Goal: Task Accomplishment & Management: Complete application form

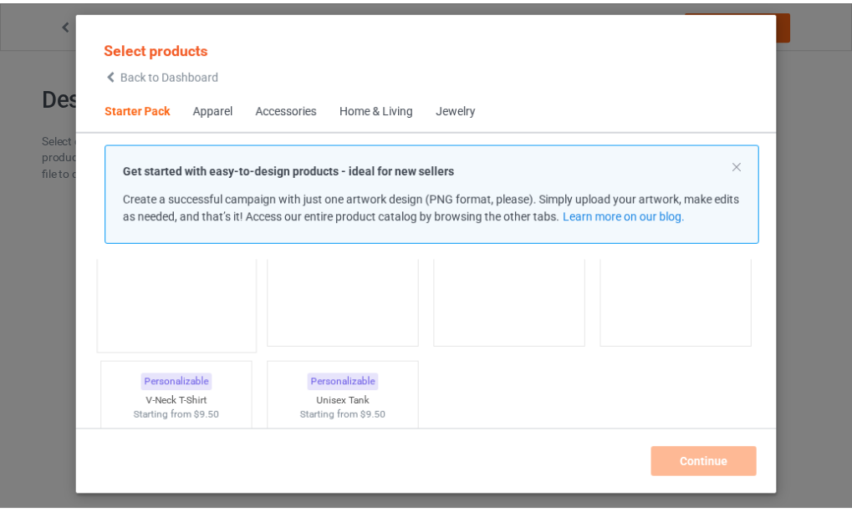
scroll to position [189, 0]
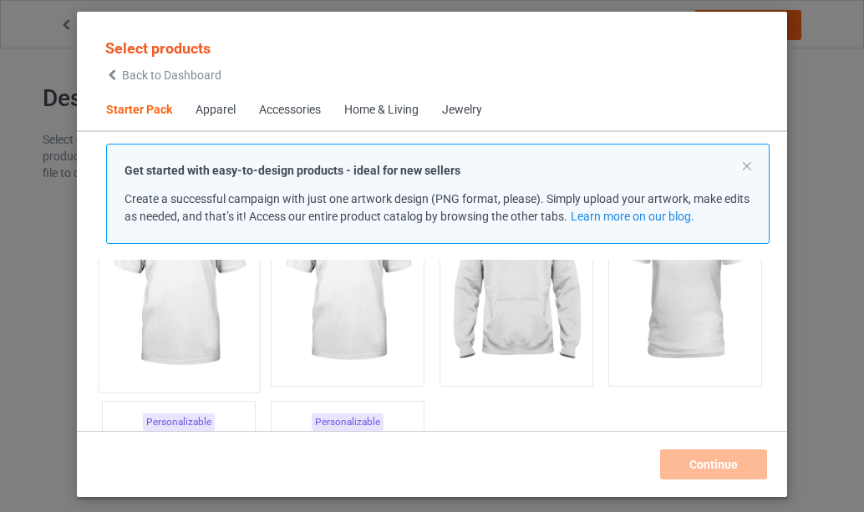
click at [196, 298] on img at bounding box center [178, 285] width 157 height 196
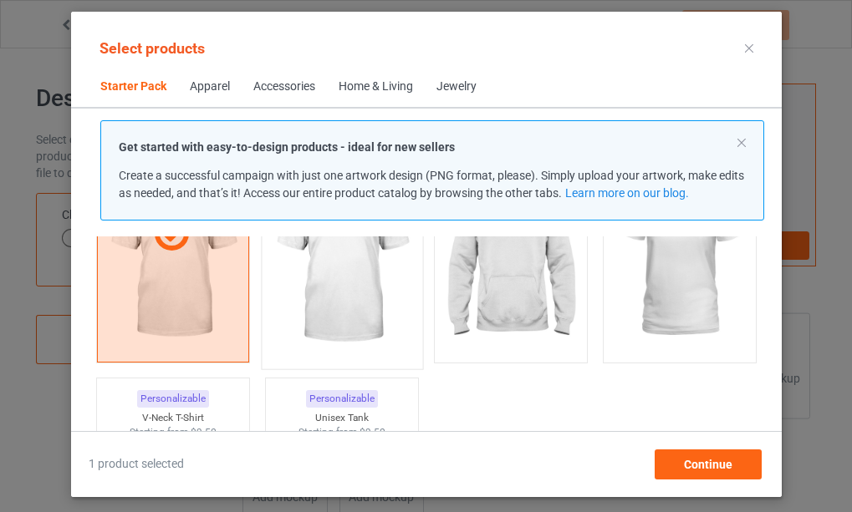
click at [339, 304] on img at bounding box center [341, 262] width 157 height 196
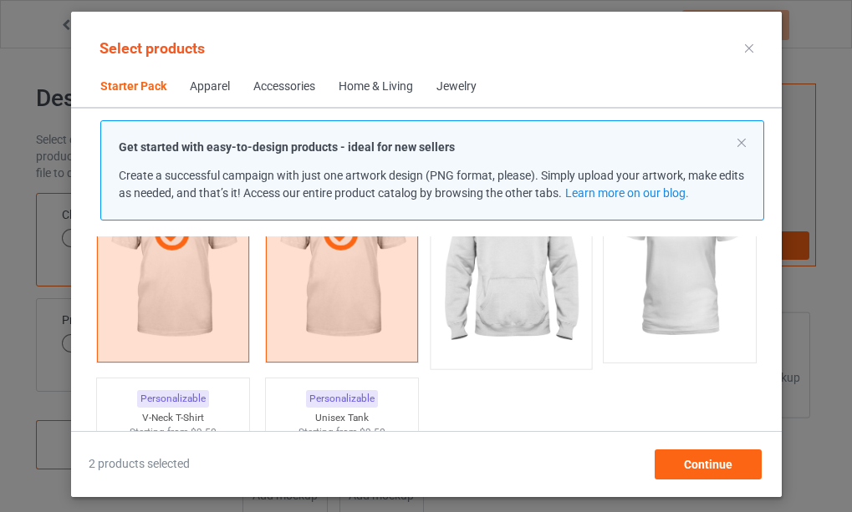
drag, startPoint x: 497, startPoint y: 293, endPoint x: 582, endPoint y: 298, distance: 85.4
click at [498, 293] on img at bounding box center [509, 262] width 157 height 196
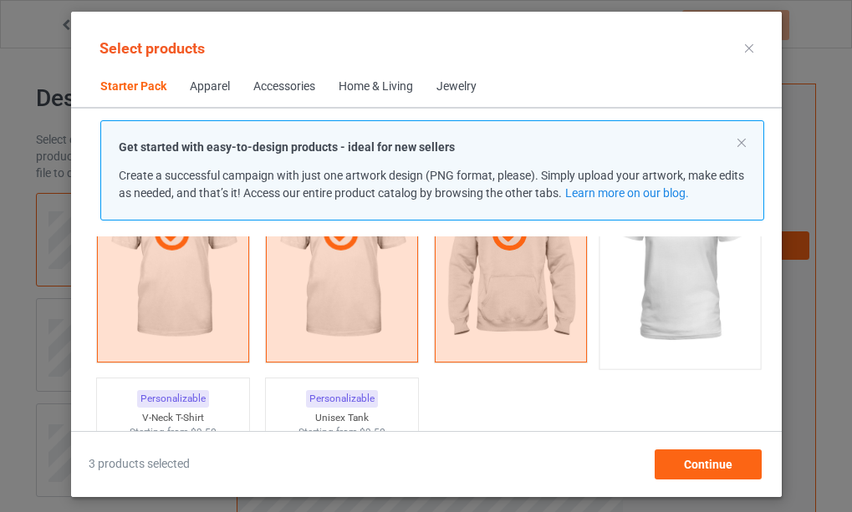
click at [671, 284] on img at bounding box center [678, 262] width 157 height 196
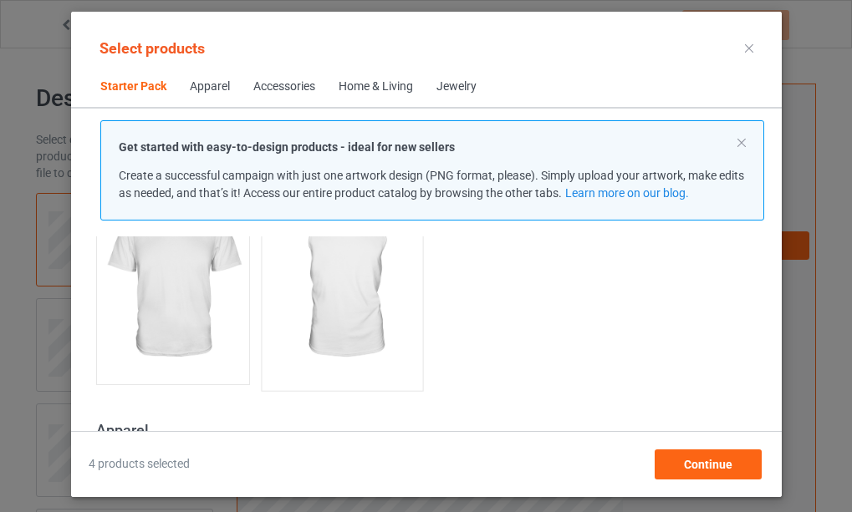
scroll to position [440, 0]
click at [190, 293] on img at bounding box center [172, 283] width 157 height 196
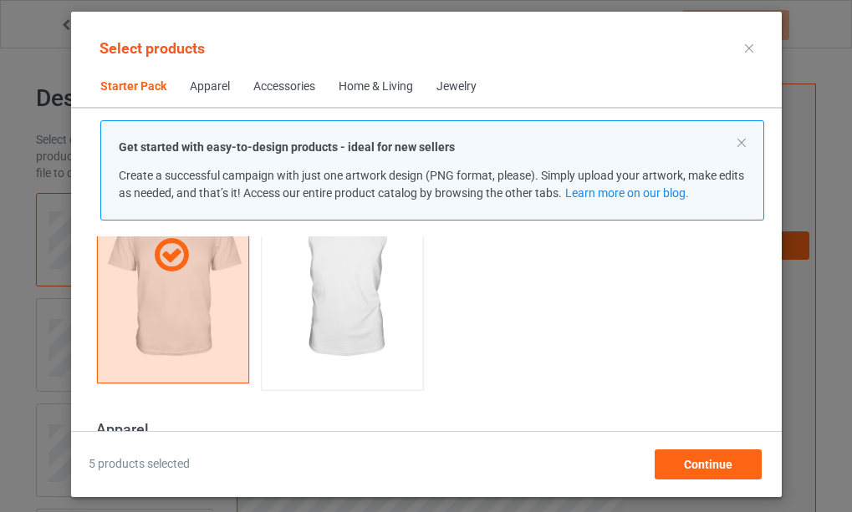
click at [334, 296] on img at bounding box center [341, 283] width 157 height 196
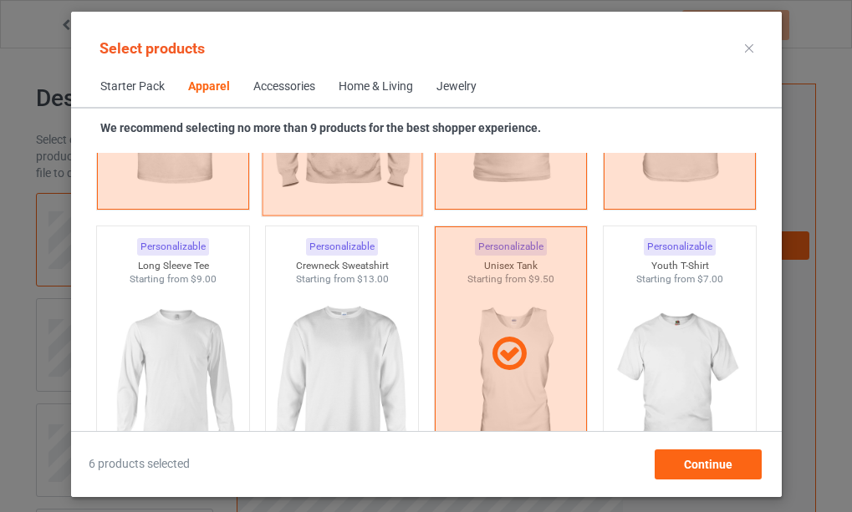
scroll to position [1192, 0]
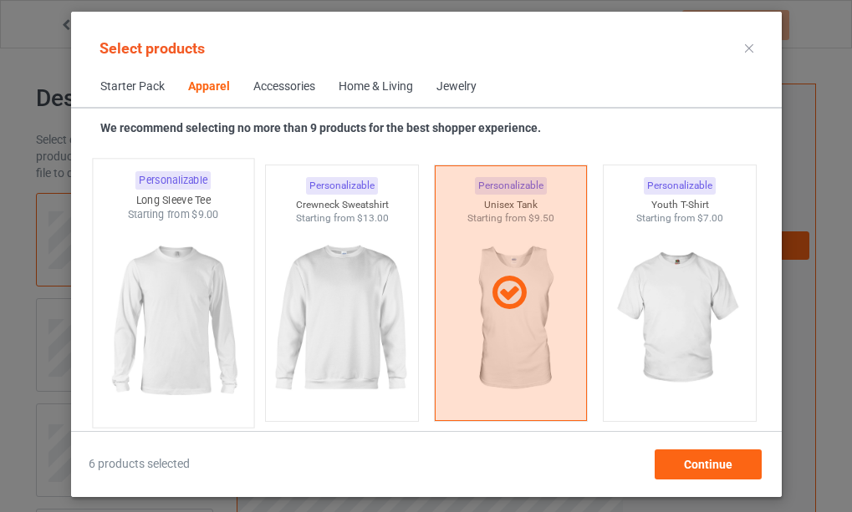
click at [184, 301] on img at bounding box center [172, 320] width 157 height 196
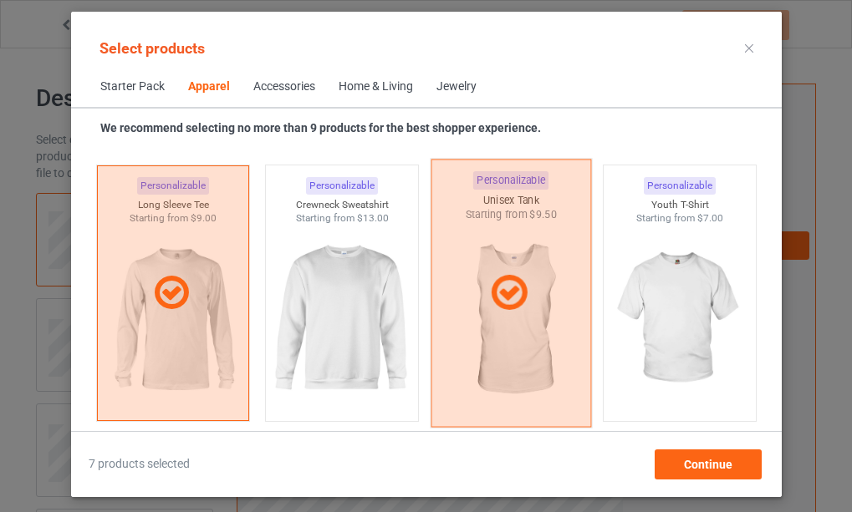
drag, startPoint x: 667, startPoint y: 308, endPoint x: 552, endPoint y: 308, distance: 115.4
click at [666, 308] on img at bounding box center [679, 319] width 150 height 187
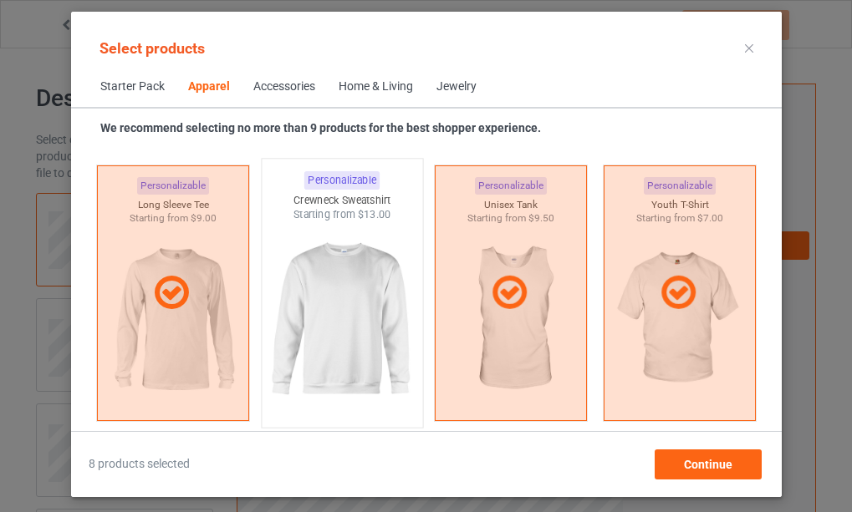
click at [345, 309] on img at bounding box center [341, 320] width 157 height 196
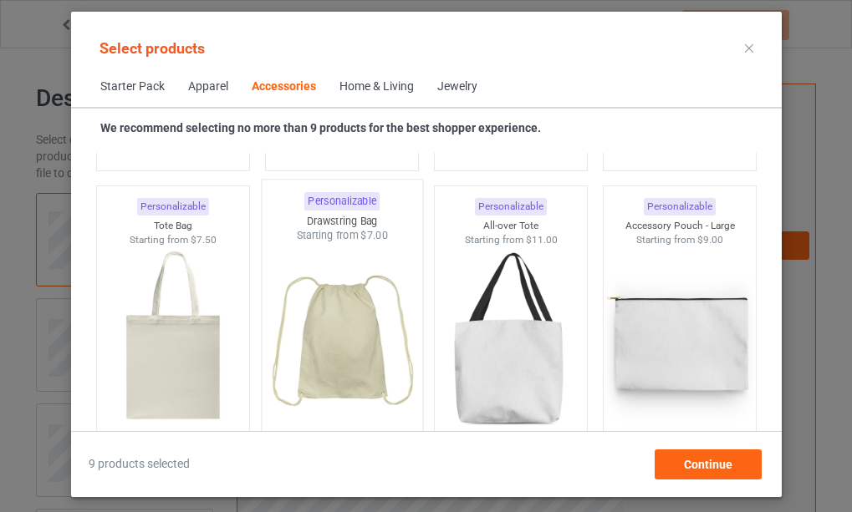
scroll to position [5121, 0]
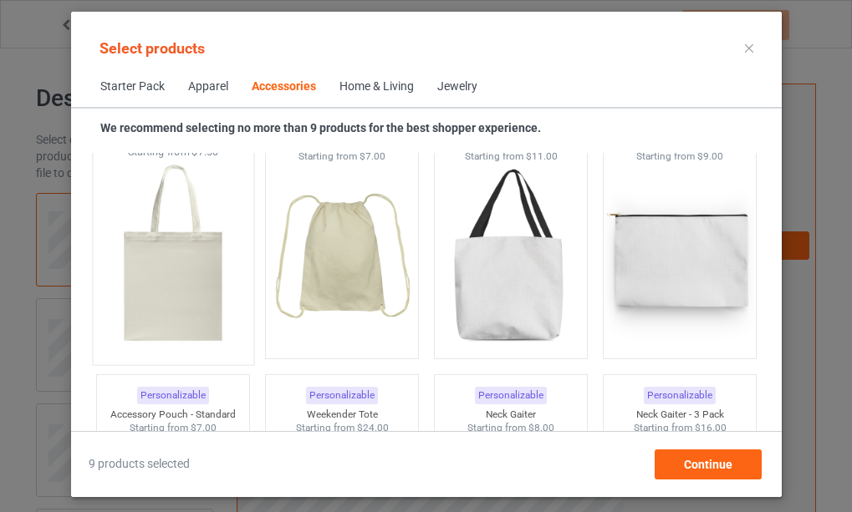
click at [166, 283] on img at bounding box center [172, 258] width 157 height 196
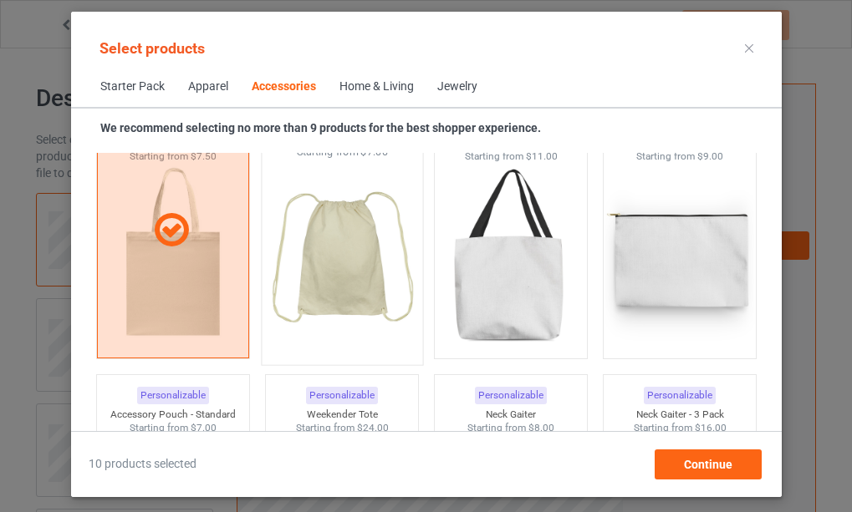
click at [329, 268] on img at bounding box center [341, 258] width 157 height 196
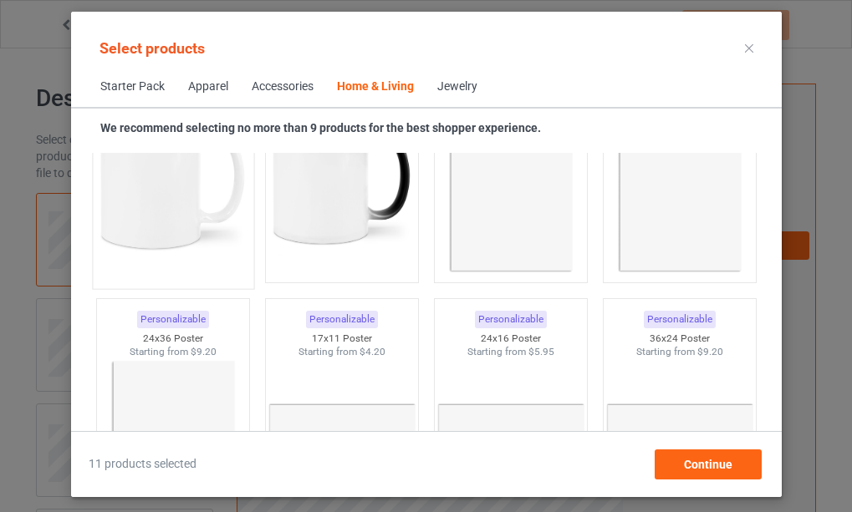
scroll to position [7713, 0]
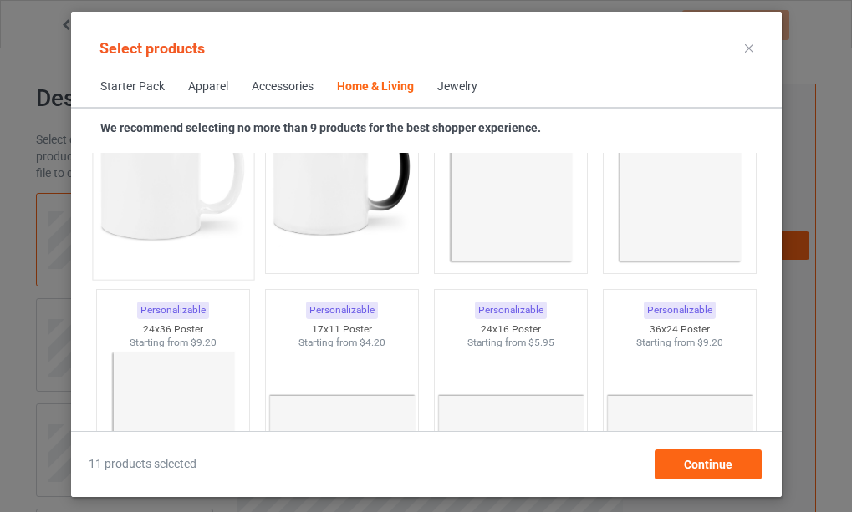
click at [161, 228] on img at bounding box center [172, 172] width 157 height 196
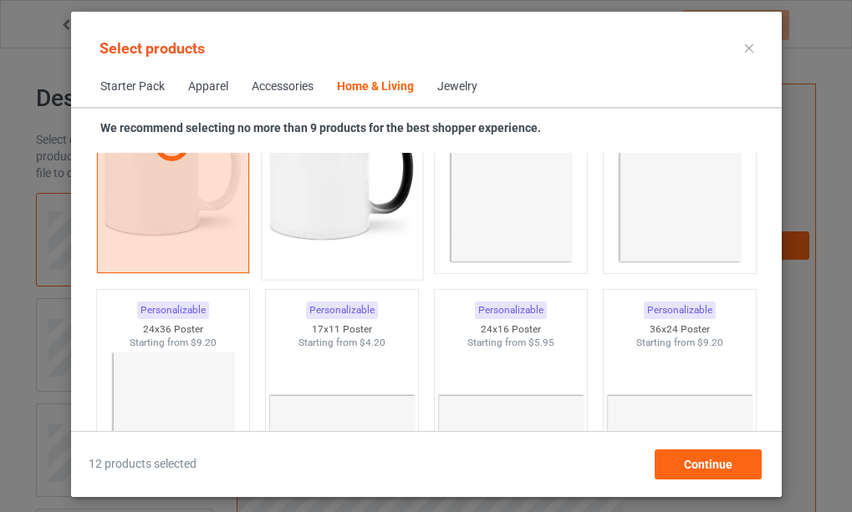
click at [319, 205] on img at bounding box center [341, 172] width 157 height 196
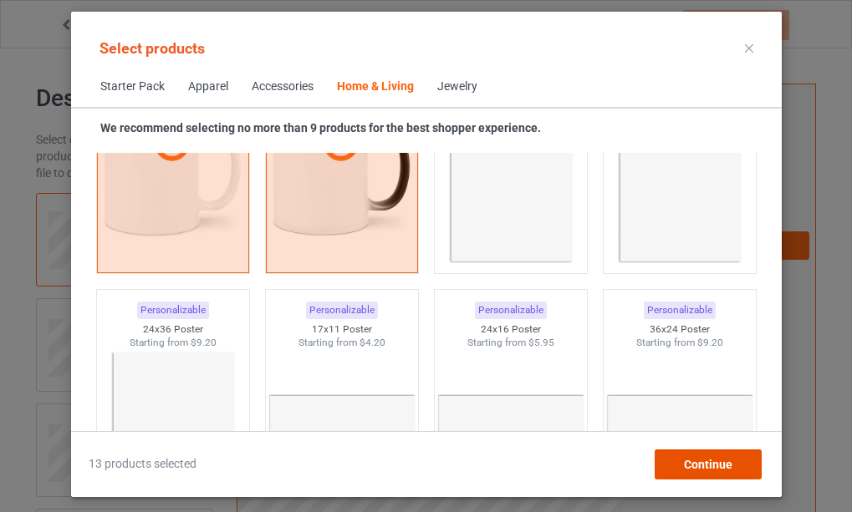
drag, startPoint x: 705, startPoint y: 462, endPoint x: 666, endPoint y: 420, distance: 57.4
click at [705, 461] on span "Continue" at bounding box center [707, 464] width 48 height 13
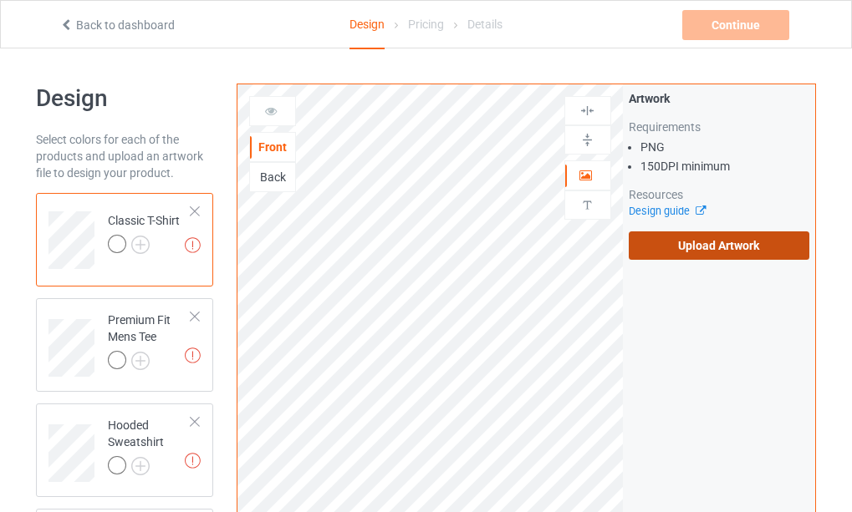
click at [706, 242] on label "Upload Artwork" at bounding box center [719, 246] width 181 height 28
click at [0, 0] on input "Upload Artwork" at bounding box center [0, 0] width 0 height 0
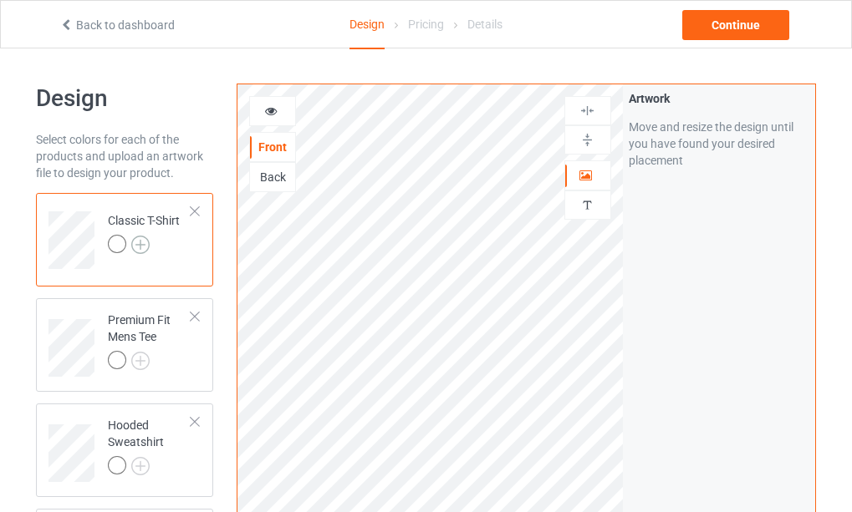
click at [137, 243] on img at bounding box center [140, 245] width 18 height 18
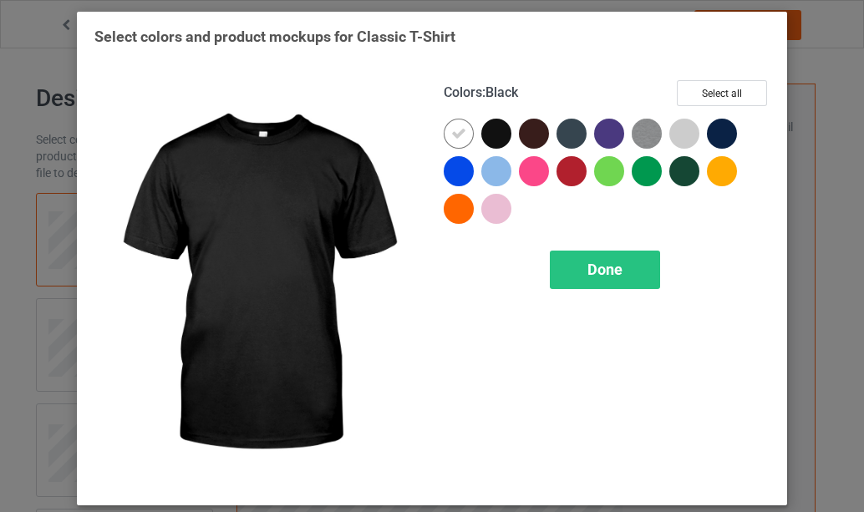
click at [492, 128] on div at bounding box center [497, 134] width 30 height 30
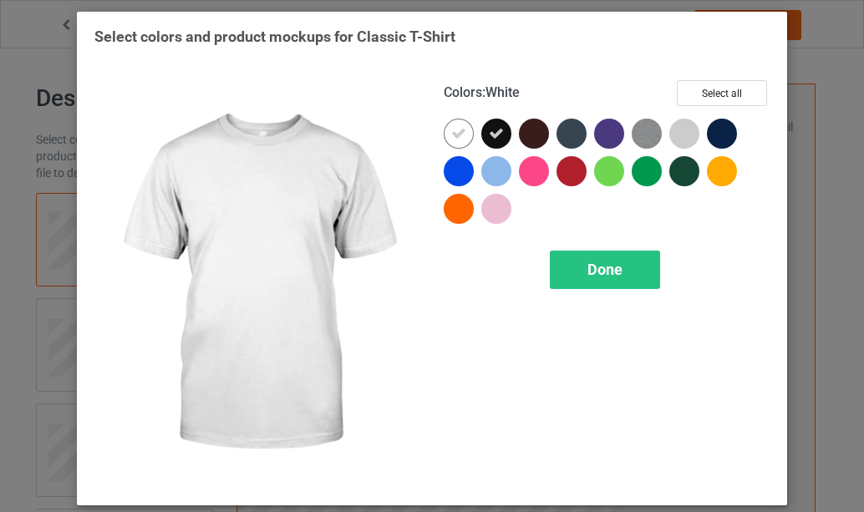
drag, startPoint x: 448, startPoint y: 135, endPoint x: 461, endPoint y: 141, distance: 14.6
click at [451, 135] on icon at bounding box center [458, 133] width 15 height 15
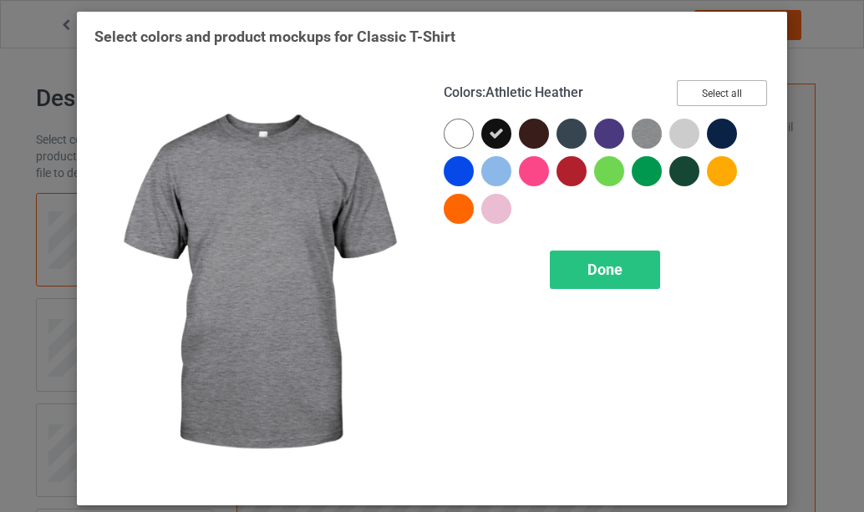
click at [724, 94] on button "Select all" at bounding box center [722, 93] width 90 height 26
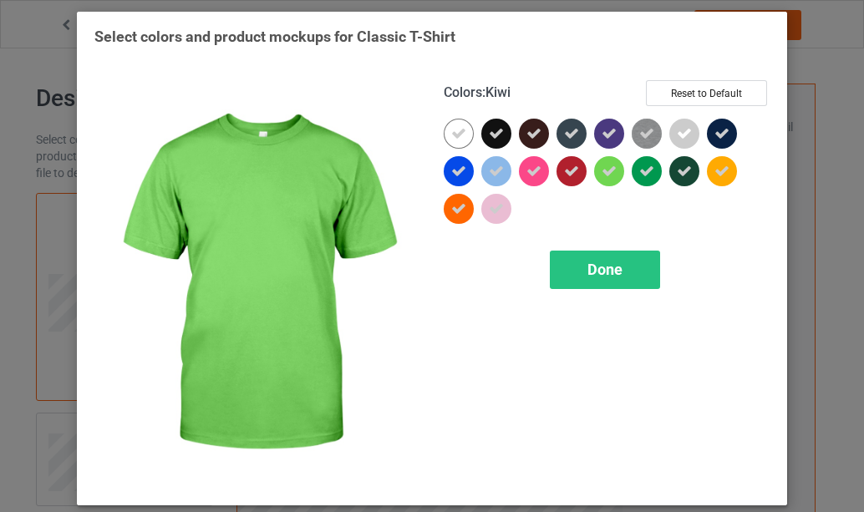
drag, startPoint x: 604, startPoint y: 176, endPoint x: 660, endPoint y: 187, distance: 56.2
click at [605, 176] on icon at bounding box center [609, 171] width 15 height 15
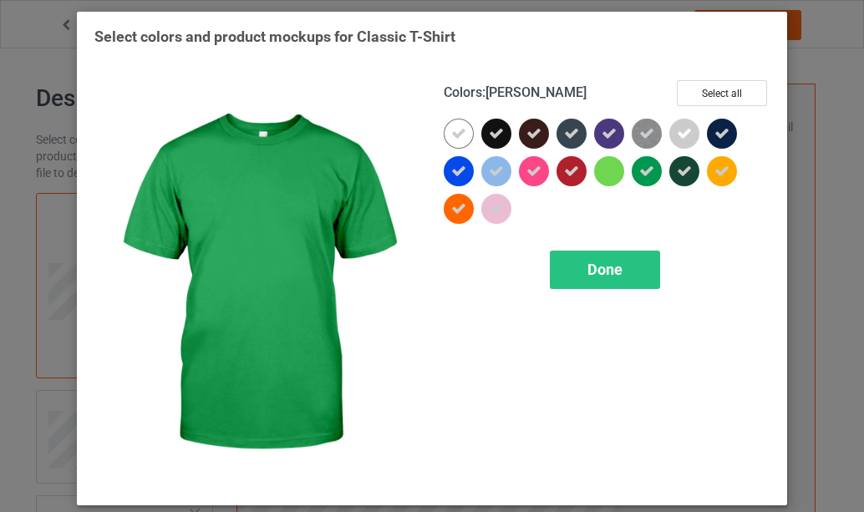
click at [651, 176] on div at bounding box center [647, 171] width 30 height 30
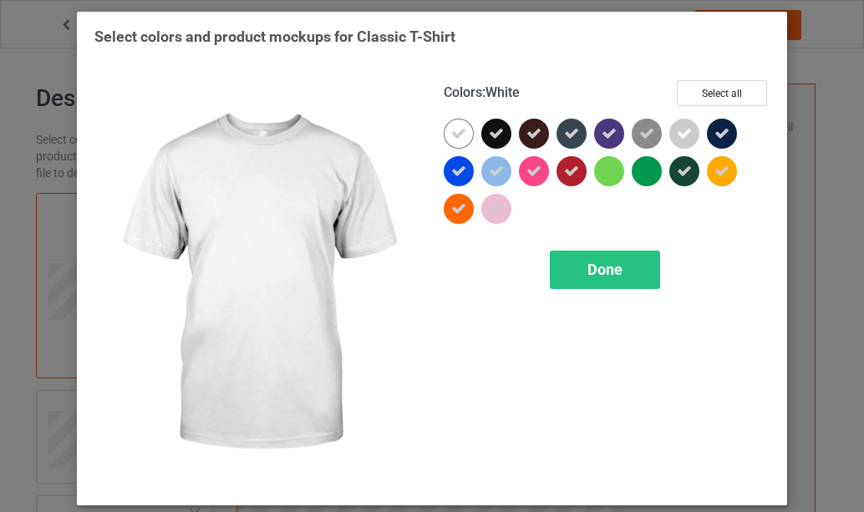
click at [451, 132] on icon at bounding box center [458, 133] width 15 height 15
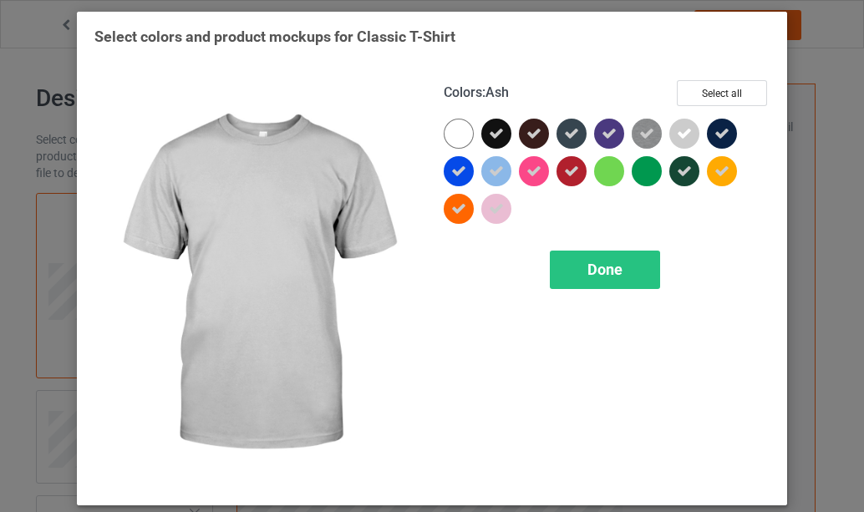
click at [679, 136] on icon at bounding box center [684, 133] width 15 height 15
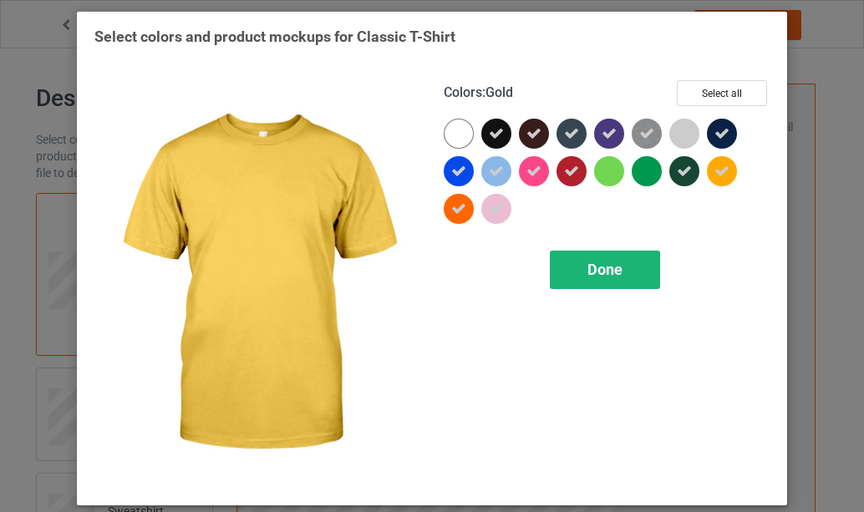
click at [589, 265] on span "Done" at bounding box center [605, 270] width 35 height 18
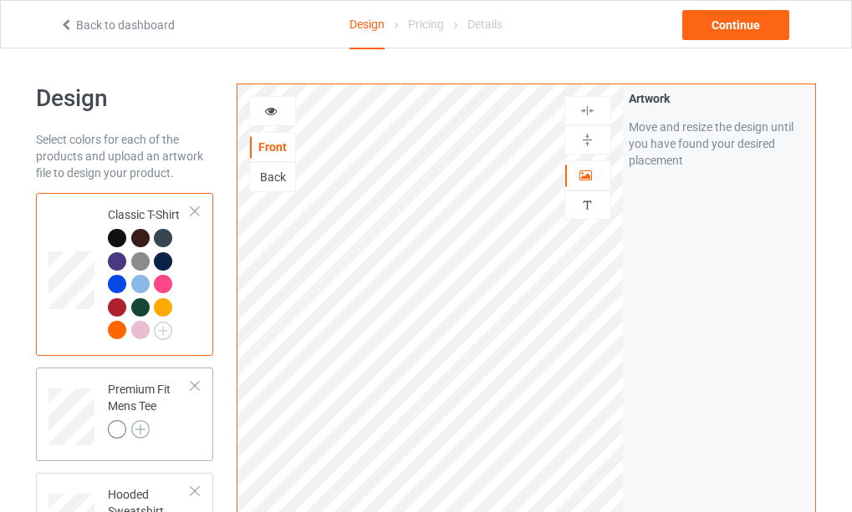
click at [143, 431] on img at bounding box center [140, 430] width 18 height 18
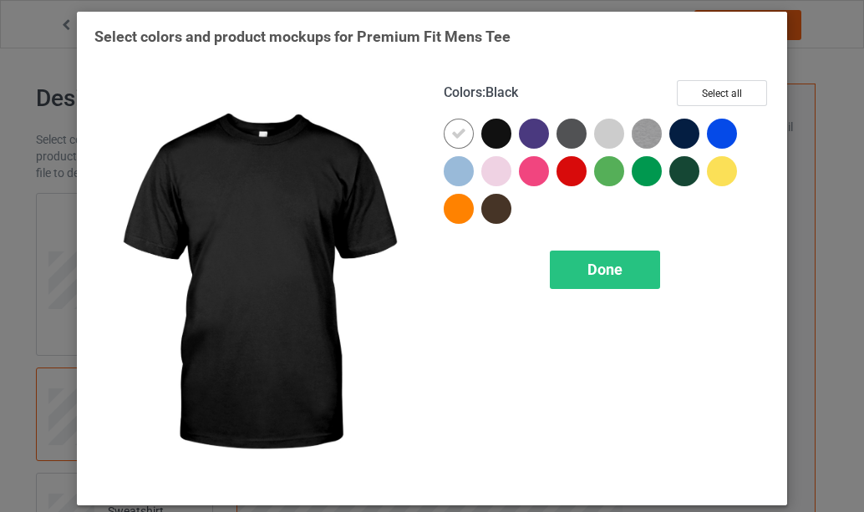
click at [493, 135] on div at bounding box center [497, 134] width 30 height 30
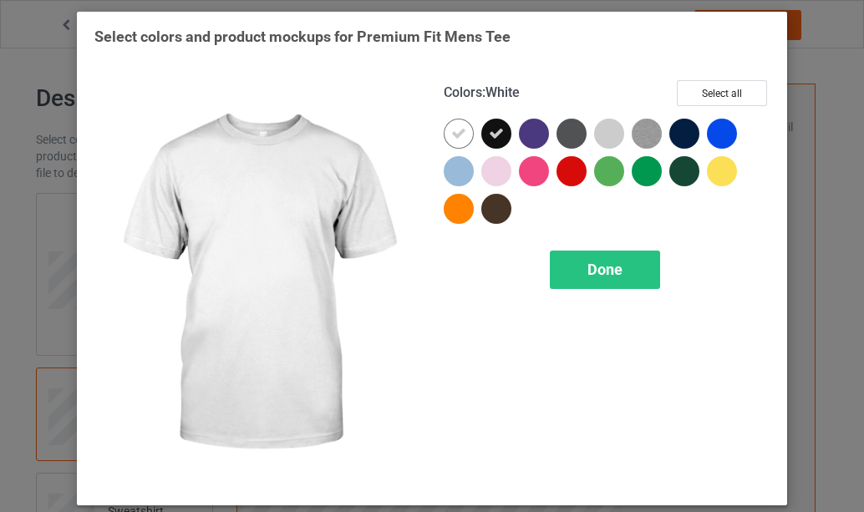
drag, startPoint x: 451, startPoint y: 144, endPoint x: 542, endPoint y: 136, distance: 91.4
click at [452, 142] on div at bounding box center [459, 134] width 30 height 30
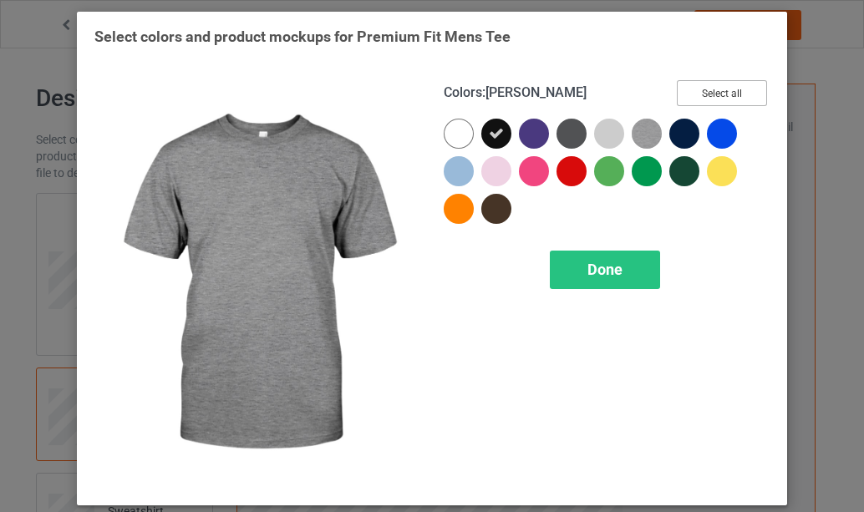
drag, startPoint x: 701, startPoint y: 99, endPoint x: 480, endPoint y: 153, distance: 228.1
click at [694, 98] on button "Select all" at bounding box center [722, 93] width 90 height 26
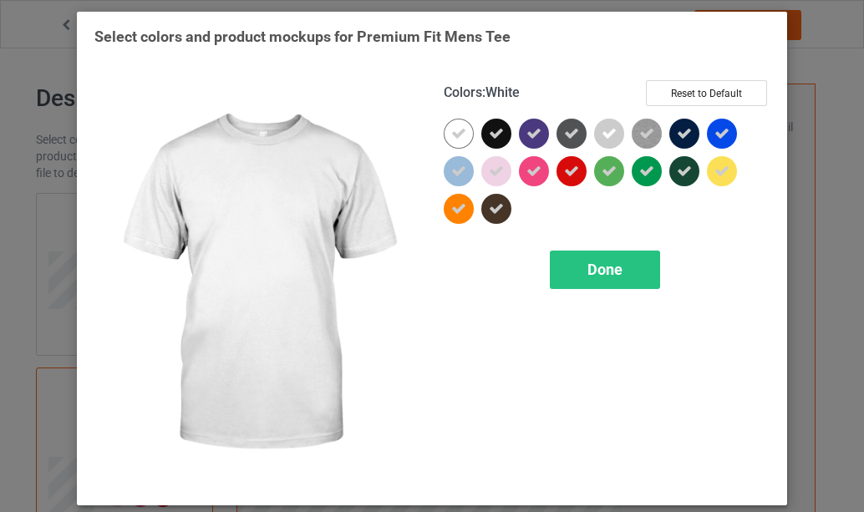
click at [458, 135] on icon at bounding box center [458, 133] width 15 height 15
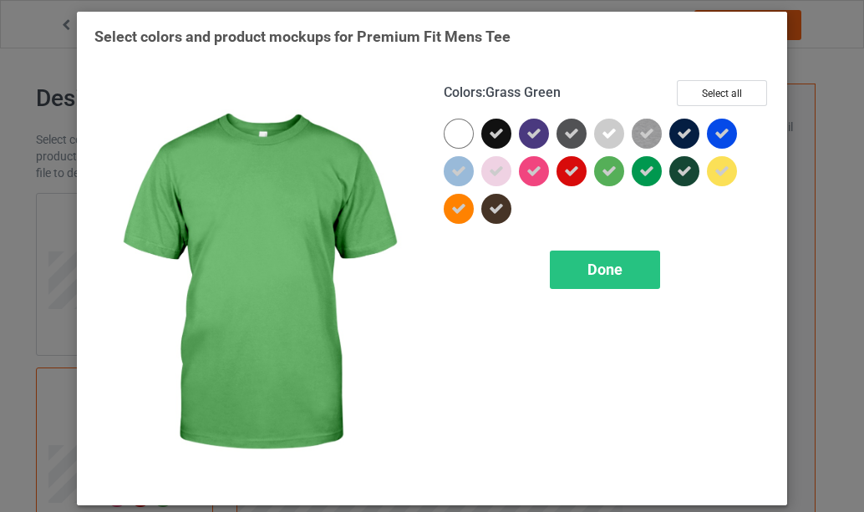
click at [603, 175] on icon at bounding box center [609, 171] width 15 height 15
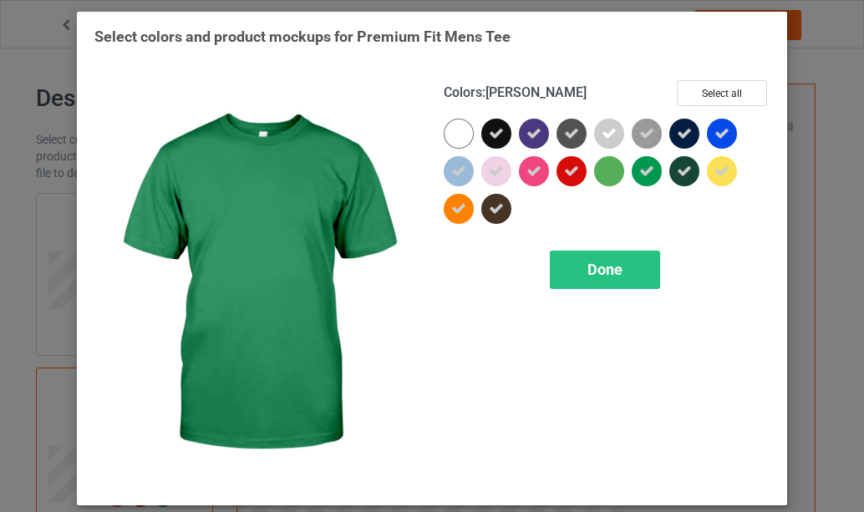
drag, startPoint x: 637, startPoint y: 174, endPoint x: 671, endPoint y: 165, distance: 35.5
click at [641, 174] on icon at bounding box center [647, 171] width 15 height 15
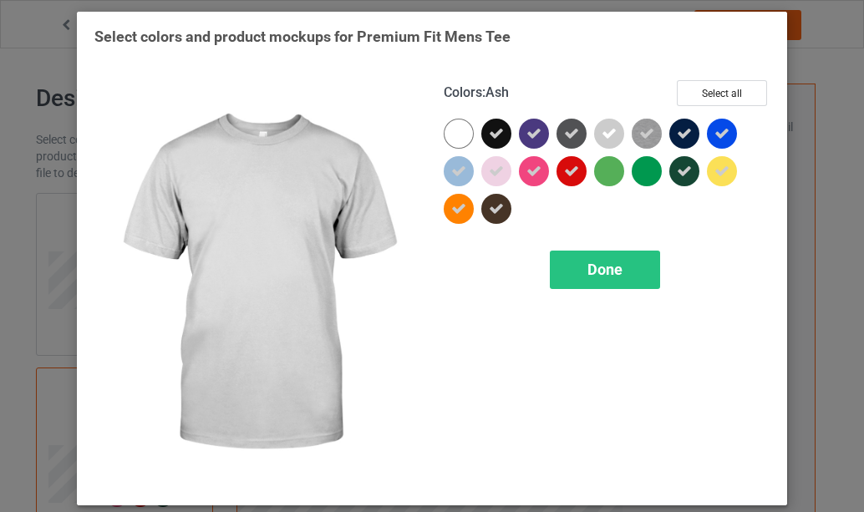
drag, startPoint x: 602, startPoint y: 130, endPoint x: 598, endPoint y: 149, distance: 19.7
click at [602, 130] on icon at bounding box center [609, 133] width 15 height 15
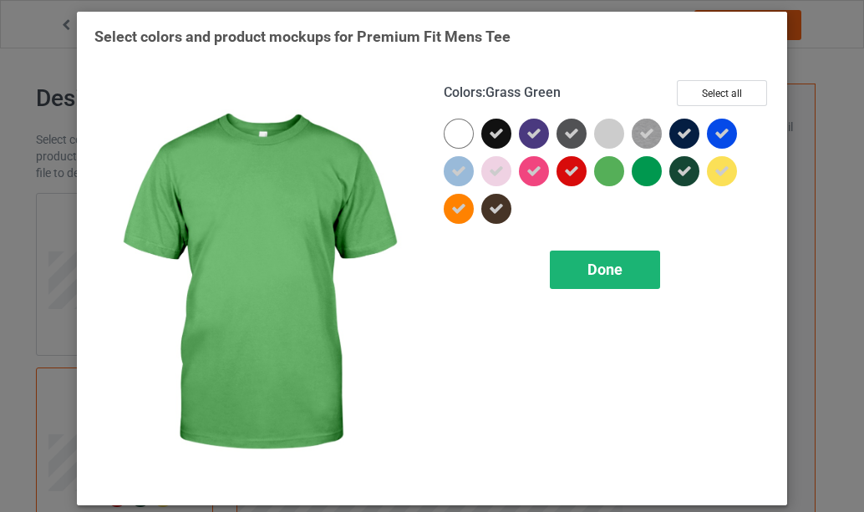
click at [604, 274] on span "Done" at bounding box center [605, 270] width 35 height 18
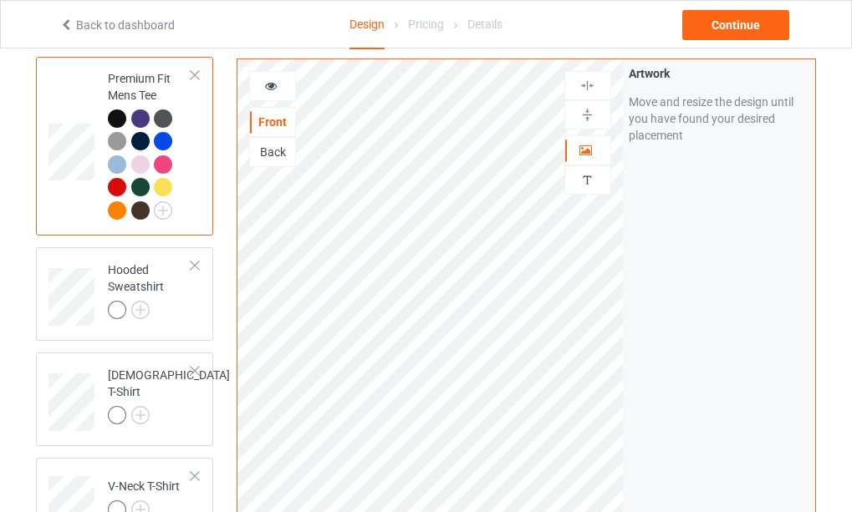
scroll to position [334, 0]
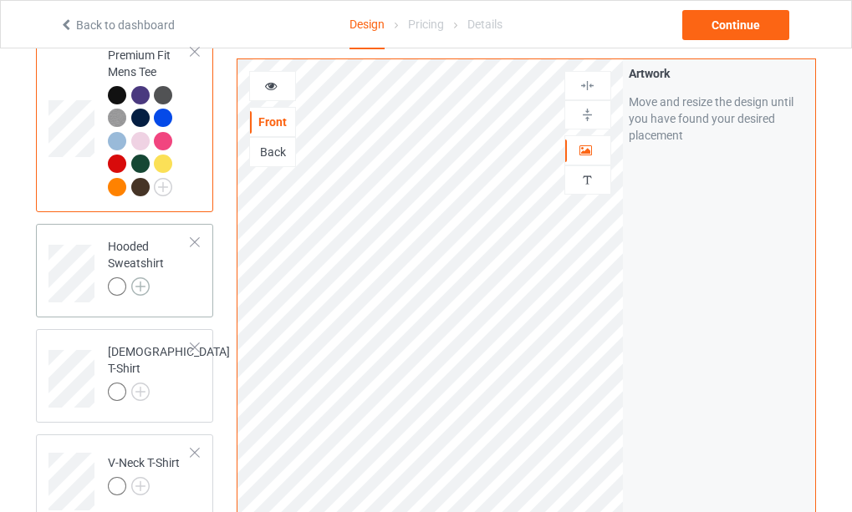
click at [142, 289] on img at bounding box center [140, 287] width 18 height 18
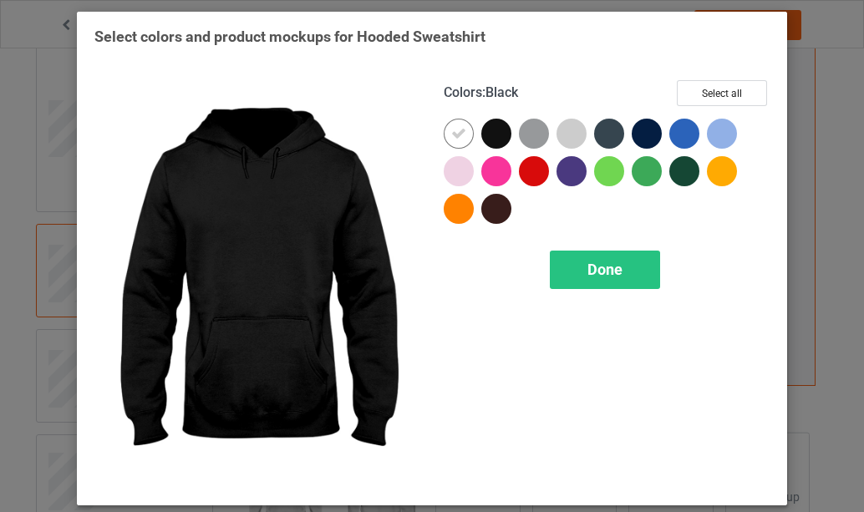
click at [496, 133] on div at bounding box center [497, 134] width 30 height 30
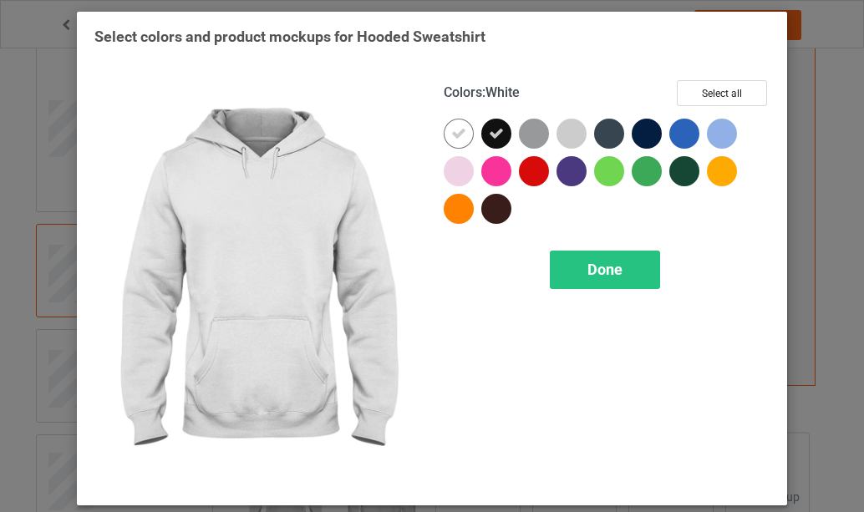
click at [451, 138] on icon at bounding box center [458, 133] width 15 height 15
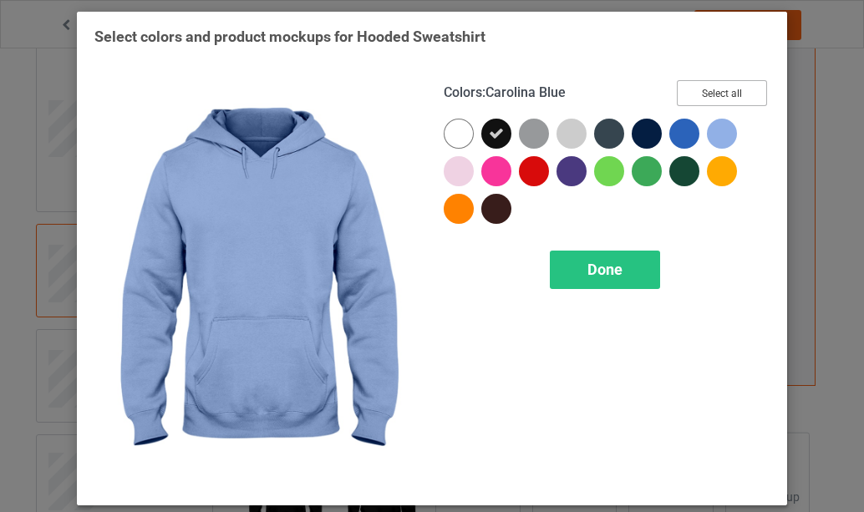
drag, startPoint x: 720, startPoint y: 97, endPoint x: 664, endPoint y: 115, distance: 59.0
click at [720, 95] on button "Select all" at bounding box center [722, 93] width 90 height 26
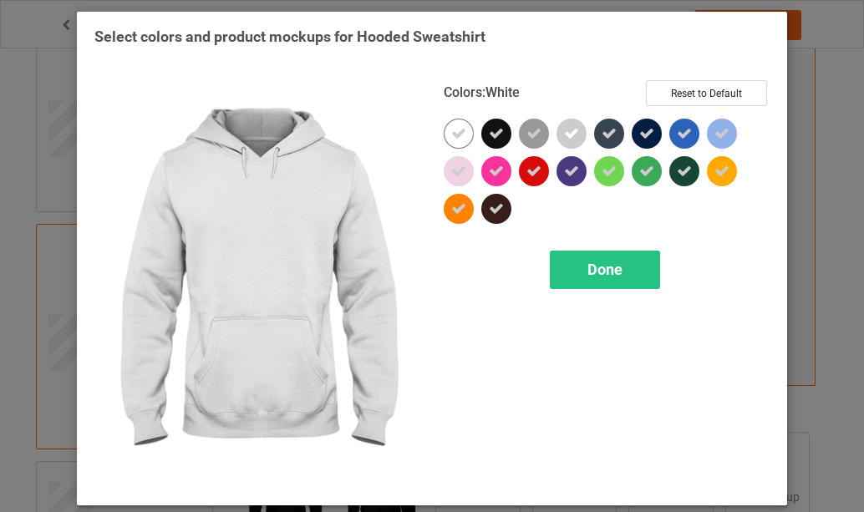
click at [451, 133] on icon at bounding box center [458, 133] width 15 height 15
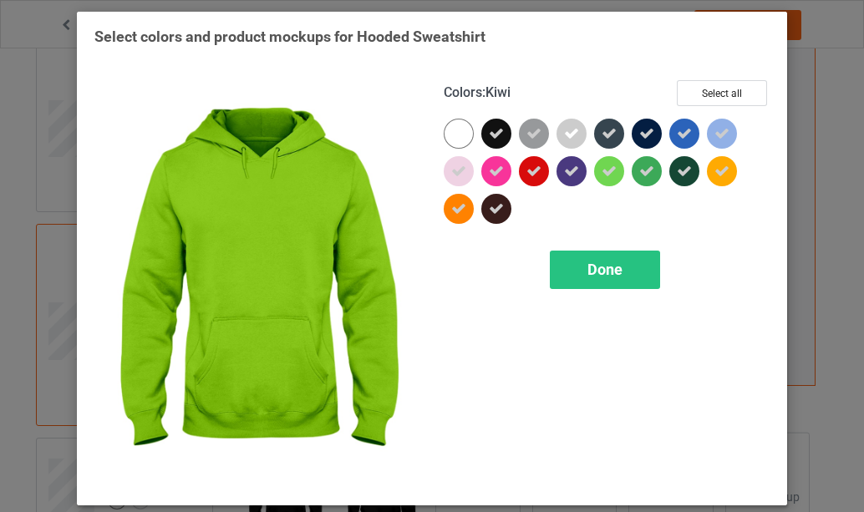
click at [602, 174] on icon at bounding box center [609, 171] width 15 height 15
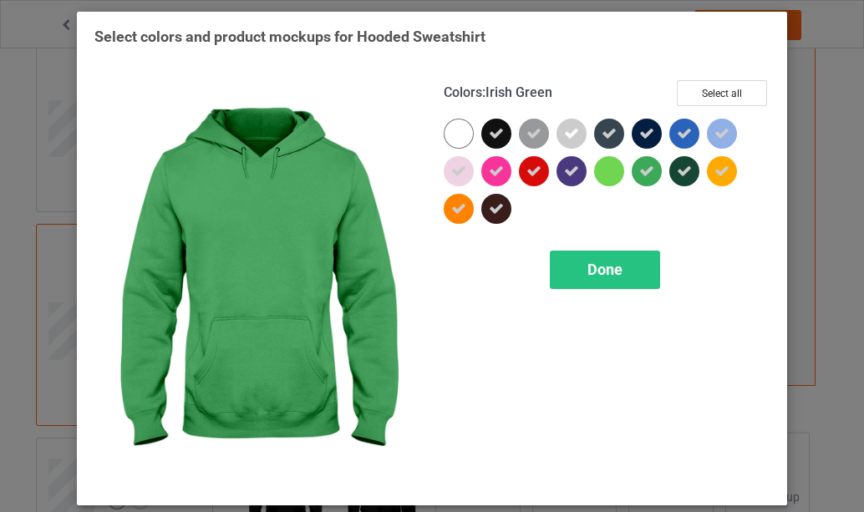
drag, startPoint x: 645, startPoint y: 170, endPoint x: 609, endPoint y: 184, distance: 37.9
click at [645, 171] on icon at bounding box center [647, 171] width 15 height 15
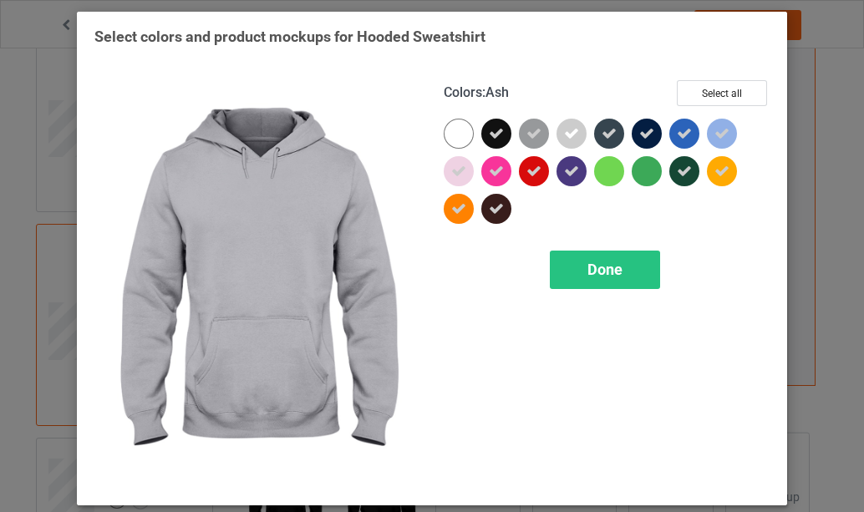
click at [566, 135] on icon at bounding box center [571, 133] width 15 height 15
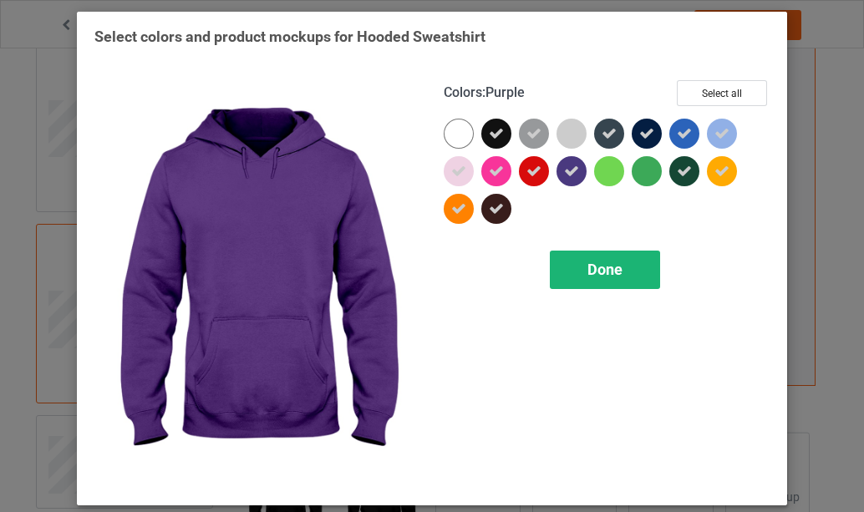
click at [597, 269] on span "Done" at bounding box center [605, 270] width 35 height 18
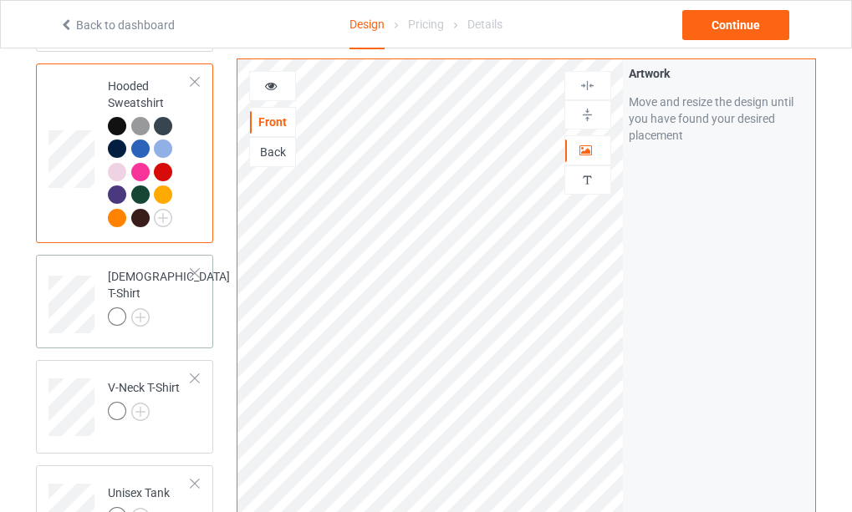
scroll to position [502, 0]
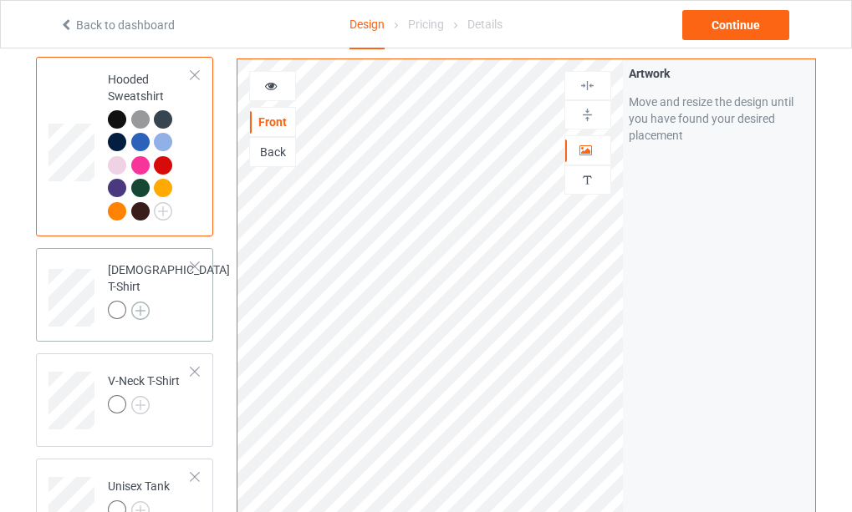
click at [145, 302] on img at bounding box center [140, 311] width 18 height 18
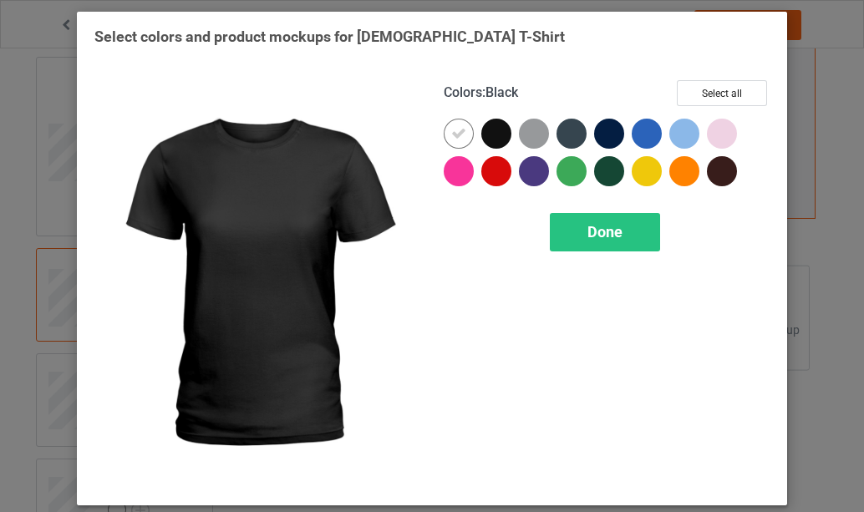
click at [482, 131] on div at bounding box center [497, 134] width 30 height 30
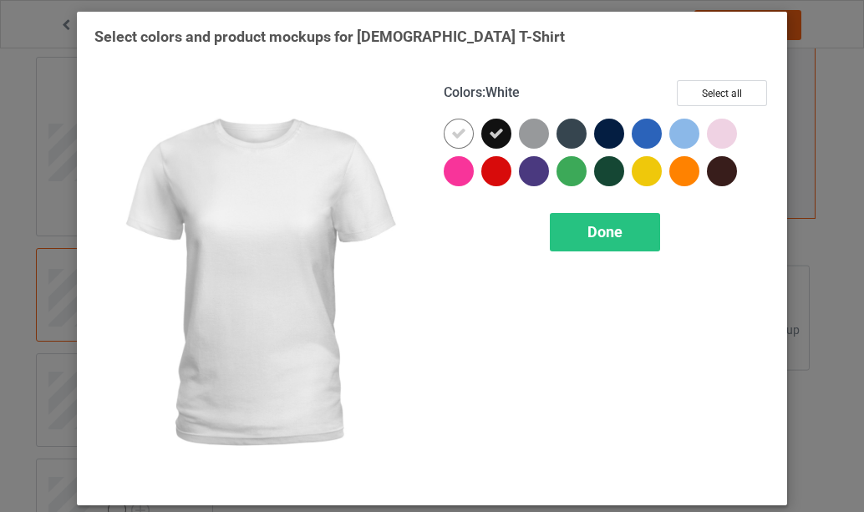
click at [461, 133] on div at bounding box center [459, 134] width 30 height 30
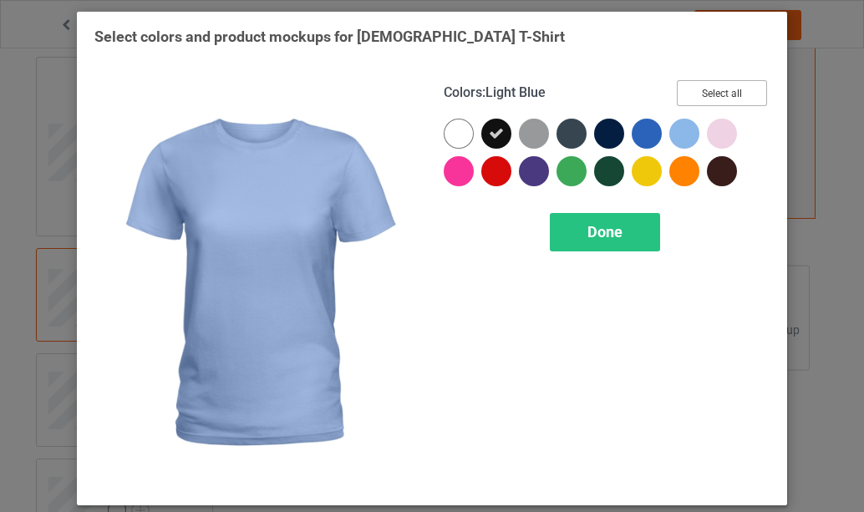
click at [712, 95] on button "Select all" at bounding box center [722, 93] width 90 height 26
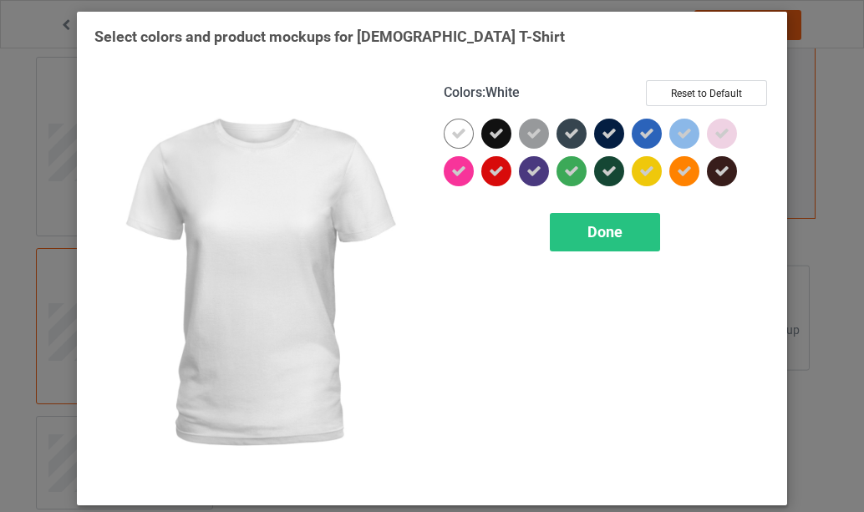
drag, startPoint x: 459, startPoint y: 134, endPoint x: 543, endPoint y: 170, distance: 91.0
click at [461, 134] on div at bounding box center [459, 134] width 30 height 30
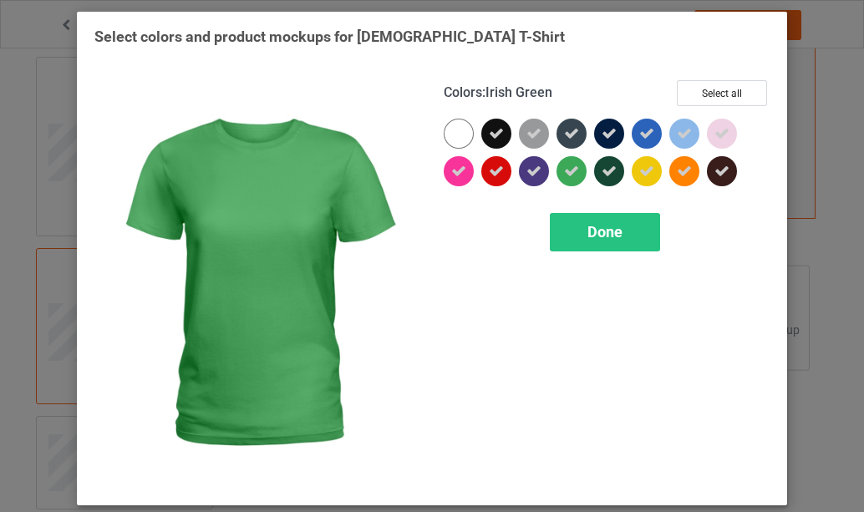
click at [565, 170] on icon at bounding box center [571, 171] width 15 height 15
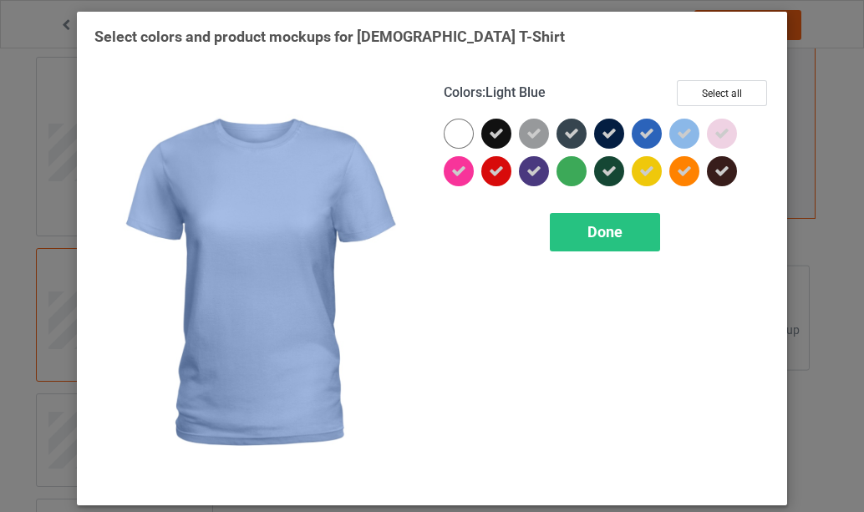
click at [687, 137] on div at bounding box center [685, 134] width 30 height 30
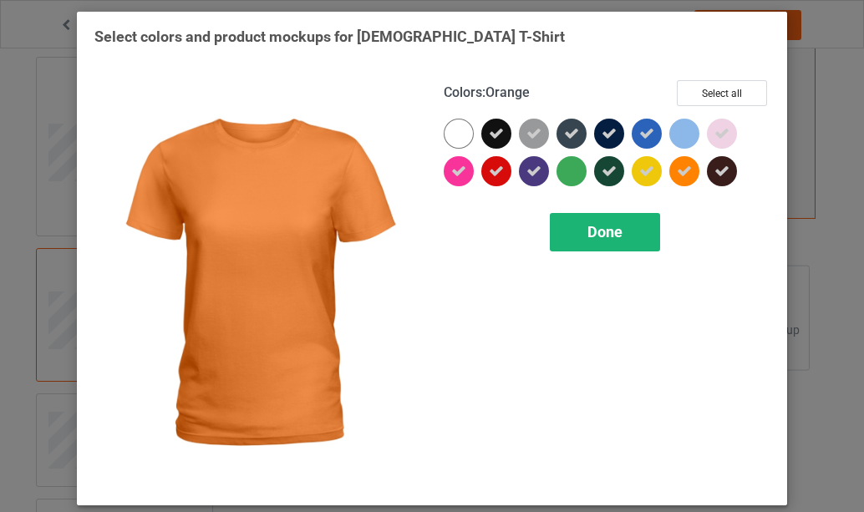
click at [598, 233] on span "Done" at bounding box center [605, 232] width 35 height 18
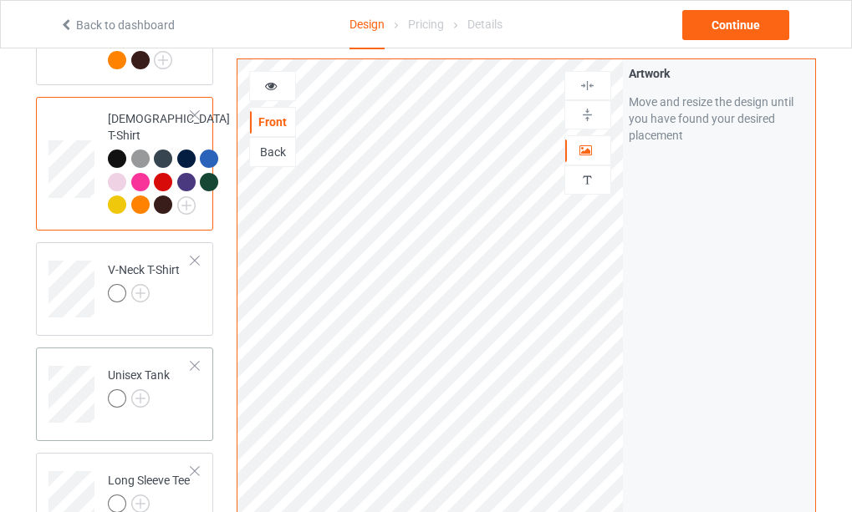
scroll to position [669, 0]
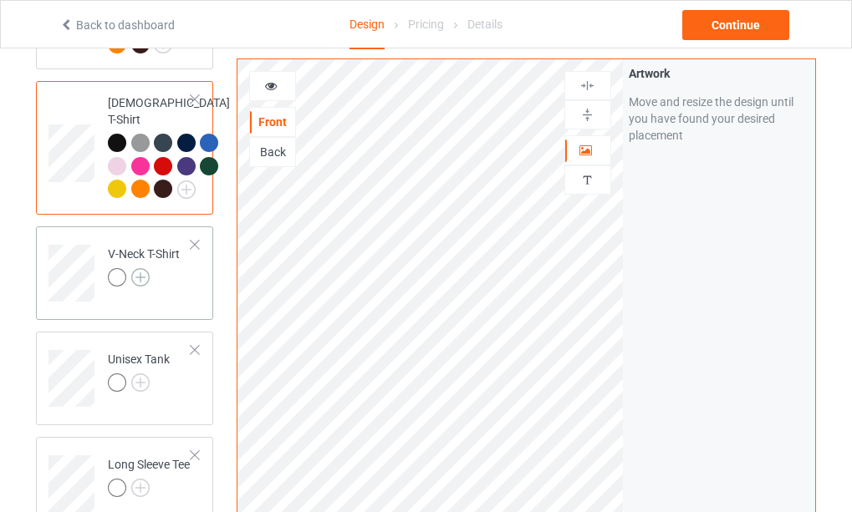
click at [140, 287] on img at bounding box center [140, 277] width 18 height 18
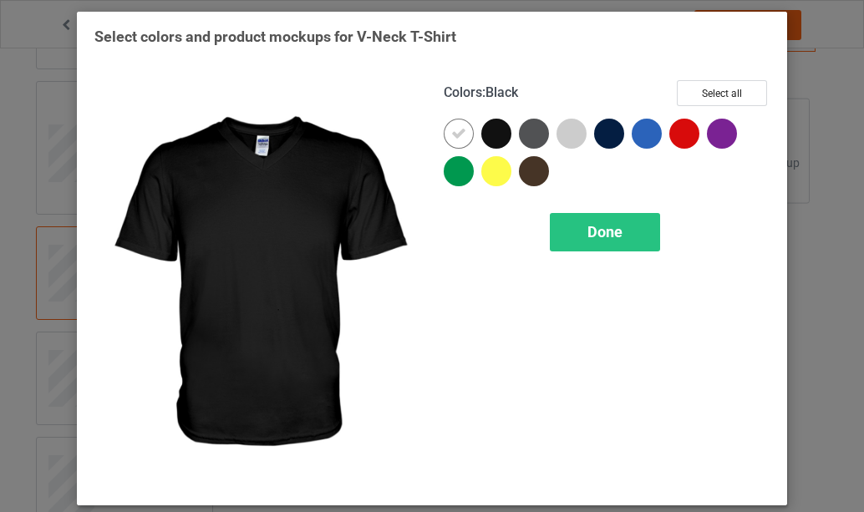
click at [492, 133] on div at bounding box center [497, 134] width 30 height 30
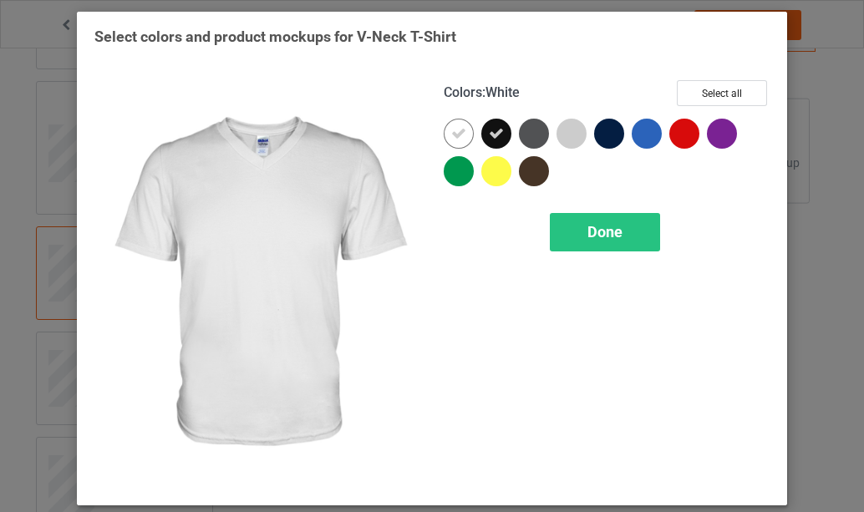
click at [451, 135] on icon at bounding box center [458, 133] width 15 height 15
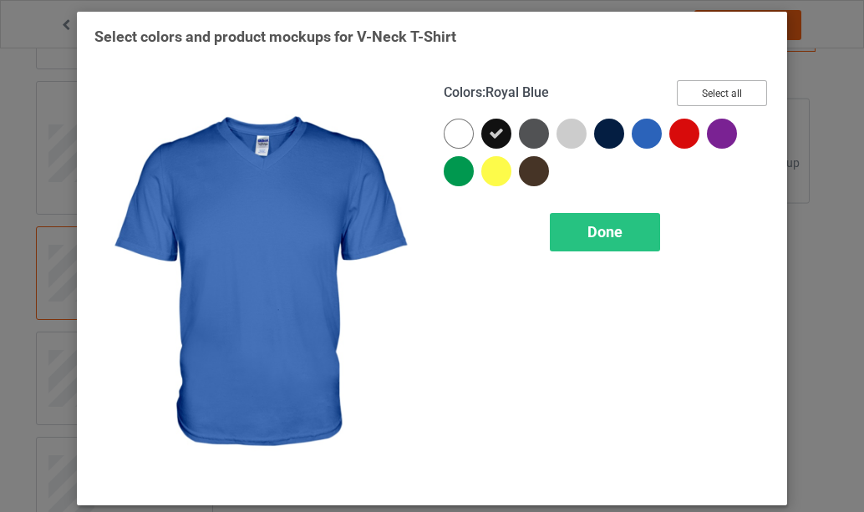
drag, startPoint x: 722, startPoint y: 90, endPoint x: 711, endPoint y: 97, distance: 12.8
click at [725, 90] on button "Select all" at bounding box center [722, 93] width 90 height 26
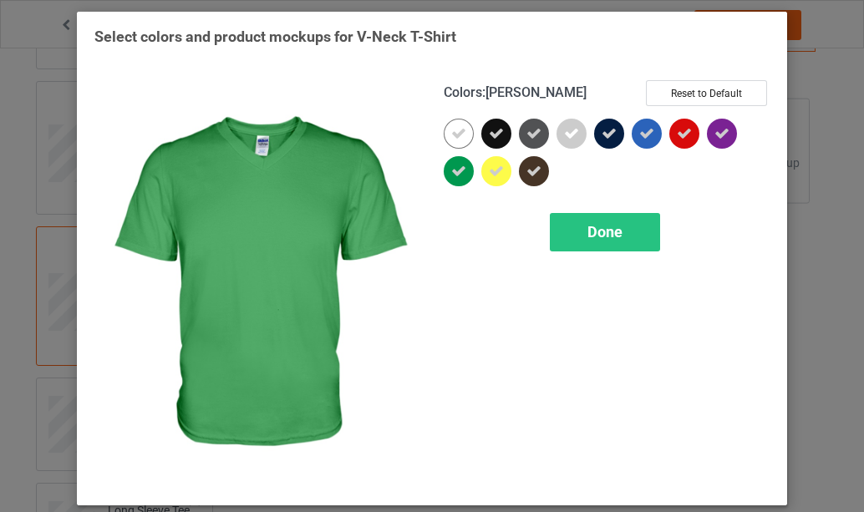
click at [451, 171] on icon at bounding box center [458, 171] width 15 height 15
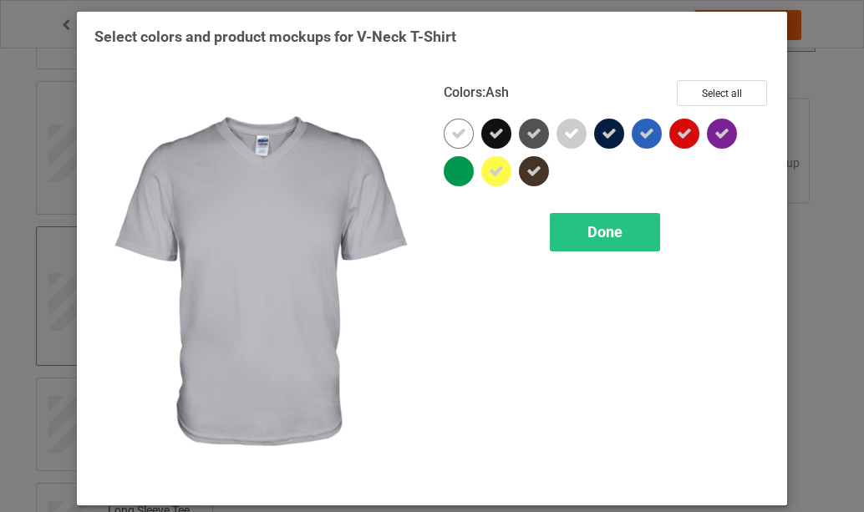
drag, startPoint x: 563, startPoint y: 135, endPoint x: 573, endPoint y: 191, distance: 57.7
click at [564, 134] on icon at bounding box center [571, 133] width 15 height 15
click at [604, 233] on span "Done" at bounding box center [605, 232] width 35 height 18
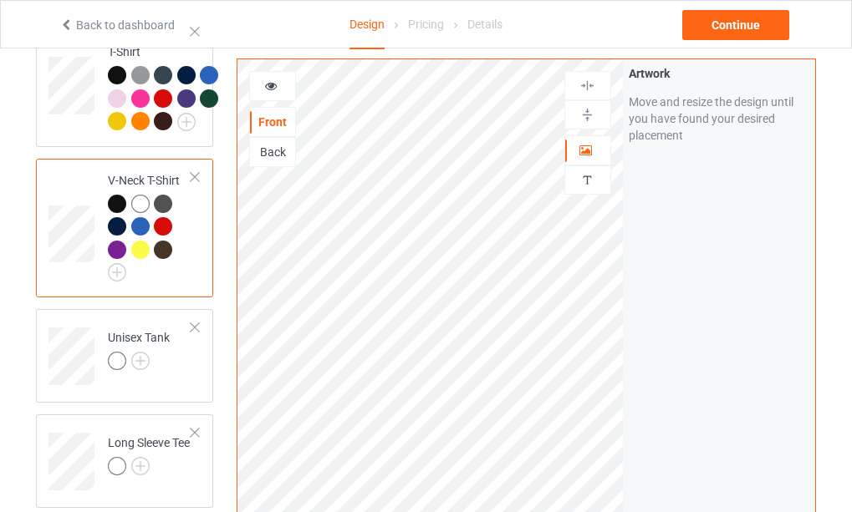
scroll to position [836, 0]
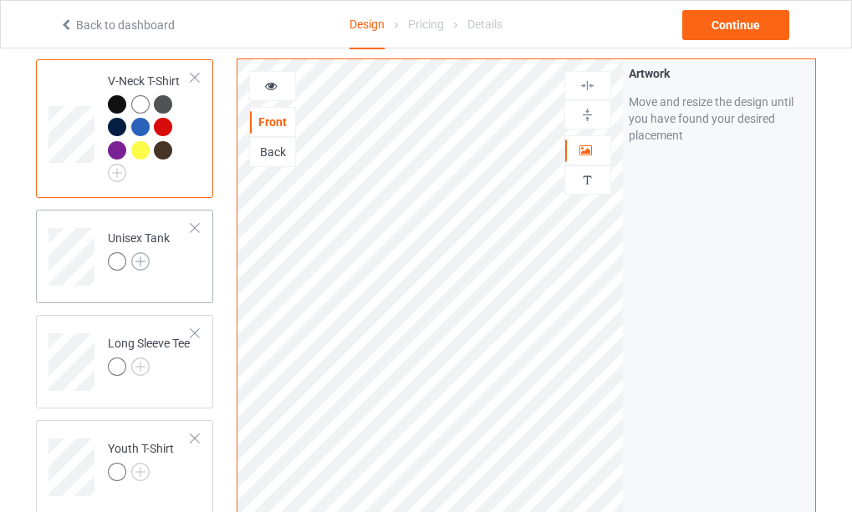
click at [135, 271] on img at bounding box center [140, 261] width 18 height 18
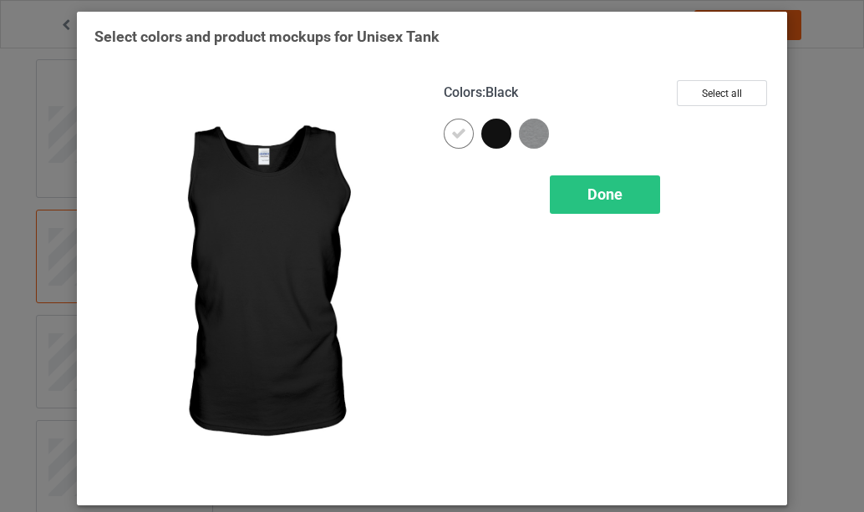
drag, startPoint x: 492, startPoint y: 136, endPoint x: 482, endPoint y: 138, distance: 10.2
click at [492, 136] on div at bounding box center [497, 134] width 30 height 30
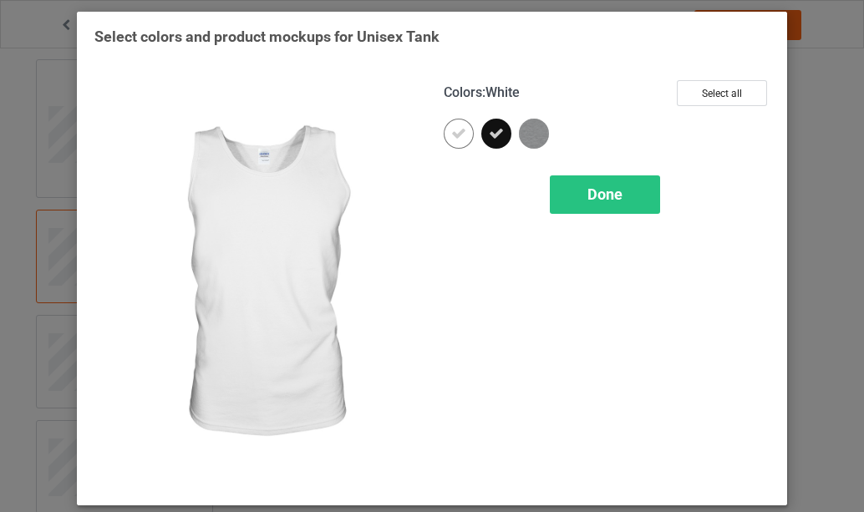
click at [453, 136] on icon at bounding box center [458, 133] width 15 height 15
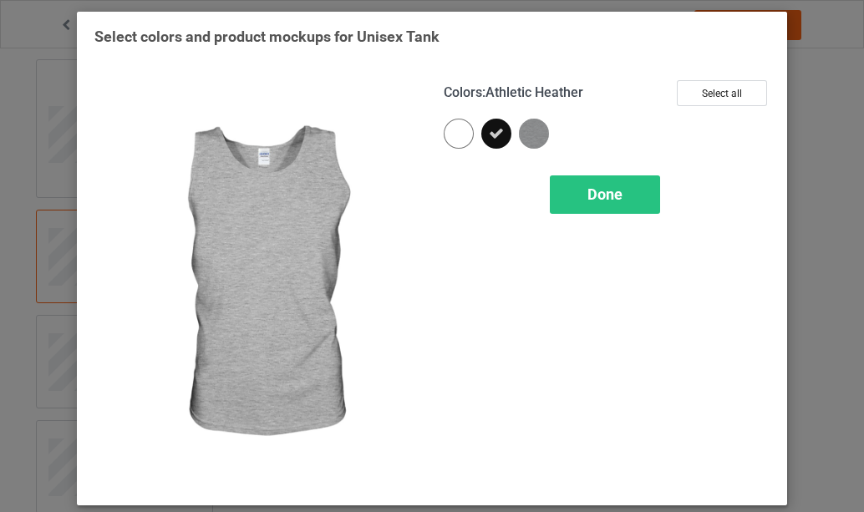
click at [534, 135] on img at bounding box center [534, 134] width 30 height 30
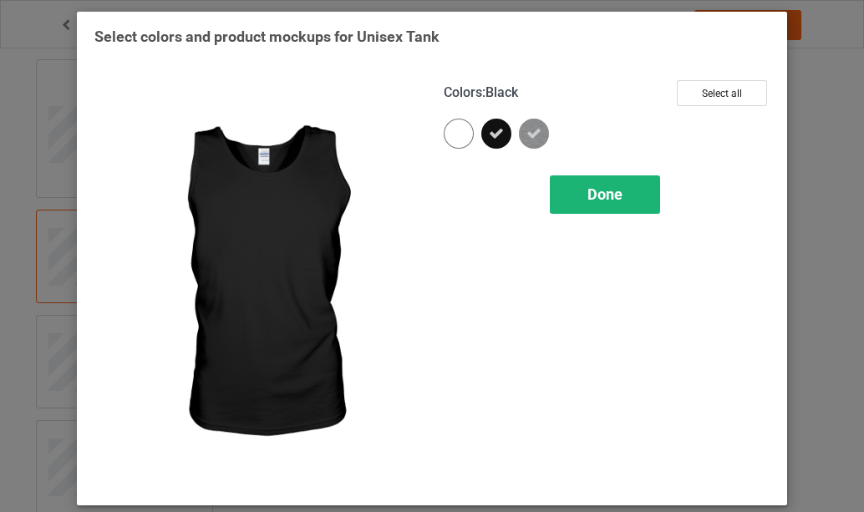
click at [598, 194] on span "Done" at bounding box center [605, 195] width 35 height 18
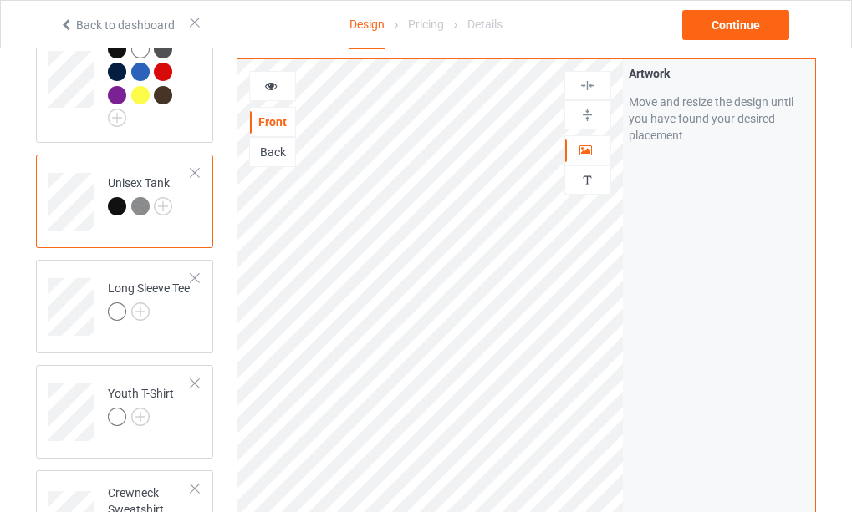
scroll to position [920, 0]
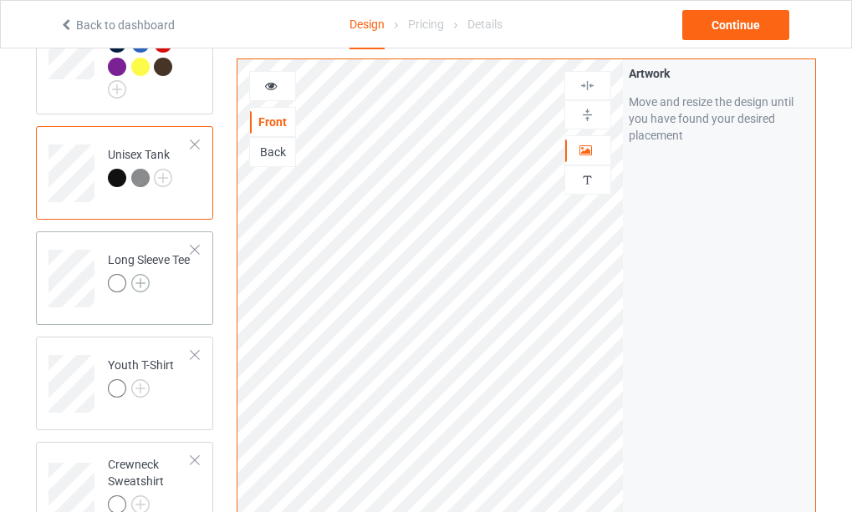
click at [141, 293] on img at bounding box center [140, 283] width 18 height 18
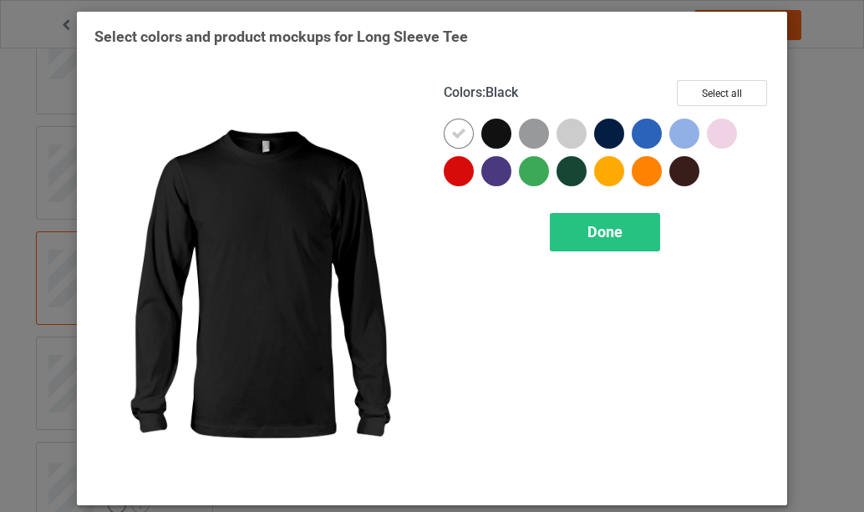
drag, startPoint x: 492, startPoint y: 139, endPoint x: 456, endPoint y: 146, distance: 35.9
click at [492, 138] on div at bounding box center [497, 134] width 30 height 30
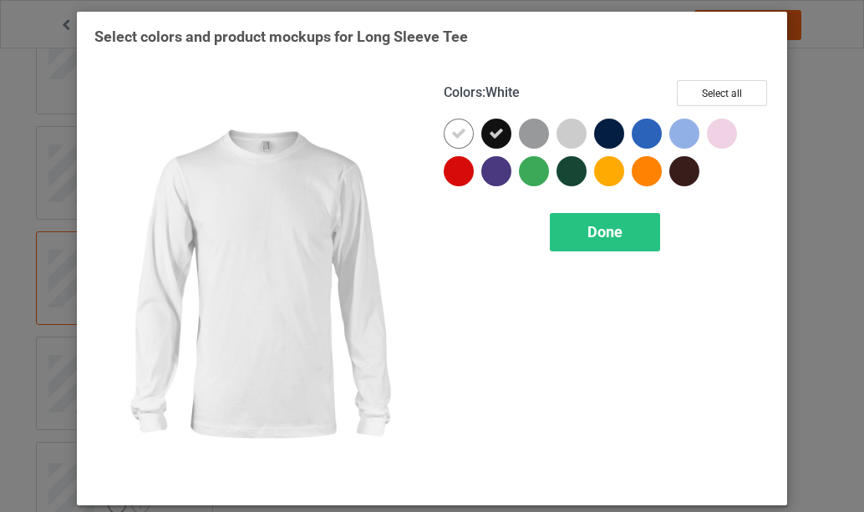
drag, startPoint x: 451, startPoint y: 135, endPoint x: 482, endPoint y: 191, distance: 64.3
click at [453, 135] on icon at bounding box center [458, 133] width 15 height 15
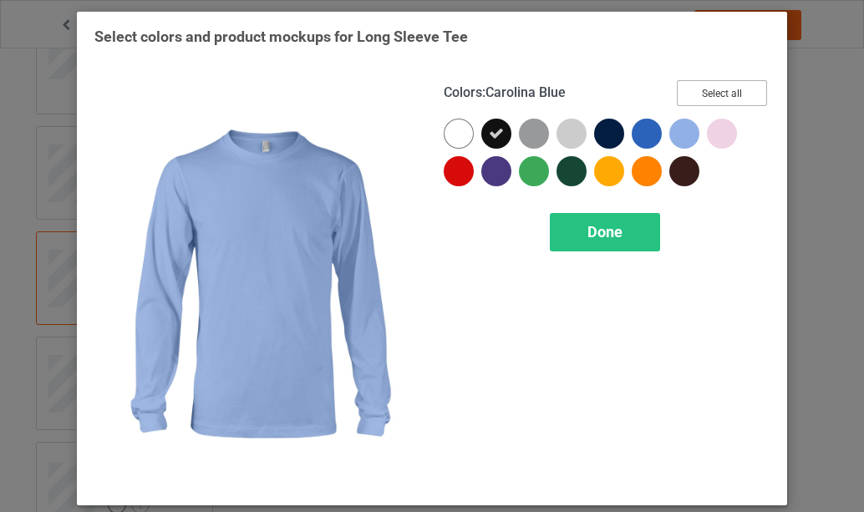
click at [704, 94] on button "Select all" at bounding box center [722, 93] width 90 height 26
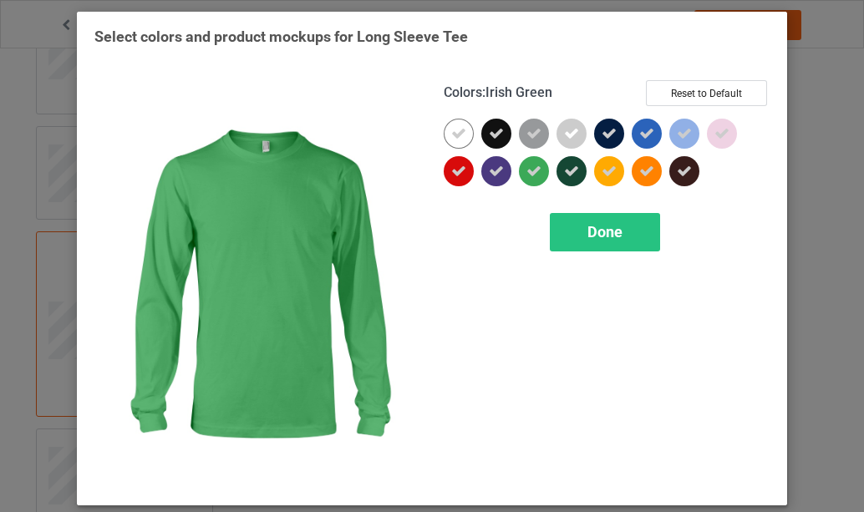
click at [528, 175] on icon at bounding box center [534, 171] width 15 height 15
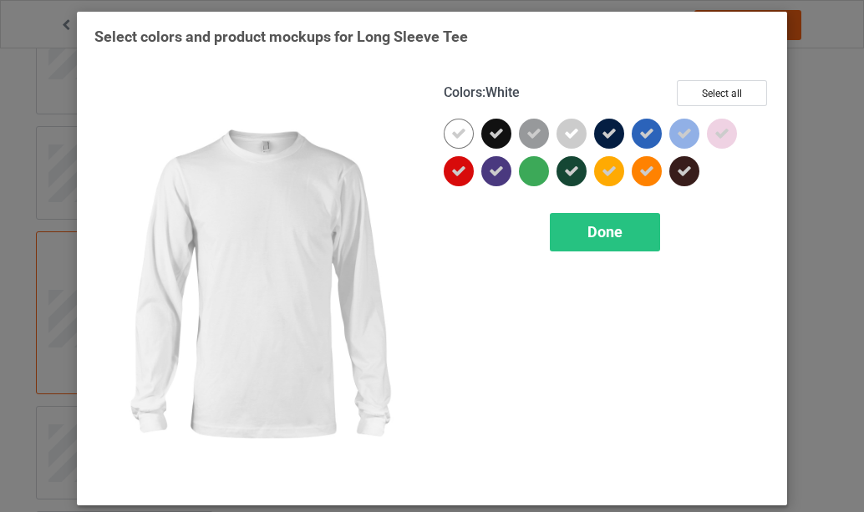
drag, startPoint x: 451, startPoint y: 140, endPoint x: 544, endPoint y: 139, distance: 92.8
click at [451, 139] on icon at bounding box center [458, 133] width 15 height 15
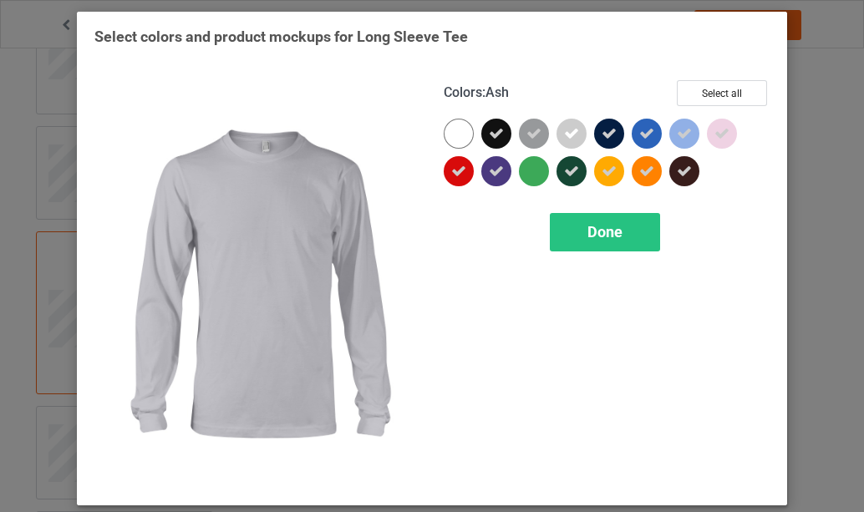
click at [568, 137] on icon at bounding box center [571, 133] width 15 height 15
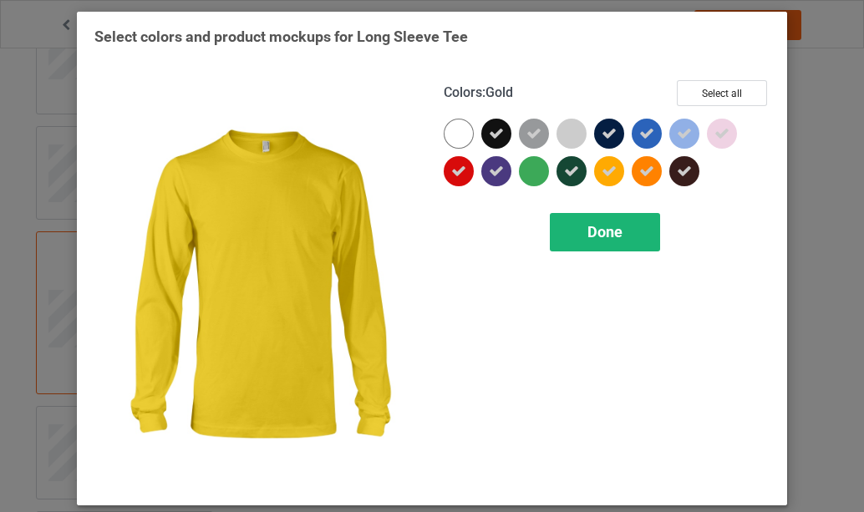
click at [603, 236] on span "Done" at bounding box center [605, 232] width 35 height 18
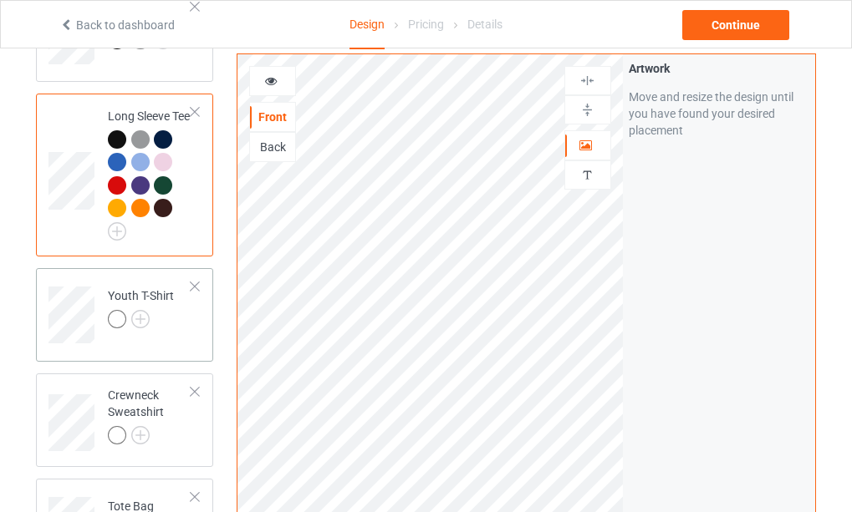
scroll to position [1087, 0]
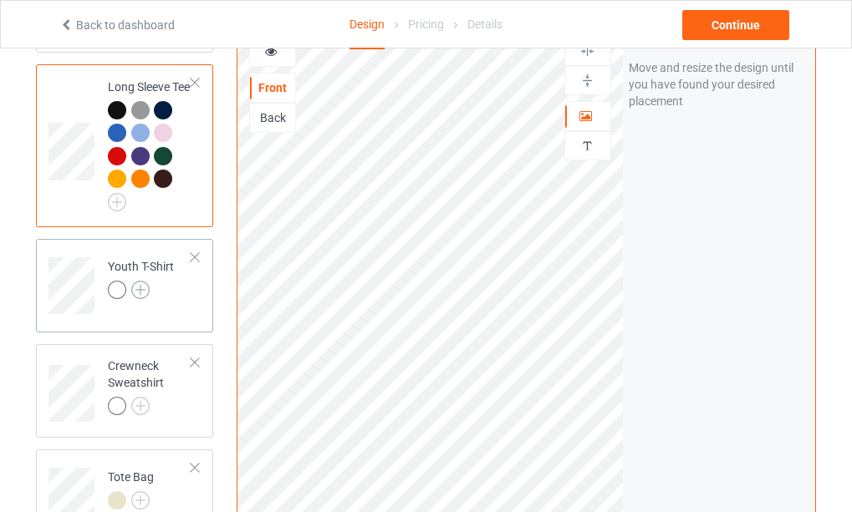
click at [138, 299] on img at bounding box center [140, 290] width 18 height 18
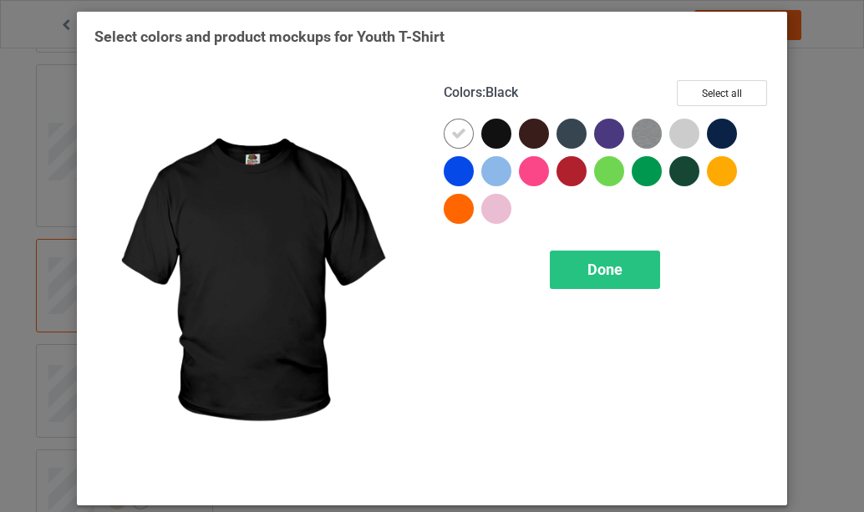
click at [493, 134] on div at bounding box center [497, 134] width 30 height 30
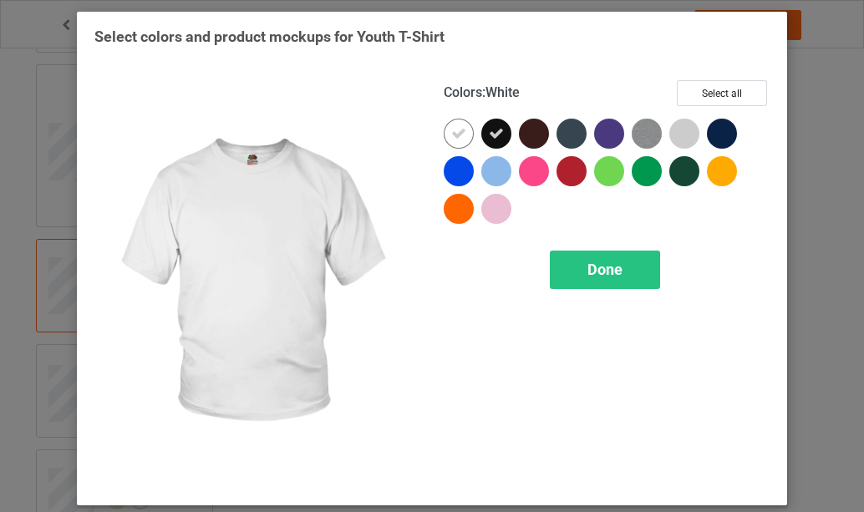
click at [452, 140] on icon at bounding box center [458, 133] width 15 height 15
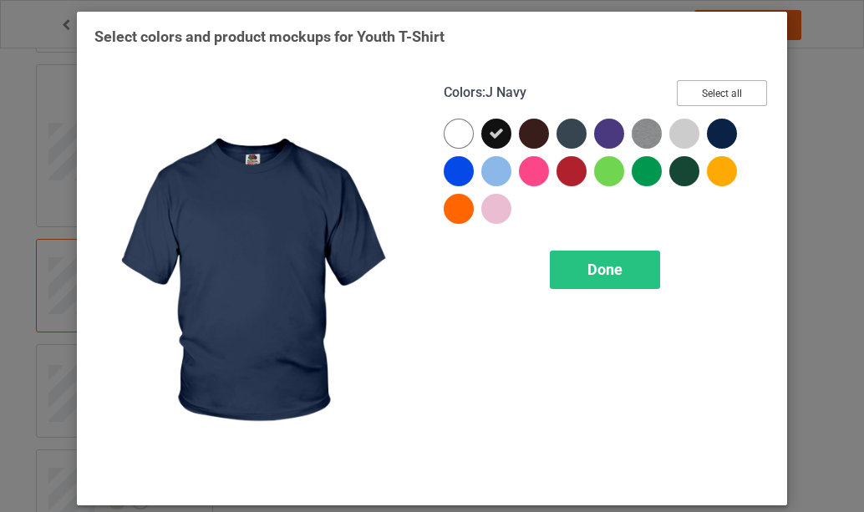
drag, startPoint x: 723, startPoint y: 99, endPoint x: 657, endPoint y: 139, distance: 77.3
click at [723, 98] on button "Select all" at bounding box center [722, 93] width 90 height 26
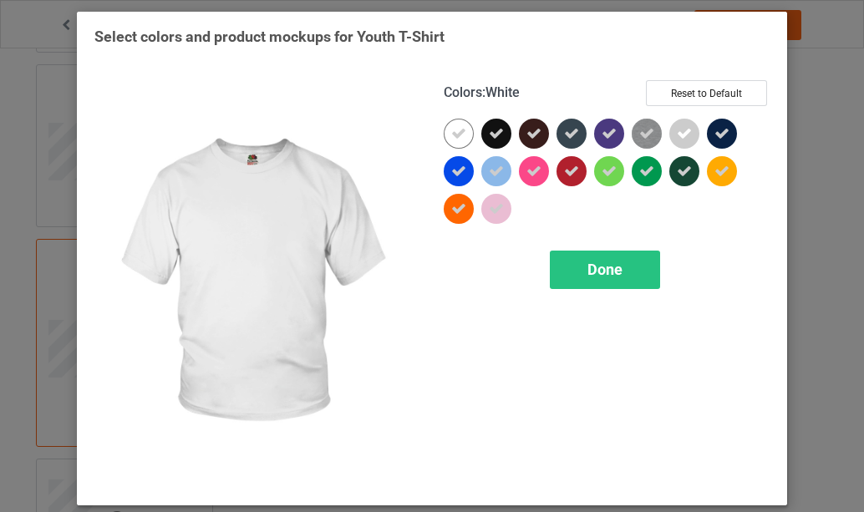
click at [457, 143] on div at bounding box center [459, 134] width 30 height 30
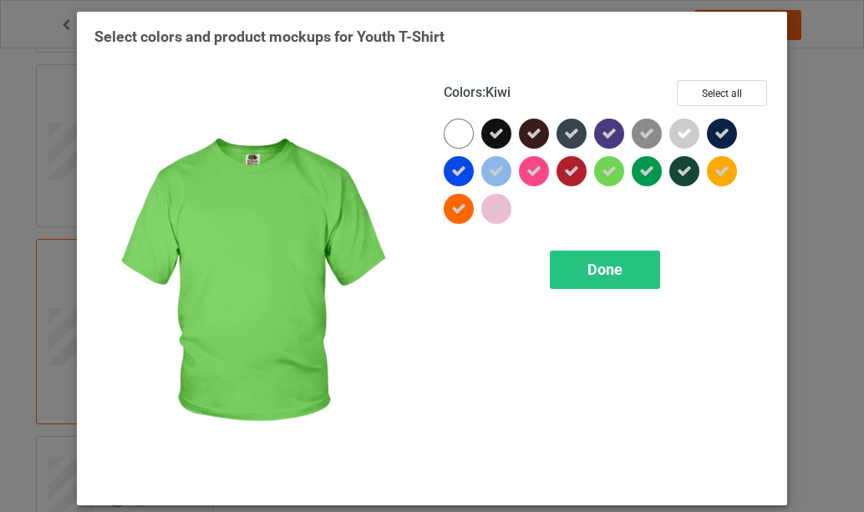
click at [603, 171] on icon at bounding box center [609, 171] width 15 height 15
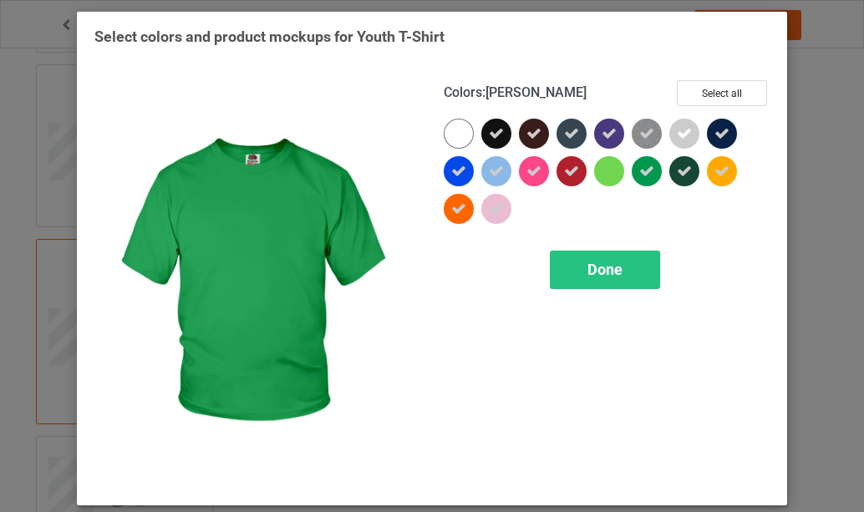
click at [642, 171] on icon at bounding box center [647, 171] width 15 height 15
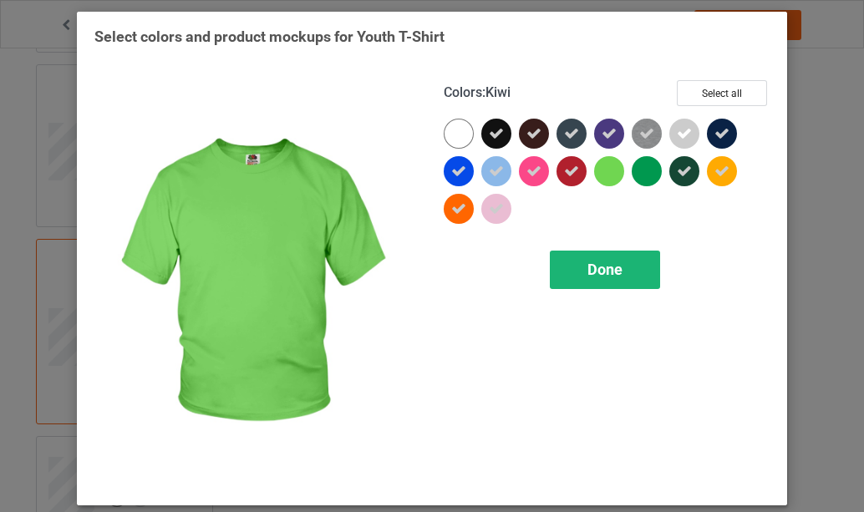
click at [598, 273] on span "Done" at bounding box center [605, 270] width 35 height 18
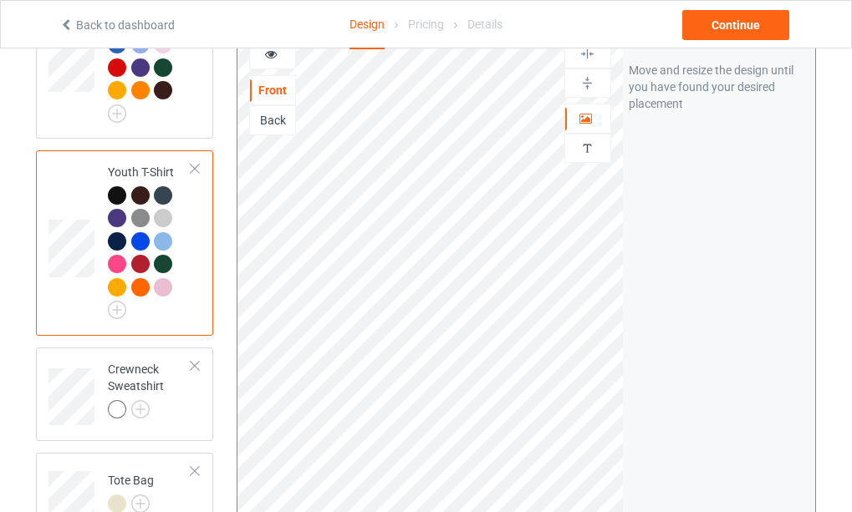
scroll to position [1254, 0]
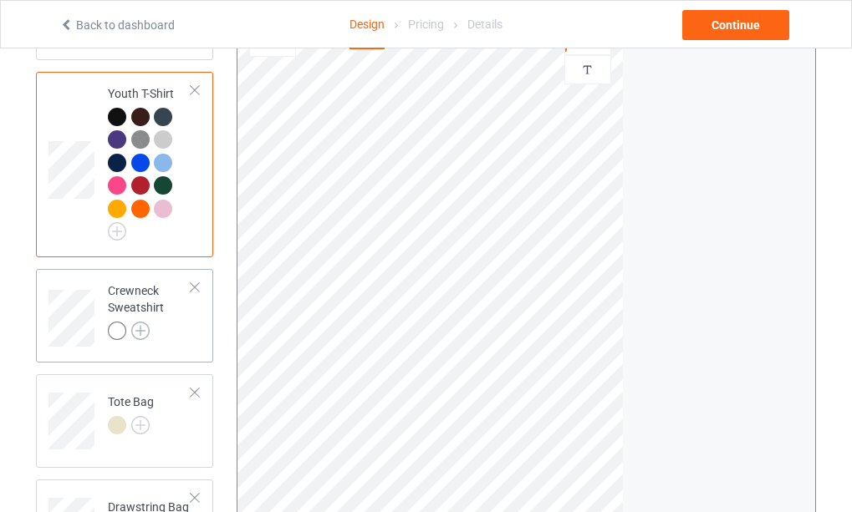
click at [141, 340] on img at bounding box center [140, 331] width 18 height 18
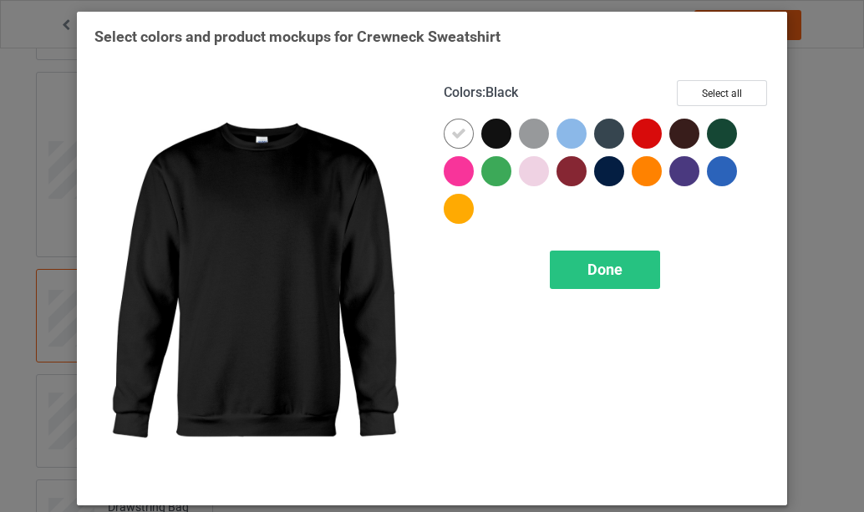
click at [496, 134] on div at bounding box center [497, 134] width 30 height 30
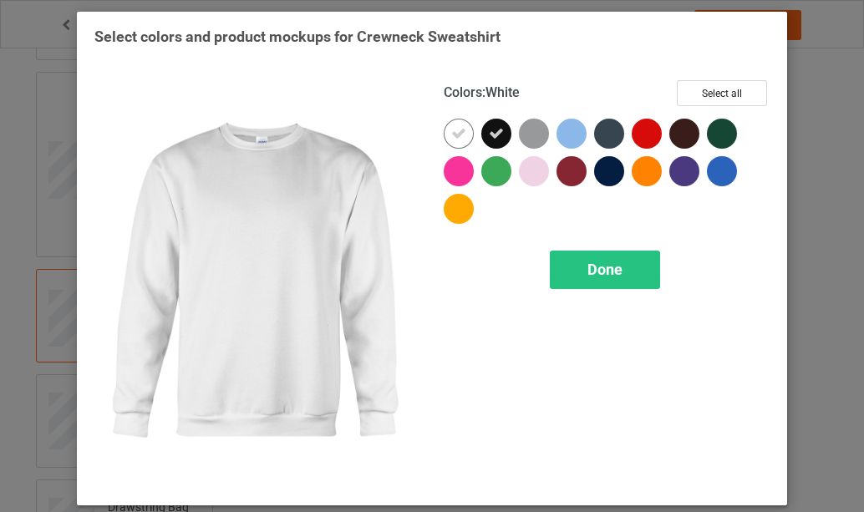
drag, startPoint x: 456, startPoint y: 134, endPoint x: 459, endPoint y: 143, distance: 9.5
click at [456, 134] on icon at bounding box center [458, 133] width 15 height 15
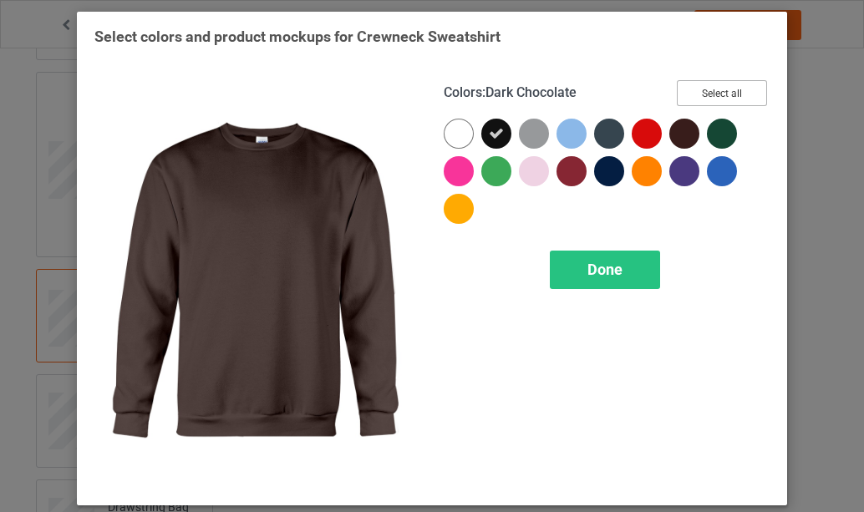
click at [722, 94] on button "Select all" at bounding box center [722, 93] width 90 height 26
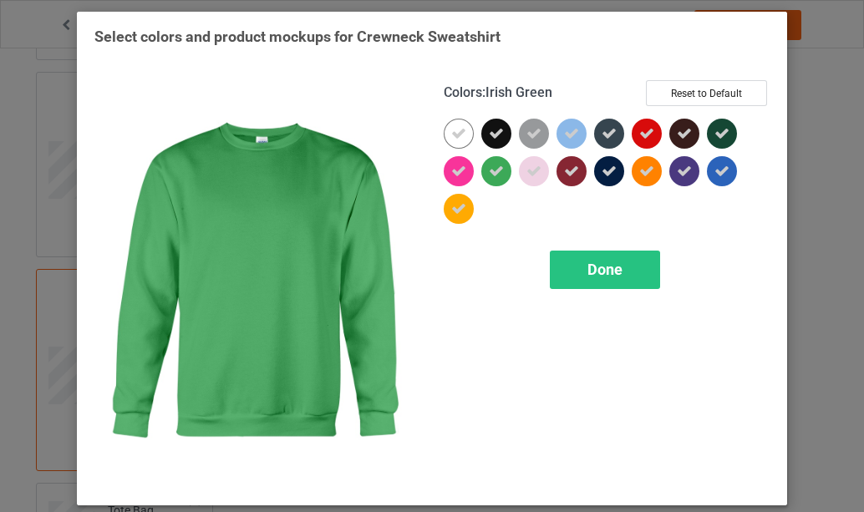
click at [492, 169] on icon at bounding box center [496, 171] width 15 height 15
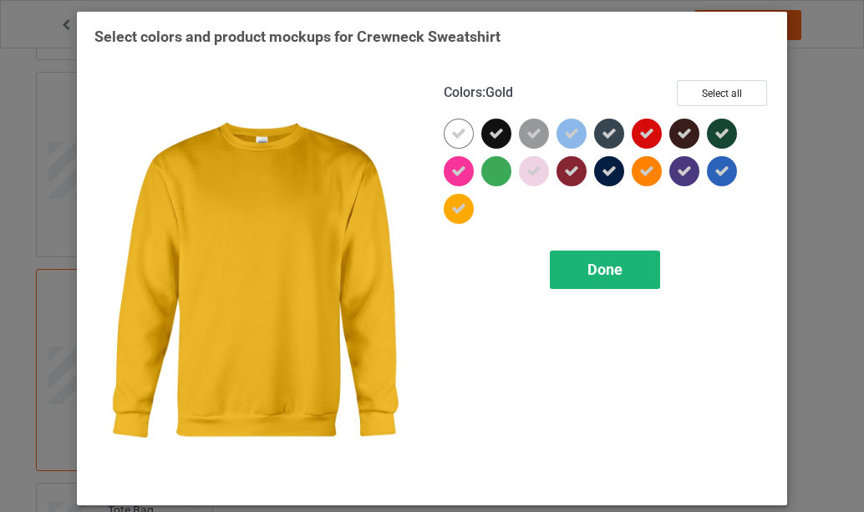
click at [604, 271] on span "Done" at bounding box center [605, 270] width 35 height 18
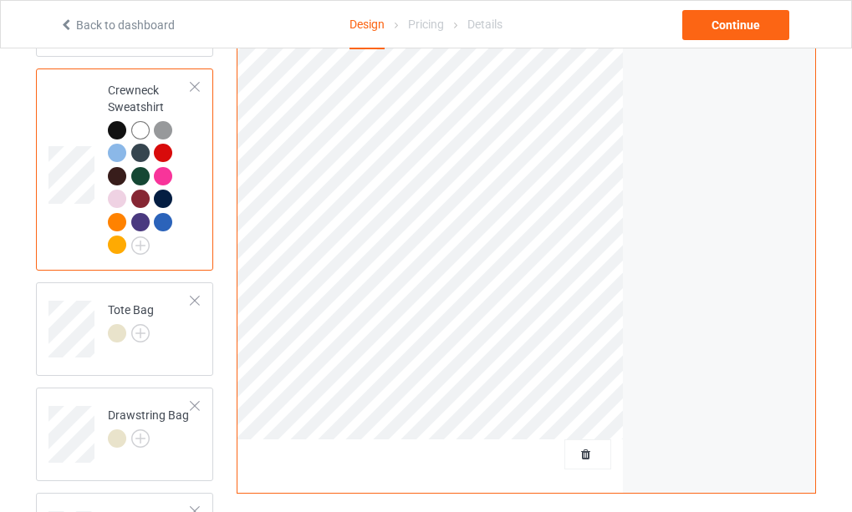
scroll to position [1505, 0]
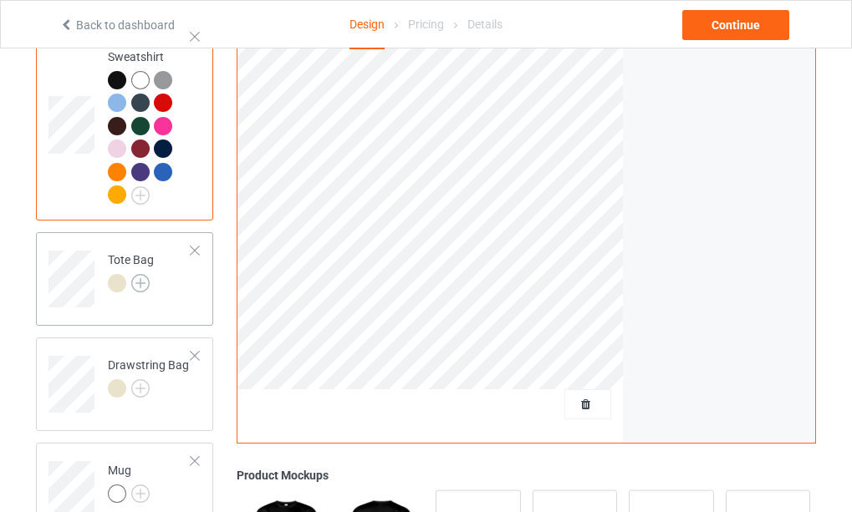
click at [139, 293] on img at bounding box center [140, 283] width 18 height 18
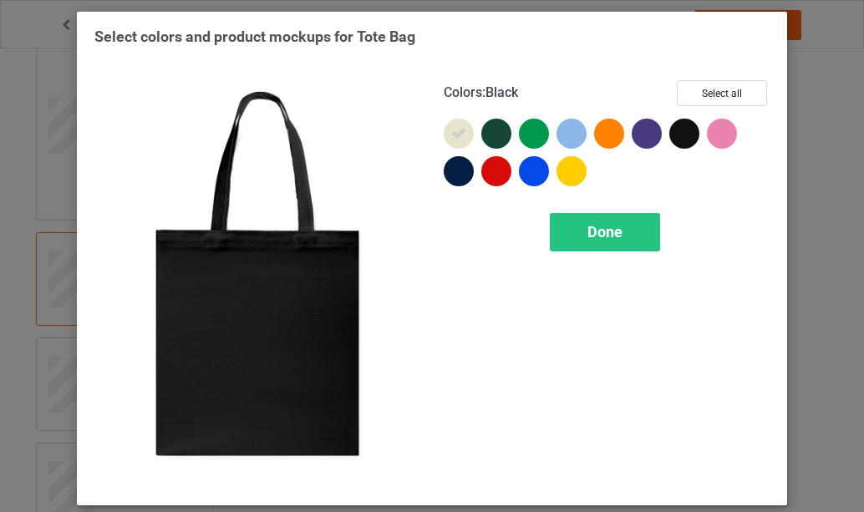
click at [681, 134] on div at bounding box center [685, 134] width 30 height 30
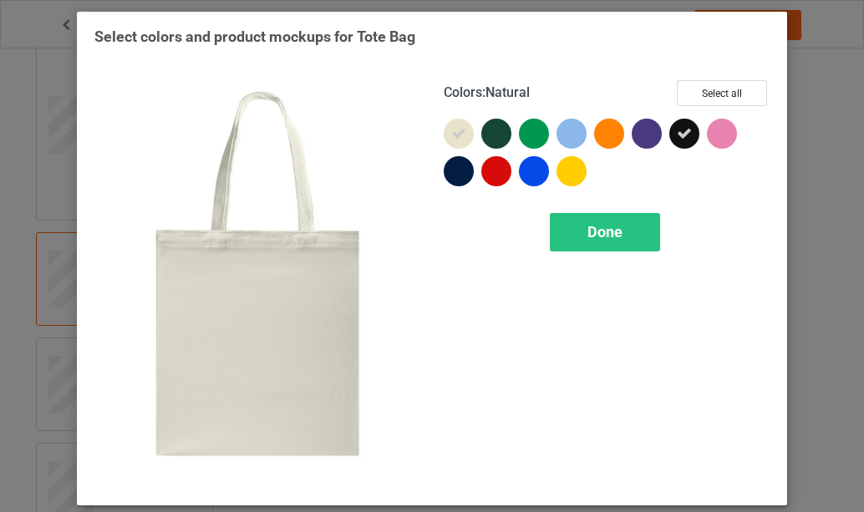
click at [453, 136] on icon at bounding box center [458, 133] width 15 height 15
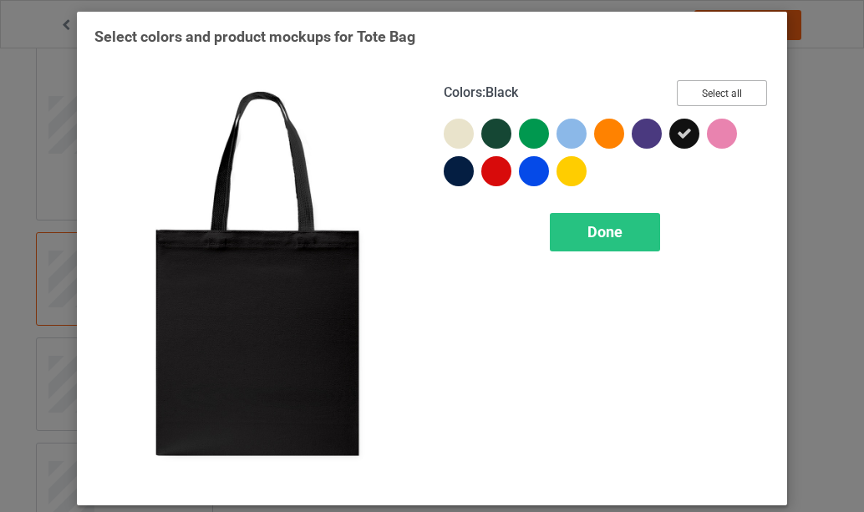
drag, startPoint x: 718, startPoint y: 94, endPoint x: 697, endPoint y: 96, distance: 21.0
click at [719, 94] on button "Select all" at bounding box center [722, 93] width 90 height 26
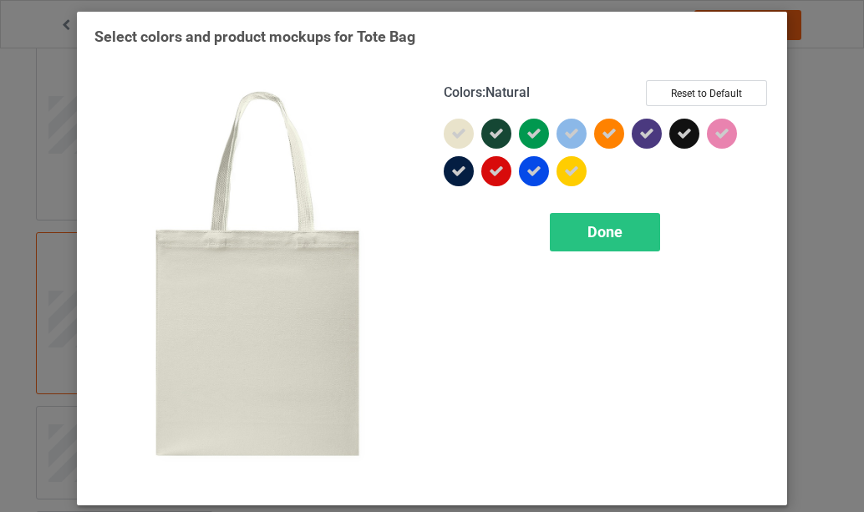
click at [456, 129] on icon at bounding box center [458, 133] width 15 height 15
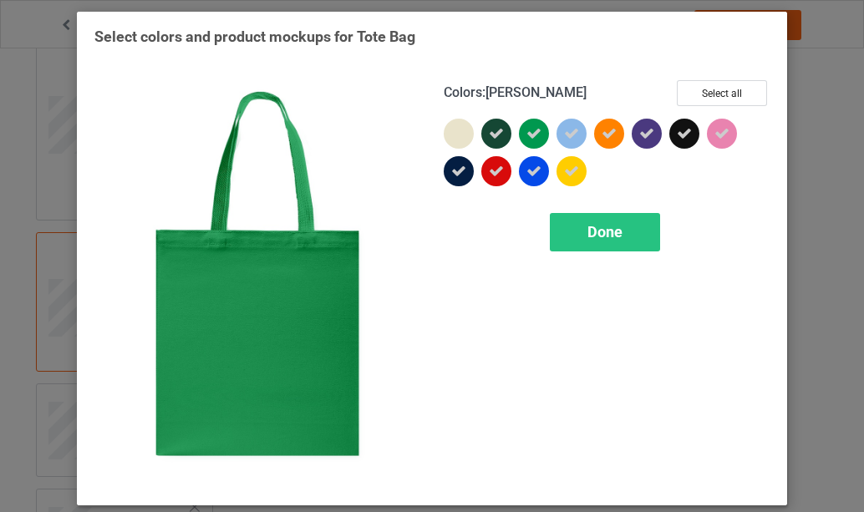
click at [527, 133] on icon at bounding box center [534, 133] width 15 height 15
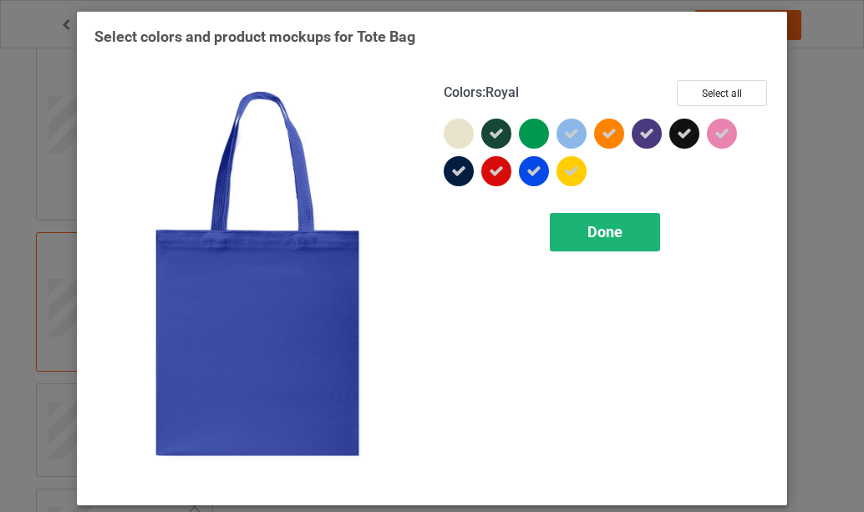
click at [597, 233] on span "Done" at bounding box center [605, 232] width 35 height 18
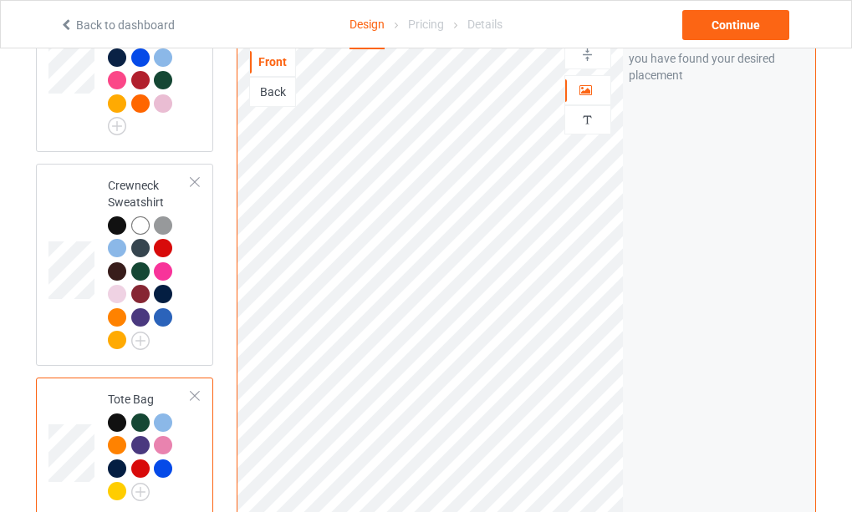
scroll to position [1338, 0]
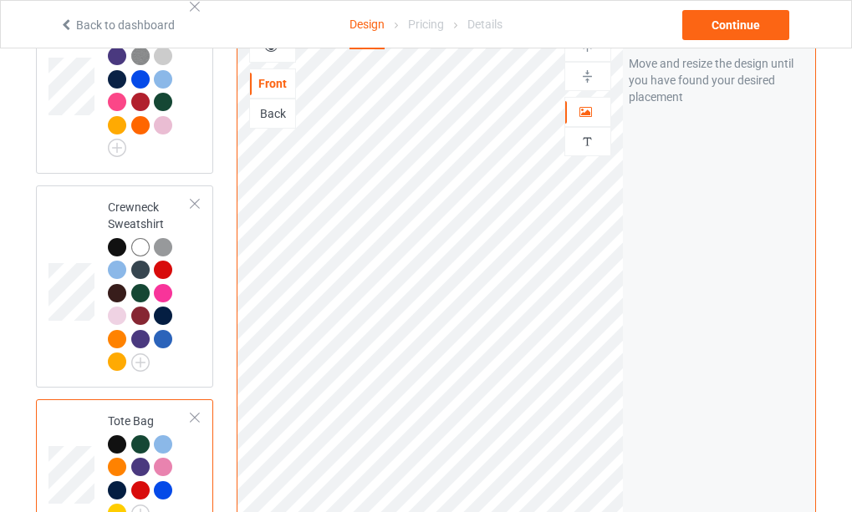
click at [276, 122] on div "Back" at bounding box center [272, 113] width 45 height 17
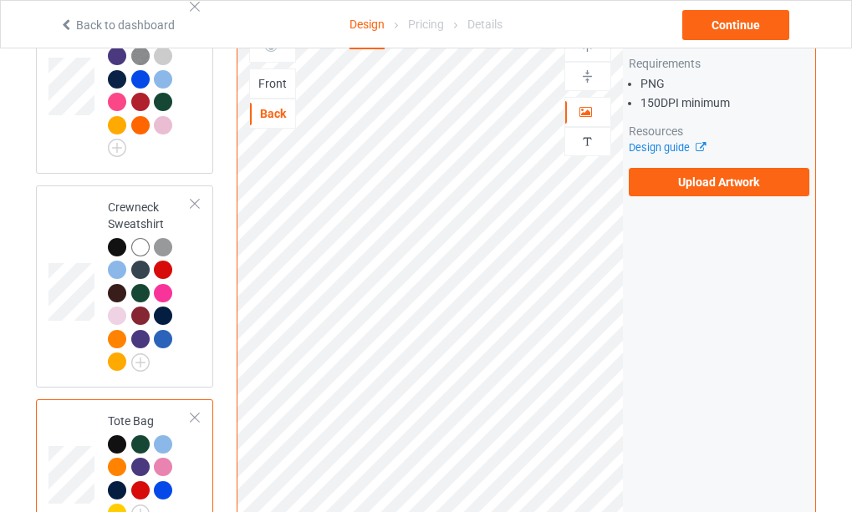
scroll to position [1170, 0]
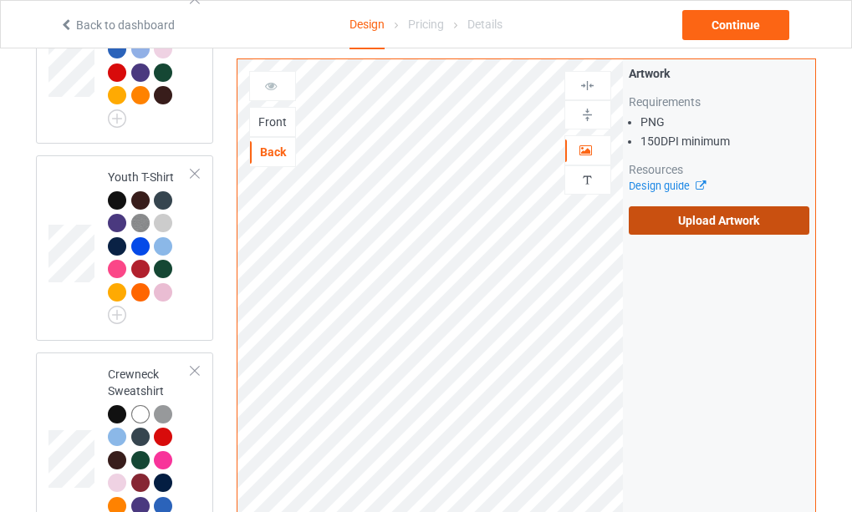
click at [700, 217] on label "Upload Artwork" at bounding box center [719, 220] width 181 height 28
click at [0, 0] on input "Upload Artwork" at bounding box center [0, 0] width 0 height 0
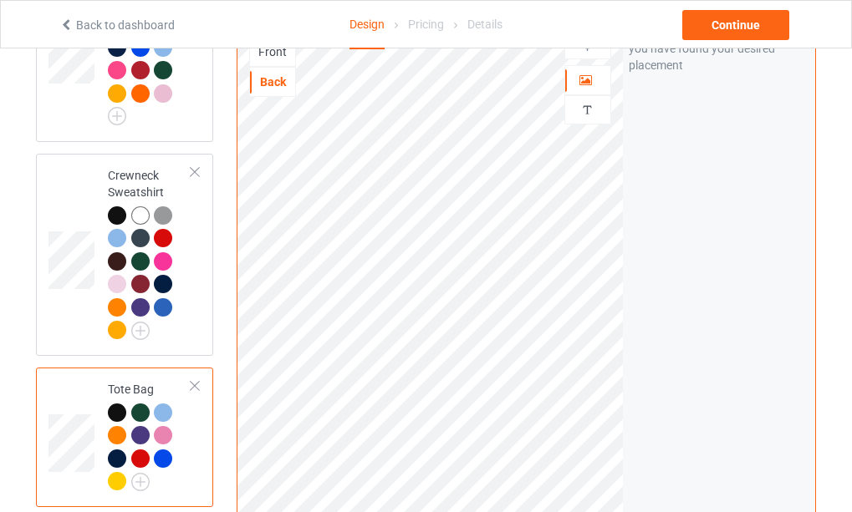
scroll to position [1338, 0]
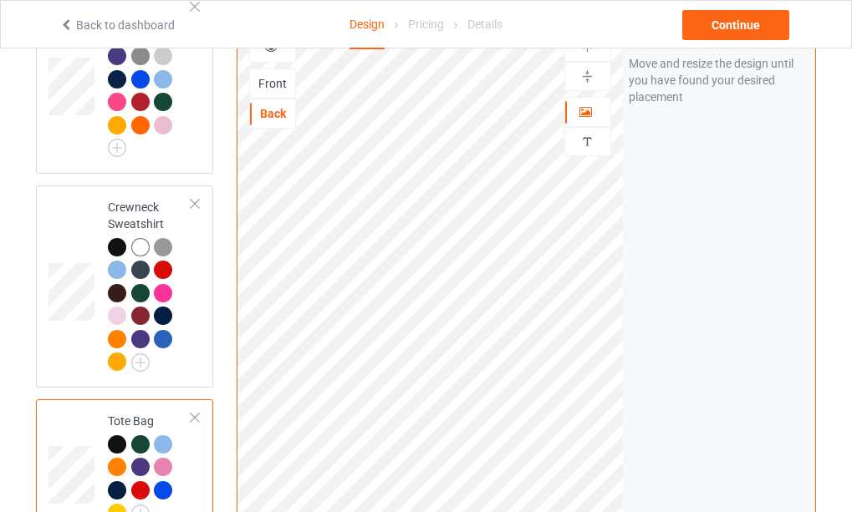
click at [266, 92] on div "Front" at bounding box center [272, 83] width 45 height 17
click at [272, 122] on div "Back" at bounding box center [272, 113] width 45 height 17
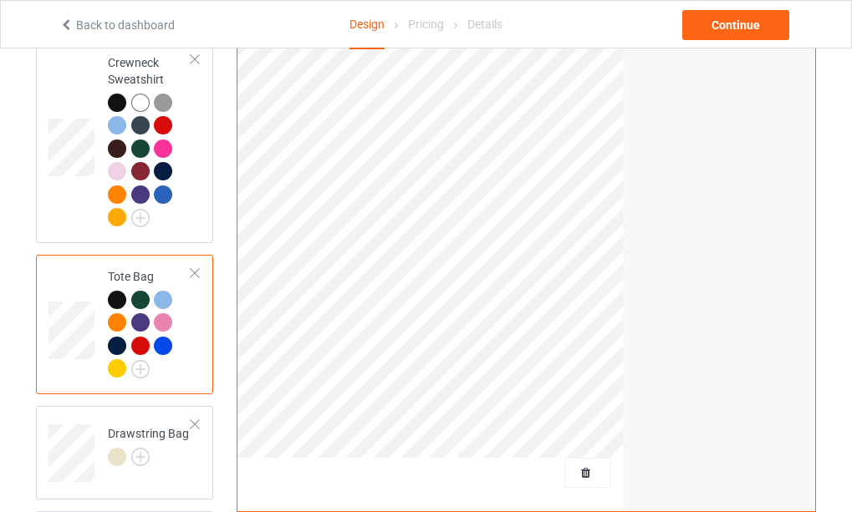
scroll to position [1421, 0]
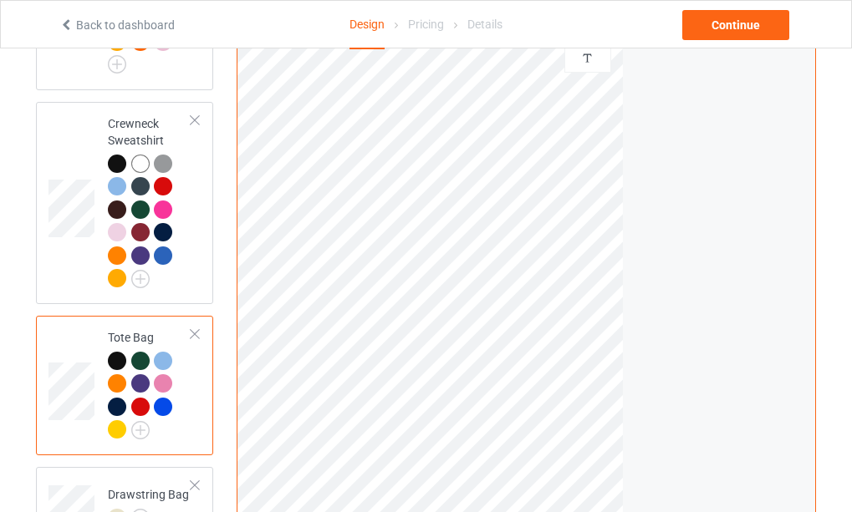
click at [275, 8] on div "Front" at bounding box center [272, 0] width 45 height 17
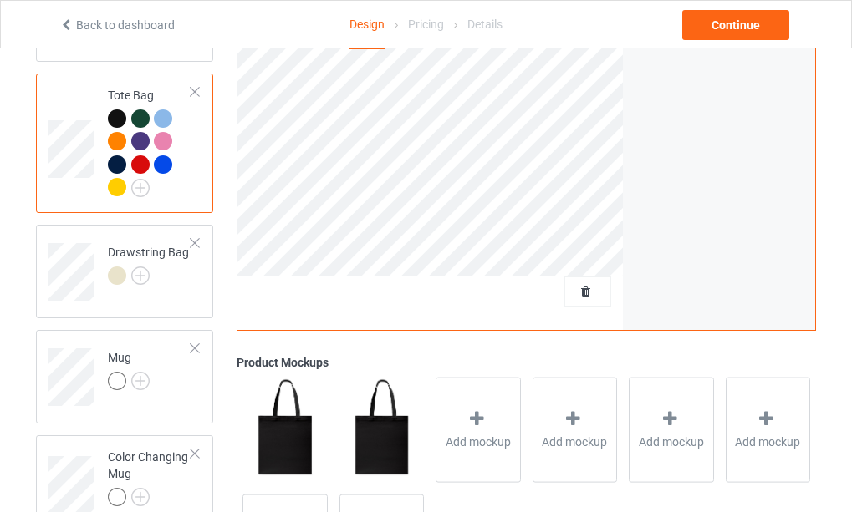
scroll to position [1672, 0]
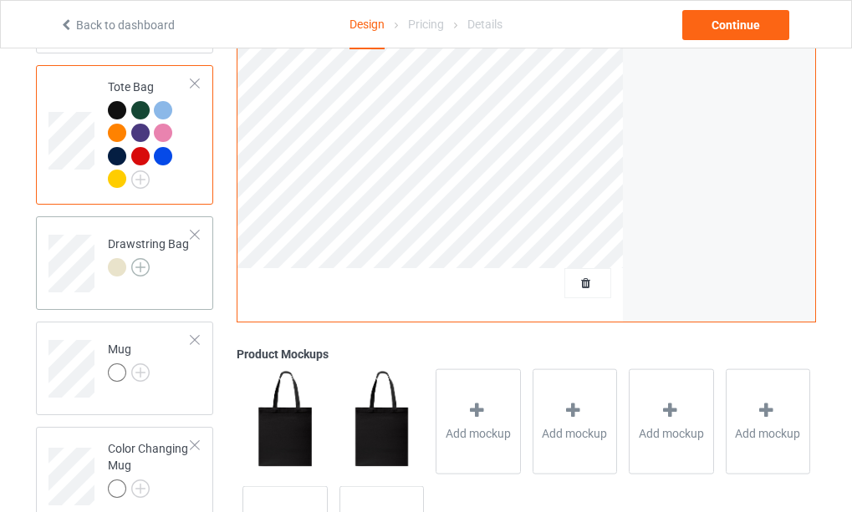
click at [139, 277] on img at bounding box center [140, 267] width 18 height 18
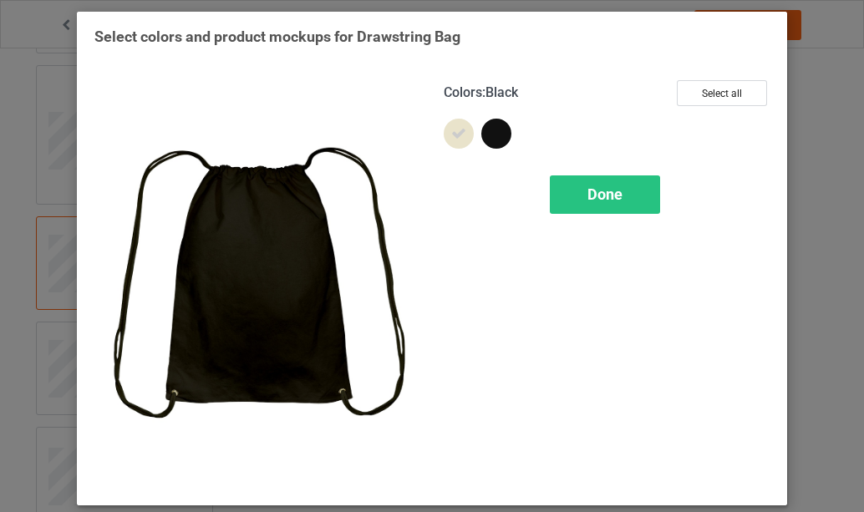
click at [497, 135] on div at bounding box center [497, 134] width 30 height 30
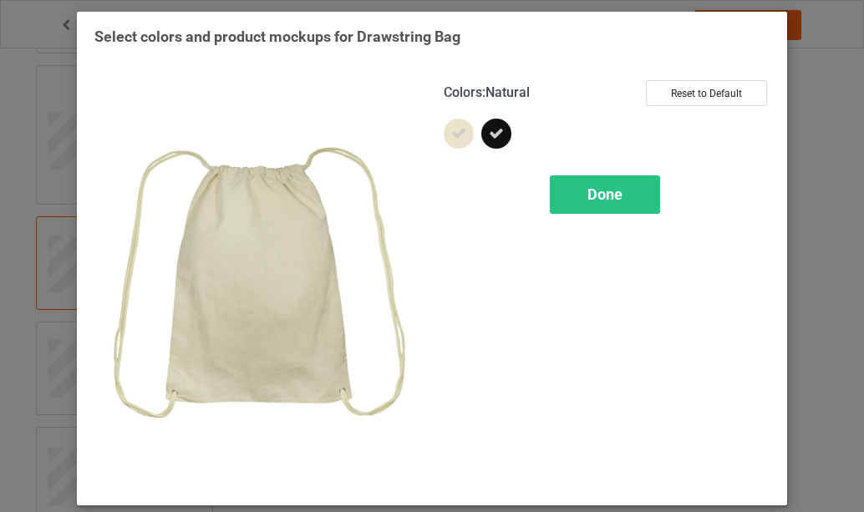
drag, startPoint x: 455, startPoint y: 132, endPoint x: 528, endPoint y: 180, distance: 87.0
click at [459, 135] on icon at bounding box center [458, 133] width 15 height 15
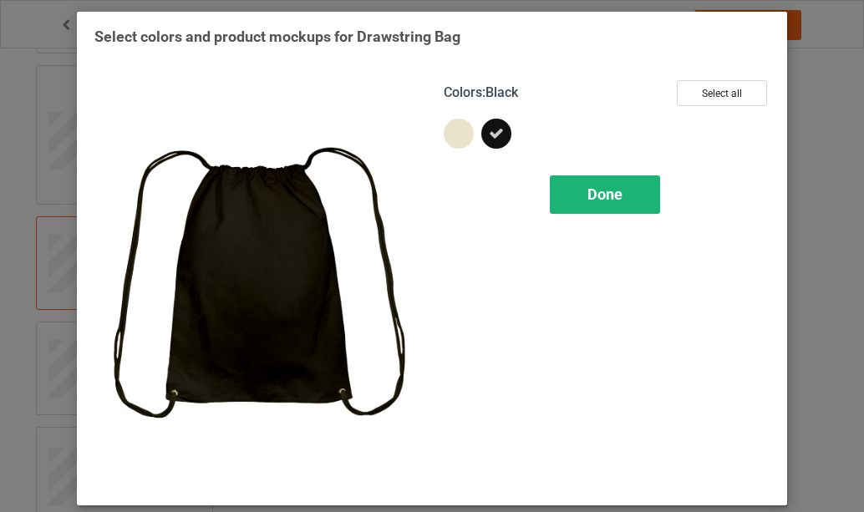
click at [607, 192] on span "Done" at bounding box center [605, 195] width 35 height 18
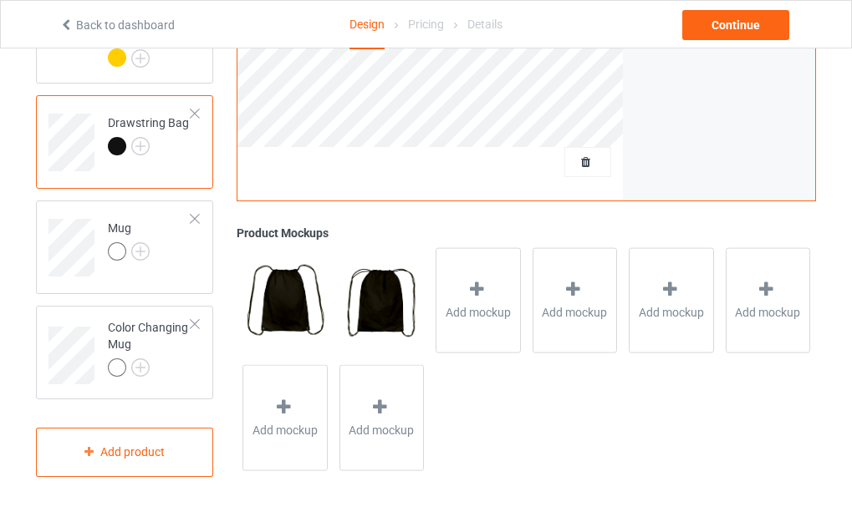
scroll to position [1839, 0]
click at [140, 261] on img at bounding box center [140, 251] width 18 height 18
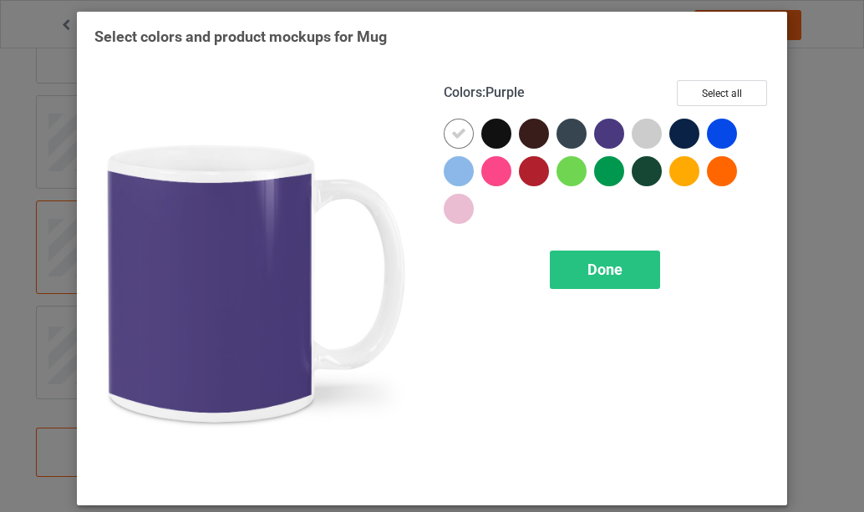
click at [607, 135] on div at bounding box center [609, 134] width 30 height 30
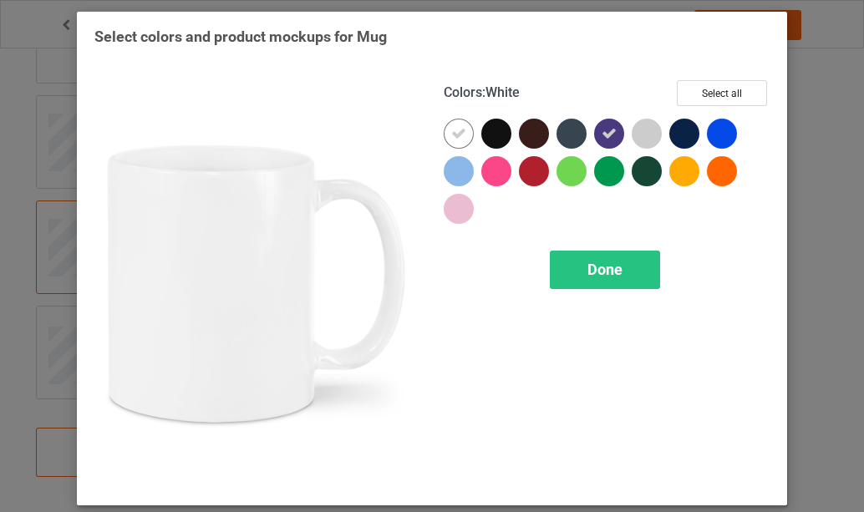
click at [458, 135] on icon at bounding box center [458, 133] width 15 height 15
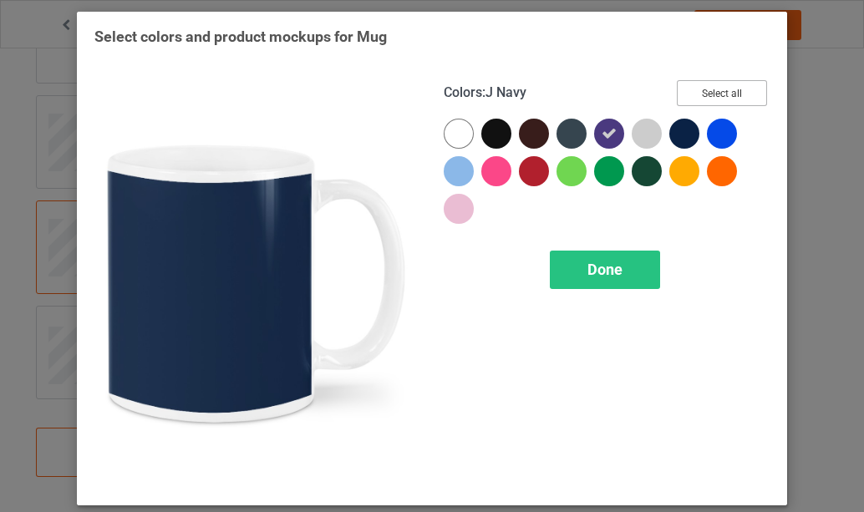
click at [717, 93] on button "Select all" at bounding box center [722, 93] width 90 height 26
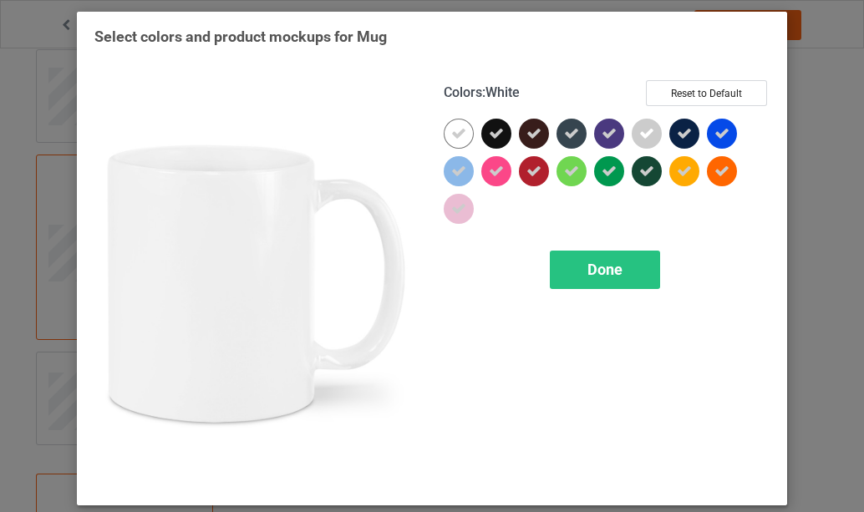
click at [456, 135] on icon at bounding box center [458, 133] width 15 height 15
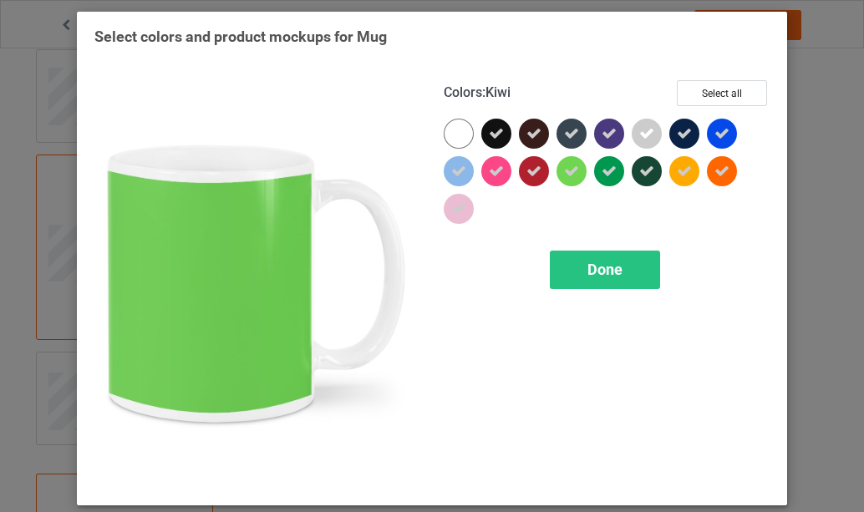
click at [564, 172] on icon at bounding box center [571, 171] width 15 height 15
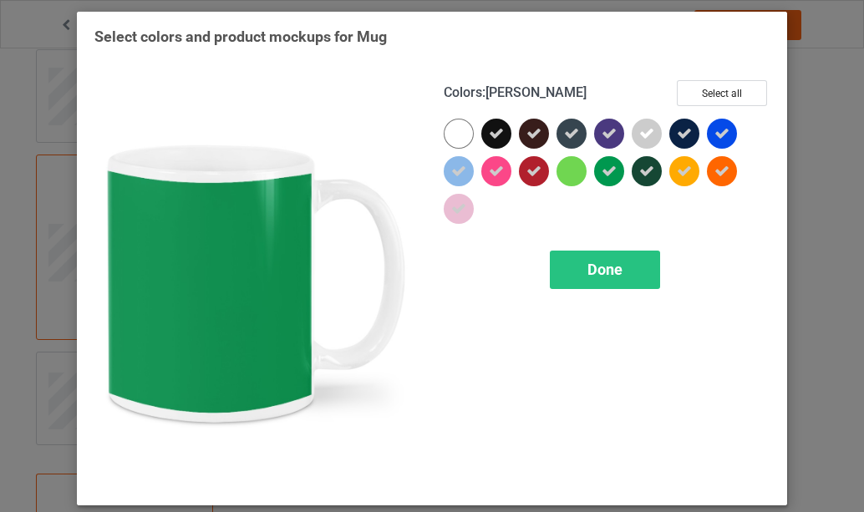
click at [606, 173] on icon at bounding box center [609, 171] width 15 height 15
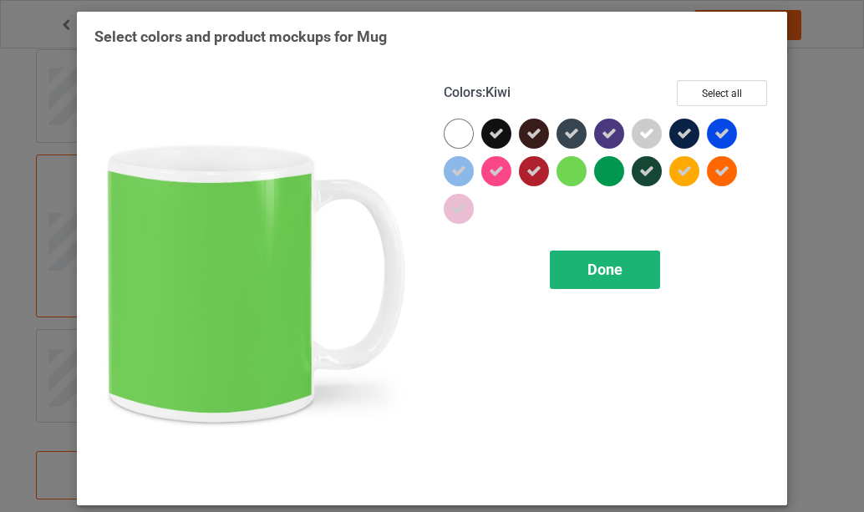
click at [601, 273] on span "Done" at bounding box center [605, 270] width 35 height 18
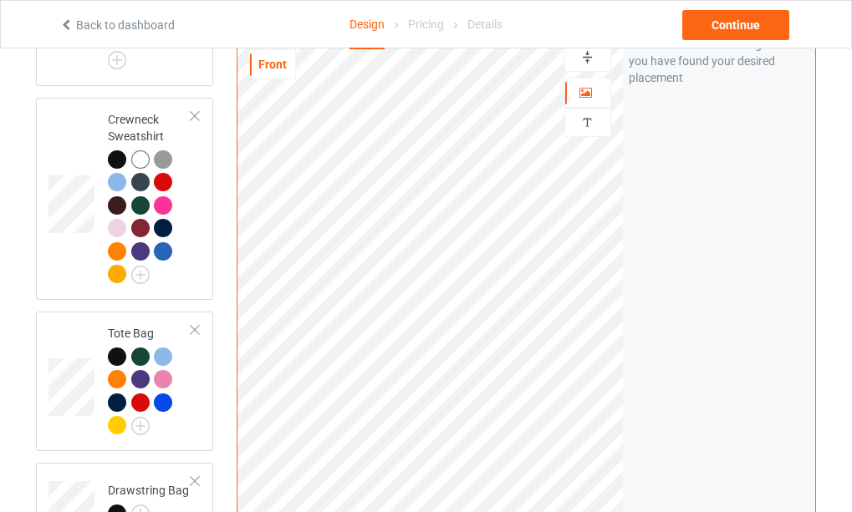
scroll to position [1254, 0]
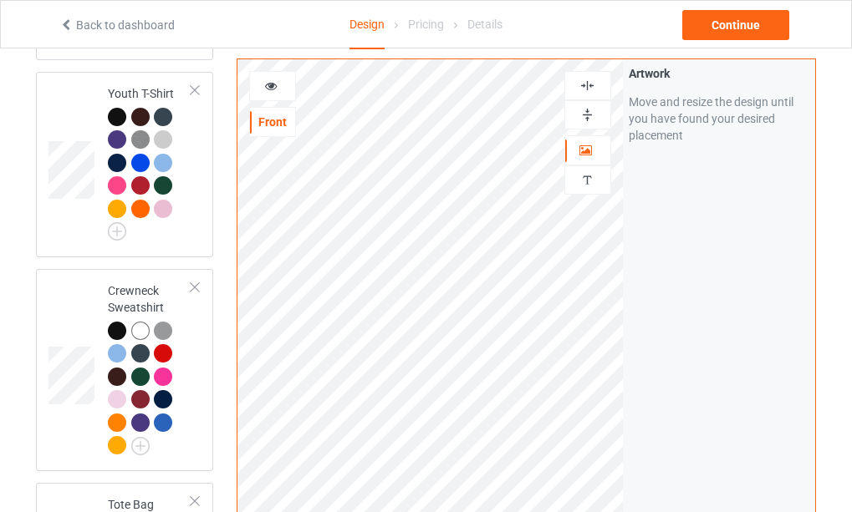
click at [268, 84] on icon at bounding box center [271, 84] width 14 height 12
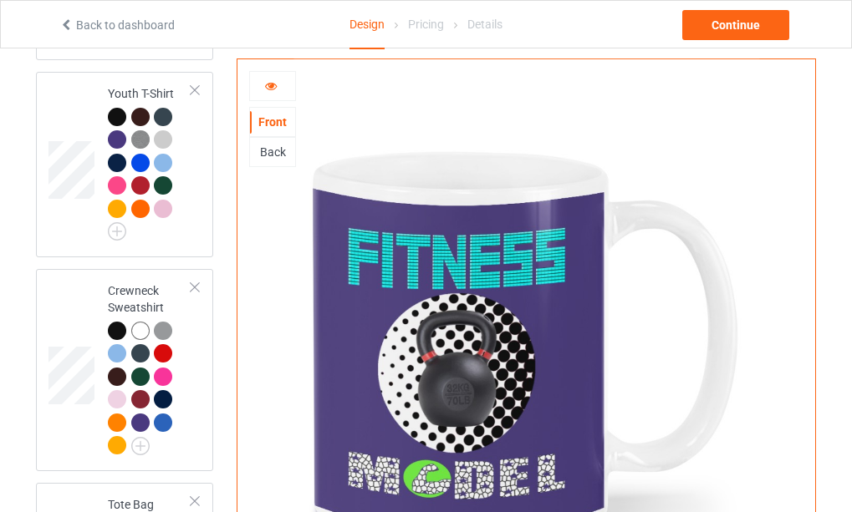
click at [275, 149] on div "Back" at bounding box center [272, 152] width 45 height 17
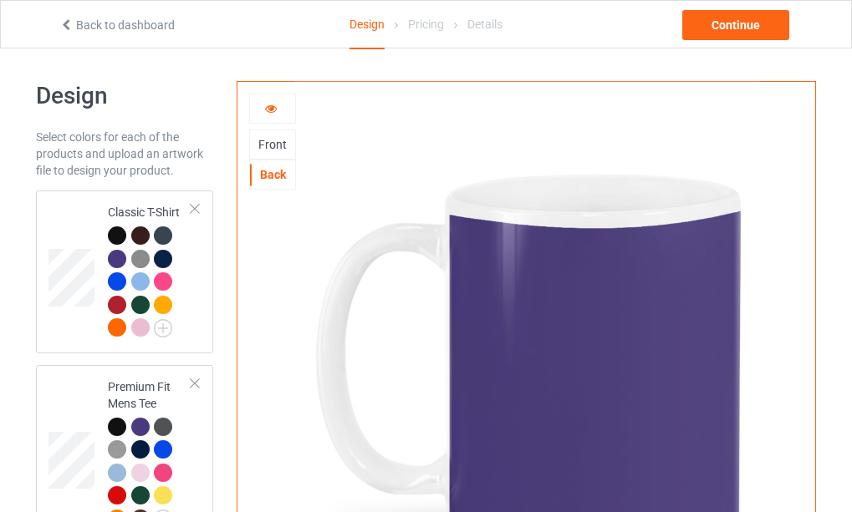
scroll to position [0, 0]
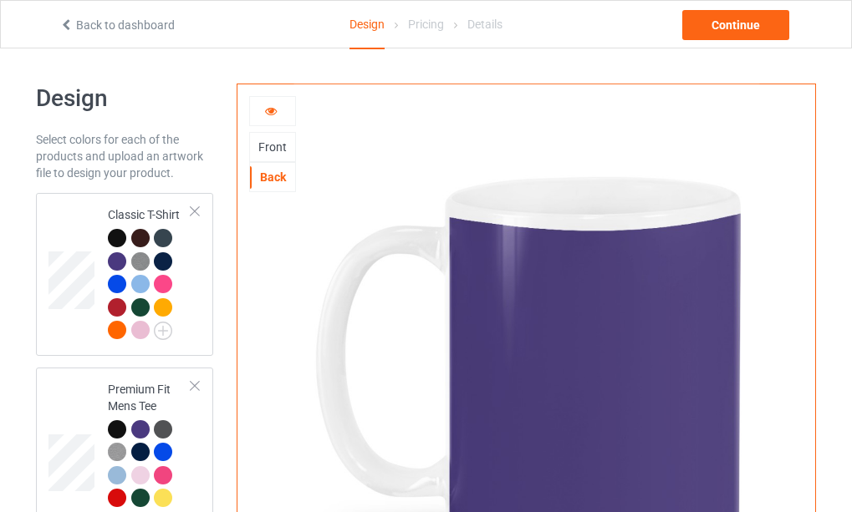
click at [274, 115] on icon at bounding box center [271, 109] width 14 height 12
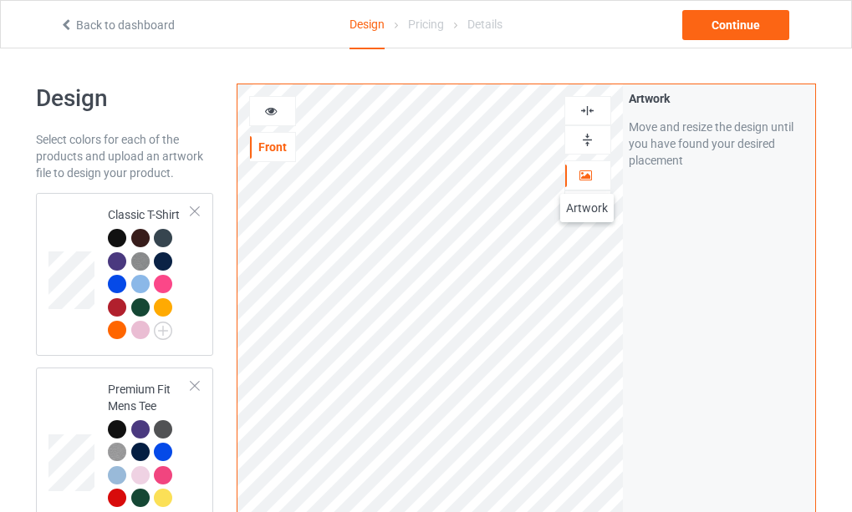
click at [587, 177] on icon at bounding box center [586, 173] width 14 height 12
click at [585, 176] on icon at bounding box center [586, 173] width 14 height 12
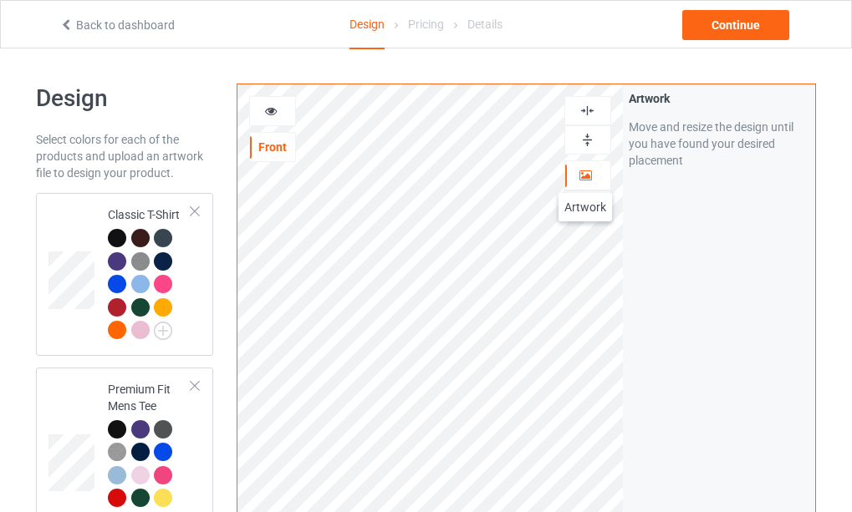
click at [585, 176] on icon at bounding box center [586, 173] width 14 height 12
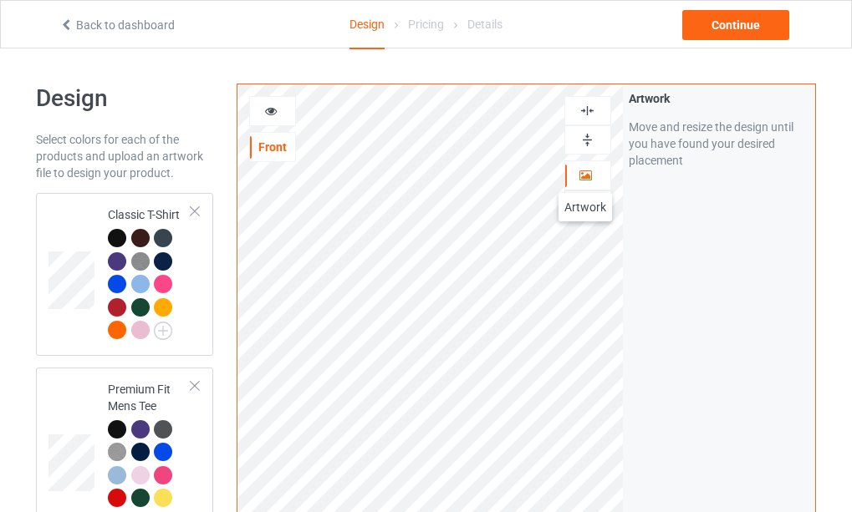
click at [585, 176] on icon at bounding box center [586, 173] width 14 height 12
click at [274, 113] on icon at bounding box center [271, 109] width 14 height 12
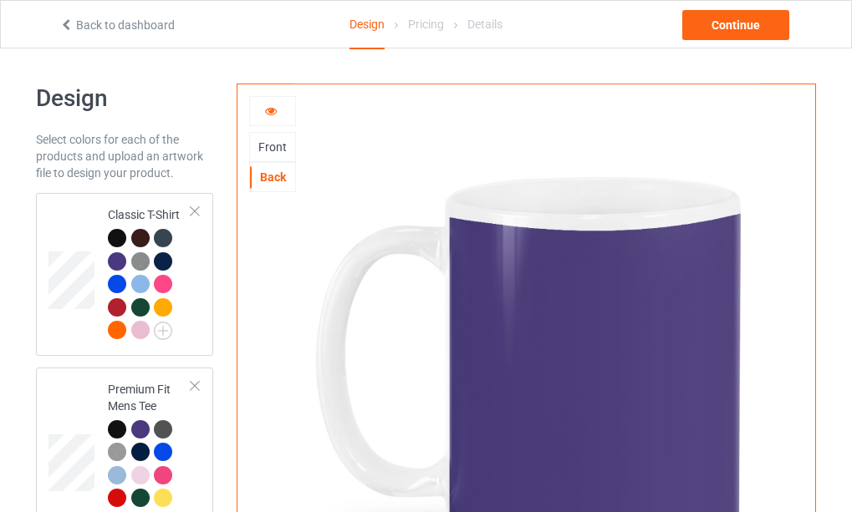
drag, startPoint x: 276, startPoint y: 150, endPoint x: 295, endPoint y: 150, distance: 19.2
click at [277, 150] on div "Front" at bounding box center [272, 147] width 45 height 17
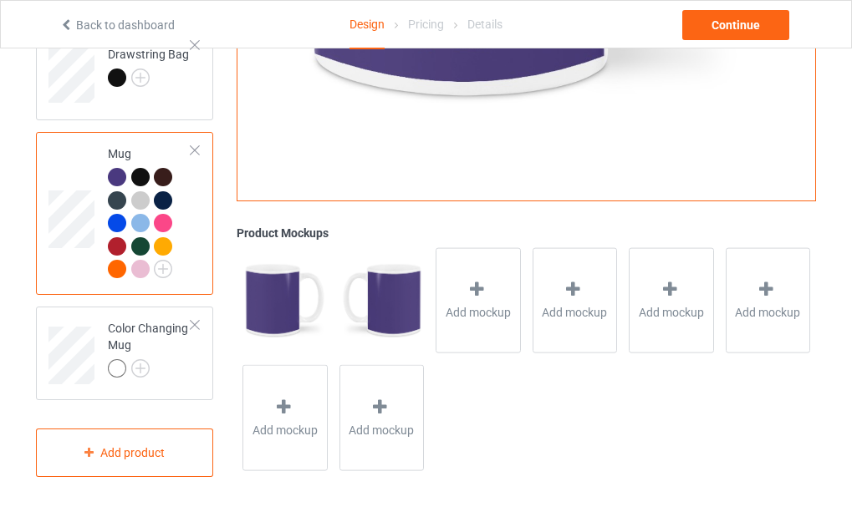
scroll to position [1917, 0]
click at [137, 366] on img at bounding box center [140, 368] width 18 height 18
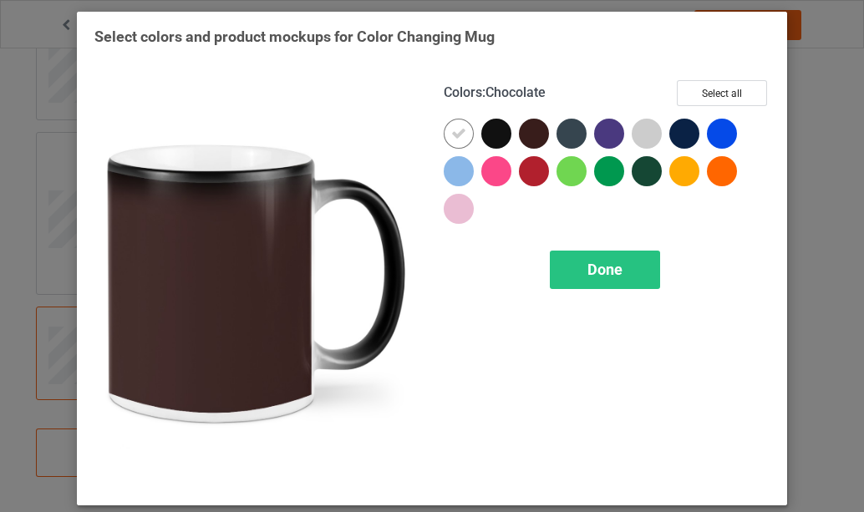
click at [529, 135] on div at bounding box center [534, 134] width 30 height 30
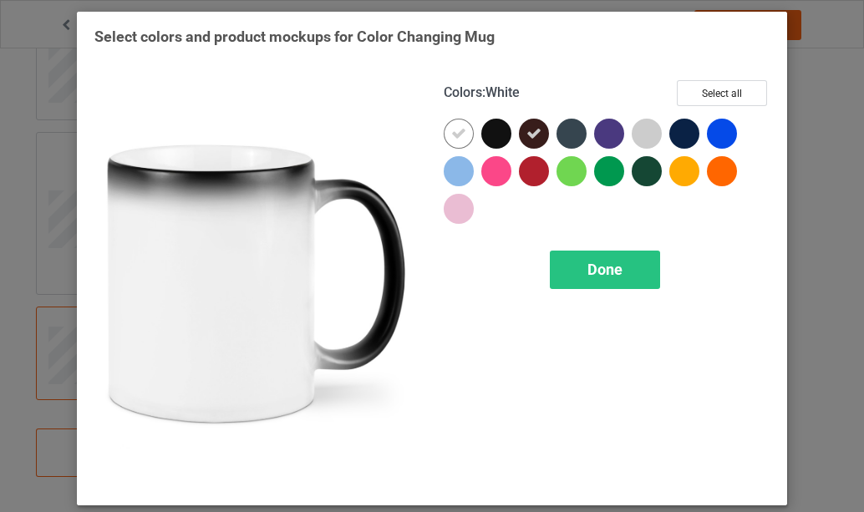
click at [456, 135] on icon at bounding box center [458, 133] width 15 height 15
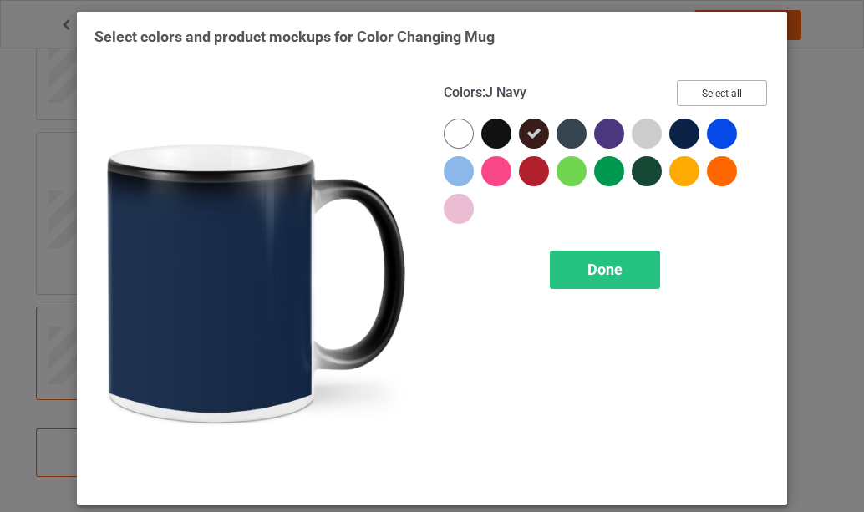
click at [721, 93] on button "Select all" at bounding box center [722, 93] width 90 height 26
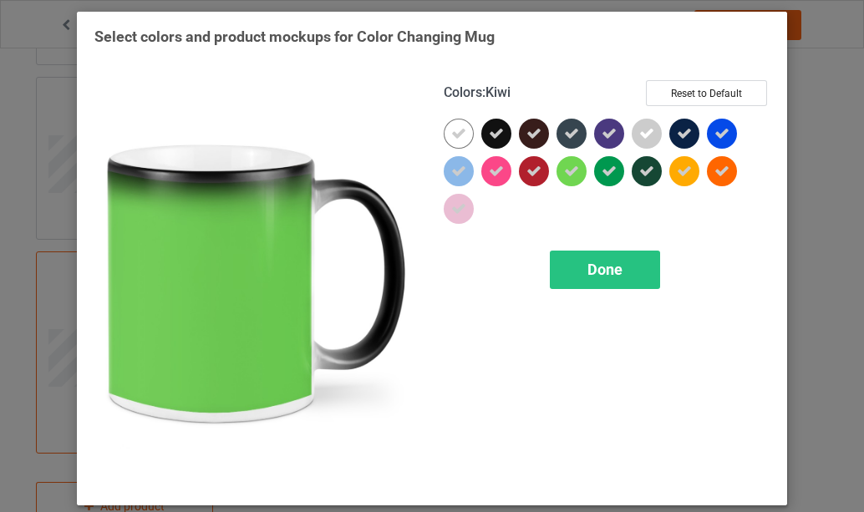
click at [565, 168] on icon at bounding box center [571, 171] width 15 height 15
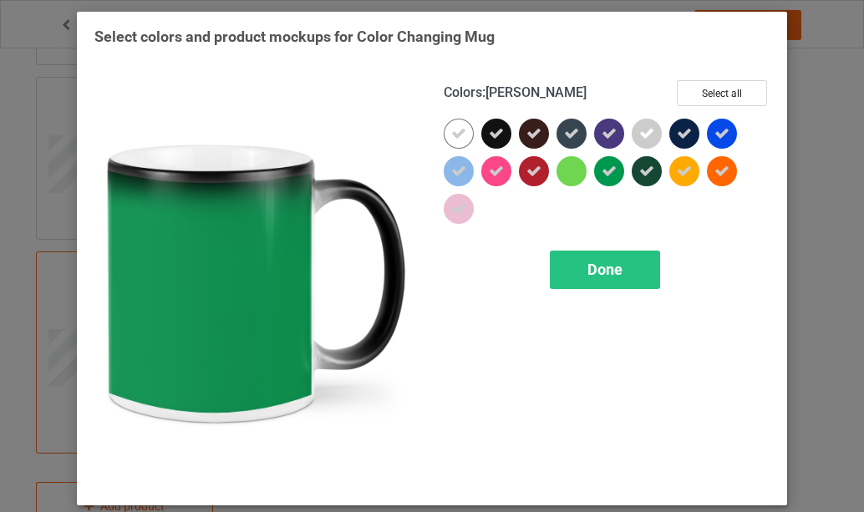
click at [602, 171] on icon at bounding box center [609, 171] width 15 height 15
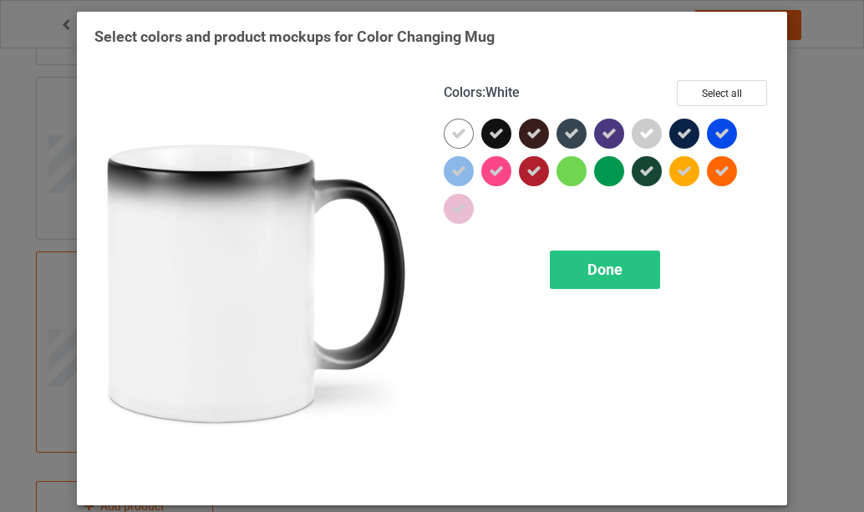
drag, startPoint x: 455, startPoint y: 137, endPoint x: 453, endPoint y: 147, distance: 10.2
click at [456, 137] on icon at bounding box center [458, 133] width 15 height 15
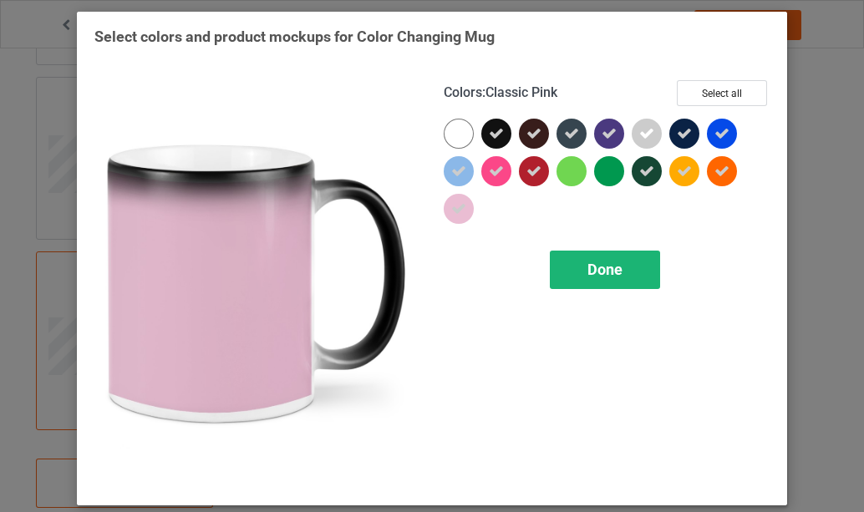
click at [608, 269] on span "Done" at bounding box center [605, 270] width 35 height 18
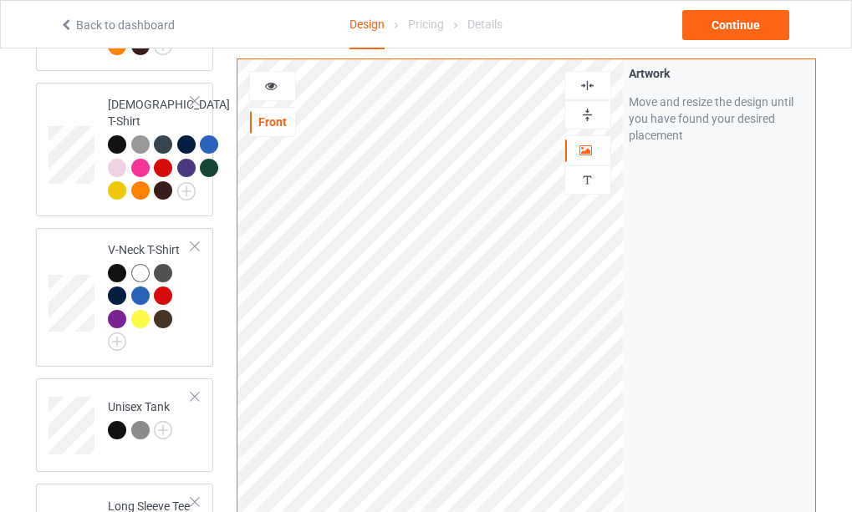
scroll to position [663, 0]
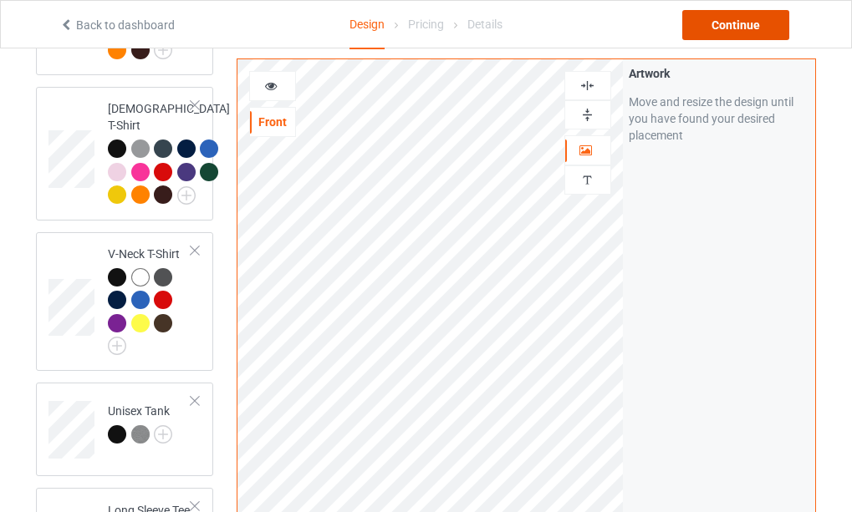
click at [747, 26] on div "Continue" at bounding box center [735, 25] width 107 height 30
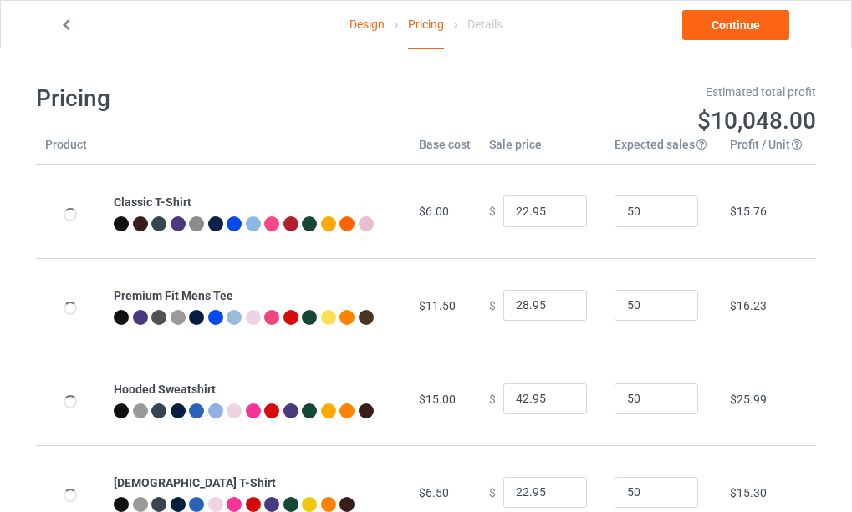
type input "26.95"
type input "32.95"
type input "46.95"
type input "26.95"
type input "30.95"
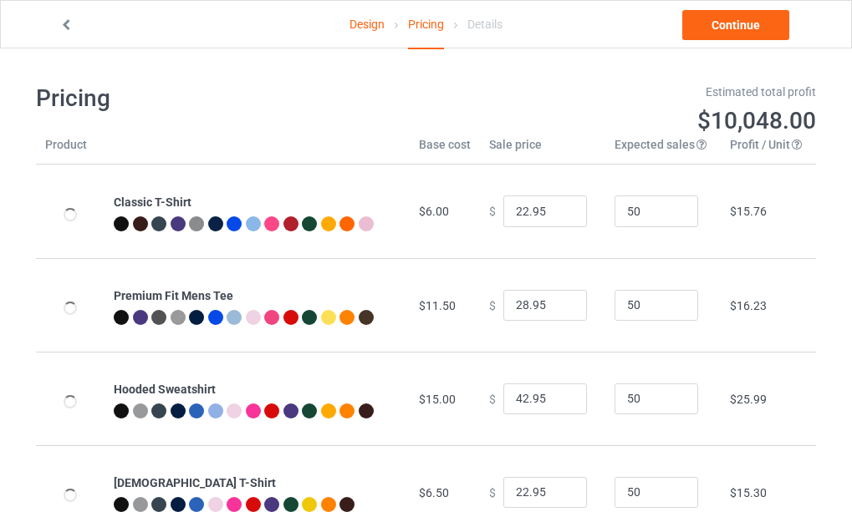
type input "28.95"
type input "31.95"
type input "26.95"
type input "39.95"
type input "23.95"
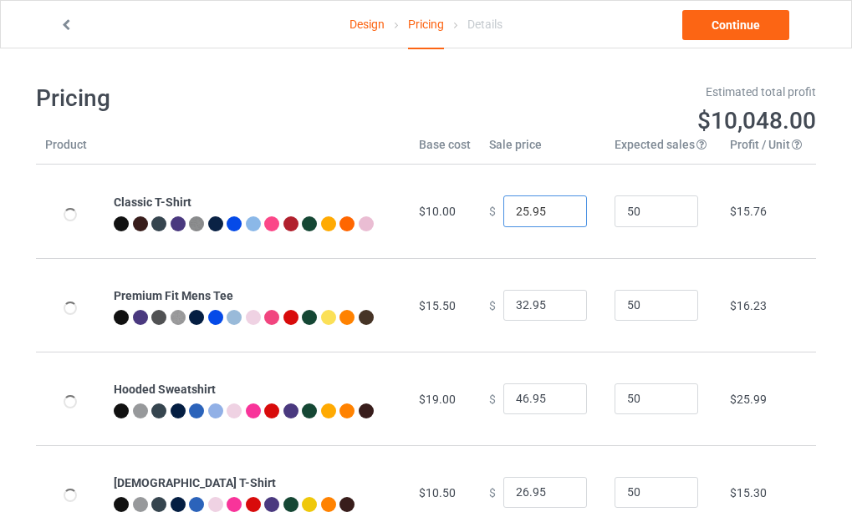
click at [558, 217] on input "25.95" at bounding box center [545, 212] width 84 height 32
click at [558, 217] on input "24.95" at bounding box center [545, 212] width 84 height 32
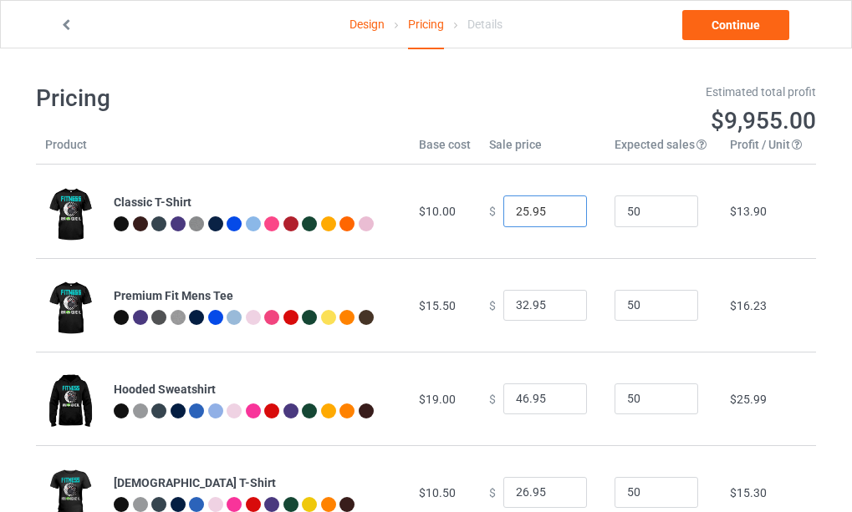
type input "25.95"
click at [558, 208] on input "25.95" at bounding box center [545, 212] width 84 height 32
click at [558, 308] on input "31.95" at bounding box center [545, 306] width 84 height 32
type input "30.95"
click at [558, 308] on input "30.95" at bounding box center [545, 306] width 84 height 32
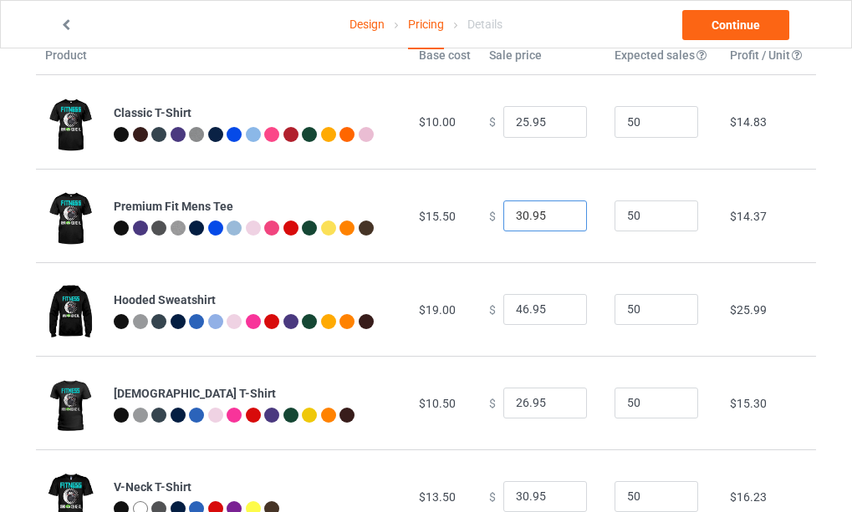
scroll to position [167, 0]
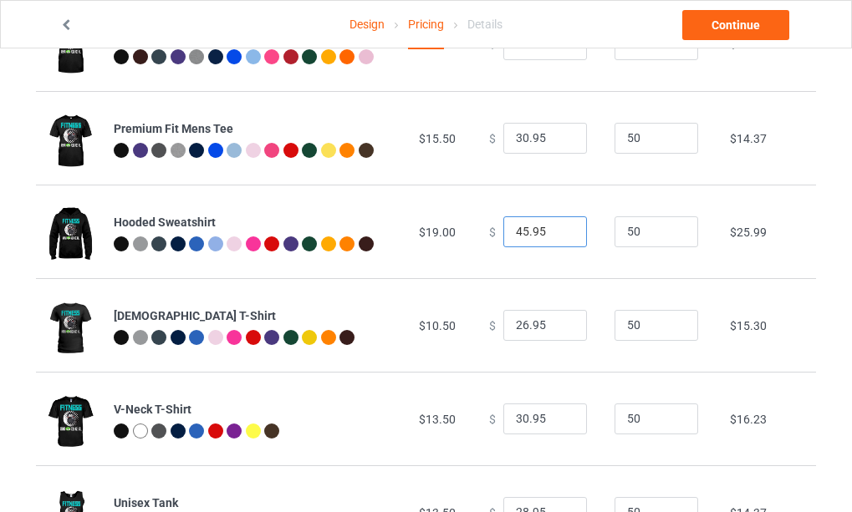
click at [558, 235] on input "45.95" at bounding box center [545, 233] width 84 height 32
click at [558, 234] on input "44.95" at bounding box center [545, 233] width 84 height 32
click at [558, 234] on input "43.95" at bounding box center [545, 233] width 84 height 32
click at [558, 234] on input "42.95" at bounding box center [545, 233] width 84 height 32
click at [558, 234] on input "41.95" at bounding box center [545, 233] width 84 height 32
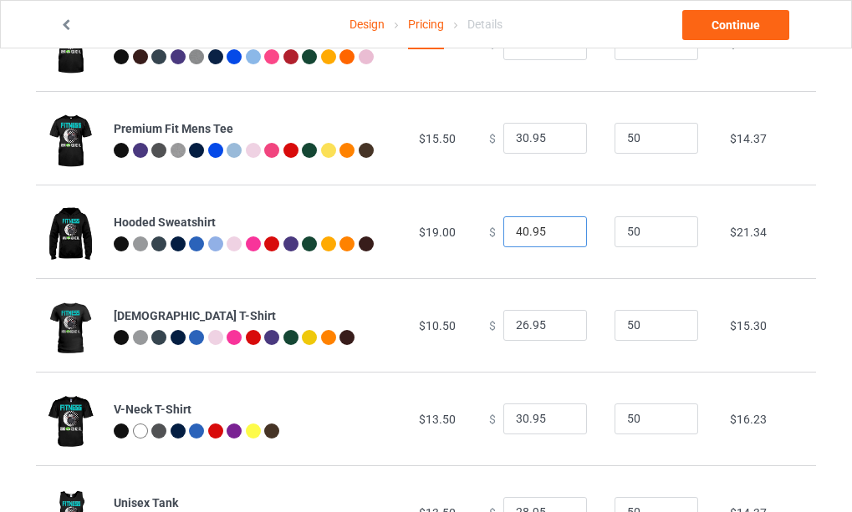
click at [558, 234] on input "40.95" at bounding box center [545, 233] width 84 height 32
click at [558, 234] on input "39.95" at bounding box center [545, 233] width 84 height 32
click at [558, 234] on input "38.95" at bounding box center [545, 233] width 84 height 32
click at [558, 234] on input "37.95" at bounding box center [545, 233] width 84 height 32
click at [558, 234] on input "36.95" at bounding box center [545, 233] width 84 height 32
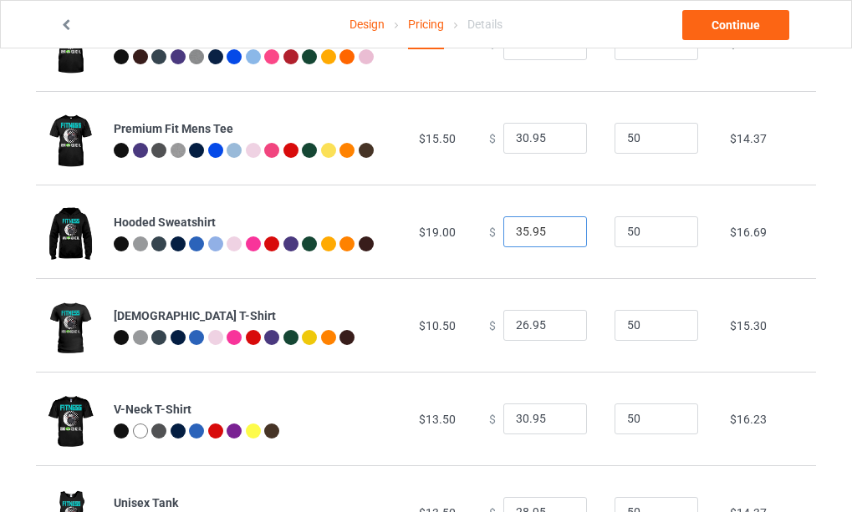
click at [558, 234] on input "35.95" at bounding box center [545, 233] width 84 height 32
type input "34.95"
click at [558, 234] on input "34.95" at bounding box center [545, 233] width 84 height 32
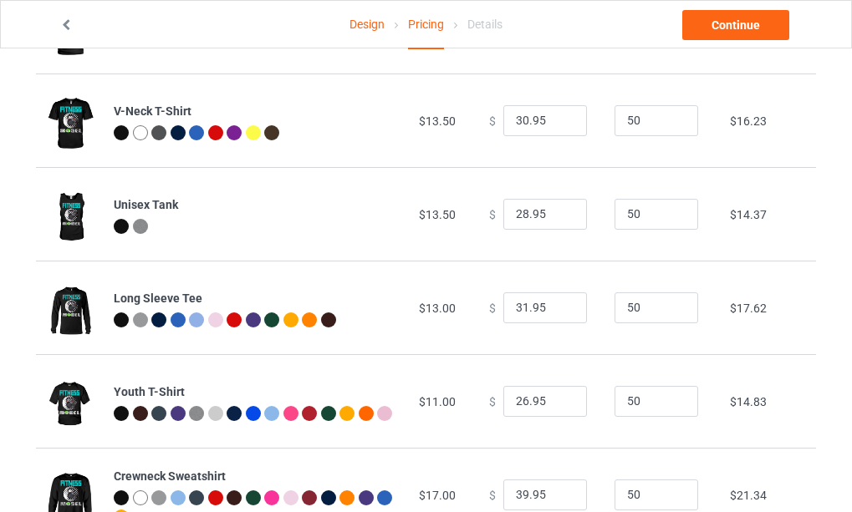
scroll to position [502, 0]
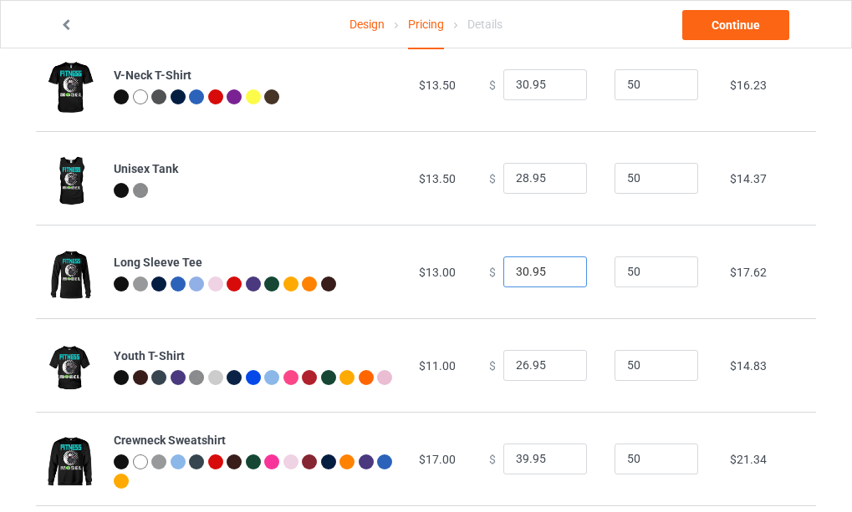
click at [557, 274] on input "30.95" at bounding box center [545, 273] width 84 height 32
click at [557, 274] on input "29.95" at bounding box center [545, 273] width 84 height 32
type input "28.95"
click at [557, 274] on input "28.95" at bounding box center [545, 273] width 84 height 32
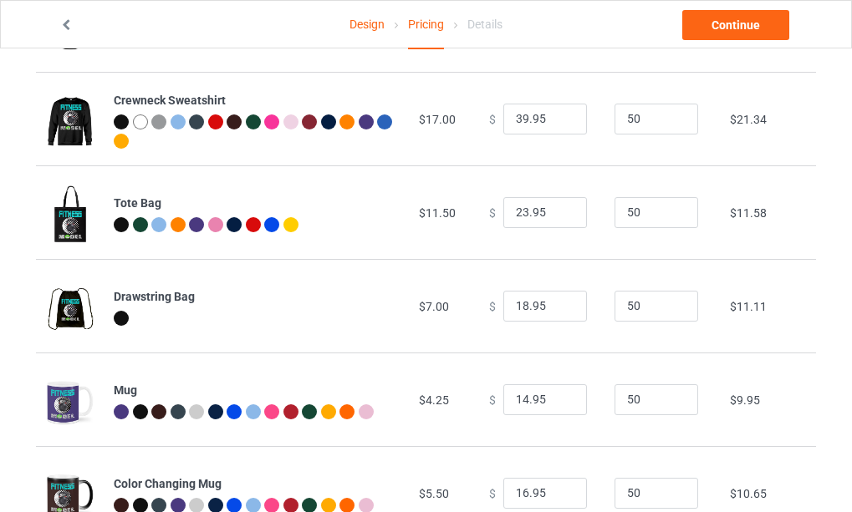
scroll to position [905, 0]
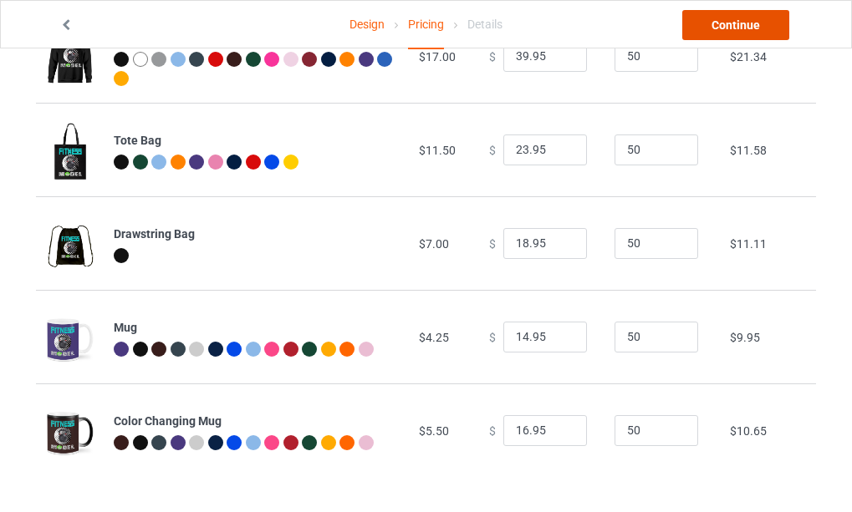
click at [739, 26] on link "Continue" at bounding box center [735, 25] width 107 height 30
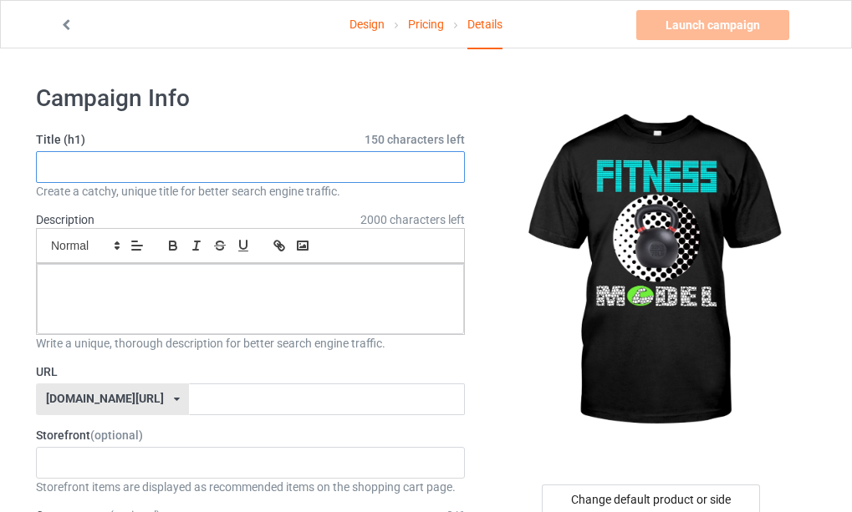
drag, startPoint x: 126, startPoint y: 165, endPoint x: 160, endPoint y: 171, distance: 33.9
click at [132, 165] on input "text" at bounding box center [250, 167] width 429 height 32
type input "Fitness model gym workout gymlife fitnesslife"
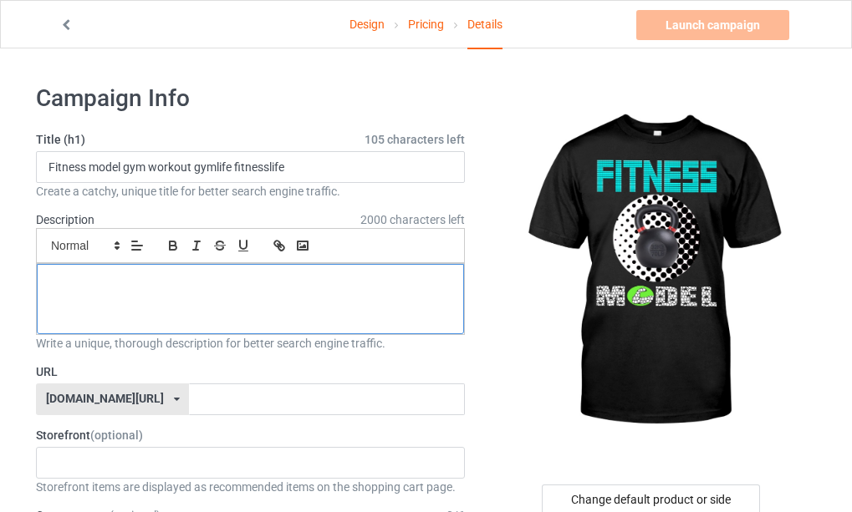
click at [198, 296] on div at bounding box center [250, 299] width 427 height 70
click at [171, 299] on div at bounding box center [250, 299] width 427 height 70
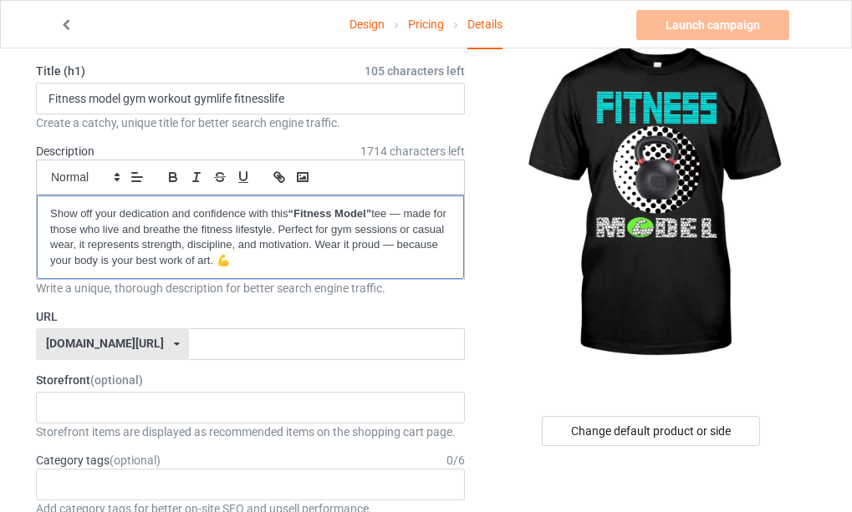
scroll to position [251, 0]
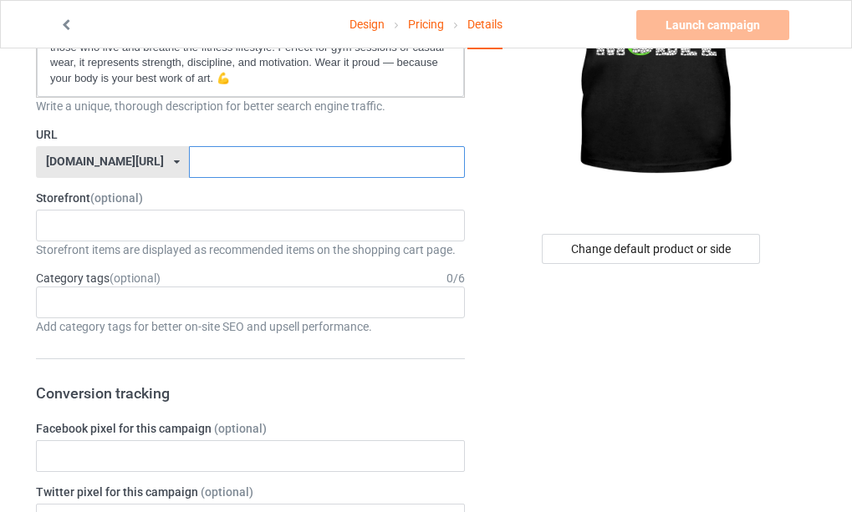
click at [189, 160] on input "text" at bounding box center [326, 162] width 275 height 32
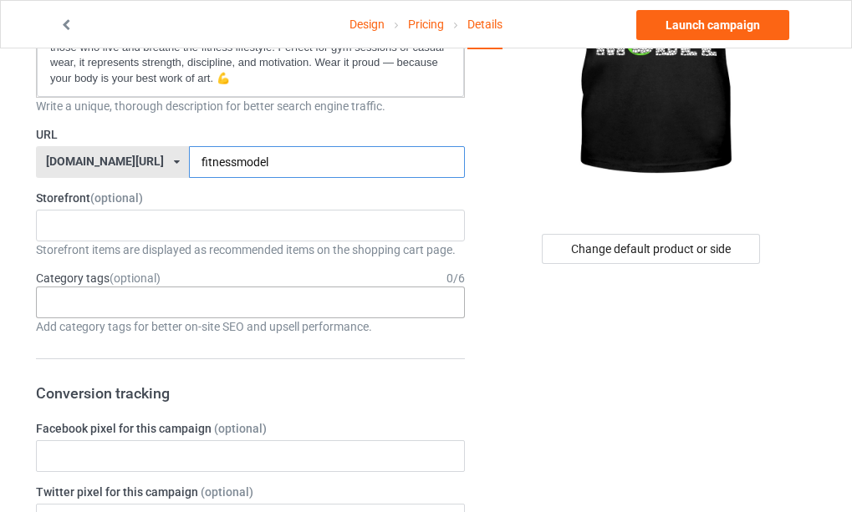
type input "fitnessmodel"
click at [166, 299] on div "Age > [DEMOGRAPHIC_DATA] > 1 Age > [DEMOGRAPHIC_DATA] Months > 1 Month Age > [D…" at bounding box center [250, 303] width 429 height 32
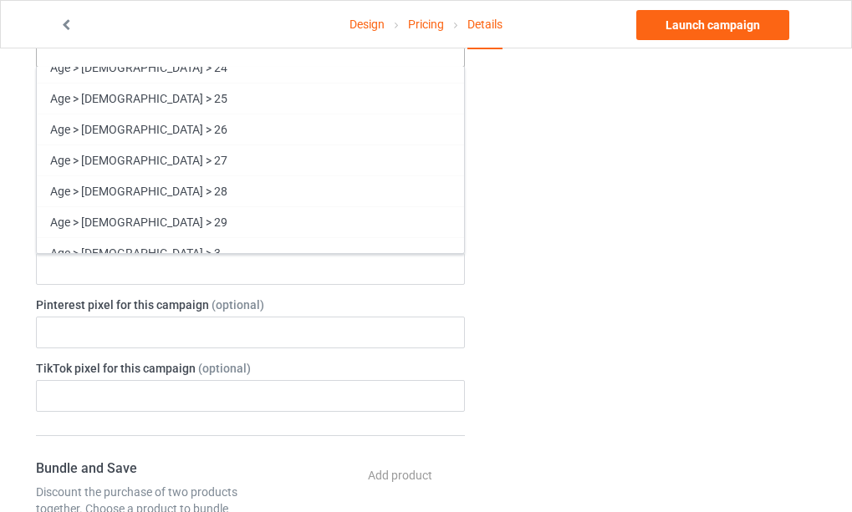
scroll to position [1170, 0]
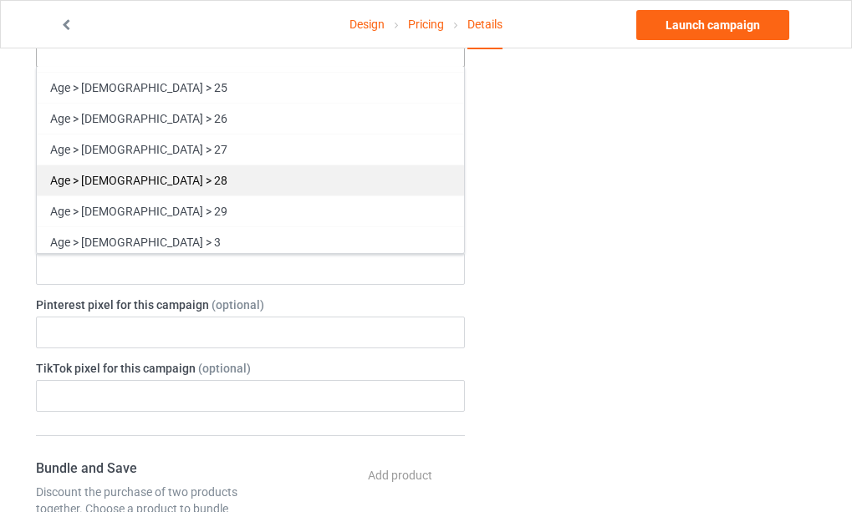
drag, startPoint x: 139, startPoint y: 211, endPoint x: 242, endPoint y: 184, distance: 107.1
click at [139, 210] on div "Age > [DEMOGRAPHIC_DATA] > 29" at bounding box center [250, 211] width 427 height 31
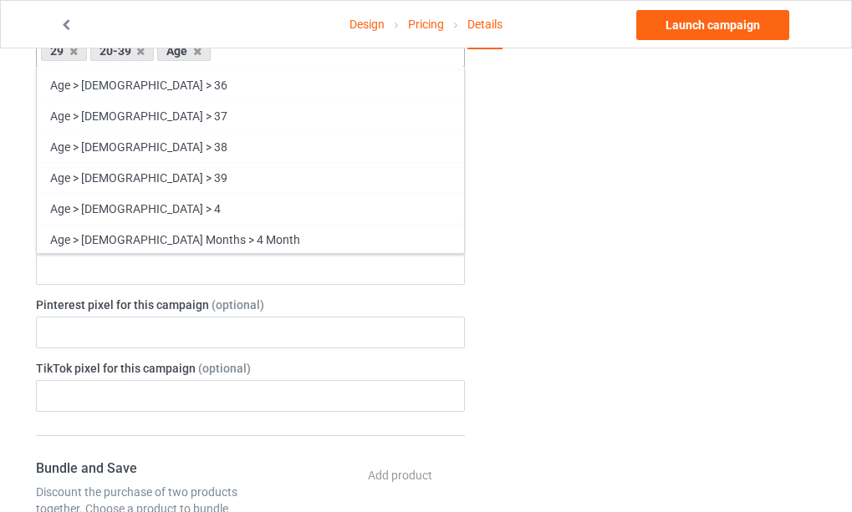
scroll to position [1558, 0]
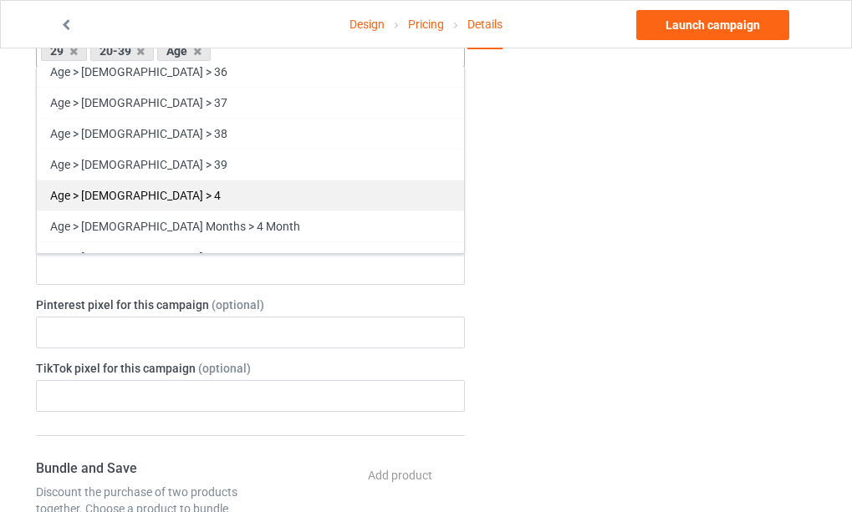
drag, startPoint x: 131, startPoint y: 163, endPoint x: 227, endPoint y: 161, distance: 96.2
click at [132, 163] on div "Age > [DEMOGRAPHIC_DATA] > 39" at bounding box center [250, 164] width 427 height 31
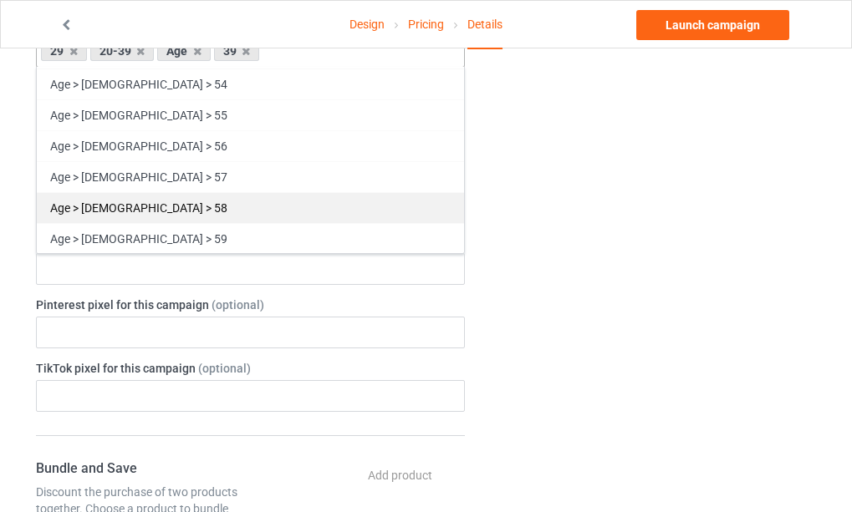
scroll to position [2226, 0]
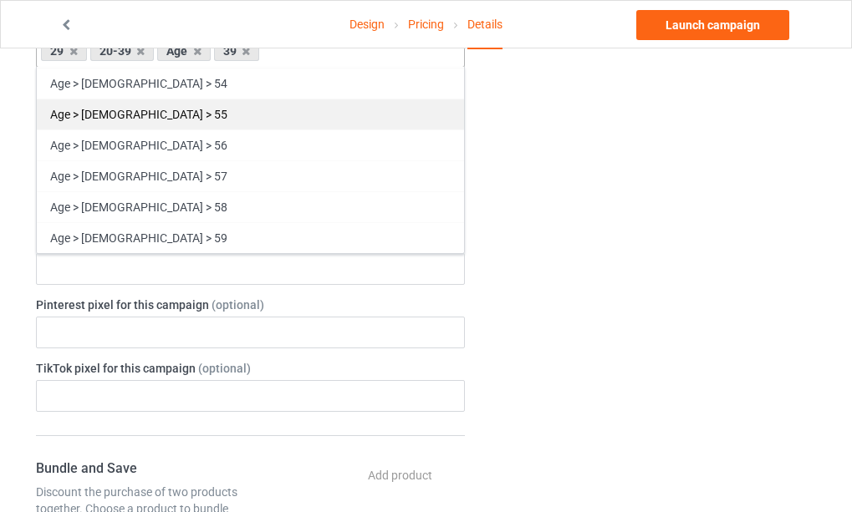
click at [125, 115] on div "Age > [DEMOGRAPHIC_DATA] > 55" at bounding box center [250, 114] width 427 height 31
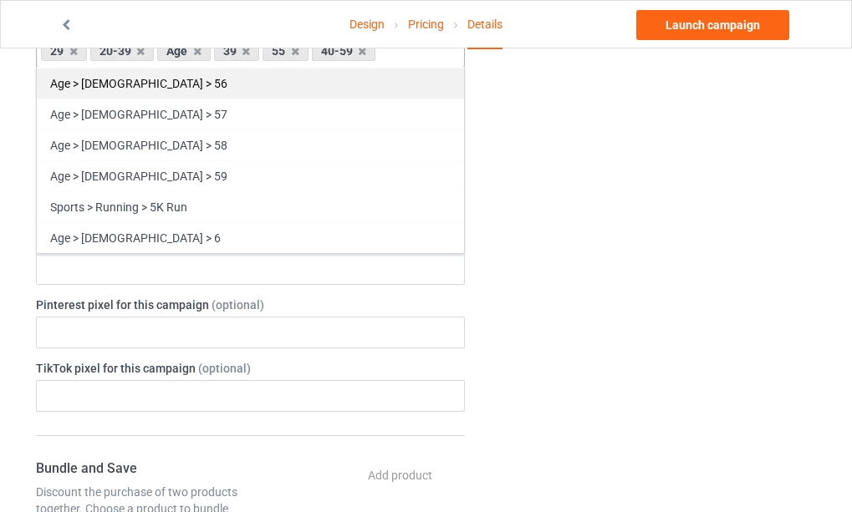
scroll to position [2195, 0]
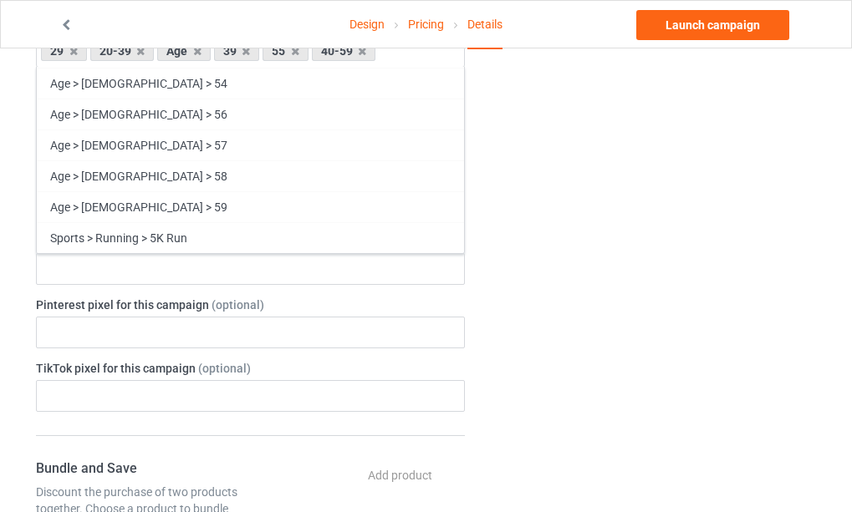
click at [592, 212] on div "Change default product or side" at bounding box center [652, 453] width 351 height 1767
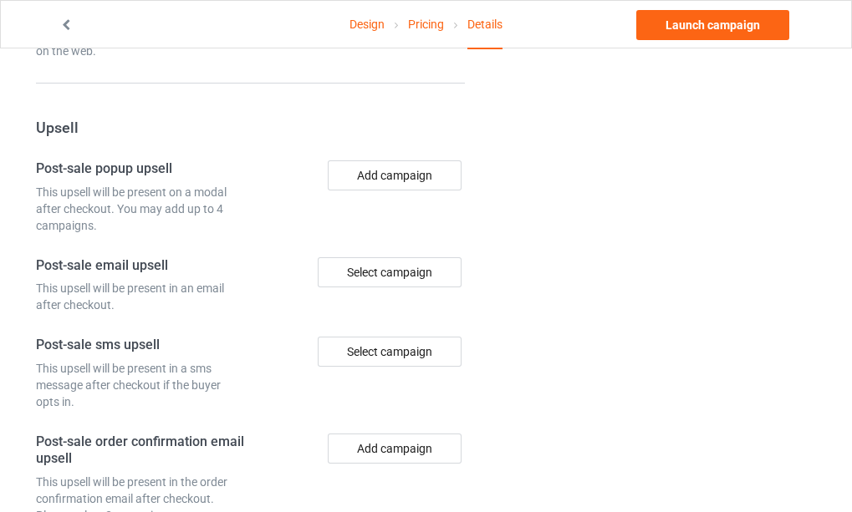
scroll to position [1016, 0]
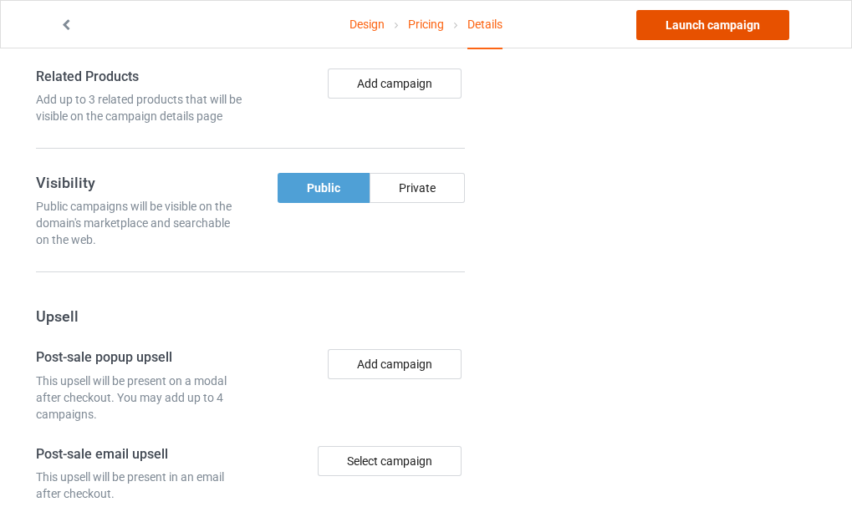
click at [713, 24] on link "Launch campaign" at bounding box center [712, 25] width 153 height 30
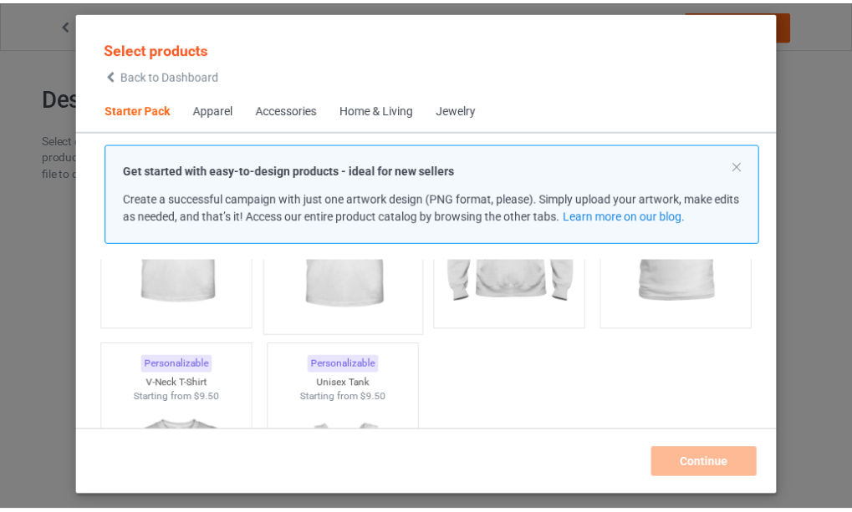
scroll to position [273, 0]
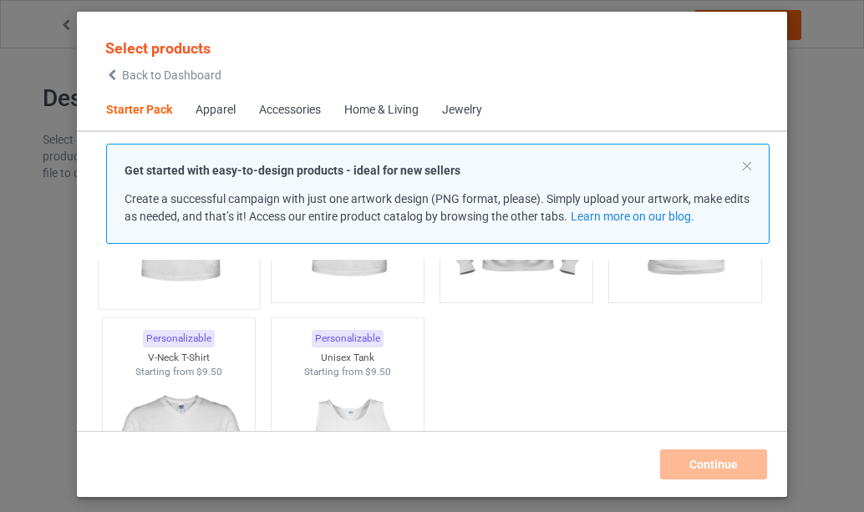
click at [200, 264] on img at bounding box center [178, 202] width 157 height 196
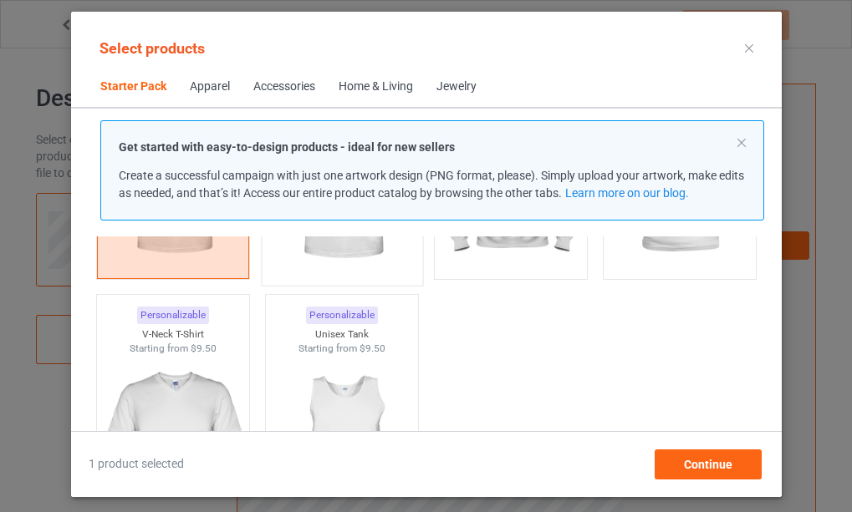
click at [355, 245] on img at bounding box center [341, 178] width 157 height 196
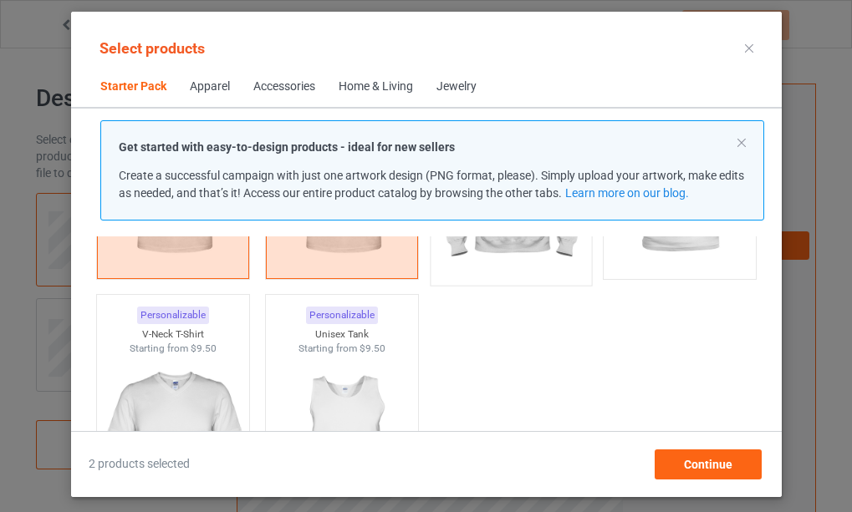
click at [488, 242] on img at bounding box center [509, 178] width 157 height 196
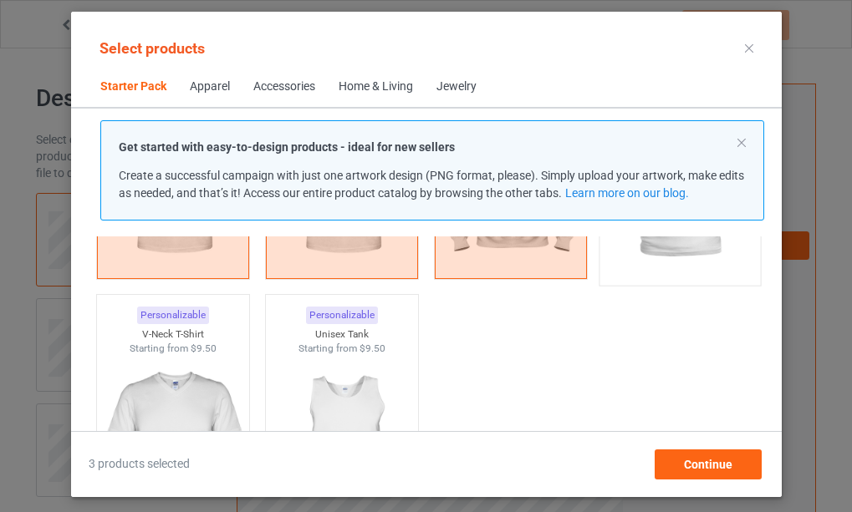
click at [645, 241] on img at bounding box center [678, 178] width 157 height 196
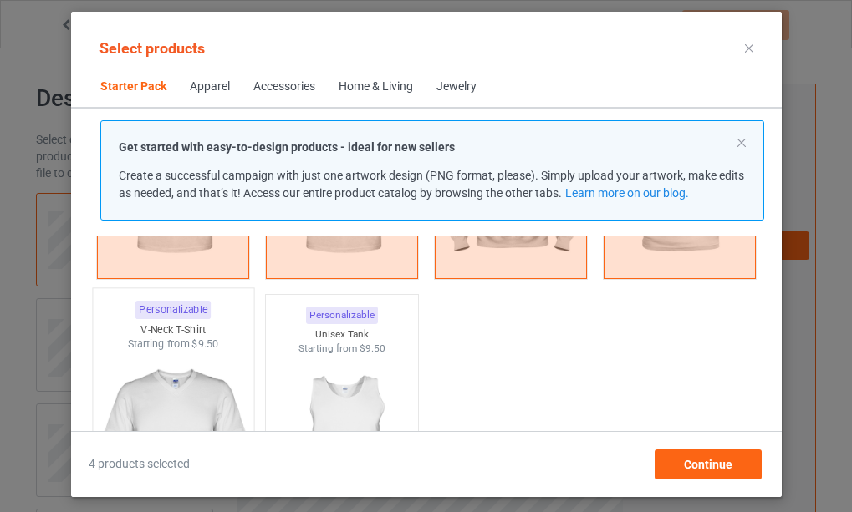
click at [201, 398] on img at bounding box center [172, 450] width 157 height 196
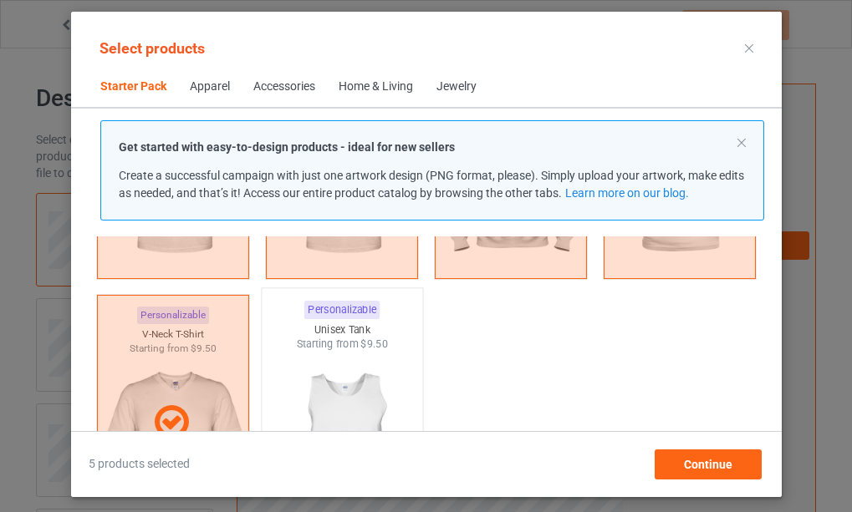
click at [353, 401] on img at bounding box center [341, 450] width 157 height 196
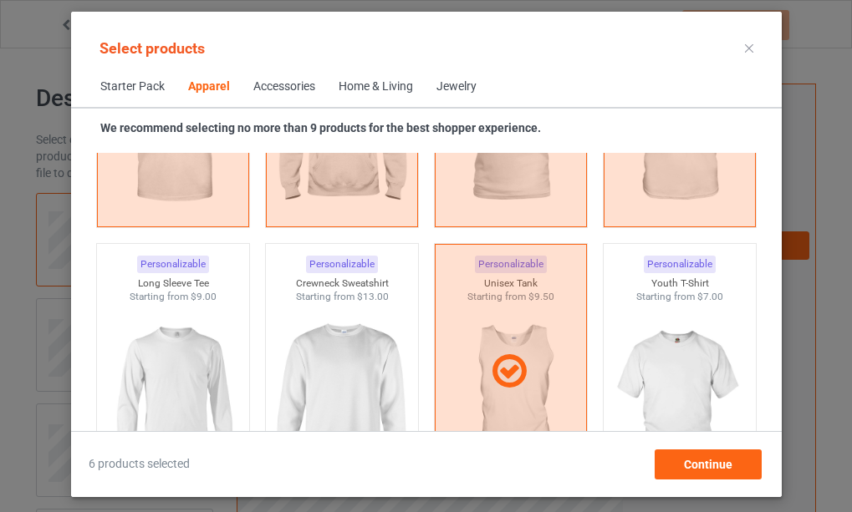
scroll to position [1192, 0]
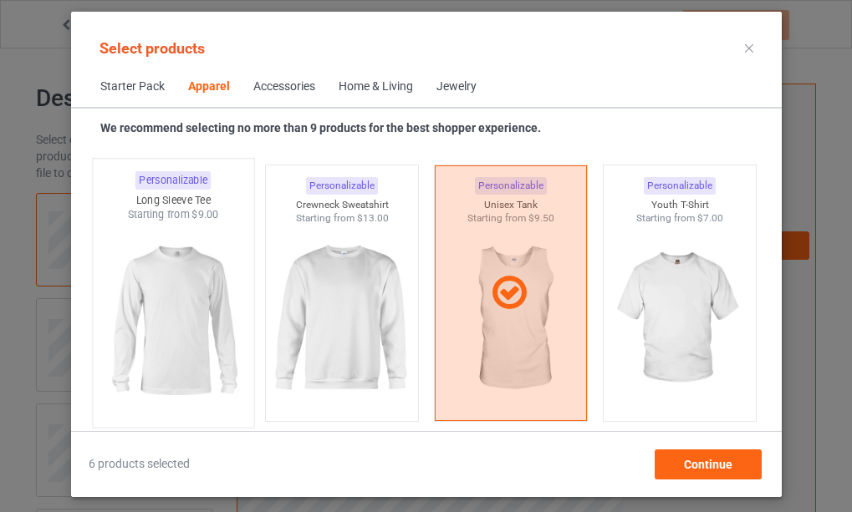
click at [196, 329] on img at bounding box center [172, 320] width 157 height 196
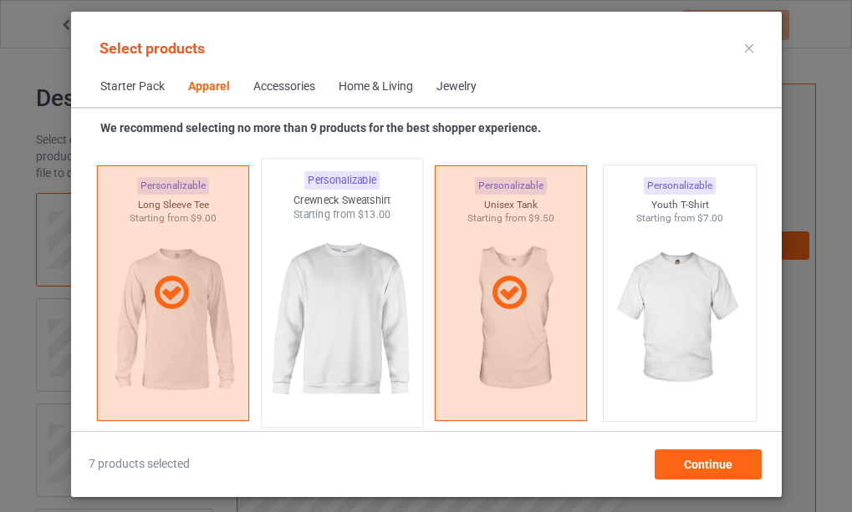
drag, startPoint x: 352, startPoint y: 322, endPoint x: 472, endPoint y: 322, distance: 120.4
click at [353, 322] on img at bounding box center [341, 320] width 157 height 196
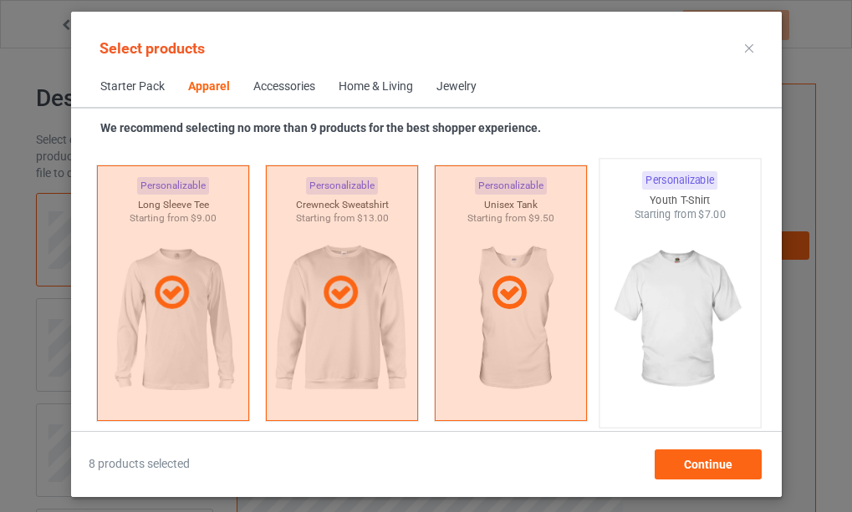
click at [682, 308] on img at bounding box center [678, 320] width 157 height 196
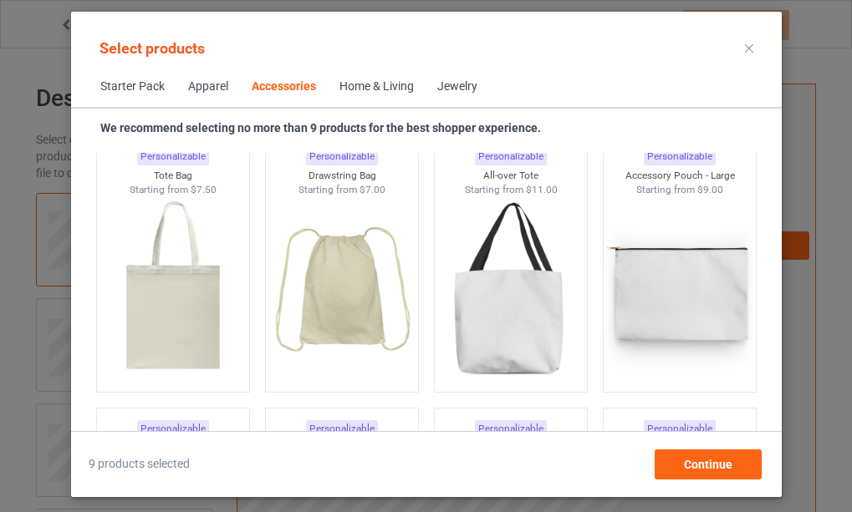
scroll to position [5121, 0]
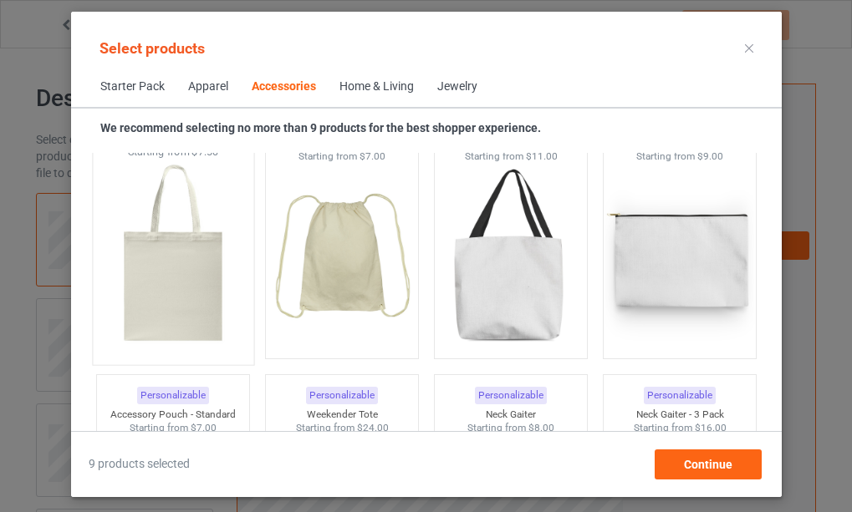
click at [191, 298] on img at bounding box center [172, 258] width 157 height 196
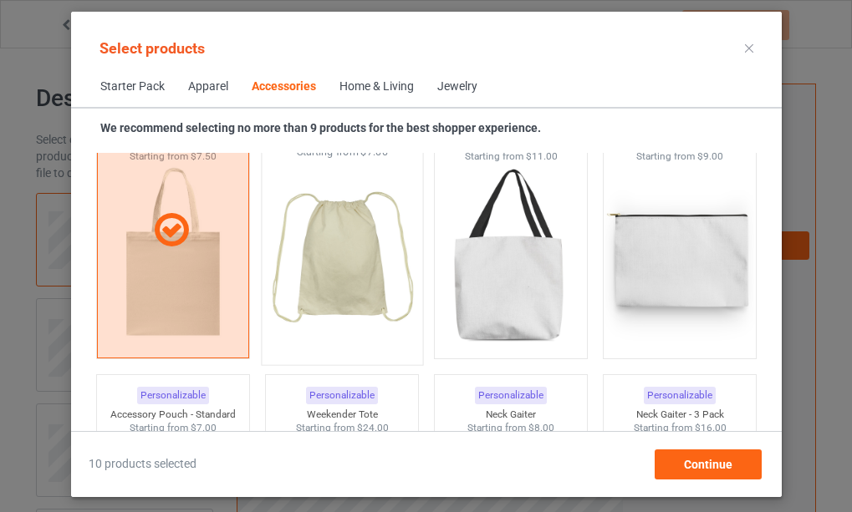
click at [329, 274] on img at bounding box center [341, 258] width 157 height 196
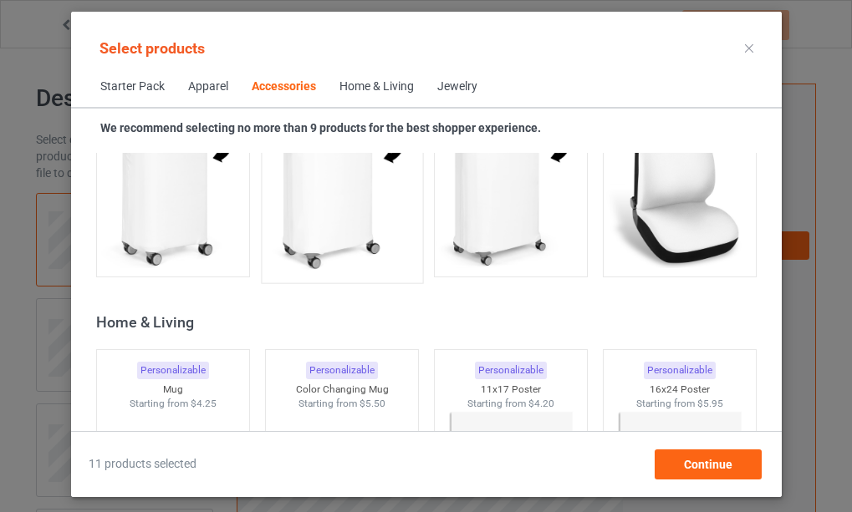
scroll to position [7546, 0]
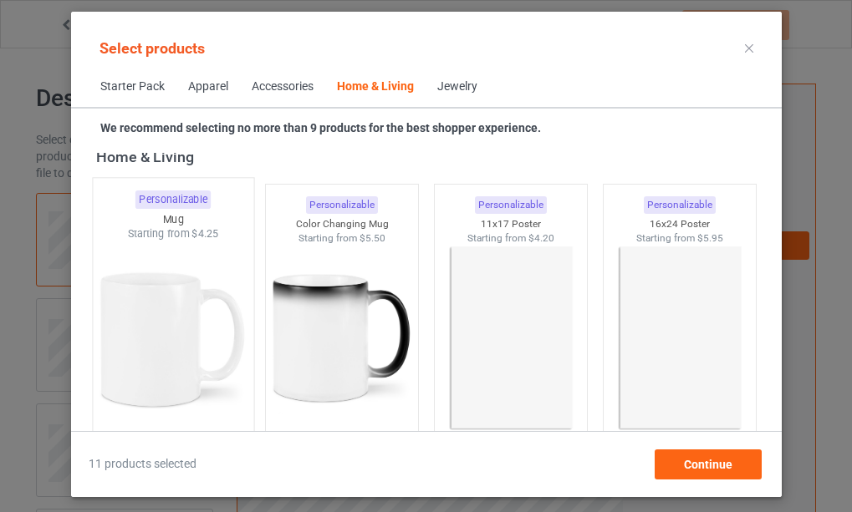
click at [158, 328] on img at bounding box center [172, 340] width 157 height 196
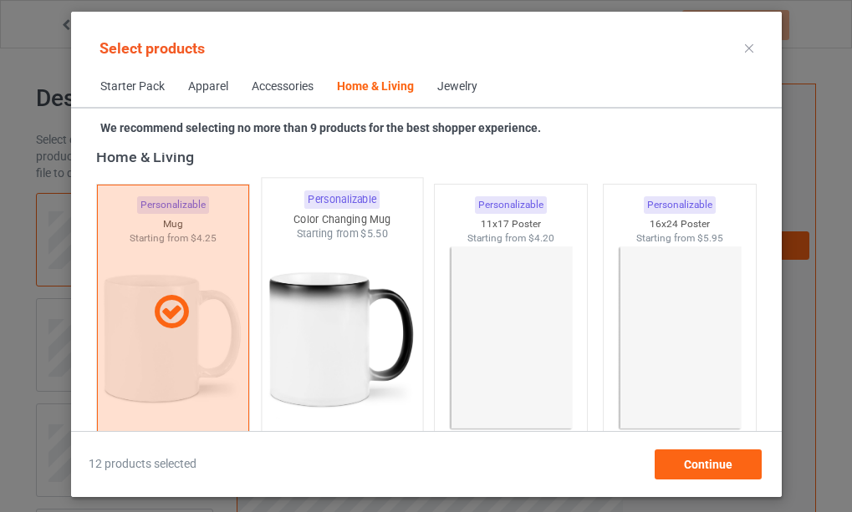
click at [313, 343] on img at bounding box center [341, 340] width 157 height 196
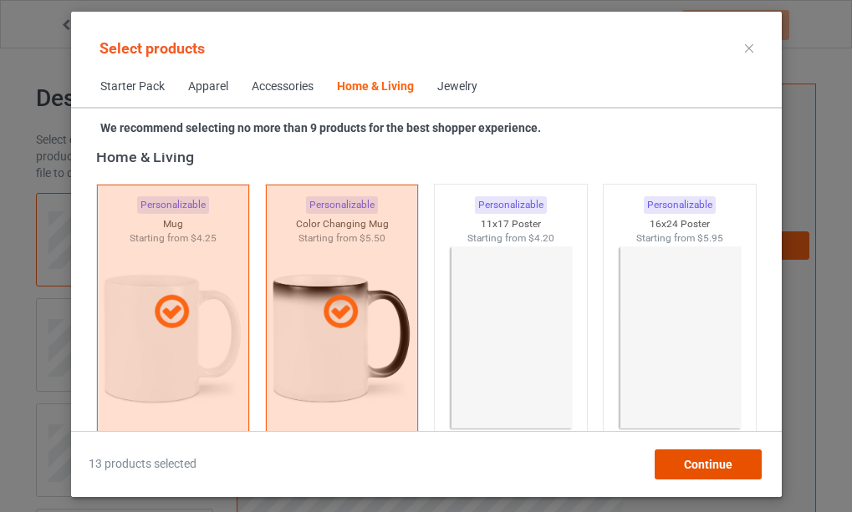
click at [701, 461] on span "Continue" at bounding box center [707, 464] width 48 height 13
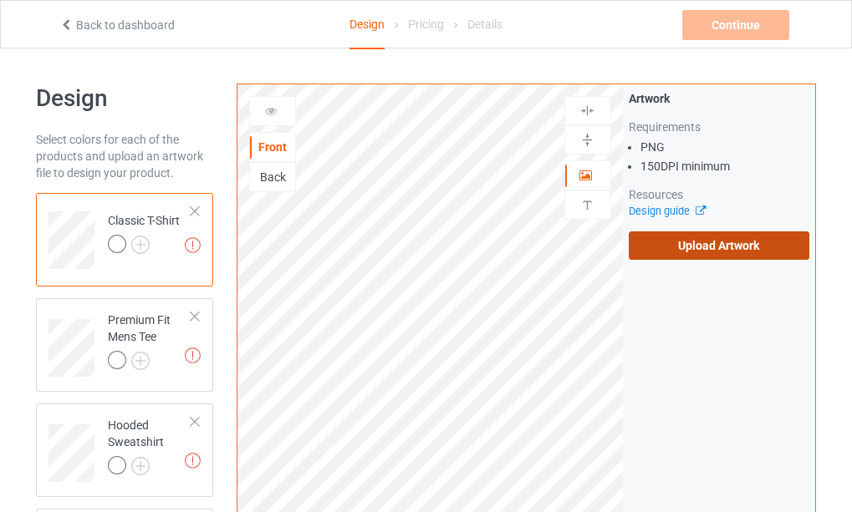
click at [702, 244] on label "Upload Artwork" at bounding box center [719, 246] width 181 height 28
click at [0, 0] on input "Upload Artwork" at bounding box center [0, 0] width 0 height 0
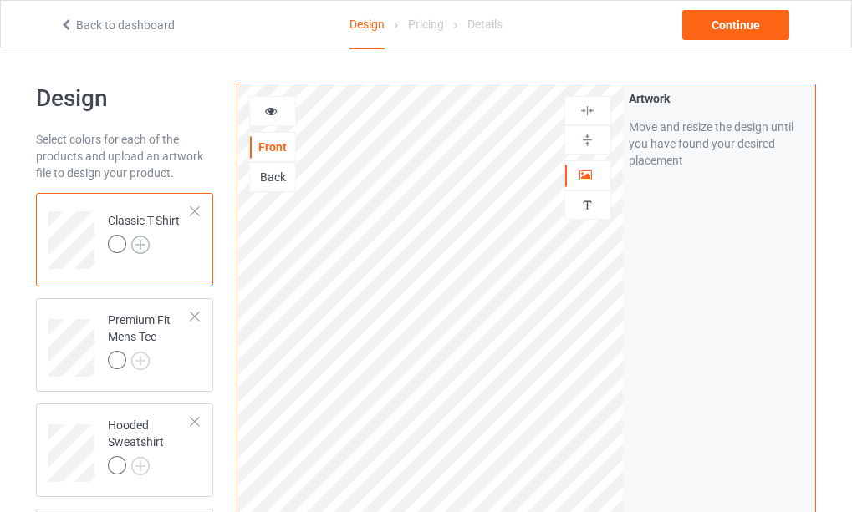
click at [143, 243] on img at bounding box center [140, 245] width 18 height 18
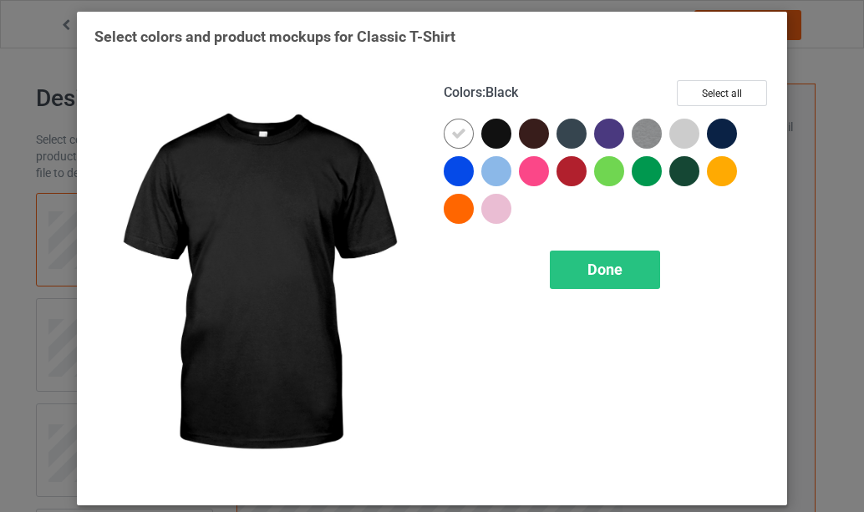
click at [497, 137] on div at bounding box center [497, 134] width 30 height 30
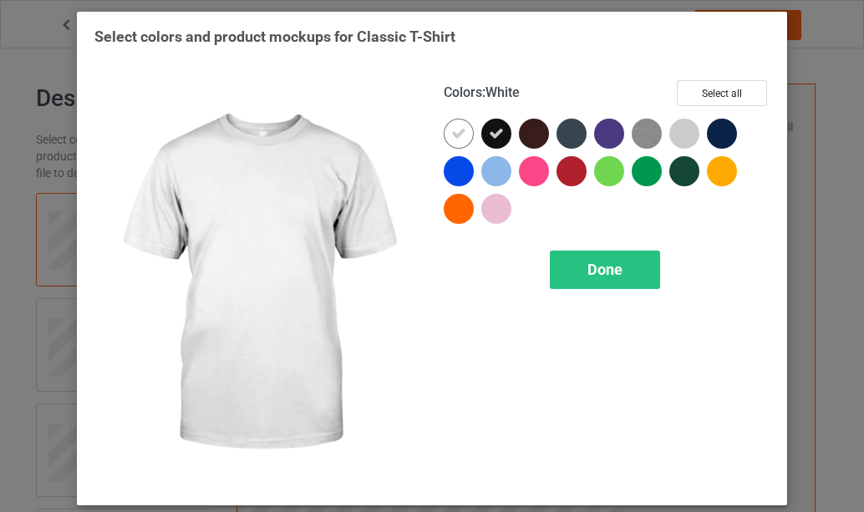
drag, startPoint x: 446, startPoint y: 135, endPoint x: 540, endPoint y: 169, distance: 99.7
click at [451, 134] on icon at bounding box center [458, 133] width 15 height 15
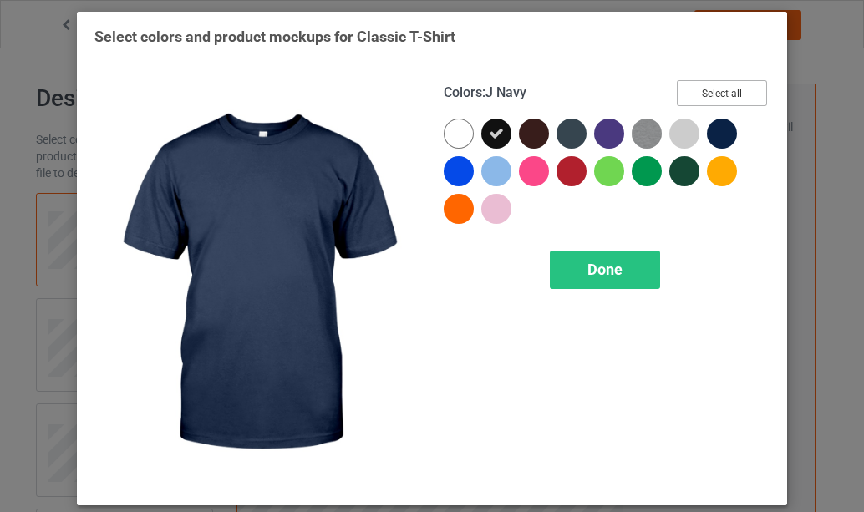
click at [717, 99] on button "Select all" at bounding box center [722, 93] width 90 height 26
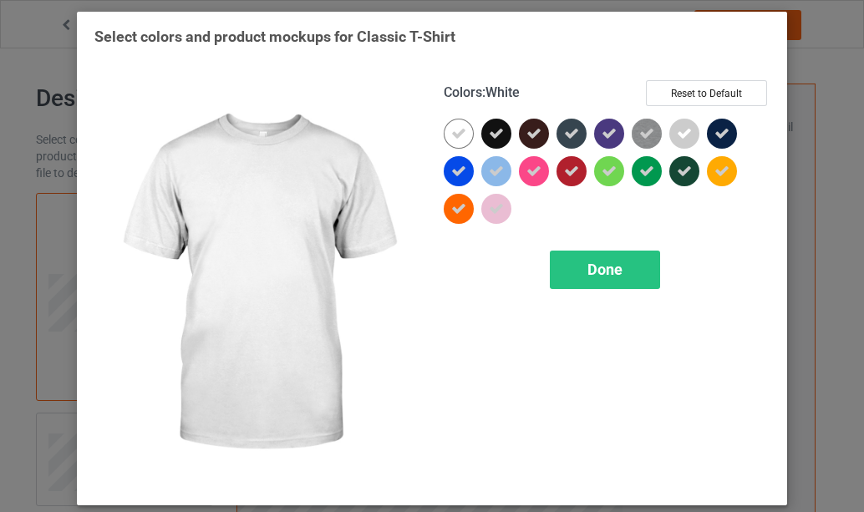
click at [458, 140] on icon at bounding box center [458, 133] width 15 height 15
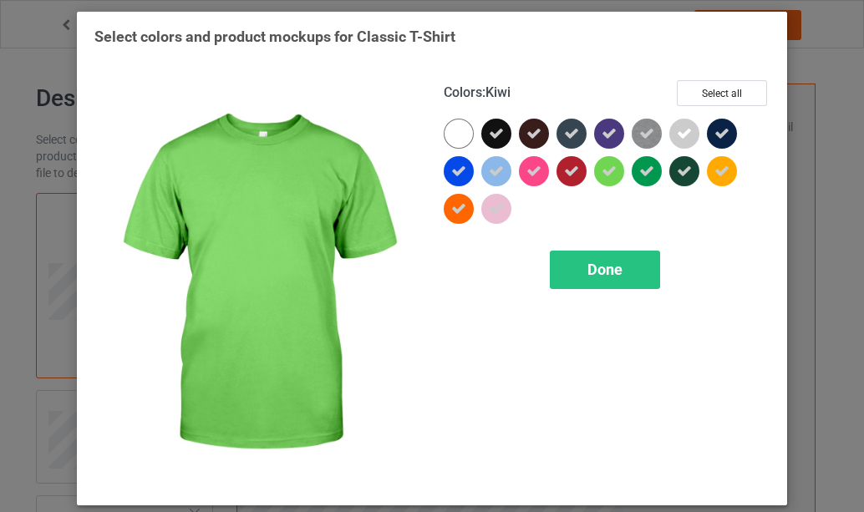
click at [602, 175] on icon at bounding box center [609, 171] width 15 height 15
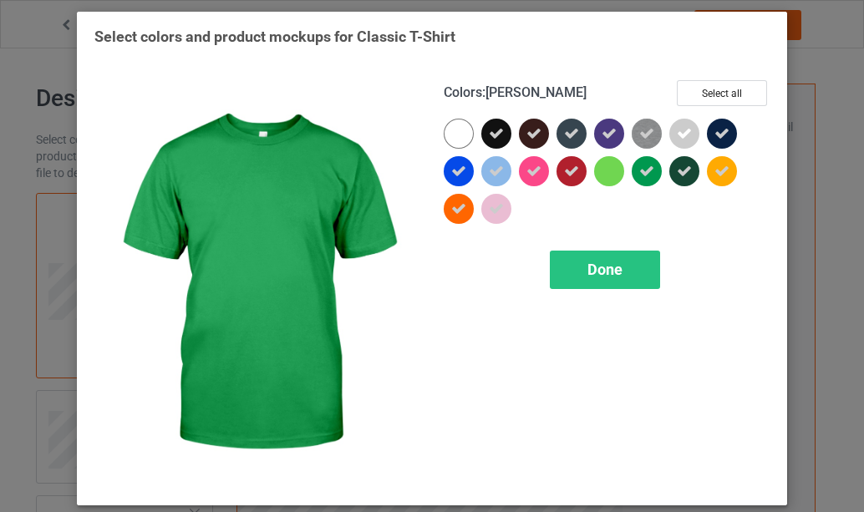
click at [640, 172] on icon at bounding box center [647, 171] width 15 height 15
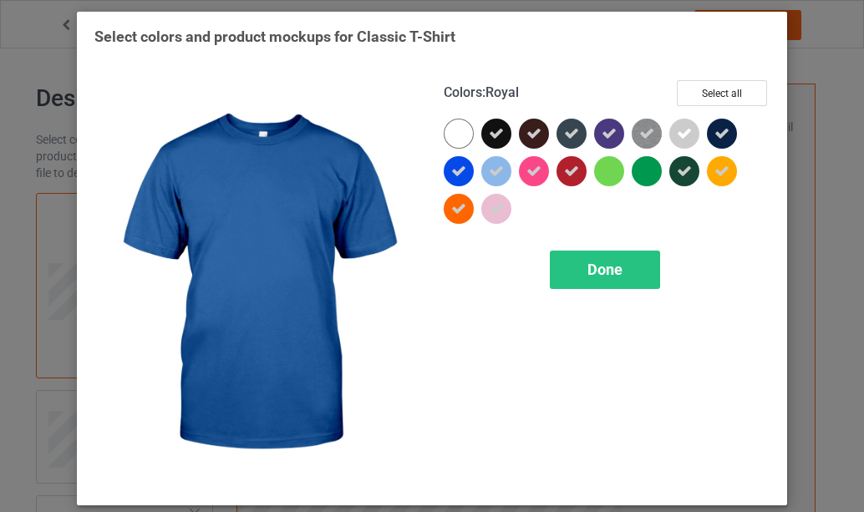
click at [456, 171] on icon at bounding box center [458, 171] width 15 height 15
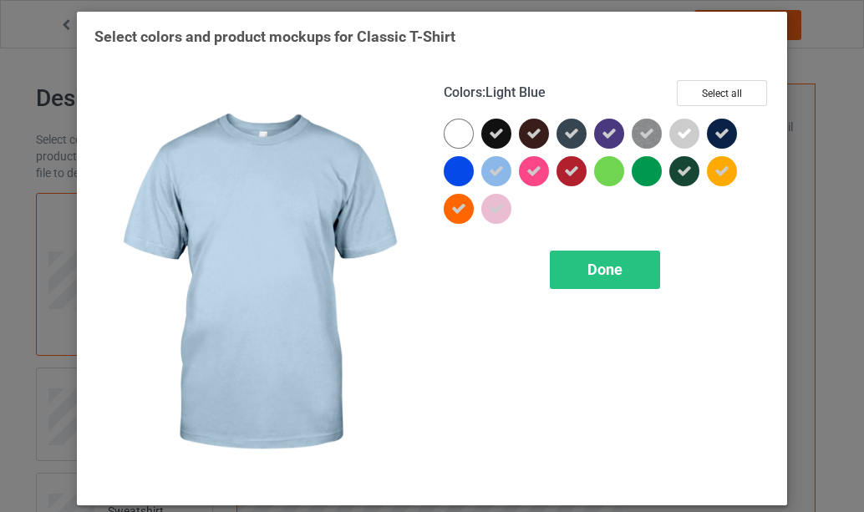
drag, startPoint x: 489, startPoint y: 171, endPoint x: 512, endPoint y: 186, distance: 26.7
click at [492, 171] on icon at bounding box center [496, 171] width 15 height 15
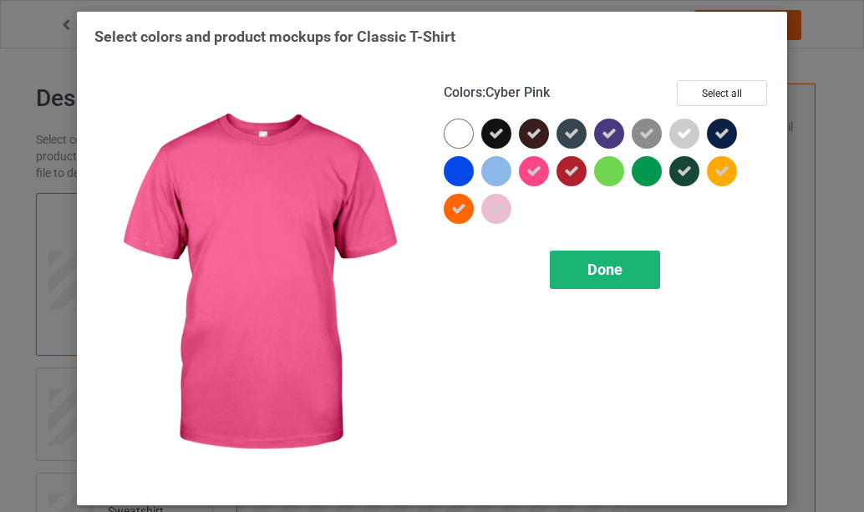
click at [610, 271] on span "Done" at bounding box center [605, 270] width 35 height 18
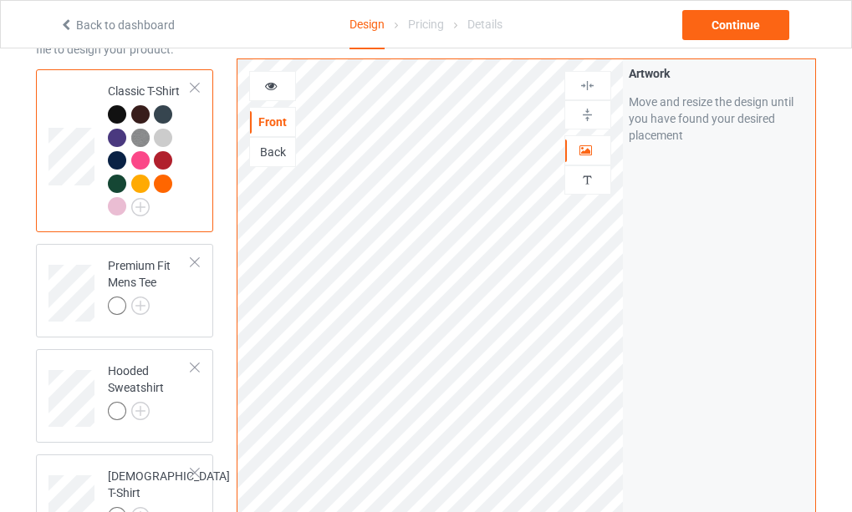
scroll to position [167, 0]
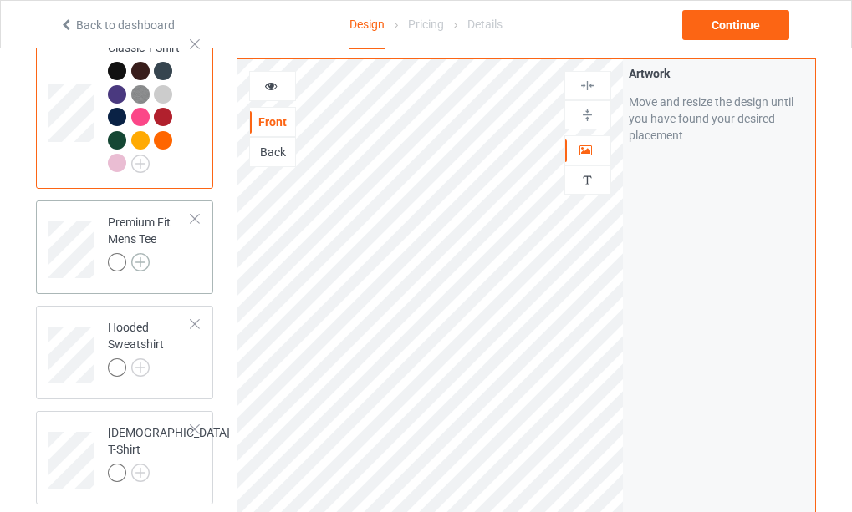
click at [145, 263] on img at bounding box center [140, 262] width 18 height 18
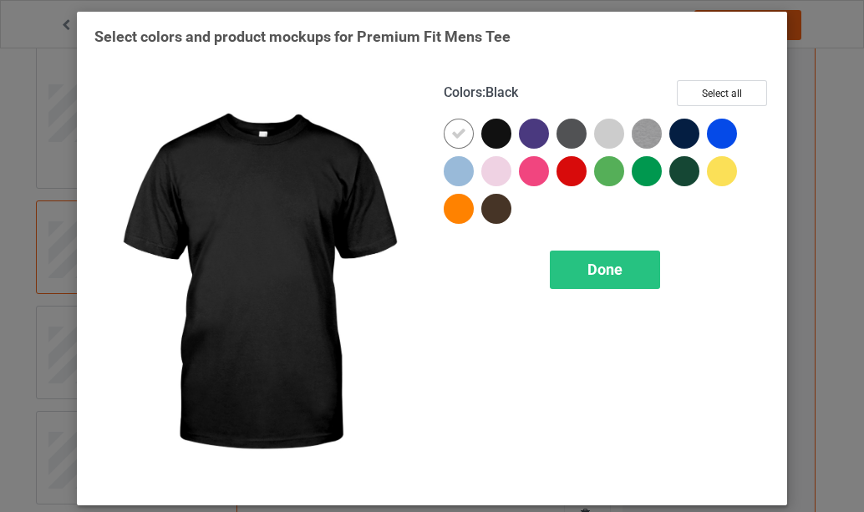
click at [497, 135] on div at bounding box center [497, 134] width 30 height 30
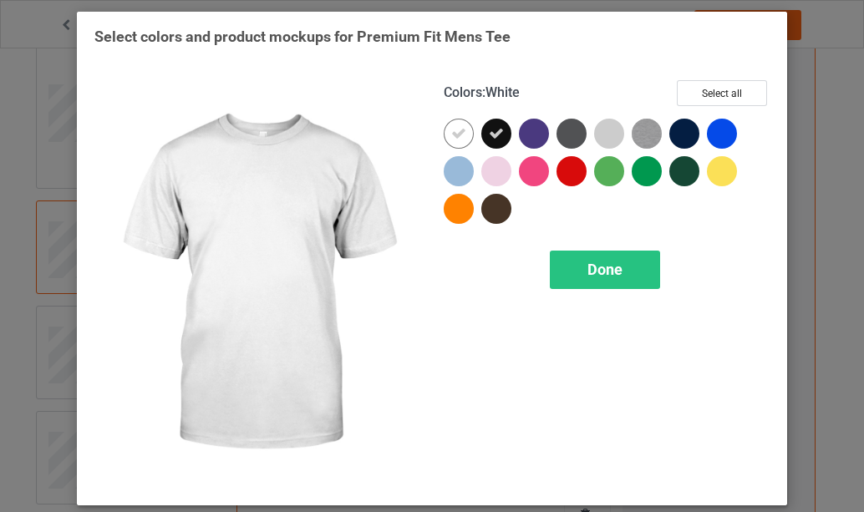
click at [451, 135] on icon at bounding box center [458, 133] width 15 height 15
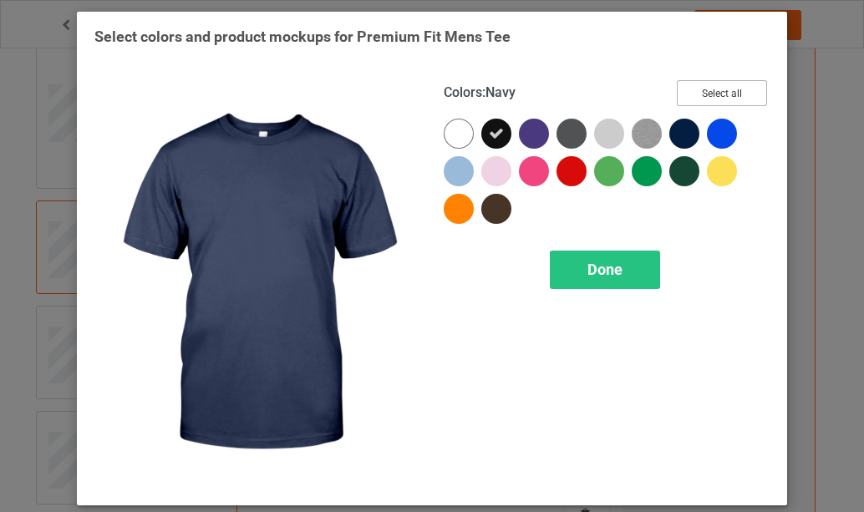
drag, startPoint x: 691, startPoint y: 96, endPoint x: 487, endPoint y: 135, distance: 208.4
click at [695, 96] on button "Select all" at bounding box center [722, 93] width 90 height 26
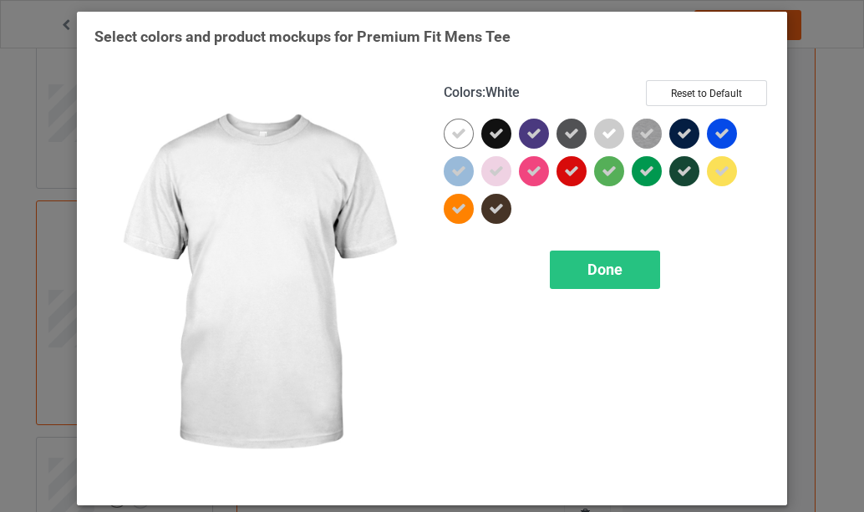
drag, startPoint x: 458, startPoint y: 137, endPoint x: 512, endPoint y: 149, distance: 54.8
click at [459, 136] on icon at bounding box center [458, 133] width 15 height 15
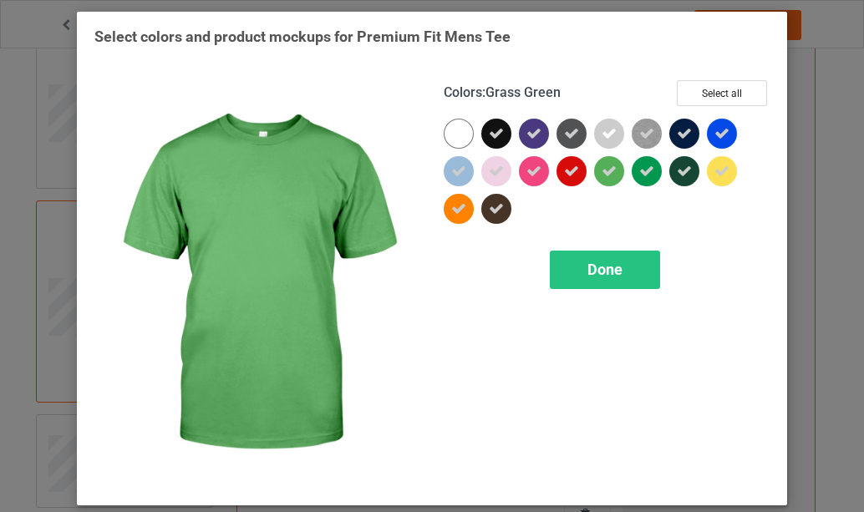
click at [602, 172] on icon at bounding box center [609, 171] width 15 height 15
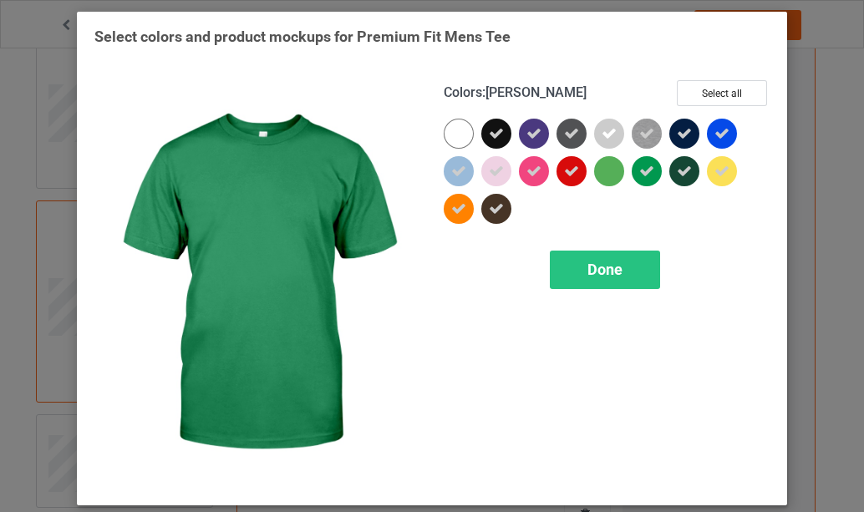
click at [640, 172] on icon at bounding box center [647, 171] width 15 height 15
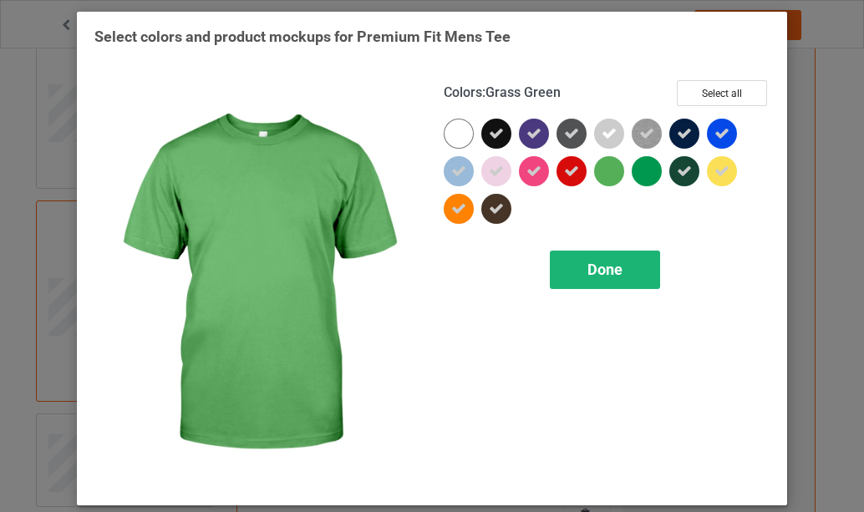
click at [596, 271] on span "Done" at bounding box center [605, 270] width 35 height 18
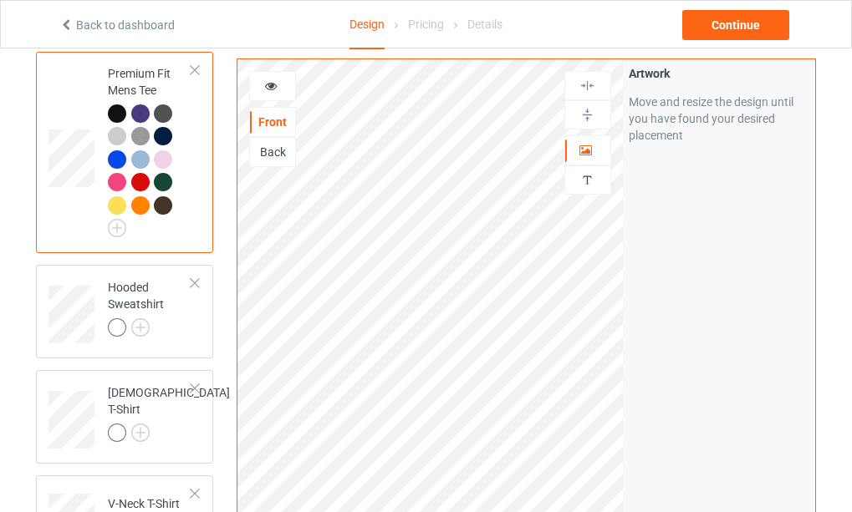
scroll to position [334, 0]
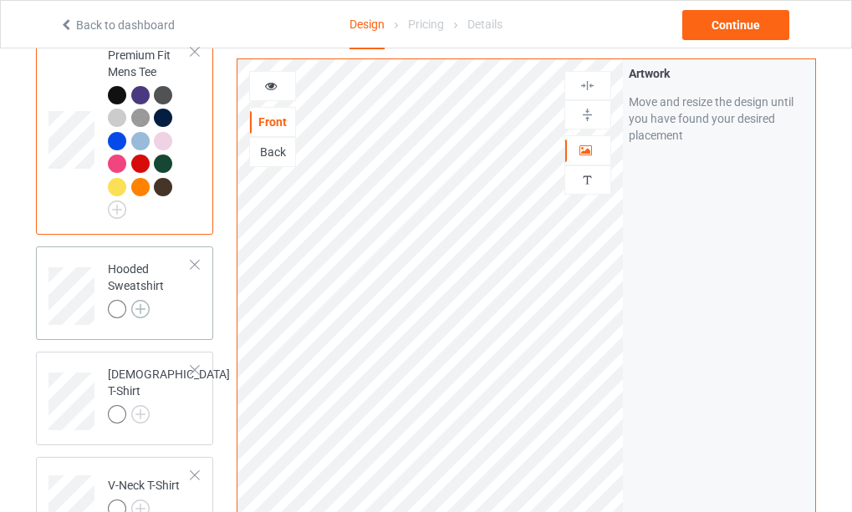
click at [141, 311] on img at bounding box center [140, 309] width 18 height 18
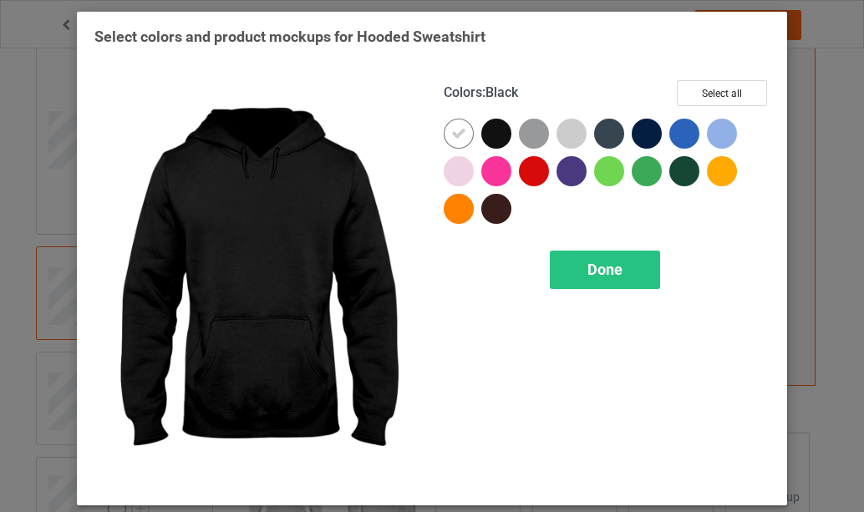
drag, startPoint x: 491, startPoint y: 138, endPoint x: 479, endPoint y: 137, distance: 11.7
click at [491, 137] on div at bounding box center [497, 134] width 30 height 30
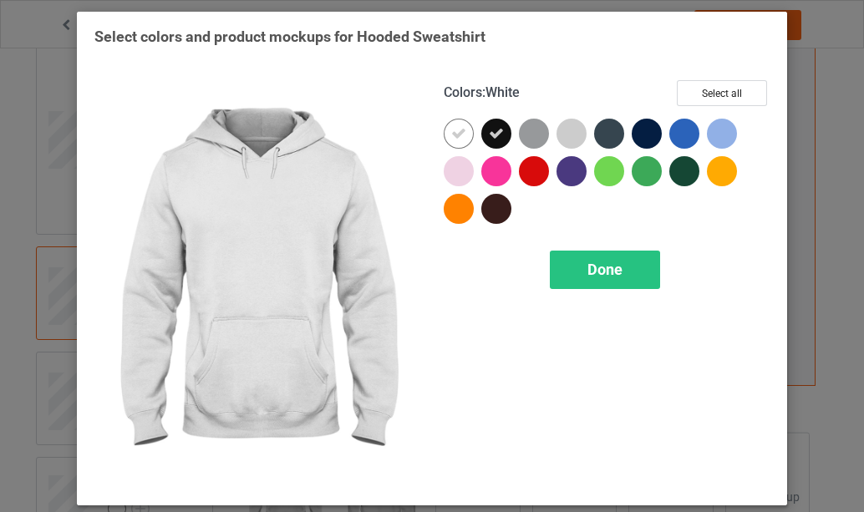
click at [455, 134] on icon at bounding box center [458, 133] width 15 height 15
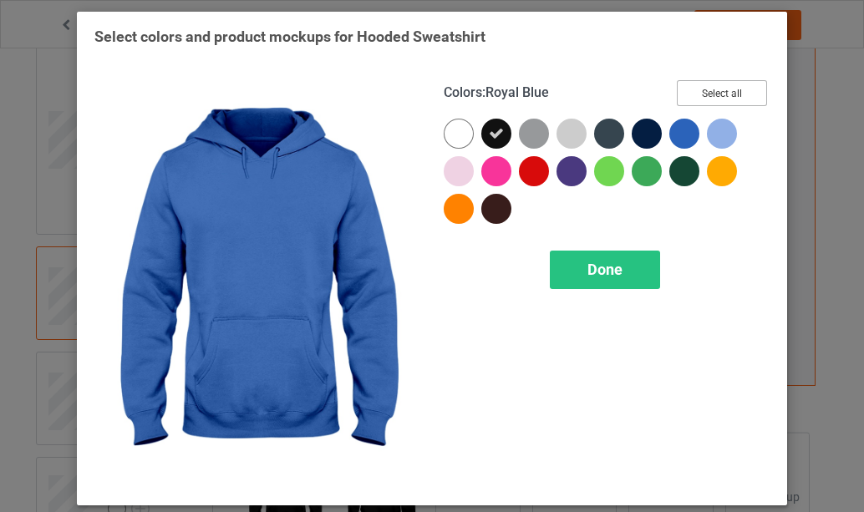
click at [723, 98] on button "Select all" at bounding box center [722, 93] width 90 height 26
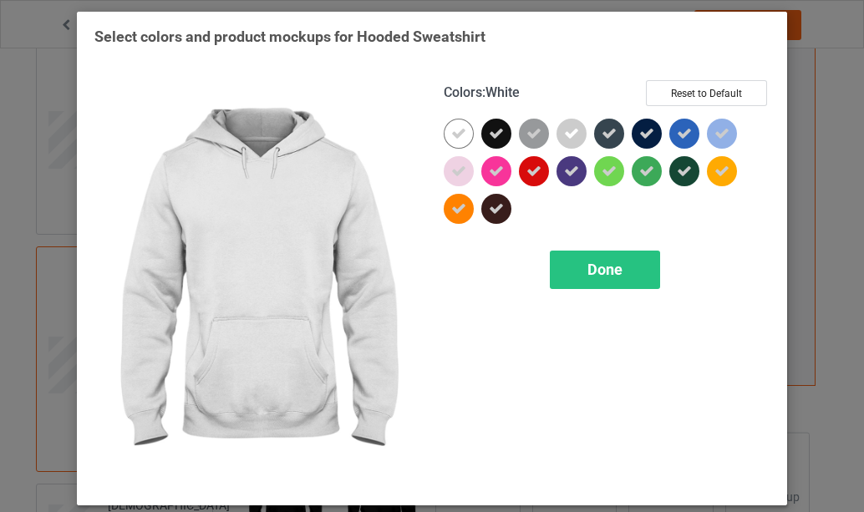
drag, startPoint x: 455, startPoint y: 133, endPoint x: 472, endPoint y: 136, distance: 17.1
click at [456, 133] on icon at bounding box center [458, 133] width 15 height 15
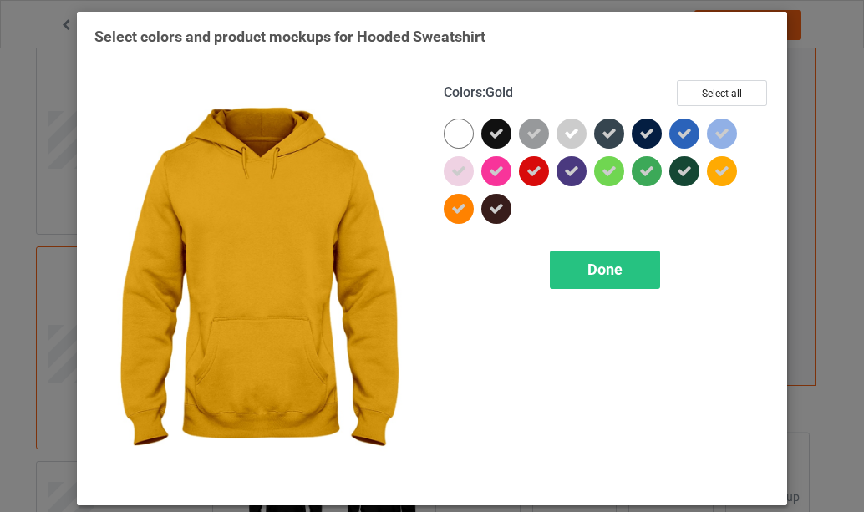
click at [720, 171] on icon at bounding box center [722, 171] width 15 height 15
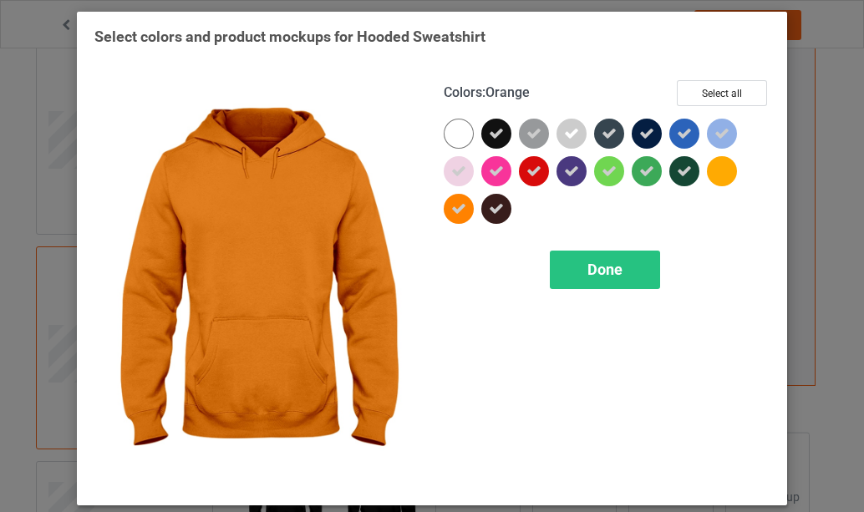
drag, startPoint x: 451, startPoint y: 217, endPoint x: 461, endPoint y: 211, distance: 10.9
click at [455, 212] on icon at bounding box center [458, 208] width 15 height 15
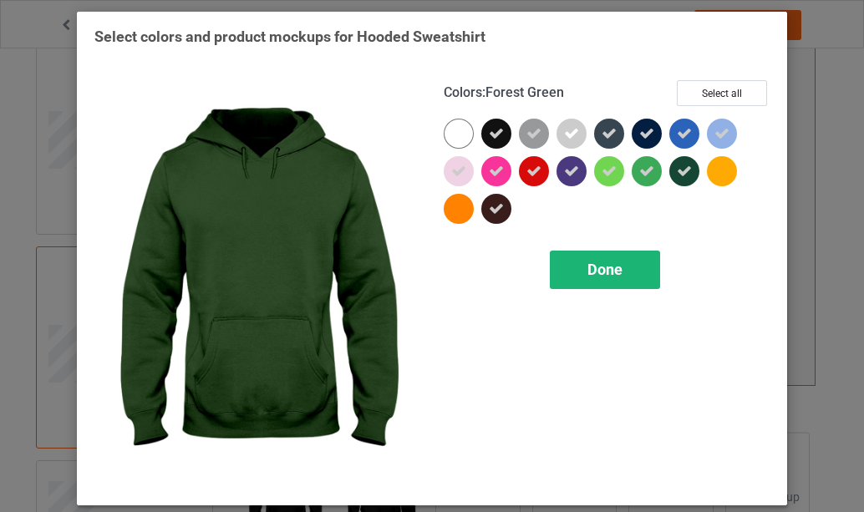
click at [589, 273] on span "Done" at bounding box center [605, 270] width 35 height 18
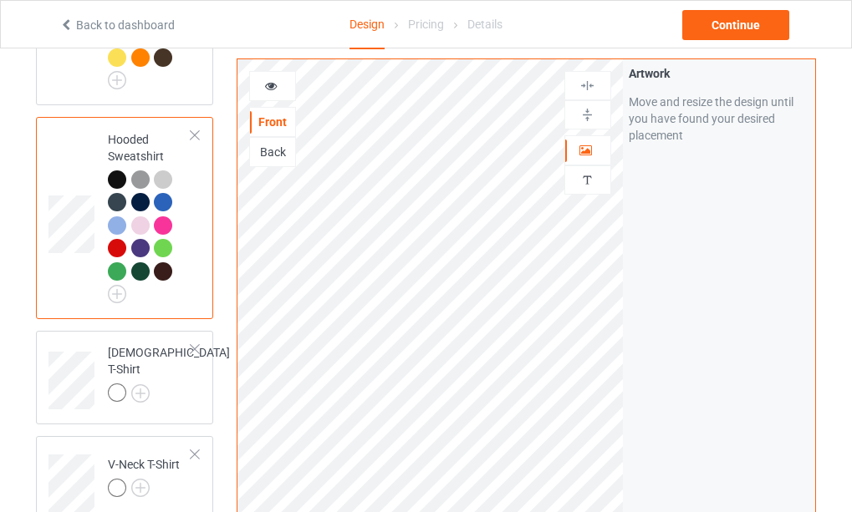
scroll to position [502, 0]
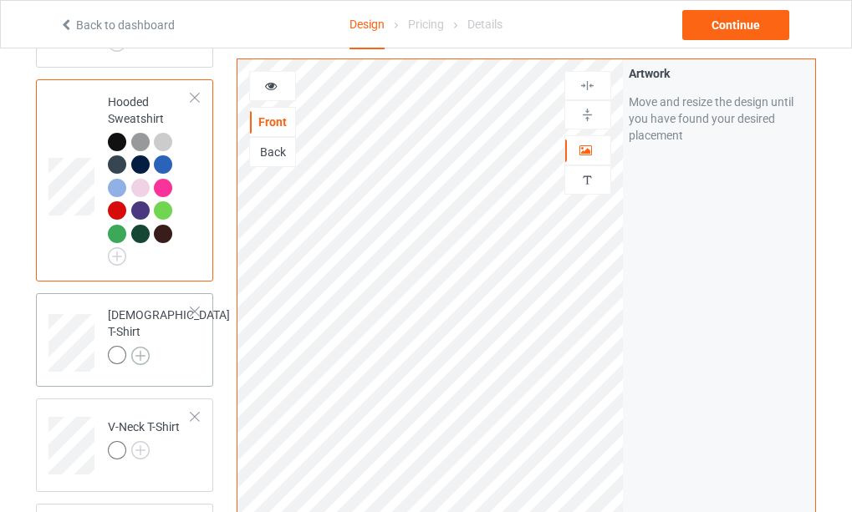
click at [140, 347] on img at bounding box center [140, 356] width 18 height 18
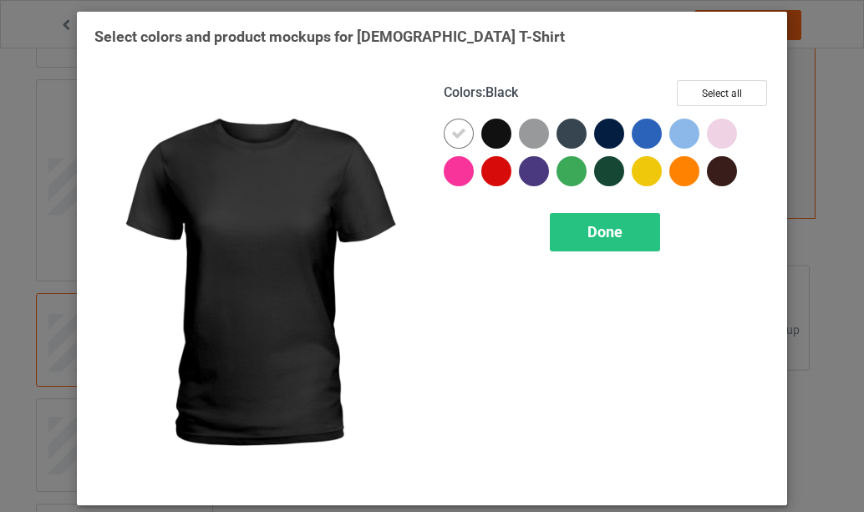
click at [493, 135] on div at bounding box center [497, 134] width 30 height 30
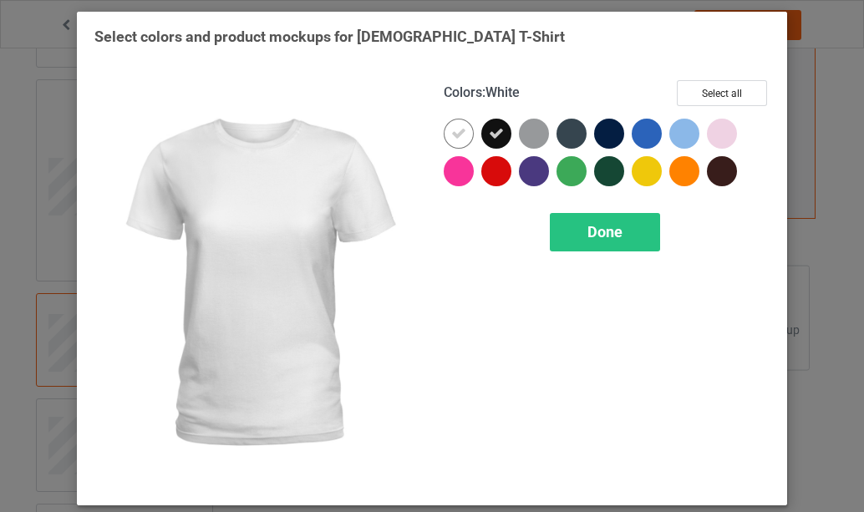
click at [458, 137] on icon at bounding box center [458, 133] width 15 height 15
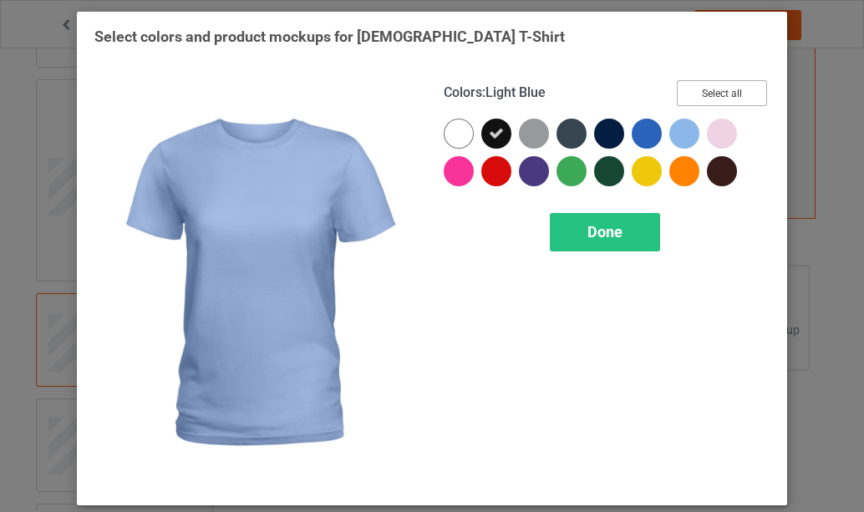
click at [716, 93] on button "Select all" at bounding box center [722, 93] width 90 height 26
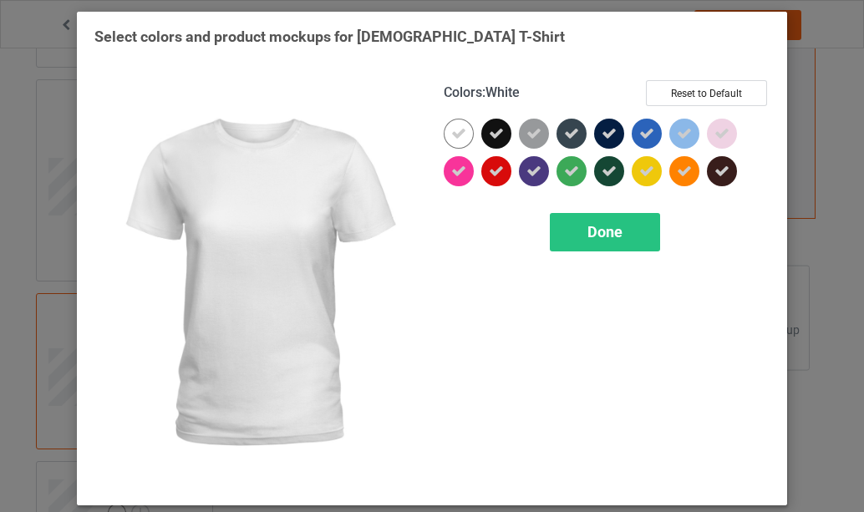
click at [456, 134] on icon at bounding box center [458, 133] width 15 height 15
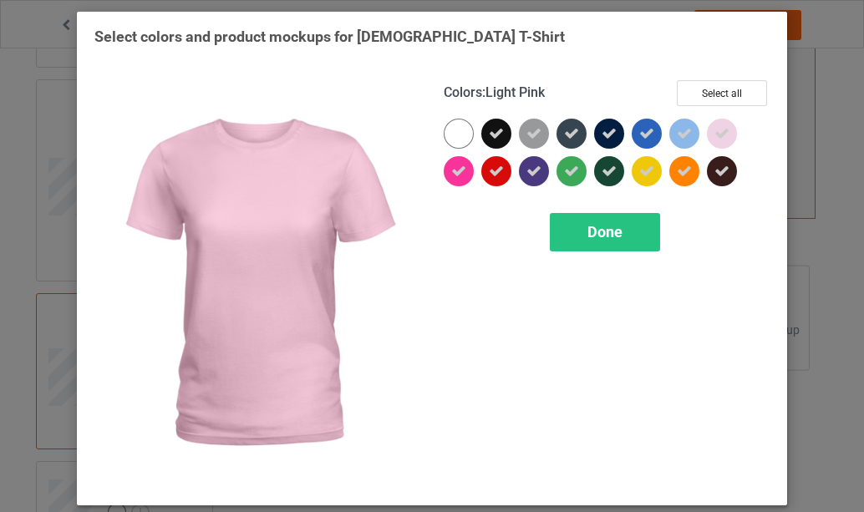
click at [715, 131] on icon at bounding box center [722, 133] width 15 height 15
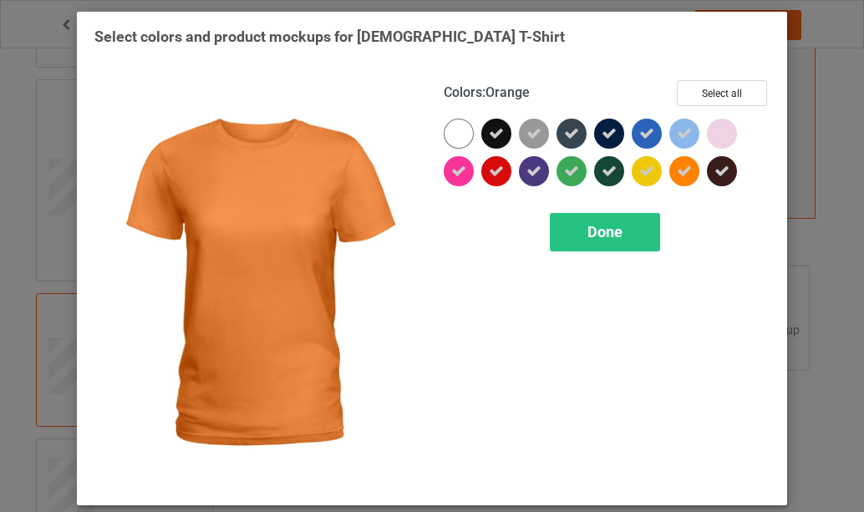
click at [681, 172] on icon at bounding box center [684, 171] width 15 height 15
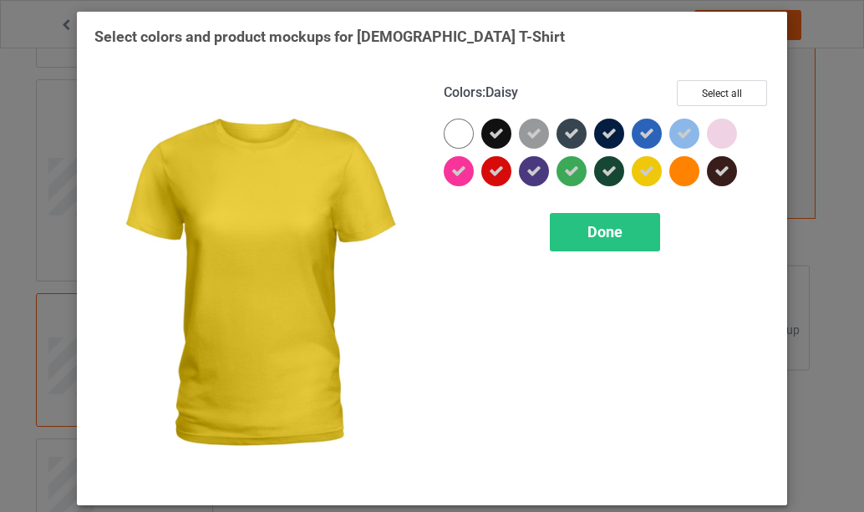
click at [644, 173] on icon at bounding box center [647, 171] width 15 height 15
click at [591, 234] on span "Done" at bounding box center [605, 232] width 35 height 18
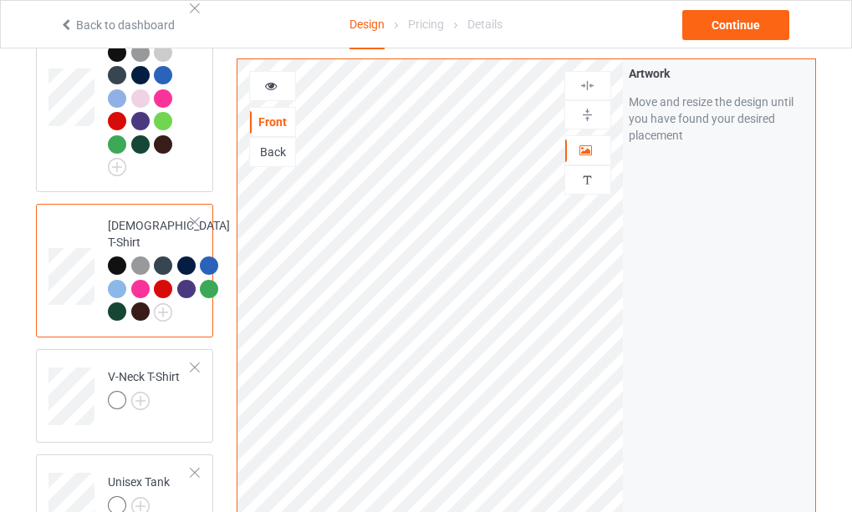
scroll to position [669, 0]
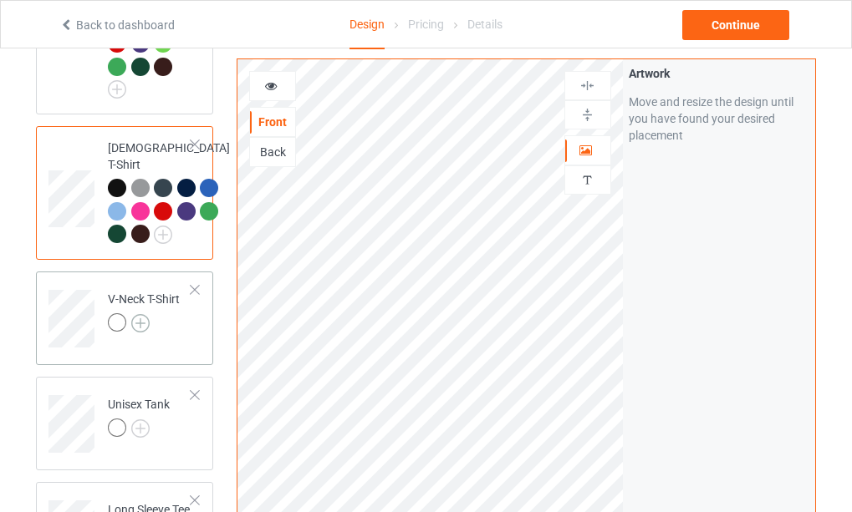
click at [142, 333] on img at bounding box center [140, 323] width 18 height 18
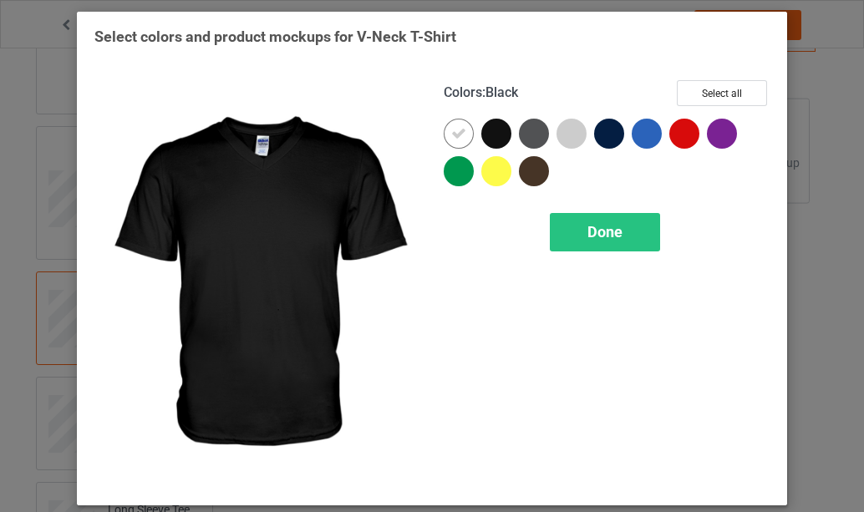
click at [495, 136] on div at bounding box center [497, 134] width 30 height 30
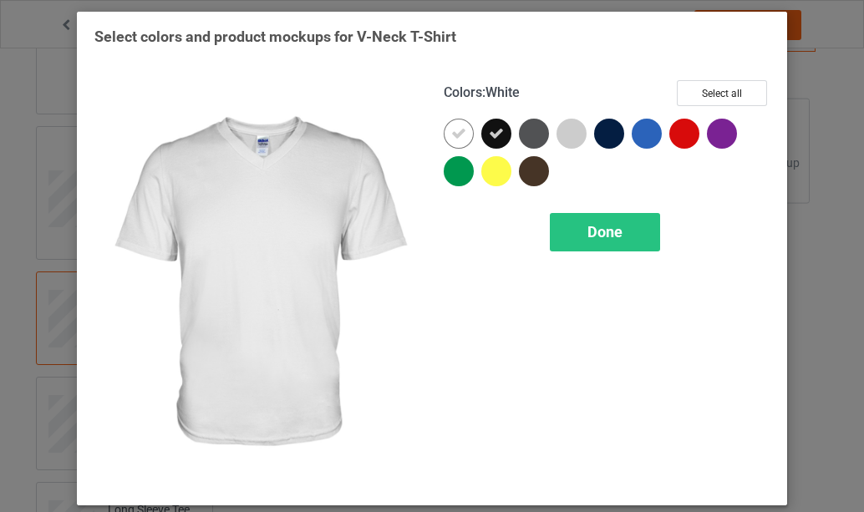
click at [456, 139] on icon at bounding box center [458, 133] width 15 height 15
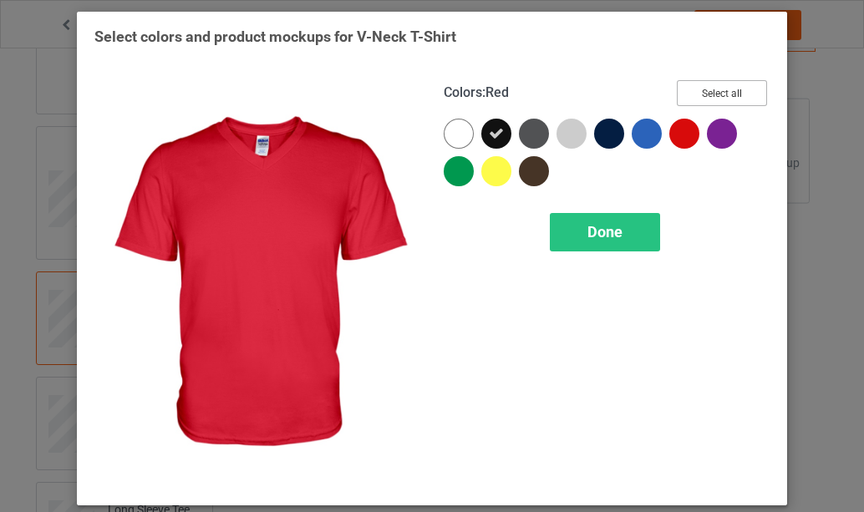
drag, startPoint x: 715, startPoint y: 98, endPoint x: 587, endPoint y: 134, distance: 132.9
click at [716, 98] on button "Select all" at bounding box center [722, 93] width 90 height 26
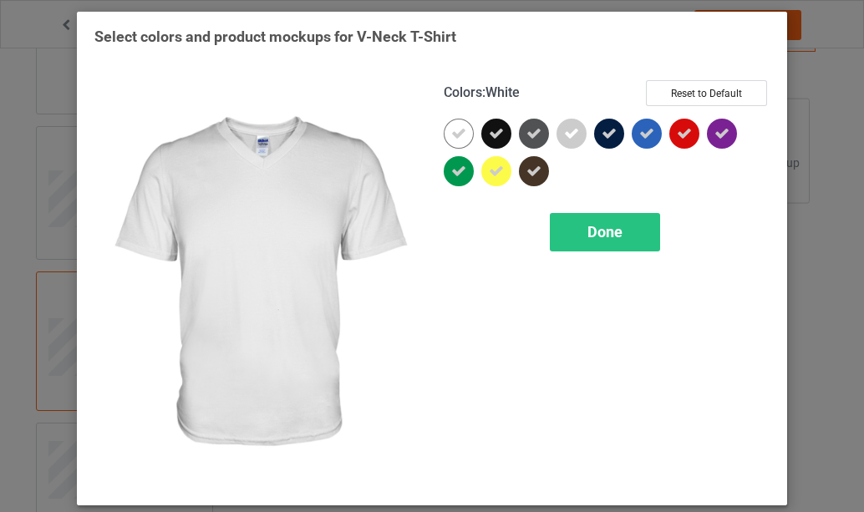
click at [457, 130] on icon at bounding box center [458, 133] width 15 height 15
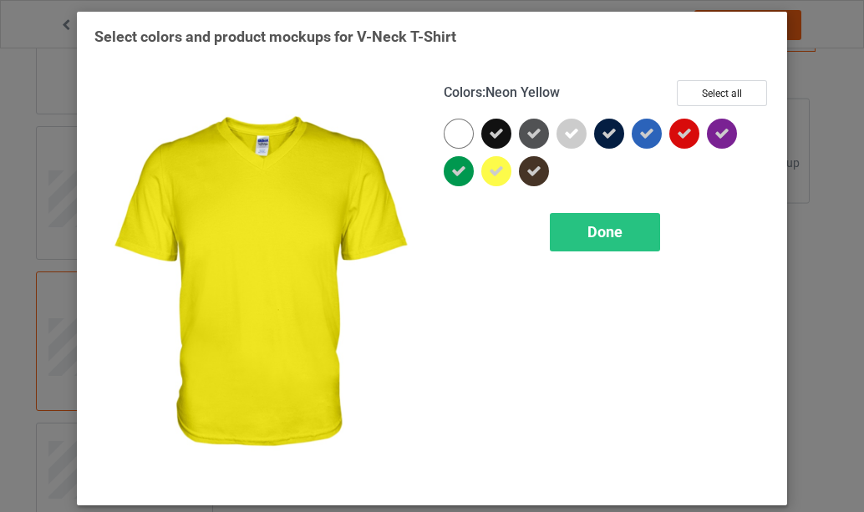
click at [489, 172] on icon at bounding box center [496, 171] width 15 height 15
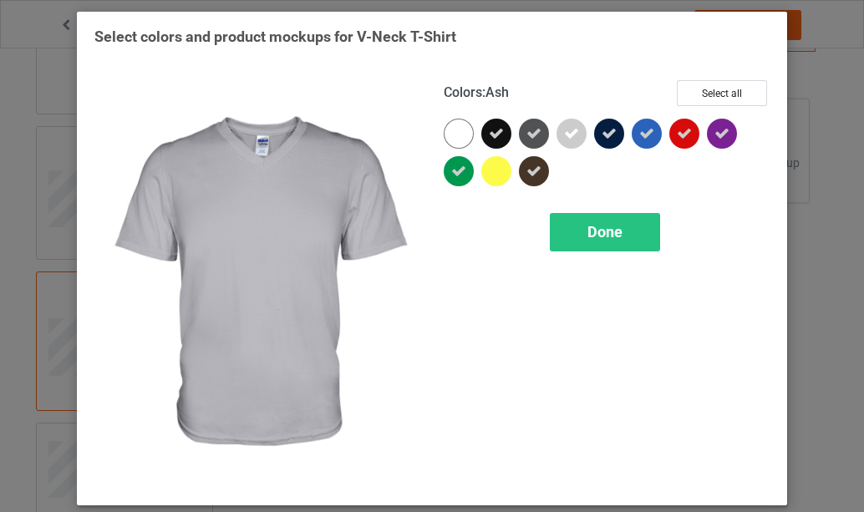
drag, startPoint x: 563, startPoint y: 135, endPoint x: 568, endPoint y: 143, distance: 9.0
click at [566, 135] on icon at bounding box center [571, 133] width 15 height 15
click at [593, 231] on span "Done" at bounding box center [605, 232] width 35 height 18
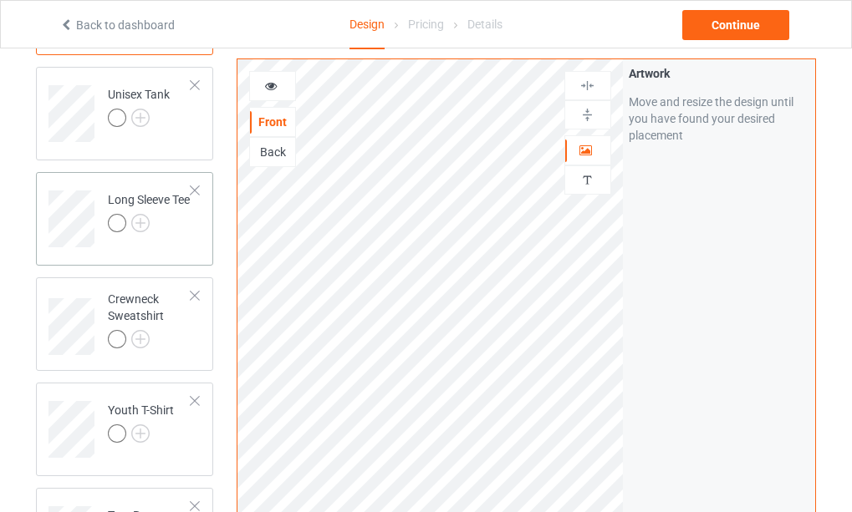
scroll to position [1003, 0]
click at [144, 126] on img at bounding box center [140, 117] width 18 height 18
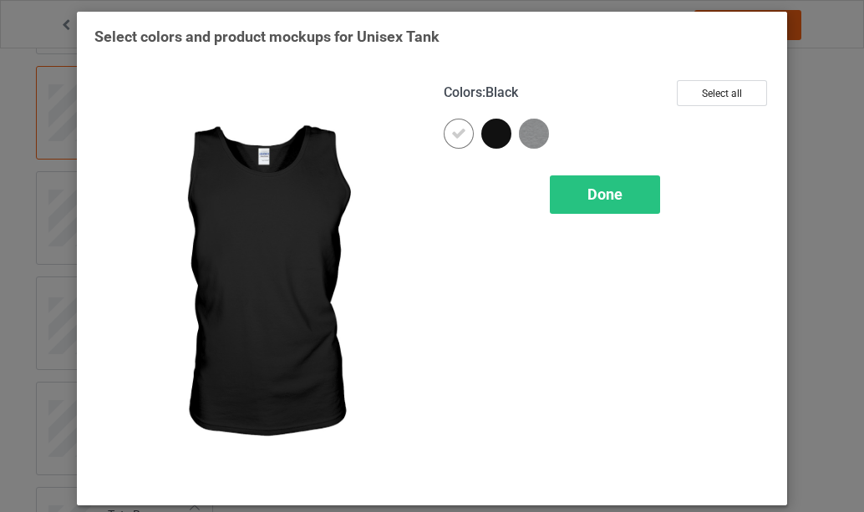
drag, startPoint x: 492, startPoint y: 136, endPoint x: 509, endPoint y: 138, distance: 17.6
click at [493, 136] on div at bounding box center [497, 134] width 30 height 30
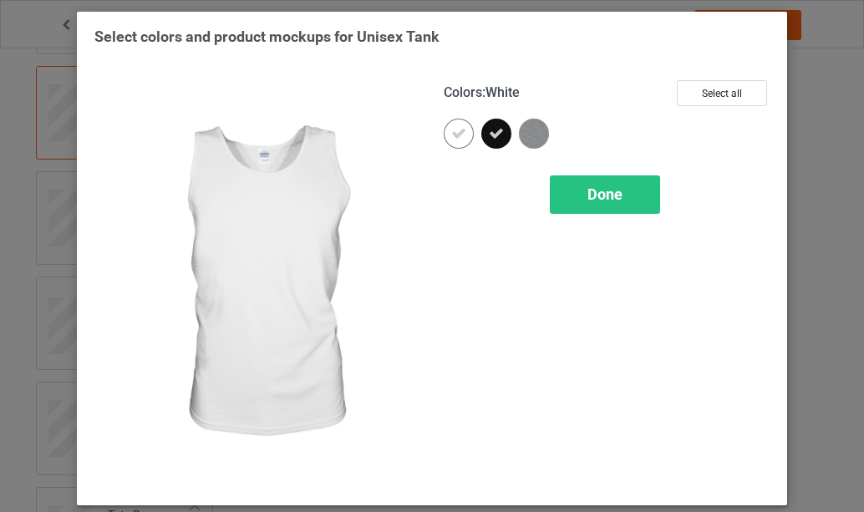
drag, startPoint x: 448, startPoint y: 134, endPoint x: 467, endPoint y: 157, distance: 30.3
click at [451, 137] on icon at bounding box center [458, 133] width 15 height 15
click at [608, 197] on span "Done" at bounding box center [605, 195] width 35 height 18
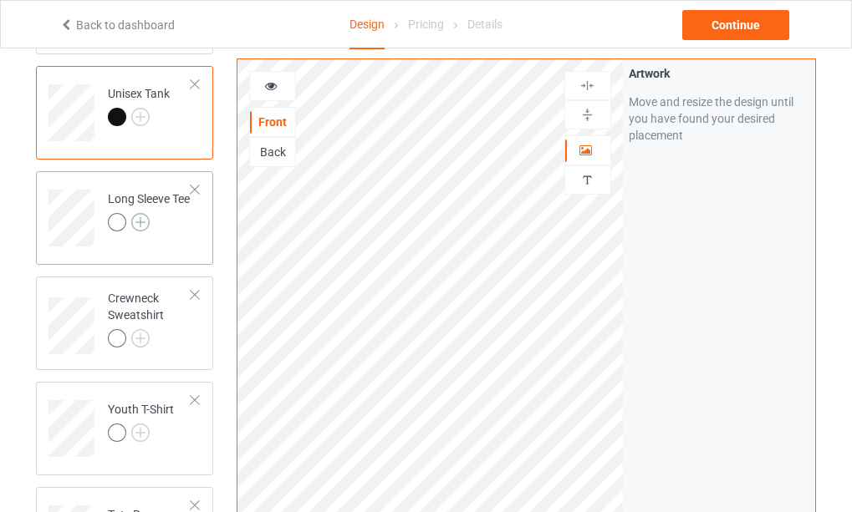
click at [142, 232] on img at bounding box center [140, 222] width 18 height 18
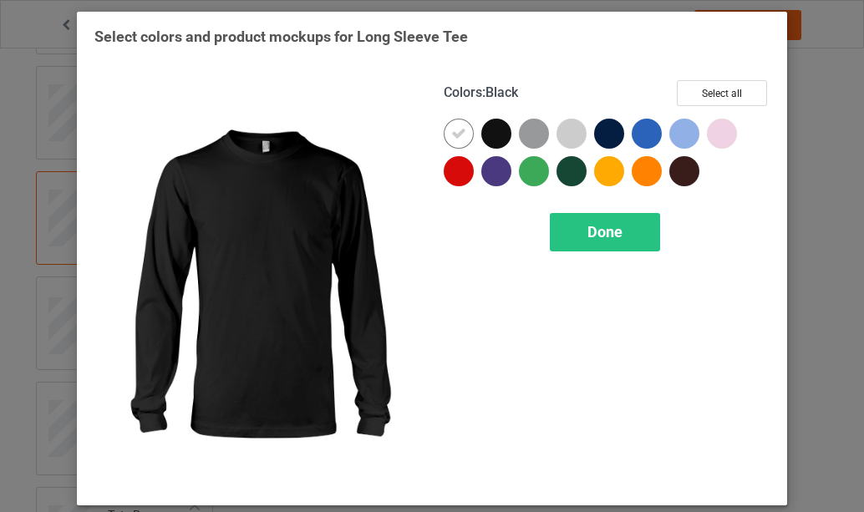
click at [492, 136] on div at bounding box center [497, 134] width 30 height 30
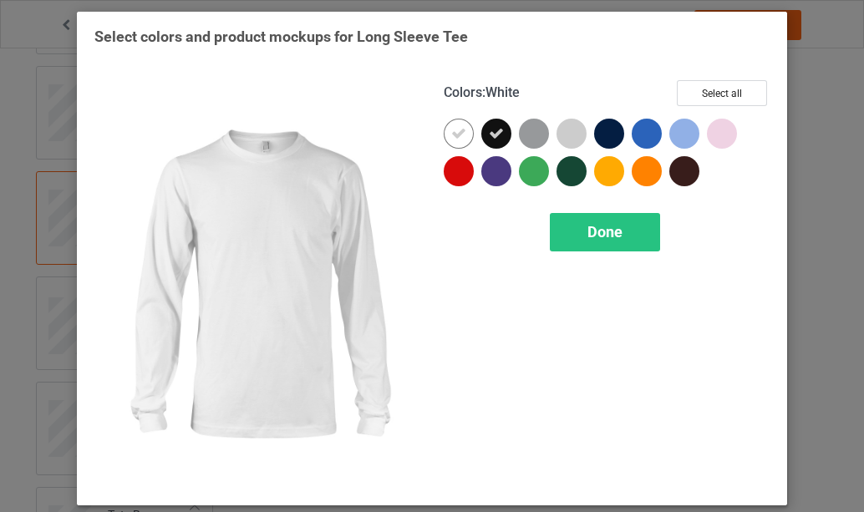
click at [451, 139] on icon at bounding box center [458, 133] width 15 height 15
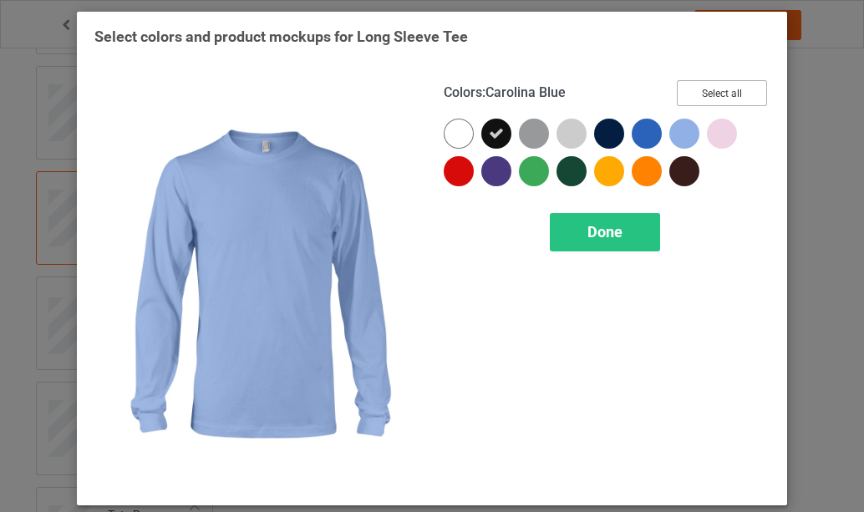
click at [712, 89] on button "Select all" at bounding box center [722, 93] width 90 height 26
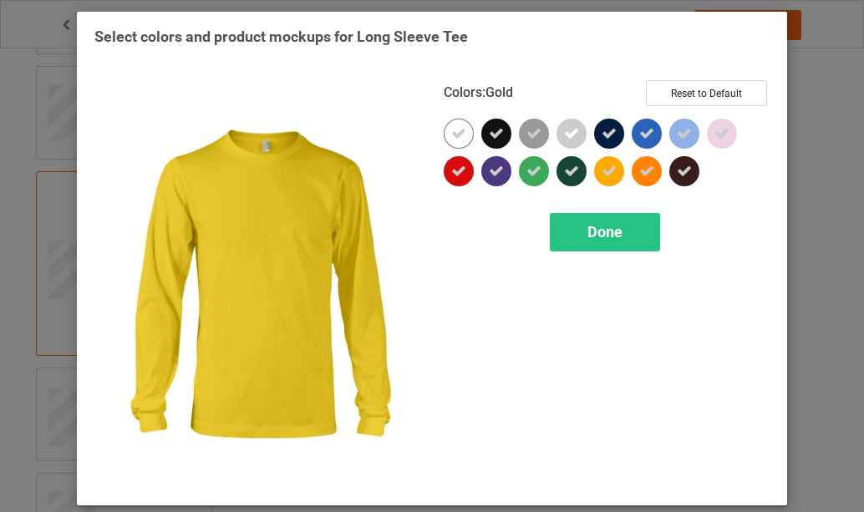
drag, startPoint x: 603, startPoint y: 174, endPoint x: 613, endPoint y: 172, distance: 10.2
click at [606, 173] on icon at bounding box center [609, 171] width 15 height 15
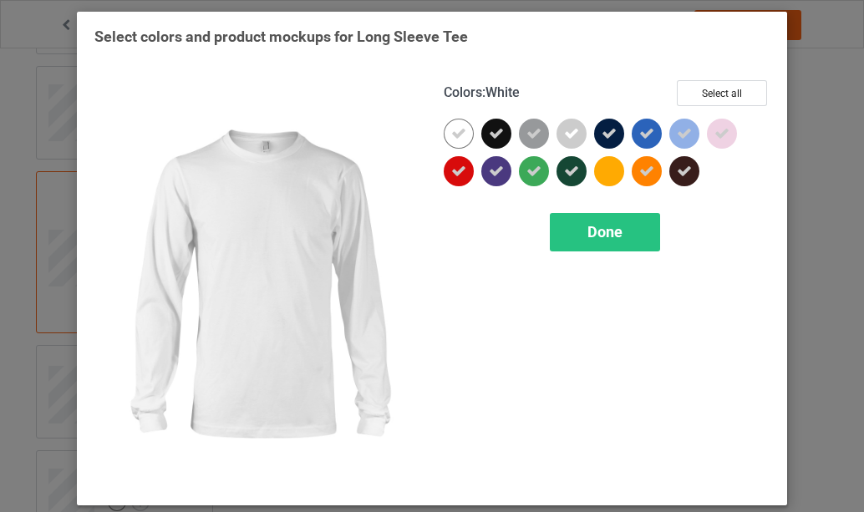
drag, startPoint x: 444, startPoint y: 130, endPoint x: 464, endPoint y: 131, distance: 20.1
click at [449, 130] on div at bounding box center [459, 134] width 30 height 30
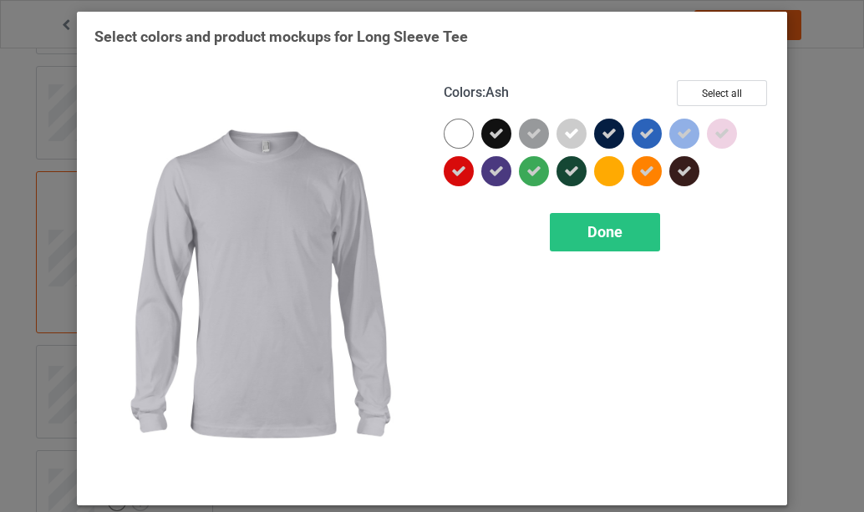
click at [572, 131] on icon at bounding box center [571, 133] width 15 height 15
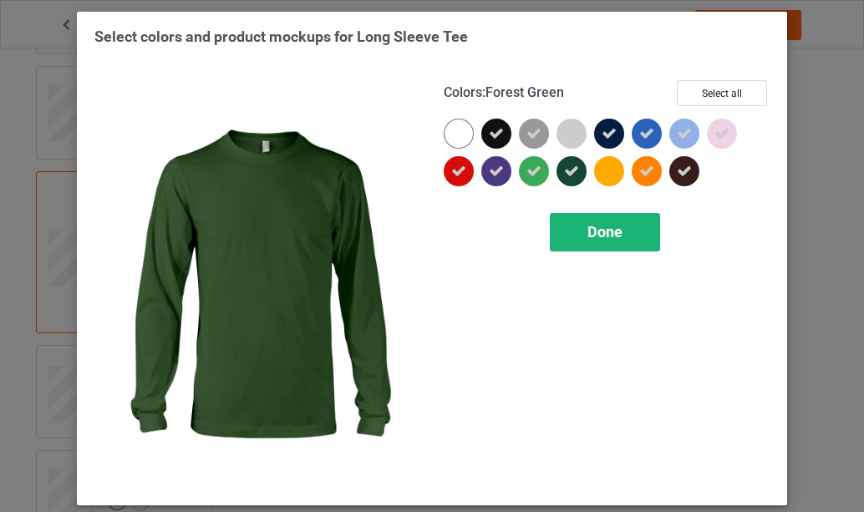
click at [596, 229] on span "Done" at bounding box center [605, 232] width 35 height 18
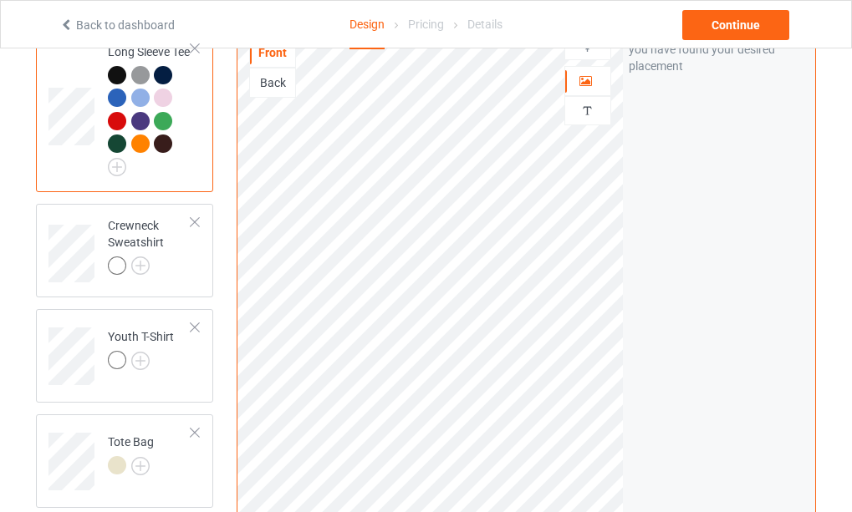
scroll to position [1254, 0]
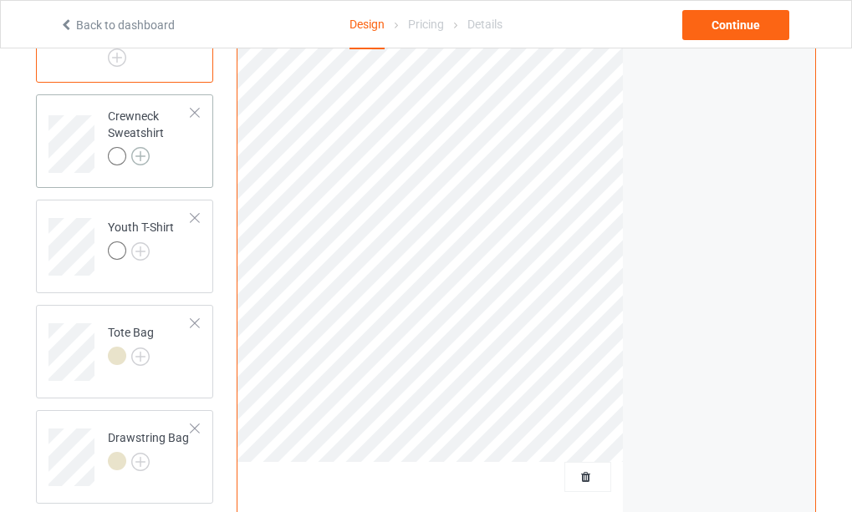
click at [141, 166] on img at bounding box center [140, 156] width 18 height 18
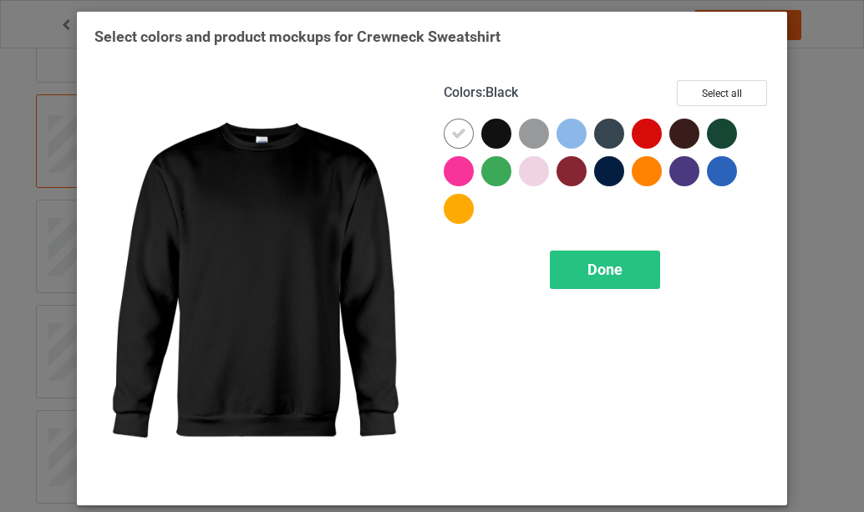
click at [492, 135] on div at bounding box center [497, 134] width 30 height 30
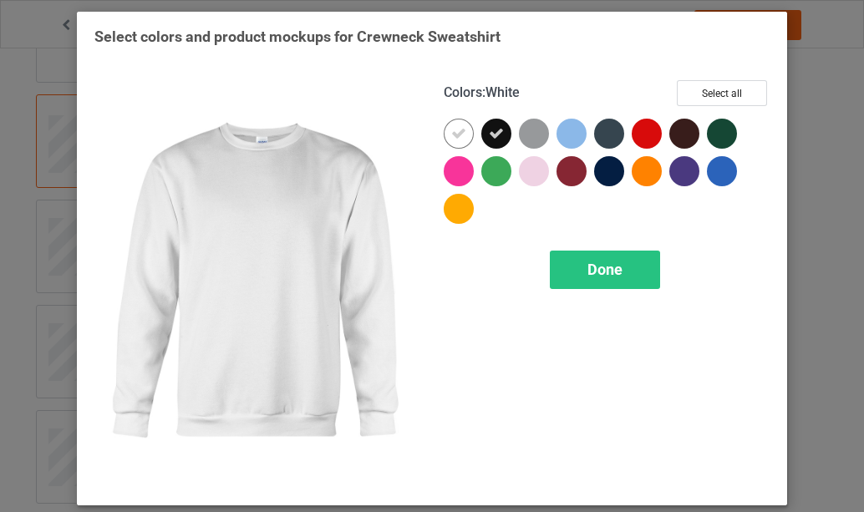
click at [456, 135] on icon at bounding box center [458, 133] width 15 height 15
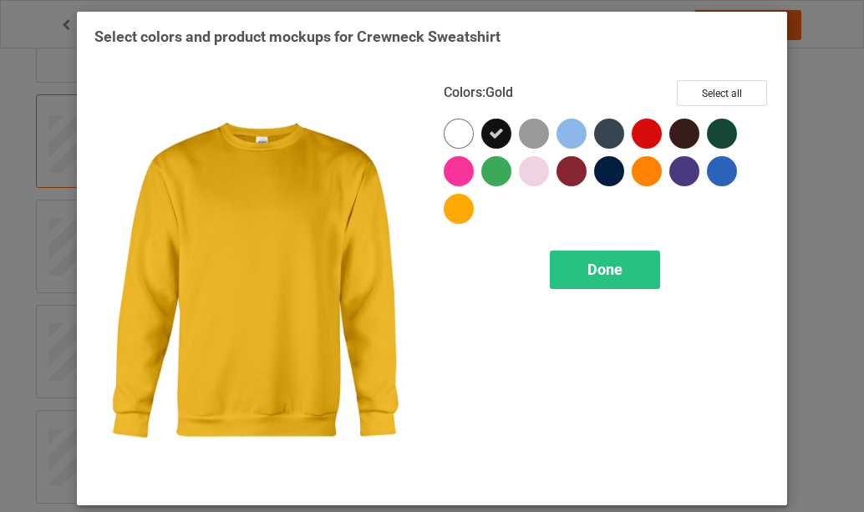
click at [454, 205] on div at bounding box center [459, 209] width 30 height 30
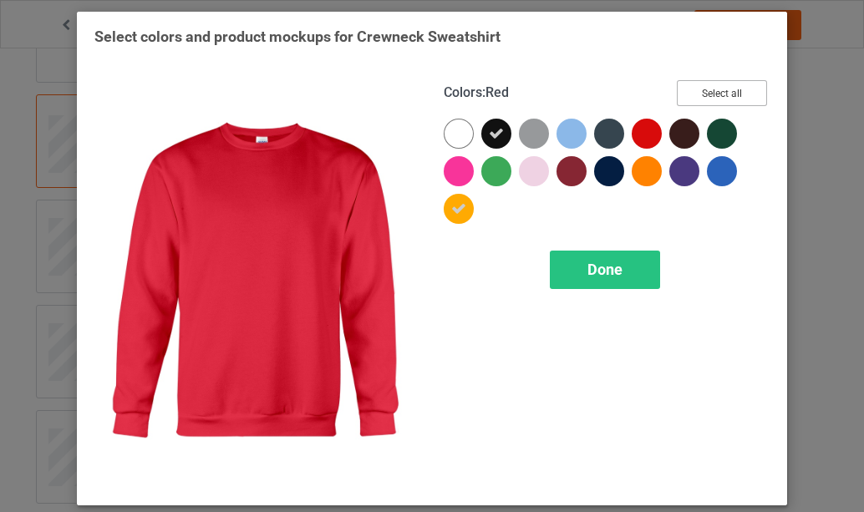
click at [703, 98] on button "Select all" at bounding box center [722, 93] width 90 height 26
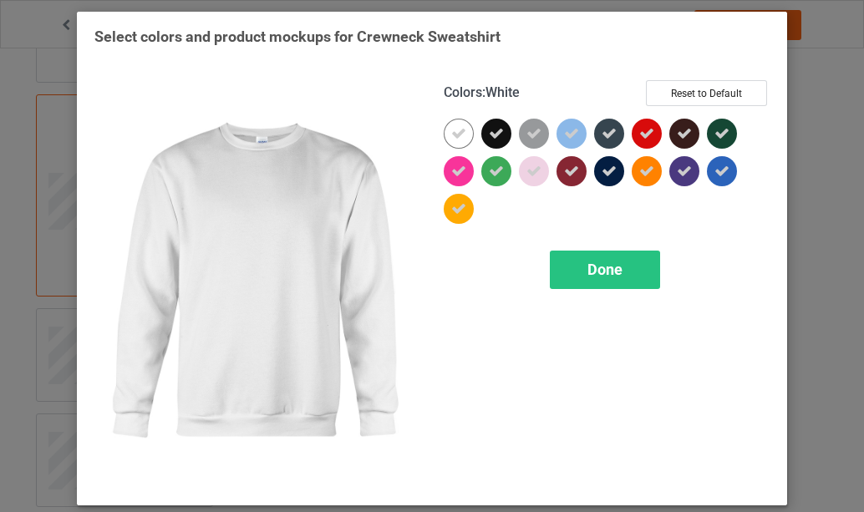
click at [462, 136] on div at bounding box center [459, 134] width 30 height 30
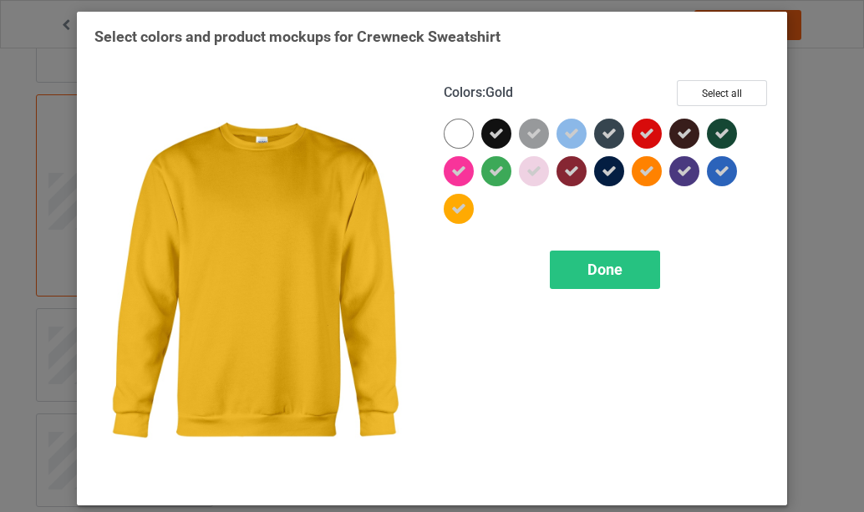
click at [454, 212] on icon at bounding box center [458, 208] width 15 height 15
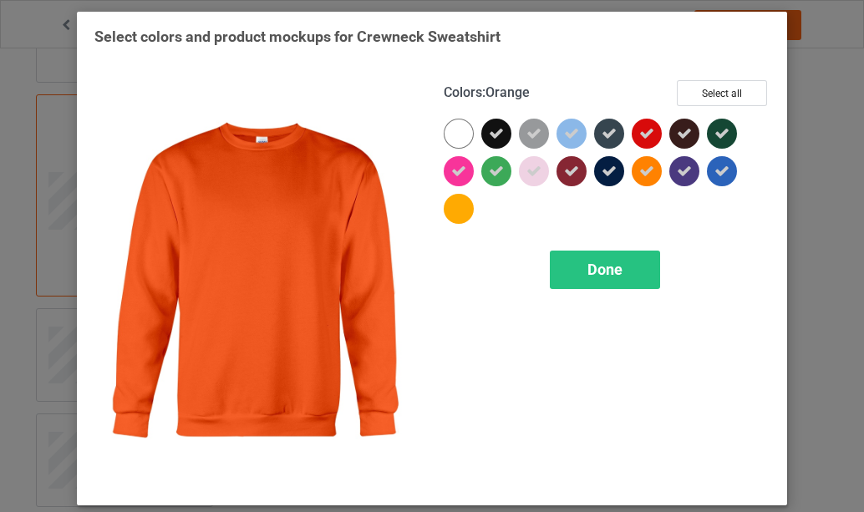
click at [647, 170] on icon at bounding box center [647, 171] width 15 height 15
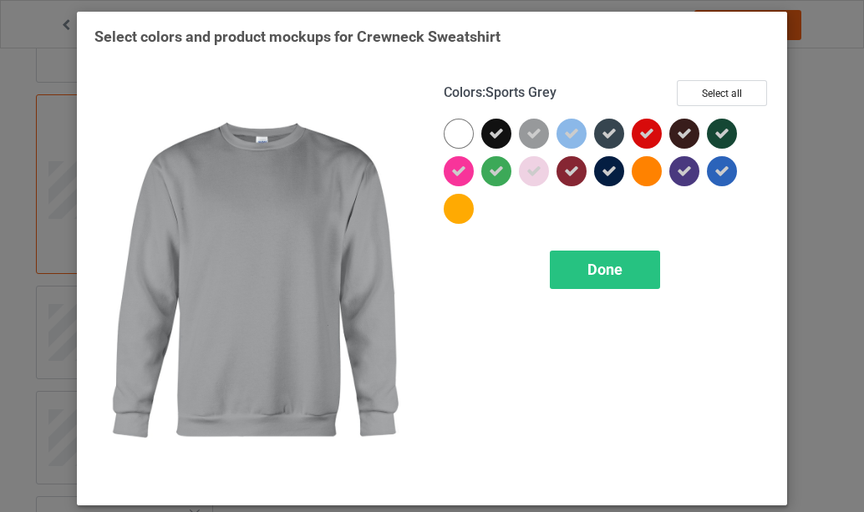
click at [530, 136] on icon at bounding box center [534, 133] width 15 height 15
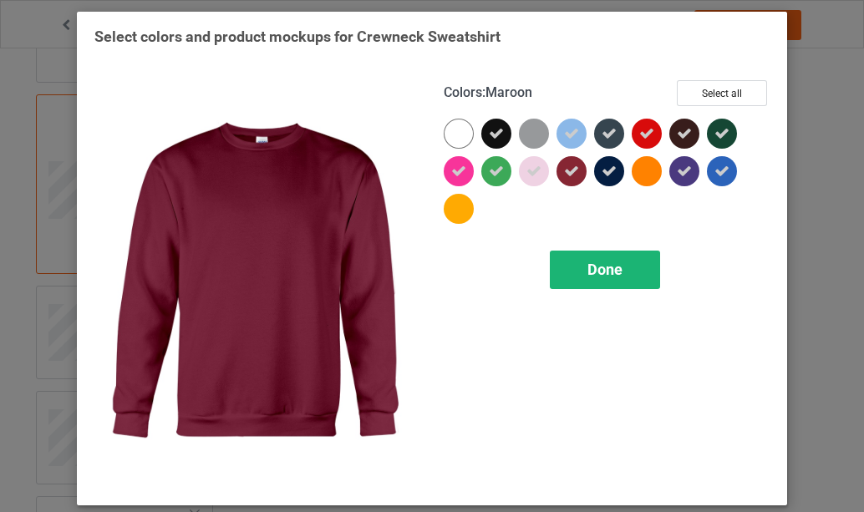
click at [588, 268] on span "Done" at bounding box center [605, 270] width 35 height 18
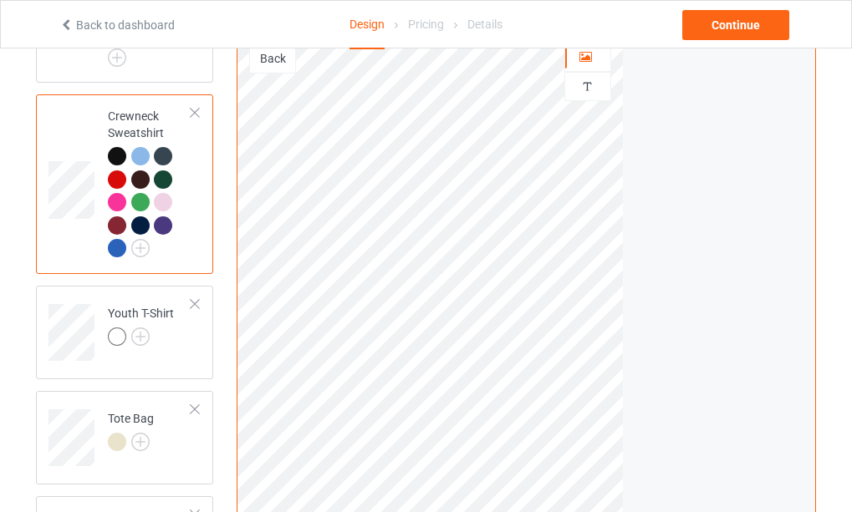
scroll to position [1338, 0]
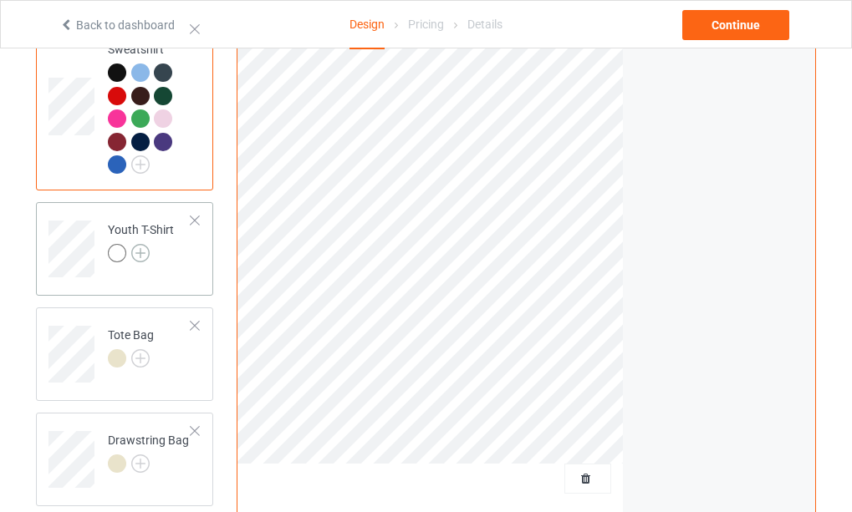
click at [141, 263] on img at bounding box center [140, 253] width 18 height 18
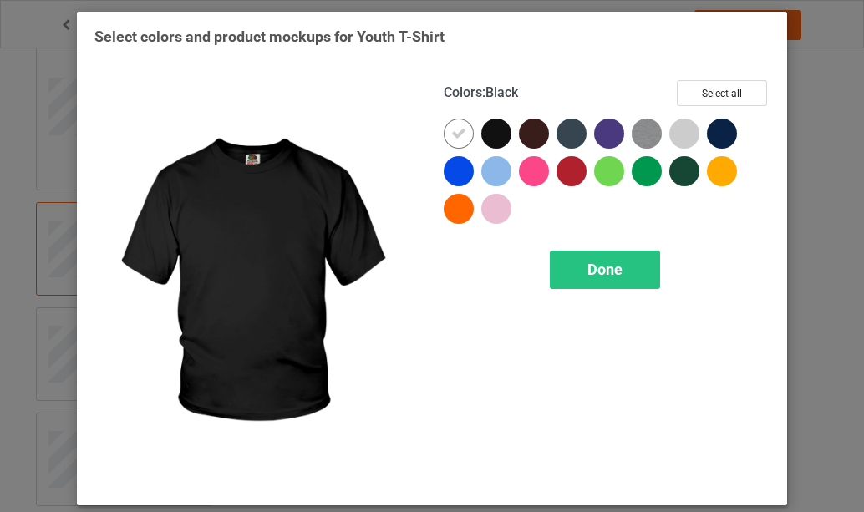
click at [497, 137] on div at bounding box center [497, 134] width 30 height 30
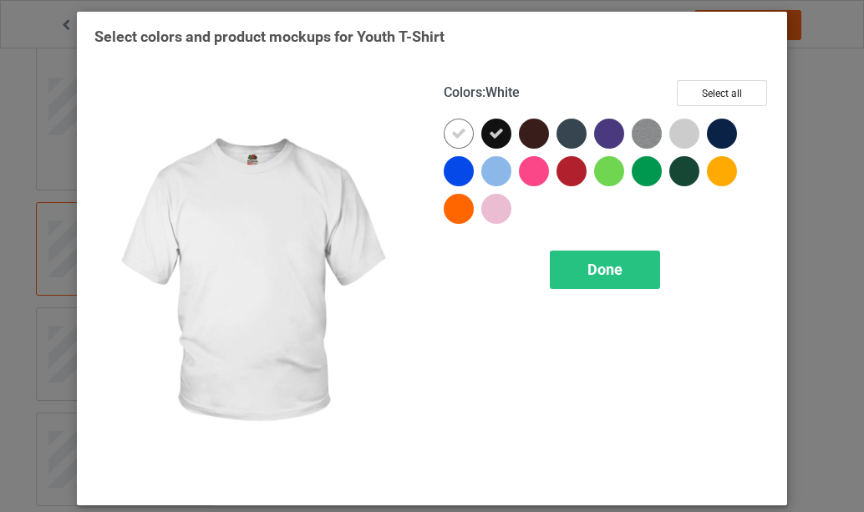
click at [451, 135] on icon at bounding box center [458, 133] width 15 height 15
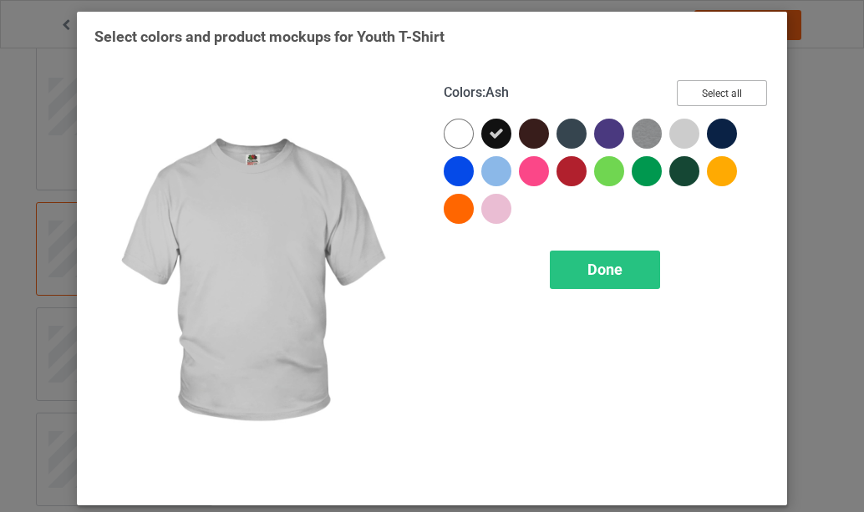
drag, startPoint x: 721, startPoint y: 94, endPoint x: 696, endPoint y: 102, distance: 26.2
click at [722, 94] on button "Select all" at bounding box center [722, 93] width 90 height 26
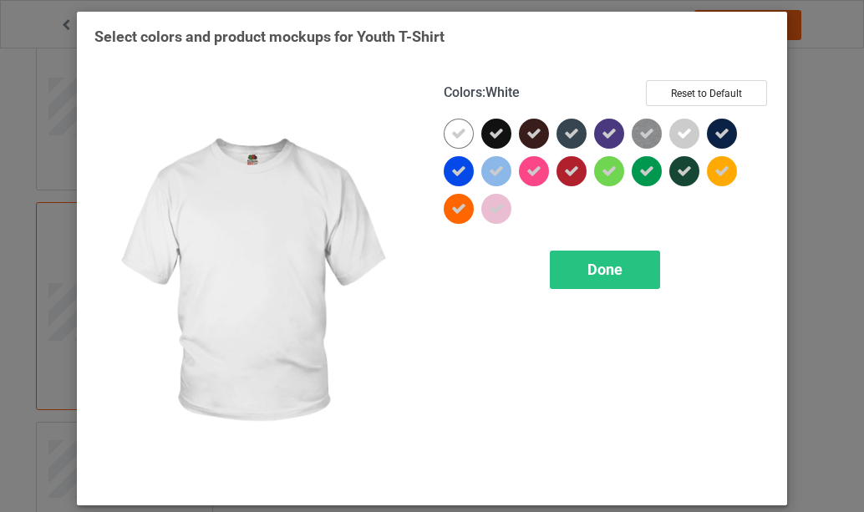
click at [451, 132] on icon at bounding box center [458, 133] width 15 height 15
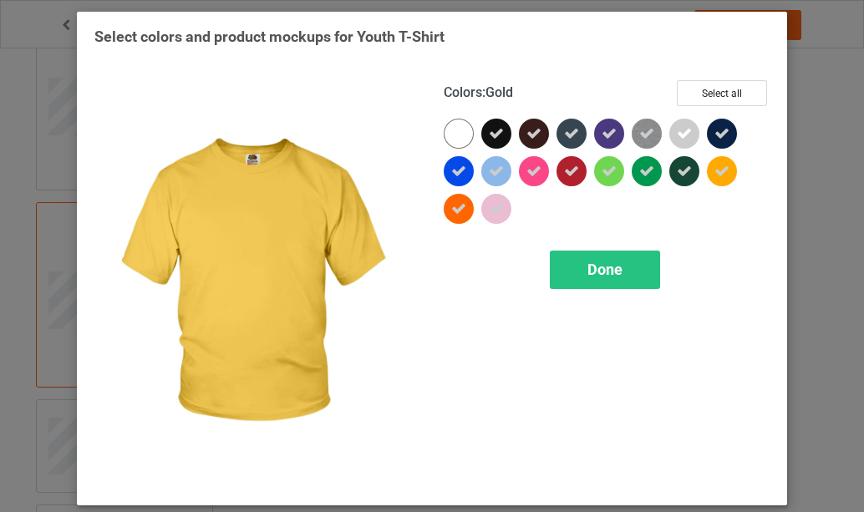
click at [725, 172] on div at bounding box center [722, 171] width 30 height 30
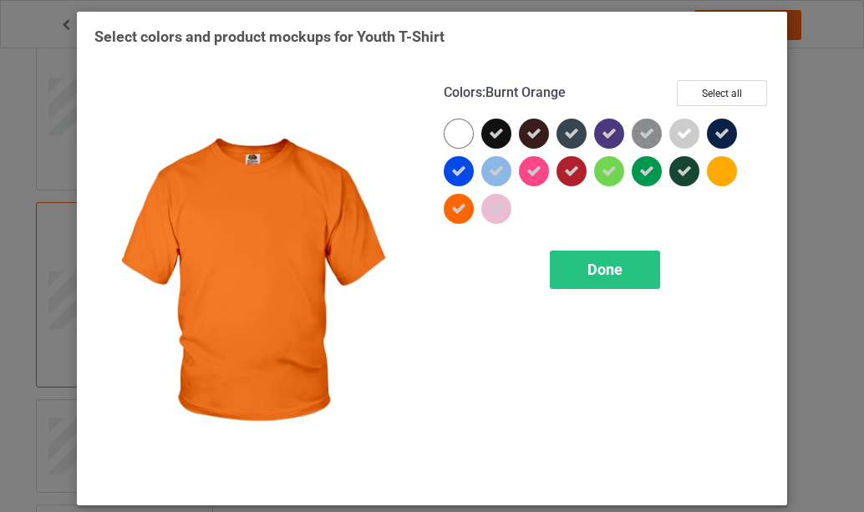
click at [451, 214] on icon at bounding box center [458, 208] width 15 height 15
click at [596, 275] on span "Done" at bounding box center [605, 270] width 35 height 18
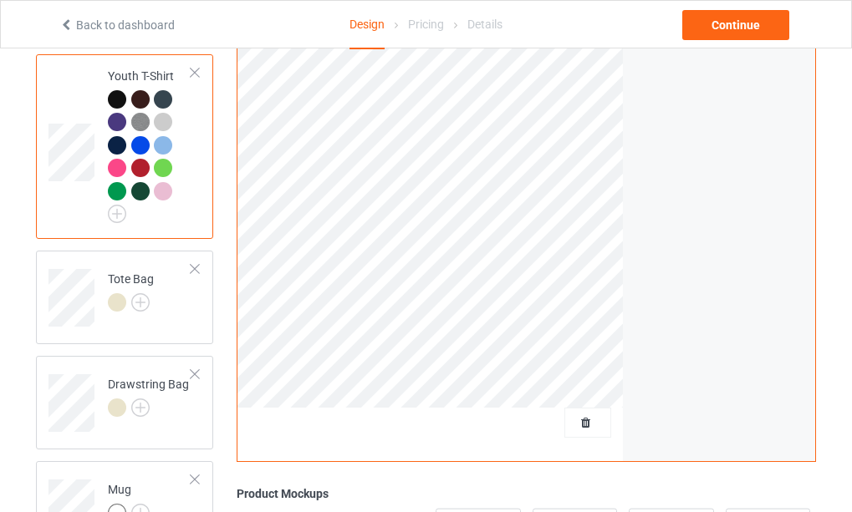
scroll to position [1505, 0]
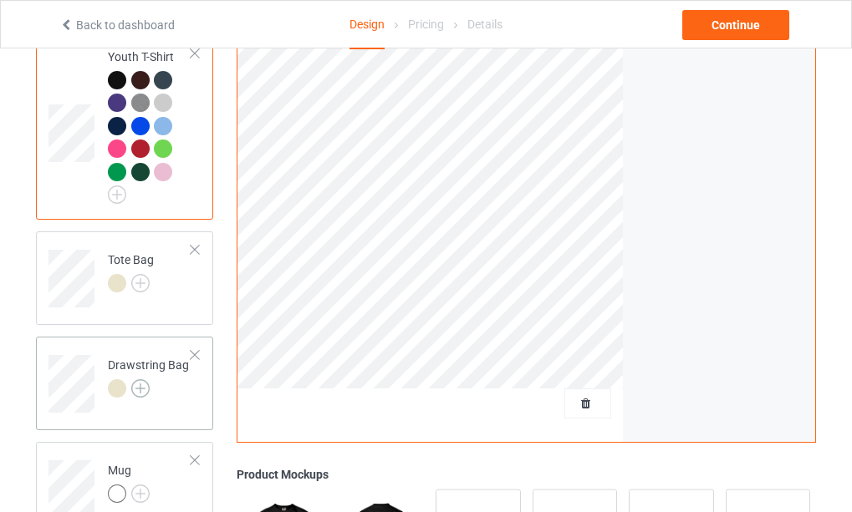
click at [140, 398] on img at bounding box center [140, 389] width 18 height 18
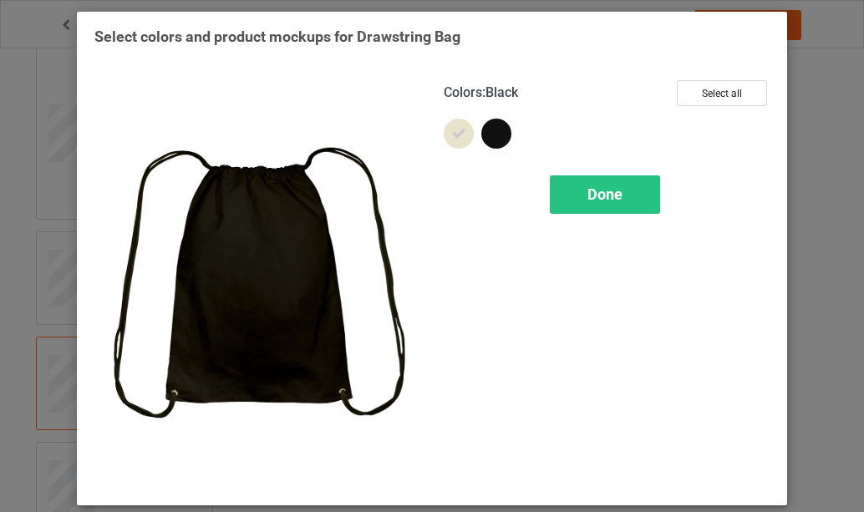
click at [497, 135] on div at bounding box center [497, 134] width 30 height 30
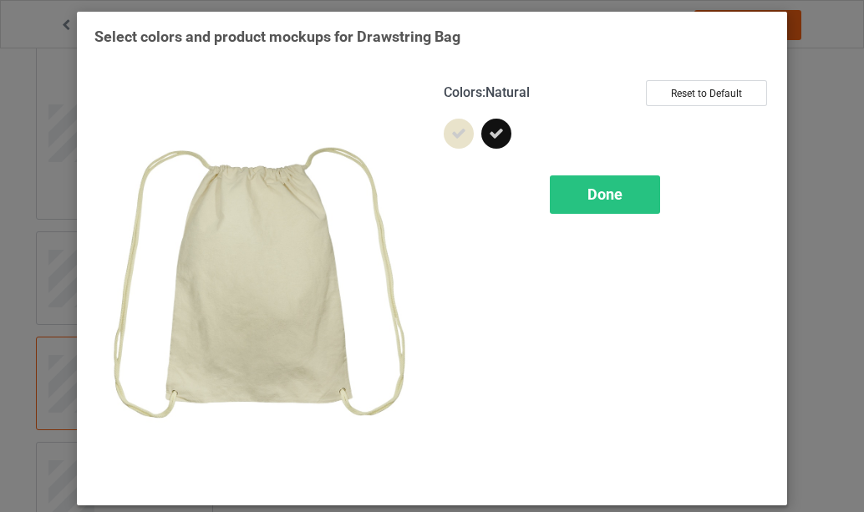
click at [453, 133] on icon at bounding box center [458, 133] width 15 height 15
click at [609, 196] on span "Done" at bounding box center [605, 195] width 35 height 18
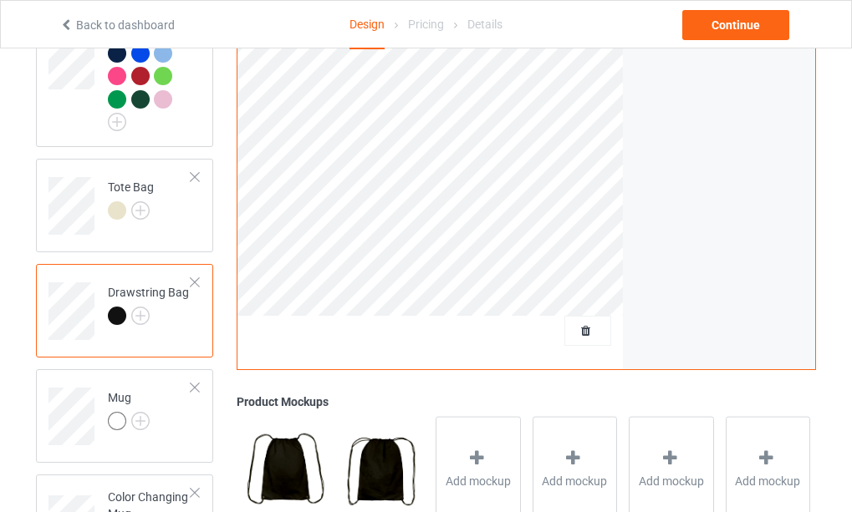
scroll to position [1672, 0]
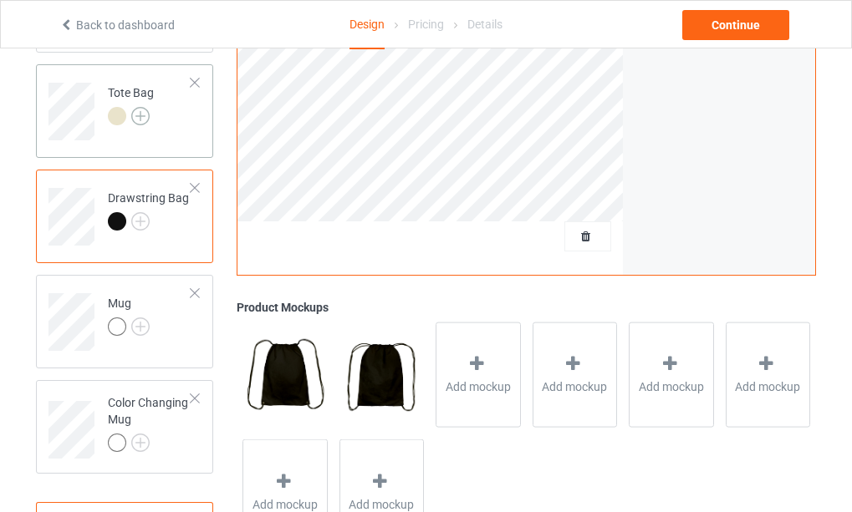
click at [139, 125] on img at bounding box center [140, 116] width 18 height 18
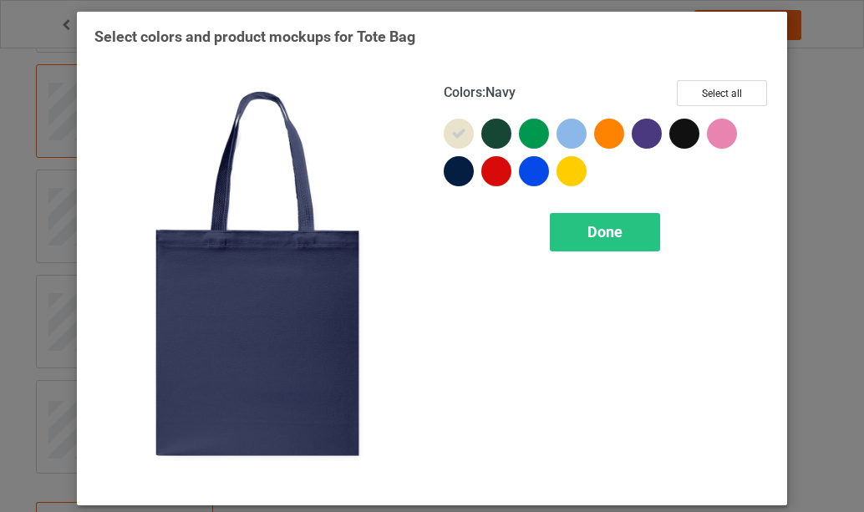
drag, startPoint x: 450, startPoint y: 166, endPoint x: 460, endPoint y: 158, distance: 13.1
click at [451, 166] on div at bounding box center [459, 171] width 30 height 30
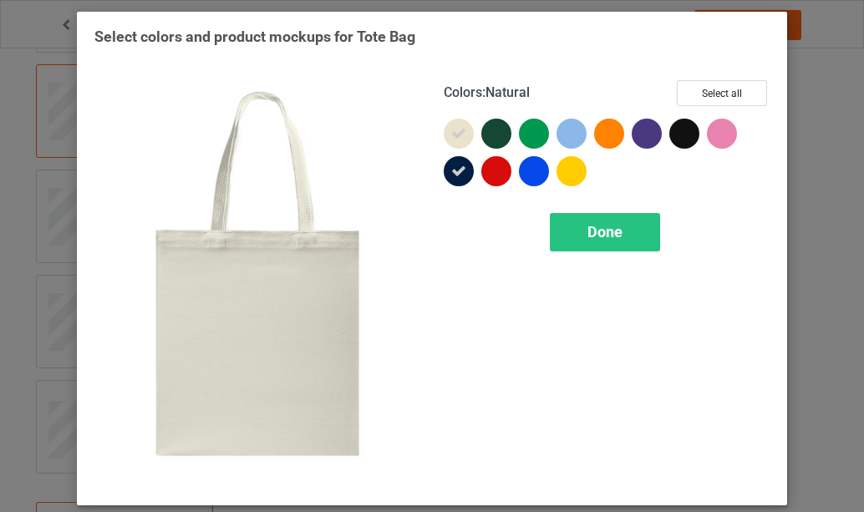
click at [456, 133] on icon at bounding box center [458, 133] width 15 height 15
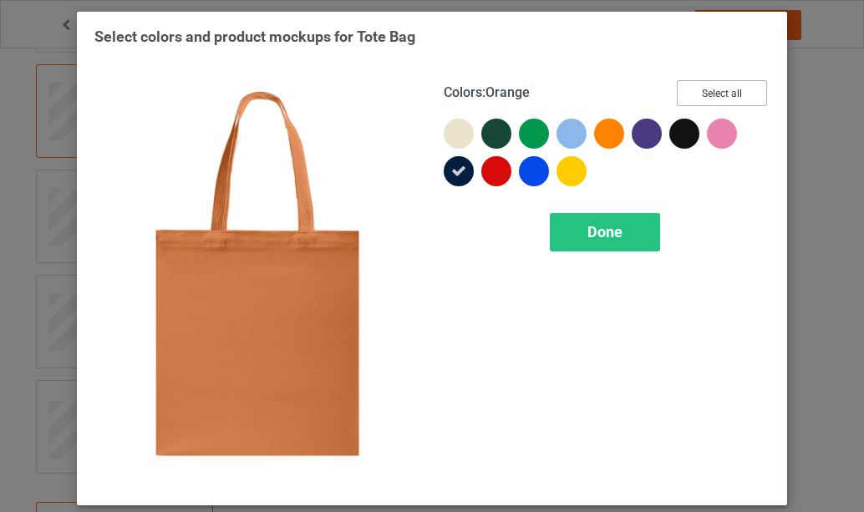
click at [711, 94] on button "Select all" at bounding box center [722, 93] width 90 height 26
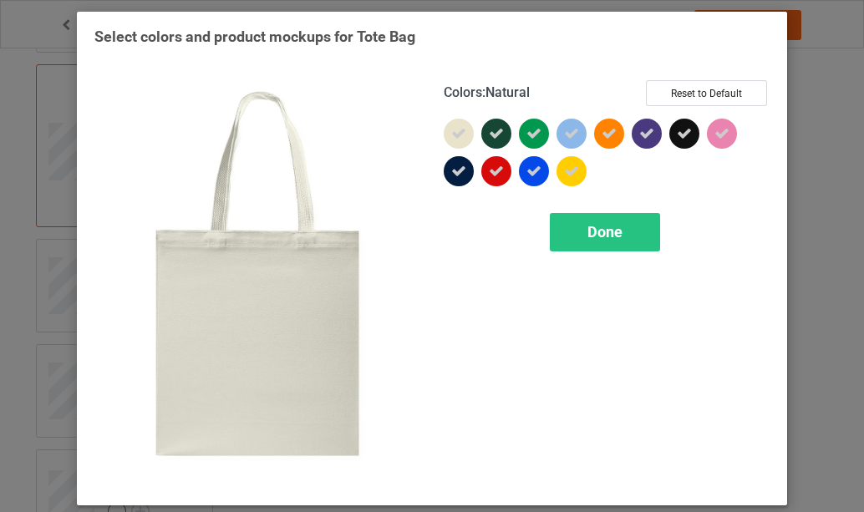
click at [454, 132] on icon at bounding box center [458, 133] width 15 height 15
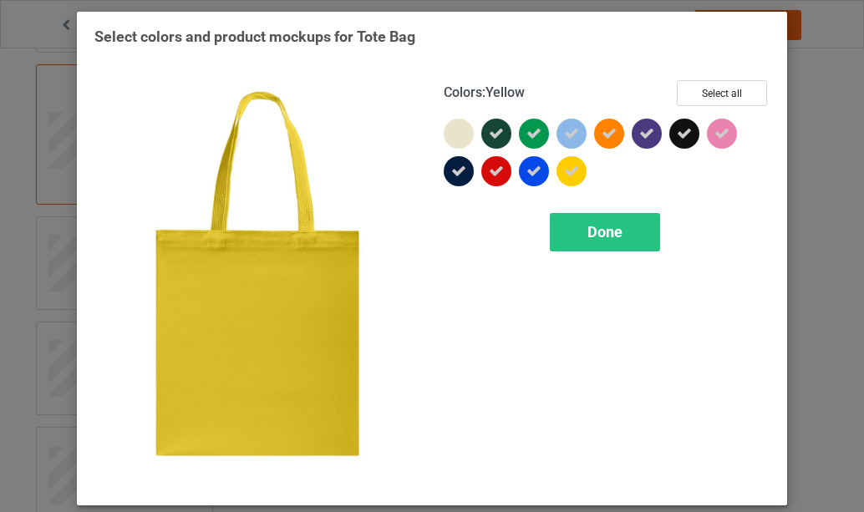
click at [569, 170] on icon at bounding box center [571, 171] width 15 height 15
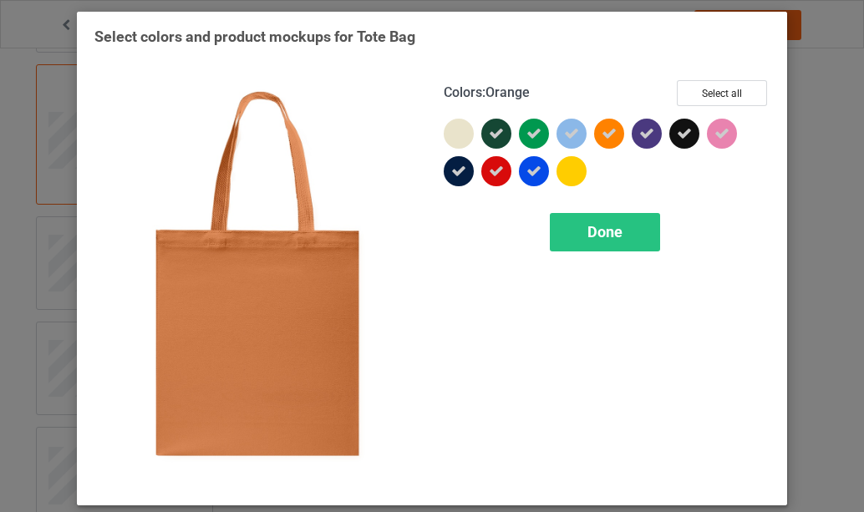
click at [604, 139] on icon at bounding box center [609, 133] width 15 height 15
click at [595, 234] on span "Done" at bounding box center [605, 232] width 35 height 18
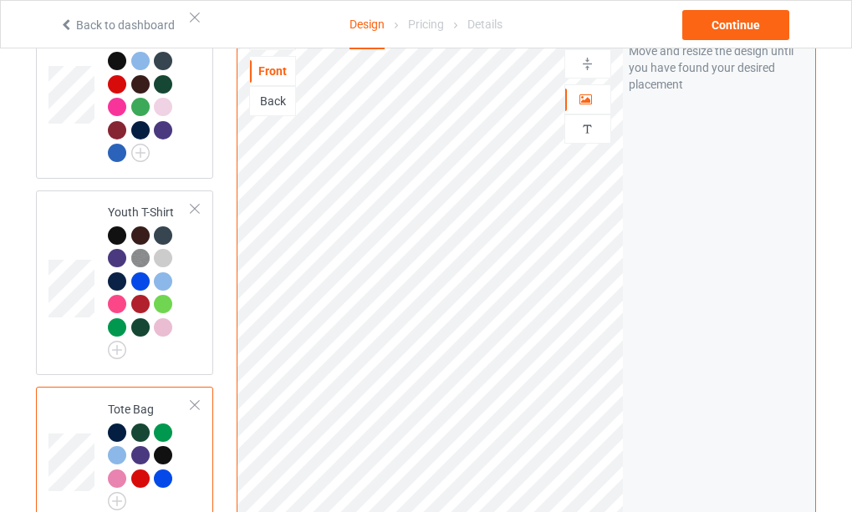
scroll to position [1254, 0]
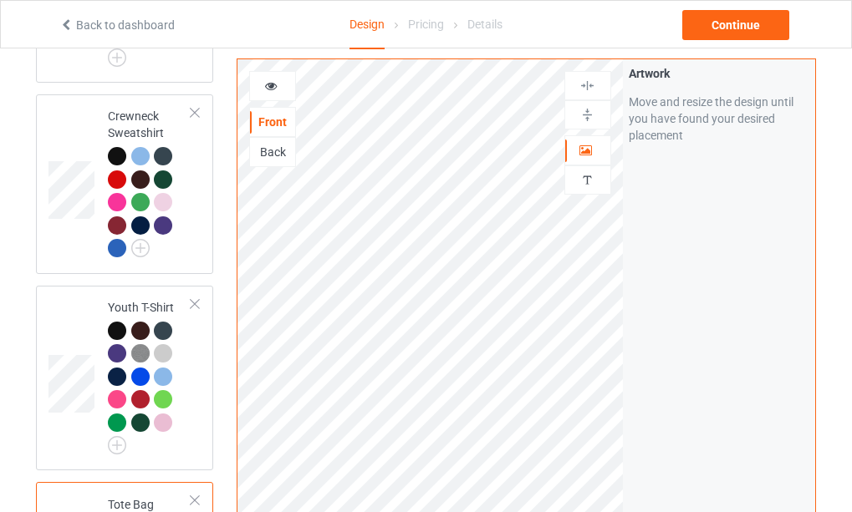
click at [275, 153] on div "Back" at bounding box center [272, 152] width 45 height 17
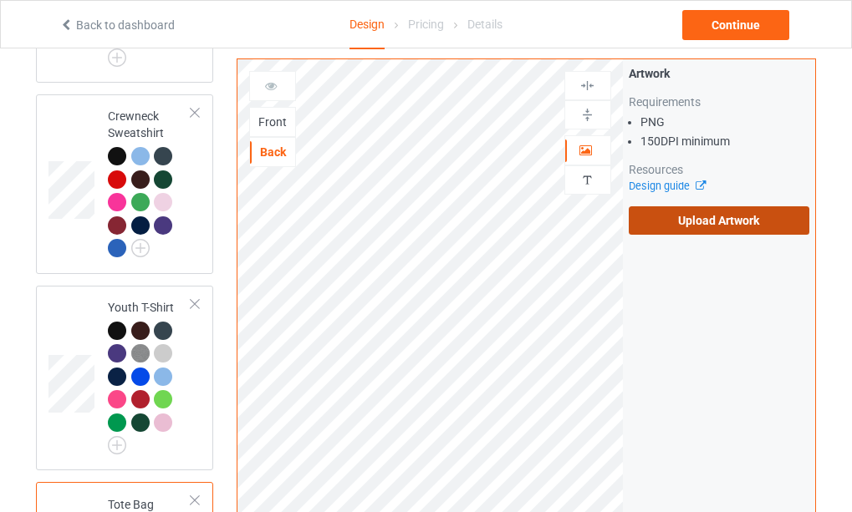
click at [712, 219] on label "Upload Artwork" at bounding box center [719, 220] width 181 height 28
click at [0, 0] on input "Upload Artwork" at bounding box center [0, 0] width 0 height 0
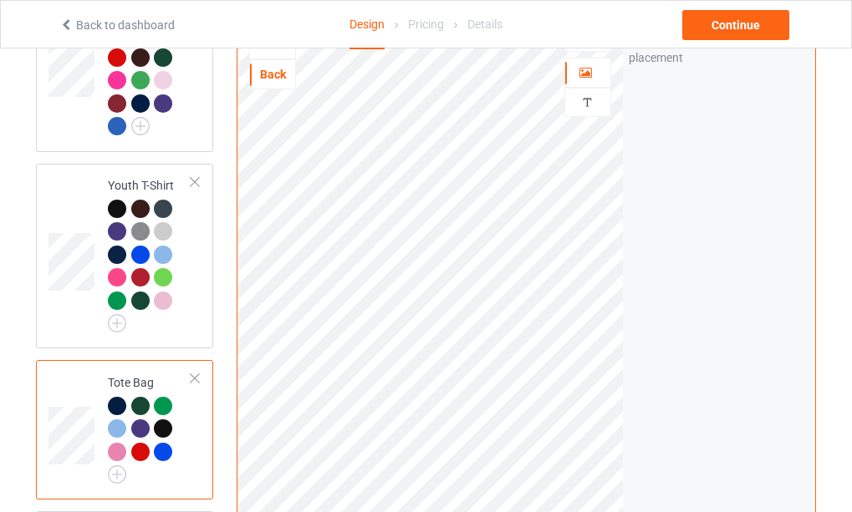
scroll to position [1170, 0]
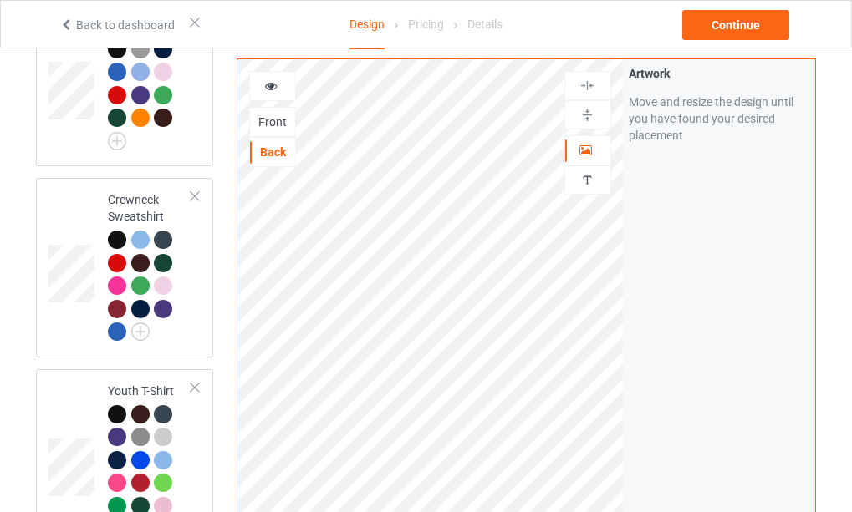
click at [279, 121] on div "Front" at bounding box center [272, 122] width 45 height 17
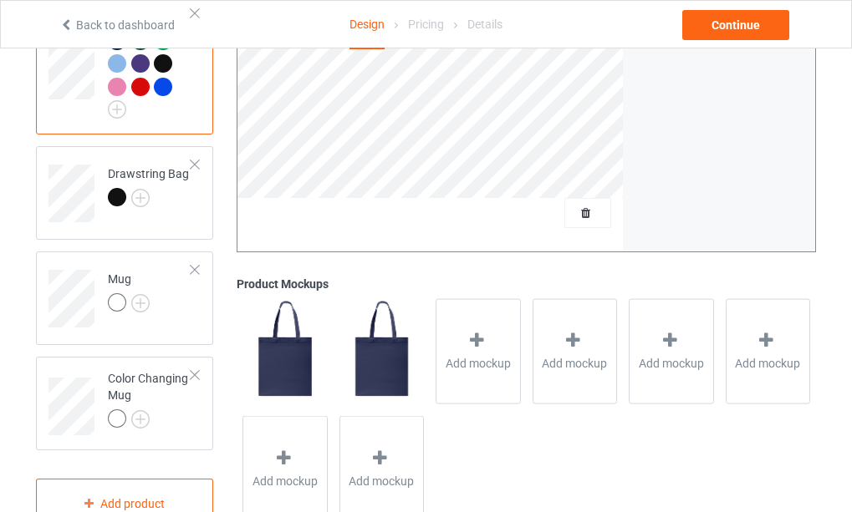
scroll to position [1756, 0]
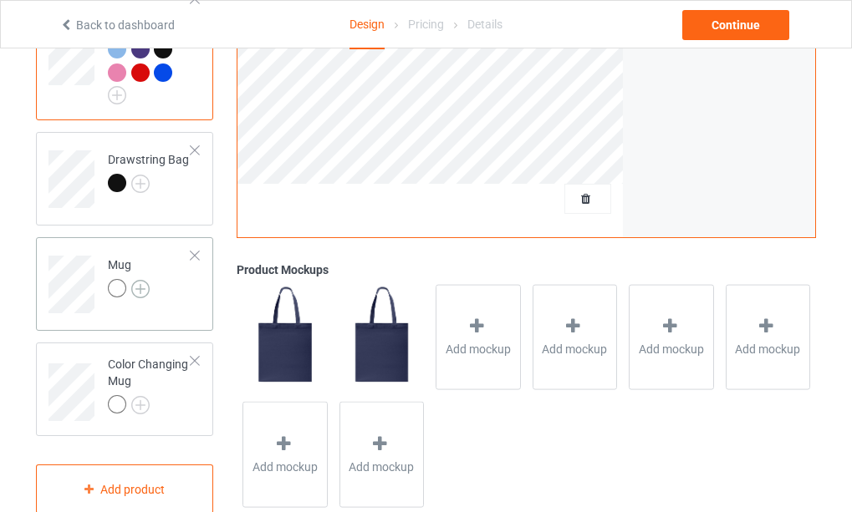
click at [140, 298] on img at bounding box center [140, 289] width 18 height 18
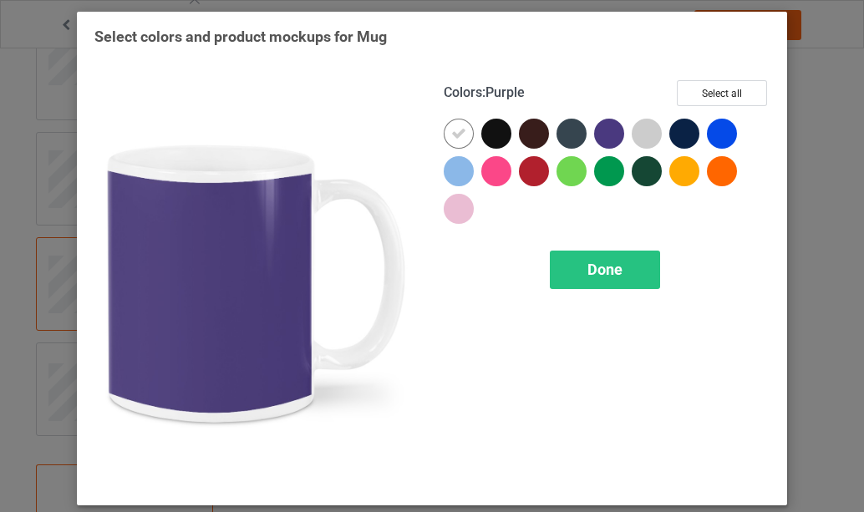
click at [605, 137] on div at bounding box center [609, 134] width 30 height 30
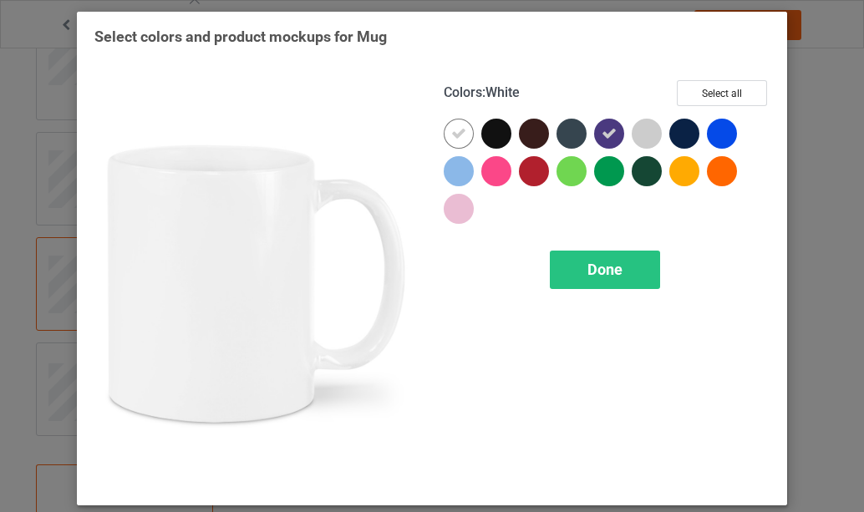
click at [456, 134] on icon at bounding box center [458, 133] width 15 height 15
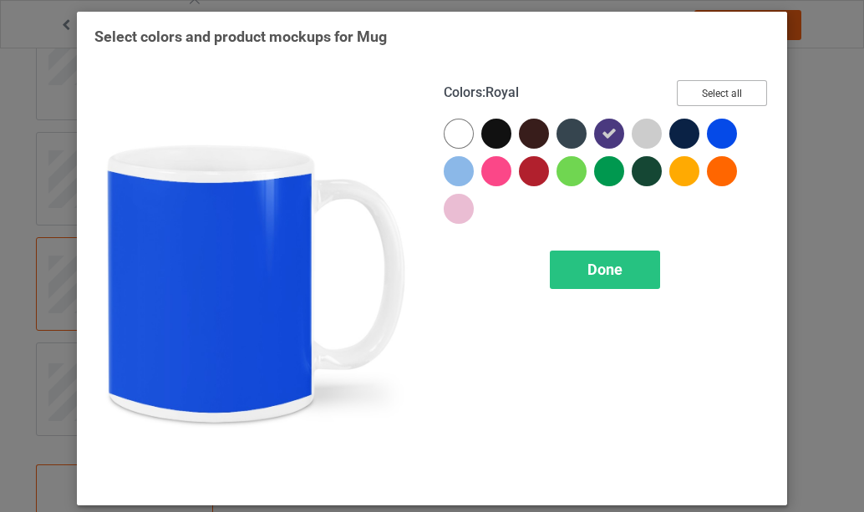
click at [716, 94] on button "Select all" at bounding box center [722, 93] width 90 height 26
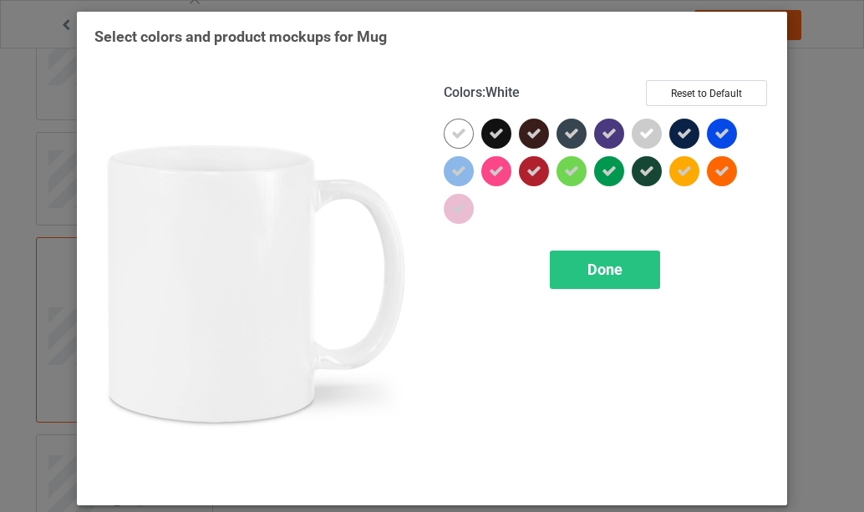
click at [455, 133] on icon at bounding box center [458, 133] width 15 height 15
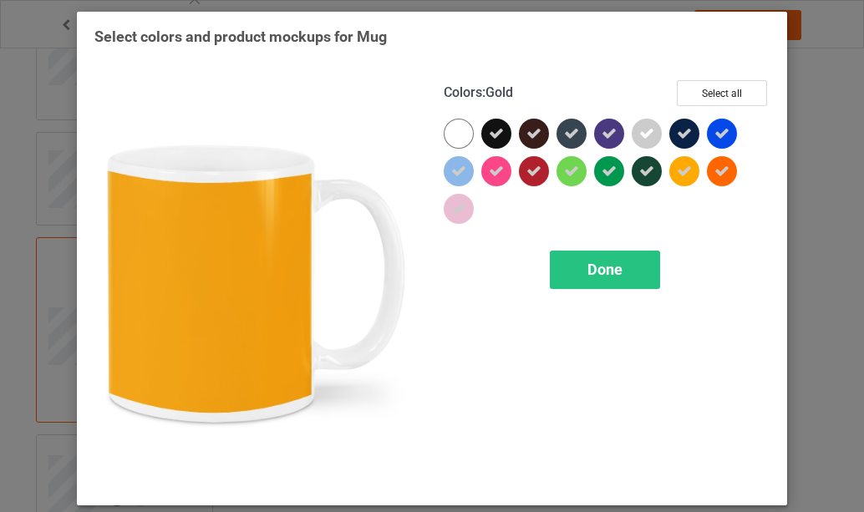
click at [681, 168] on icon at bounding box center [684, 171] width 15 height 15
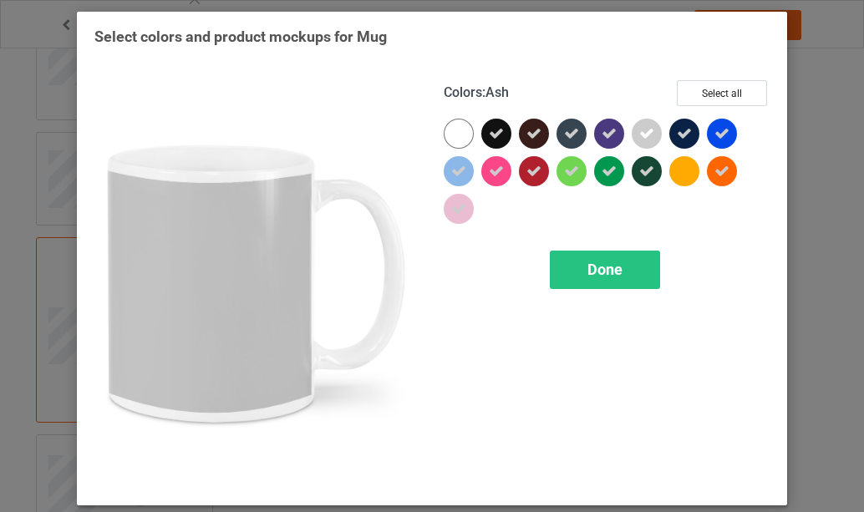
click at [647, 134] on icon at bounding box center [647, 133] width 15 height 15
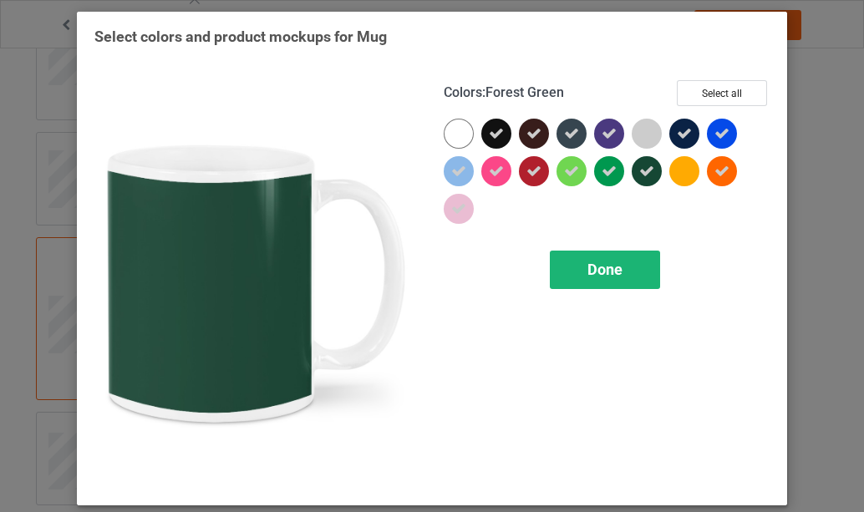
click at [594, 266] on span "Done" at bounding box center [605, 270] width 35 height 18
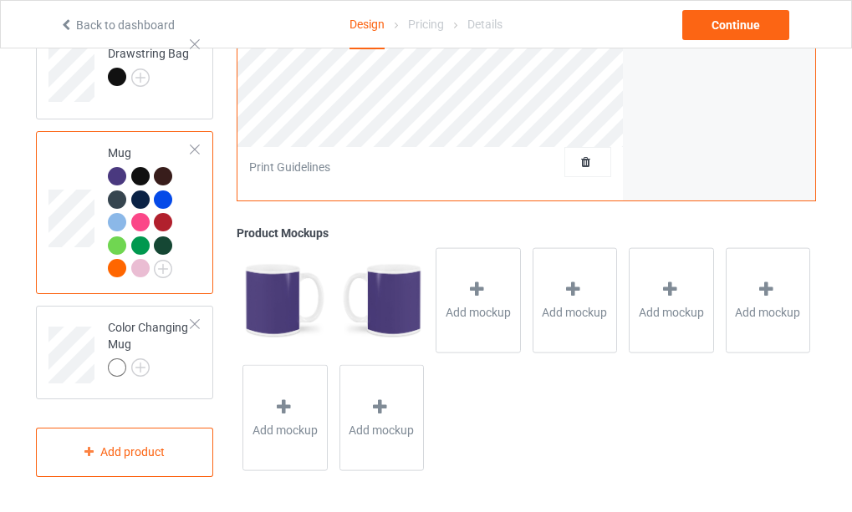
scroll to position [1916, 0]
click at [140, 370] on img at bounding box center [140, 368] width 18 height 18
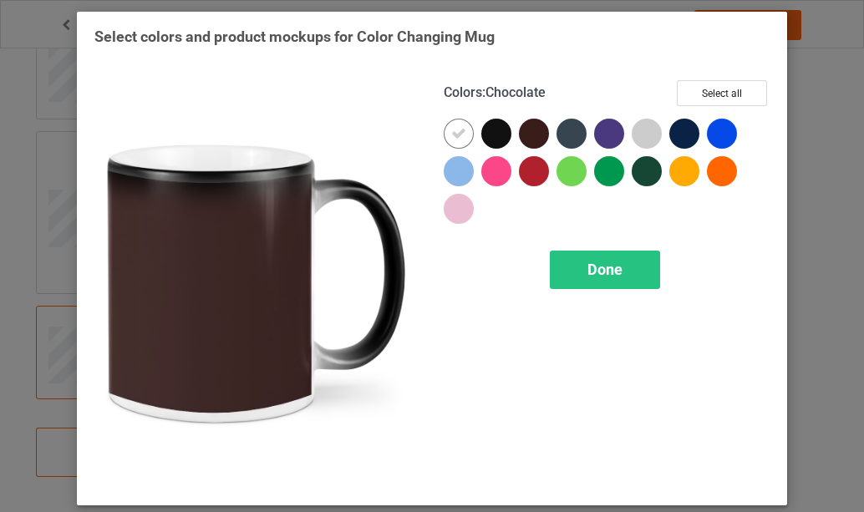
click at [522, 133] on div at bounding box center [534, 134] width 30 height 30
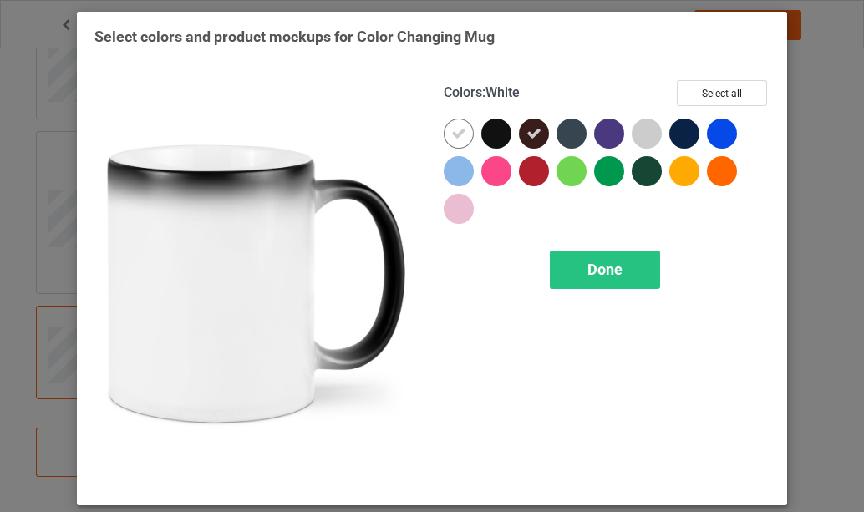
click at [454, 135] on icon at bounding box center [458, 133] width 15 height 15
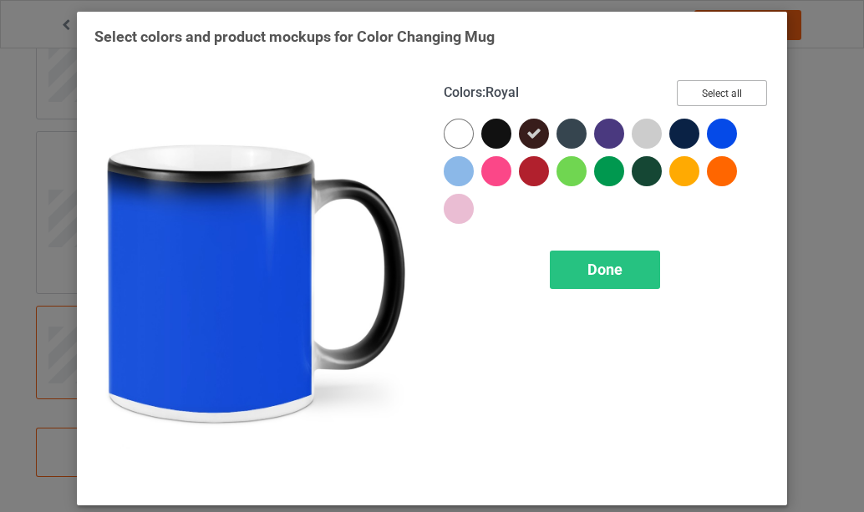
click at [711, 99] on button "Select all" at bounding box center [722, 93] width 90 height 26
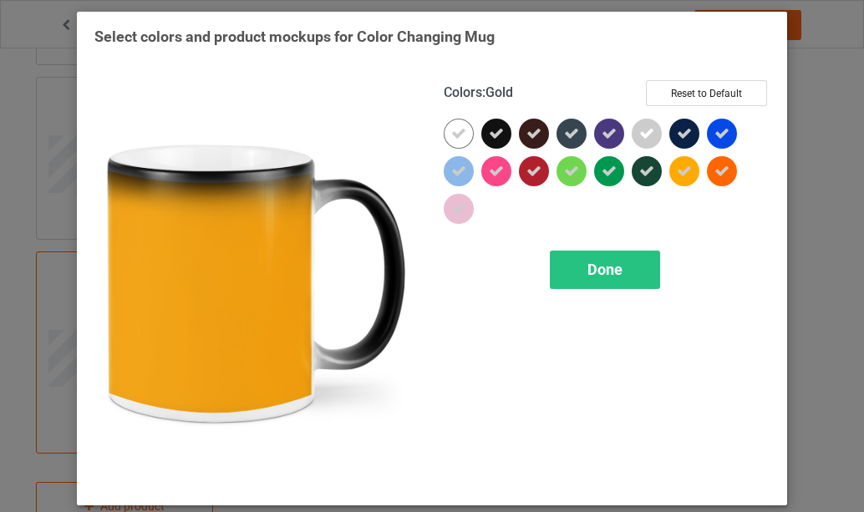
drag, startPoint x: 684, startPoint y: 166, endPoint x: 615, endPoint y: 209, distance: 80.7
click at [683, 167] on icon at bounding box center [684, 171] width 15 height 15
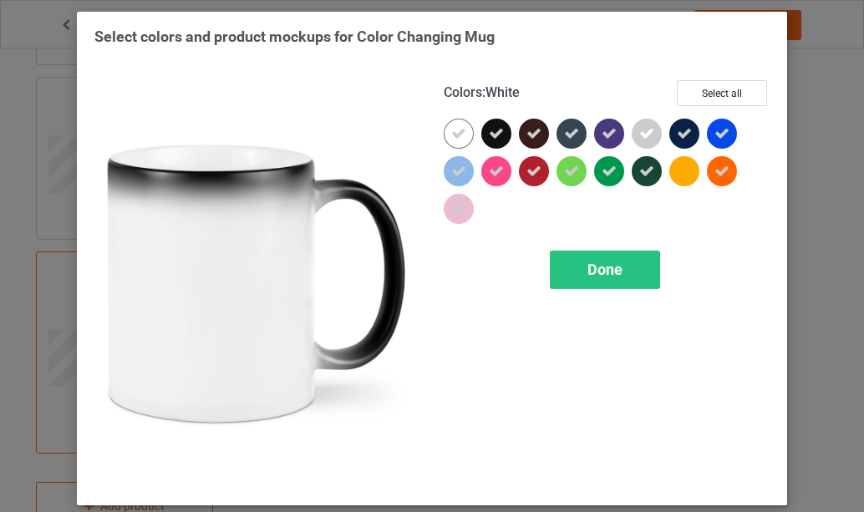
click at [461, 132] on div at bounding box center [459, 134] width 30 height 30
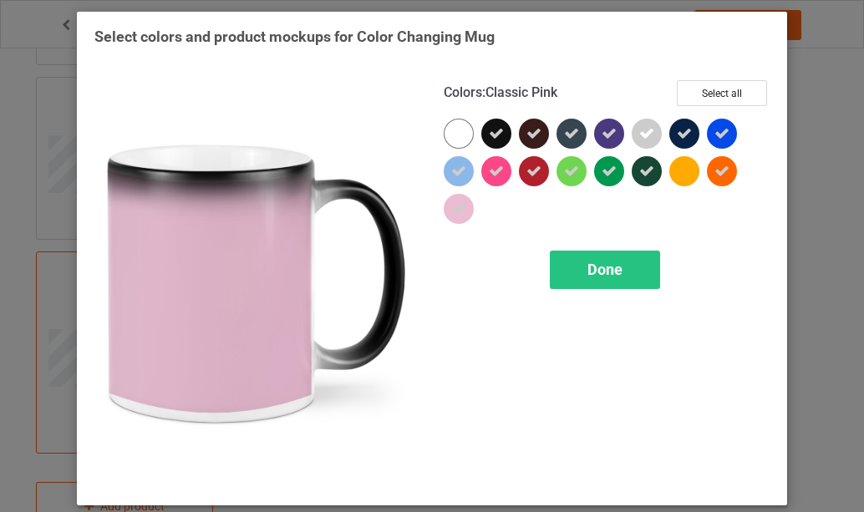
click at [455, 212] on icon at bounding box center [458, 208] width 15 height 15
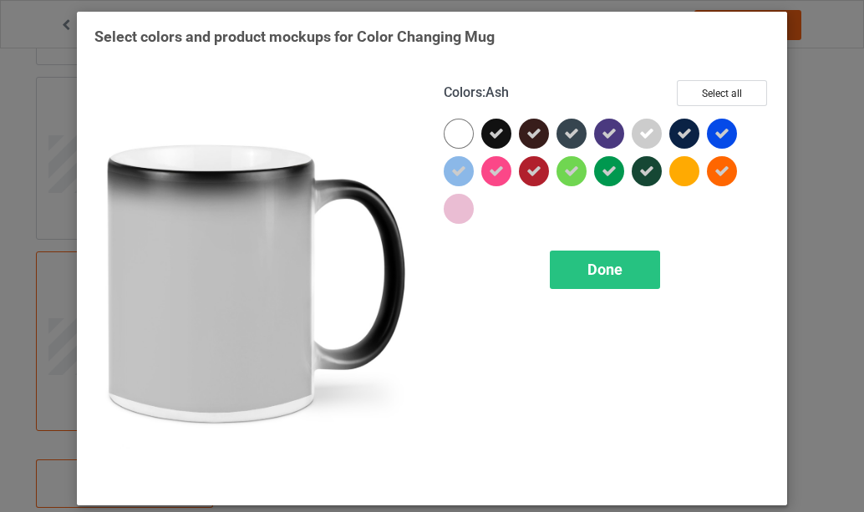
click at [643, 135] on icon at bounding box center [647, 133] width 15 height 15
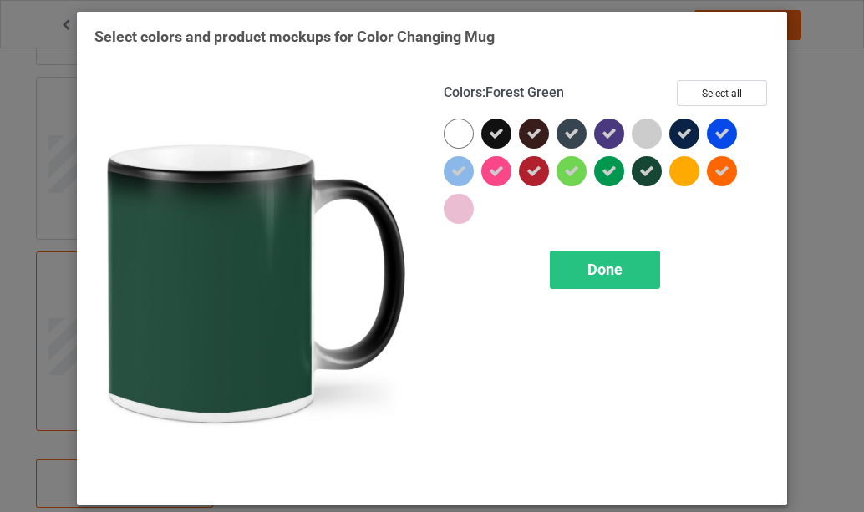
click at [598, 273] on span "Done" at bounding box center [605, 270] width 35 height 18
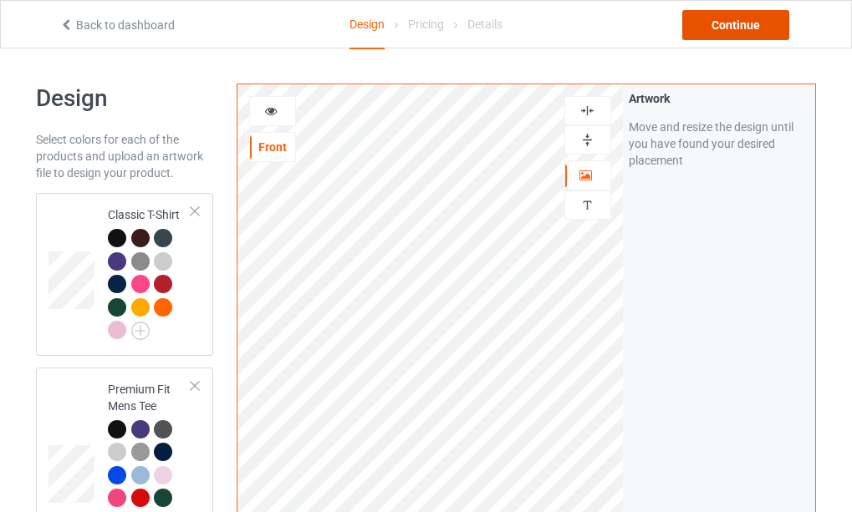
drag, startPoint x: 723, startPoint y: 24, endPoint x: 720, endPoint y: 34, distance: 10.6
click at [723, 26] on div "Continue" at bounding box center [735, 25] width 107 height 30
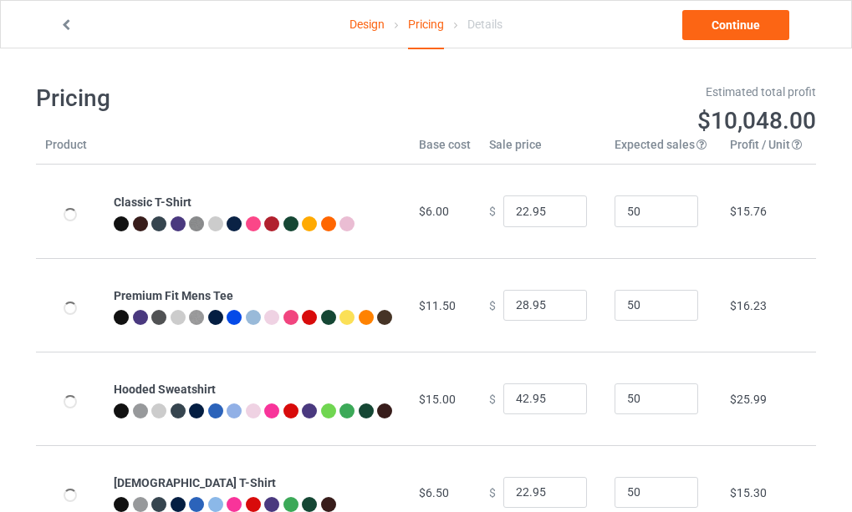
type input "26.95"
type input "32.95"
type input "46.95"
type input "26.95"
type input "30.95"
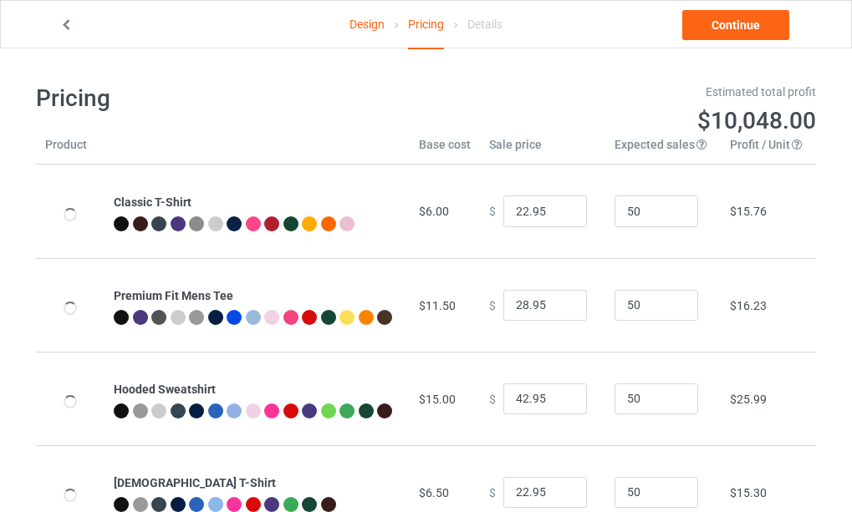
type input "28.95"
type input "31.95"
type input "39.95"
type input "26.95"
type input "23.95"
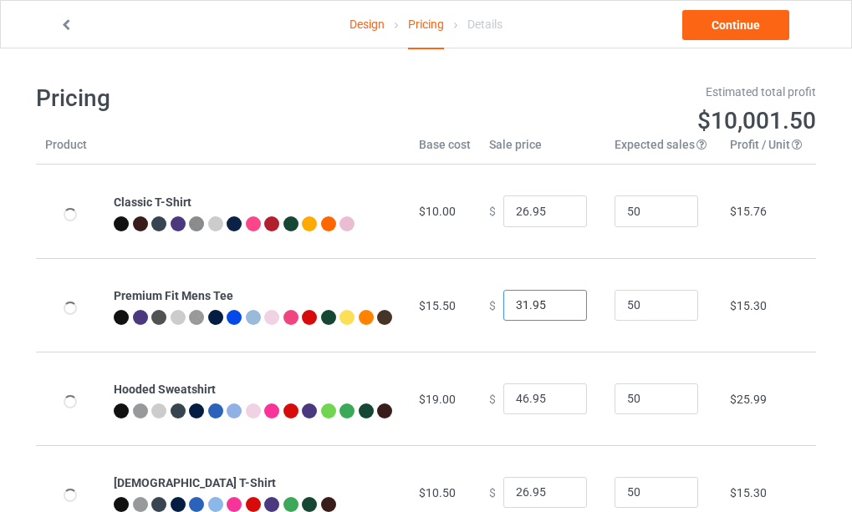
type input "31.95"
click at [558, 311] on input "31.95" at bounding box center [545, 306] width 84 height 32
click at [556, 405] on input "45.95" at bounding box center [545, 400] width 84 height 32
click at [556, 405] on input "44.95" at bounding box center [545, 400] width 84 height 32
click at [556, 405] on input "43.95" at bounding box center [545, 400] width 84 height 32
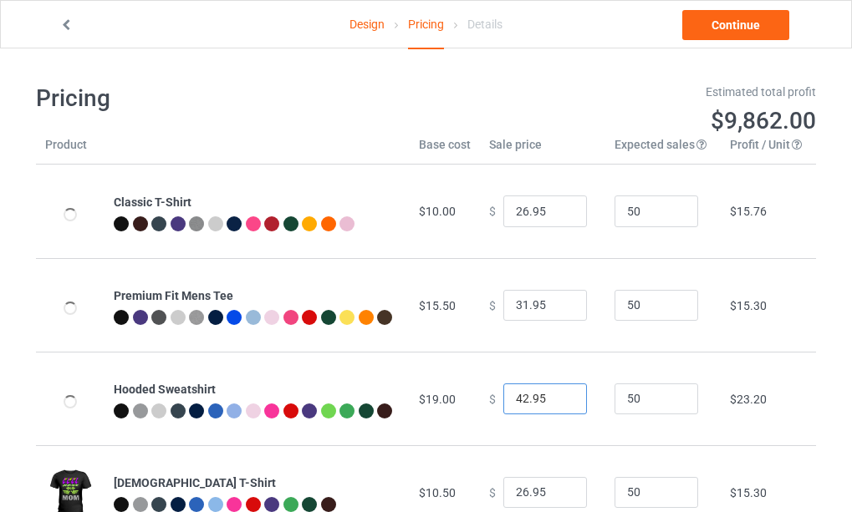
click at [556, 405] on input "42.95" at bounding box center [545, 400] width 84 height 32
click at [556, 405] on input "41.95" at bounding box center [545, 400] width 84 height 32
click at [556, 405] on input "40.95" at bounding box center [545, 400] width 84 height 32
click at [556, 405] on input "39.95" at bounding box center [545, 400] width 84 height 32
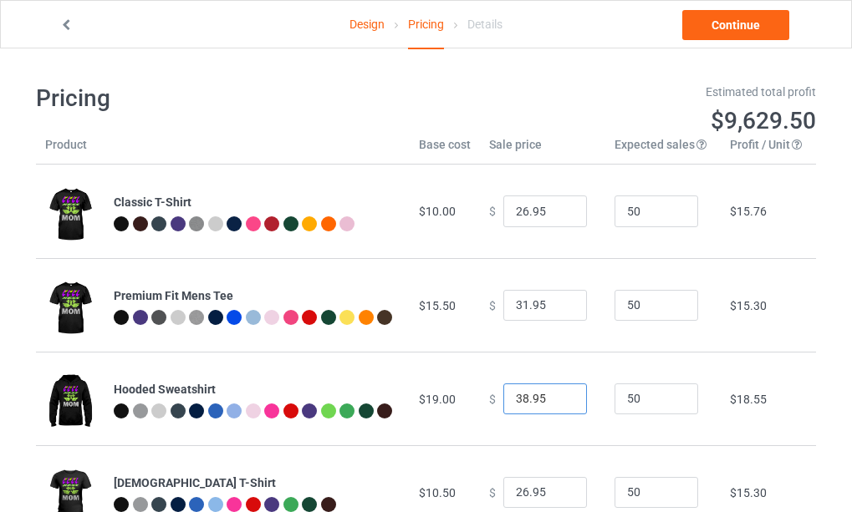
click at [556, 405] on input "38.95" at bounding box center [545, 400] width 84 height 32
click at [556, 405] on input "37.95" at bounding box center [545, 400] width 84 height 32
click at [556, 405] on input "36.95" at bounding box center [545, 400] width 84 height 32
click at [556, 405] on input "35.95" at bounding box center [545, 400] width 84 height 32
type input "34.95"
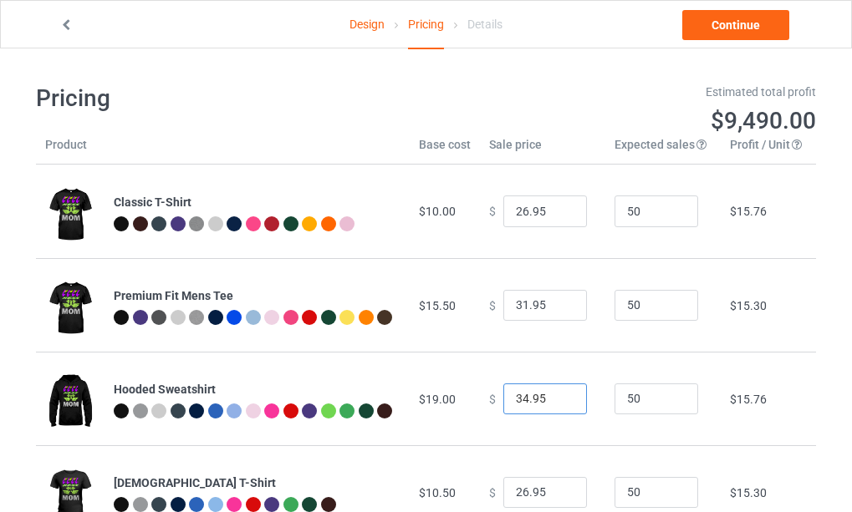
click at [556, 405] on input "34.95" at bounding box center [545, 400] width 84 height 32
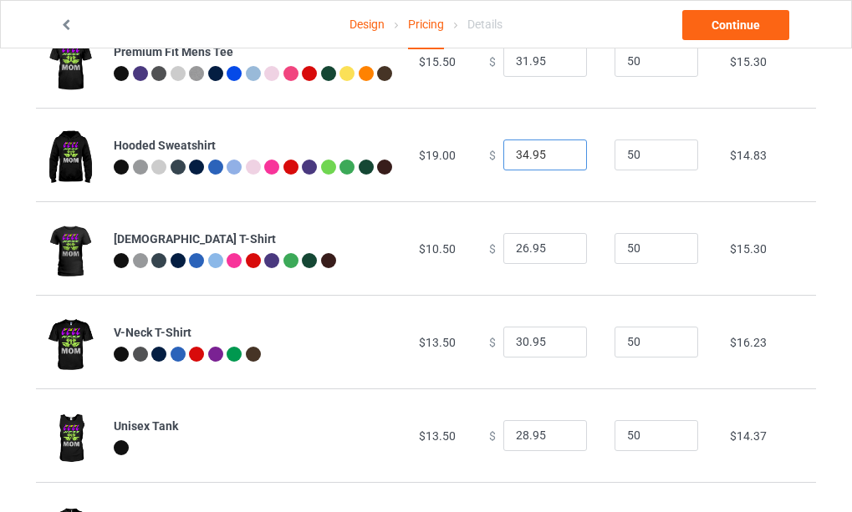
scroll to position [251, 0]
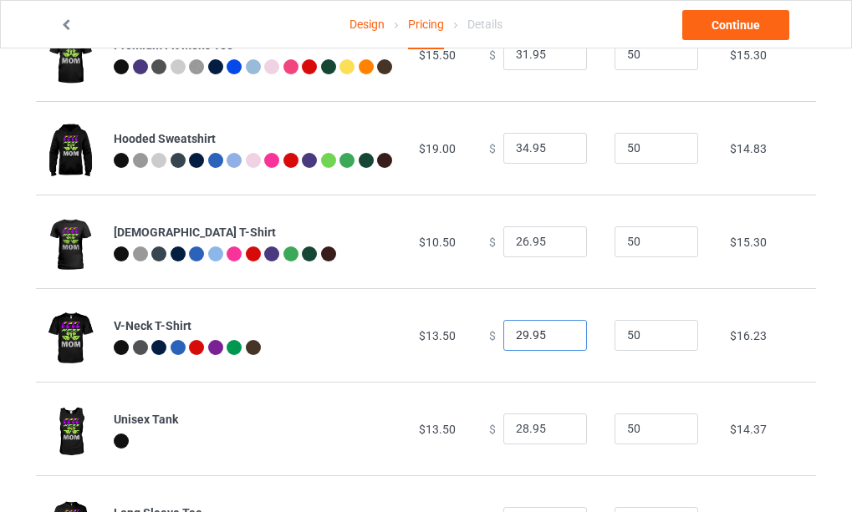
click at [563, 341] on input "29.95" at bounding box center [545, 336] width 84 height 32
type input "28.95"
click at [563, 341] on input "28.95" at bounding box center [545, 336] width 84 height 32
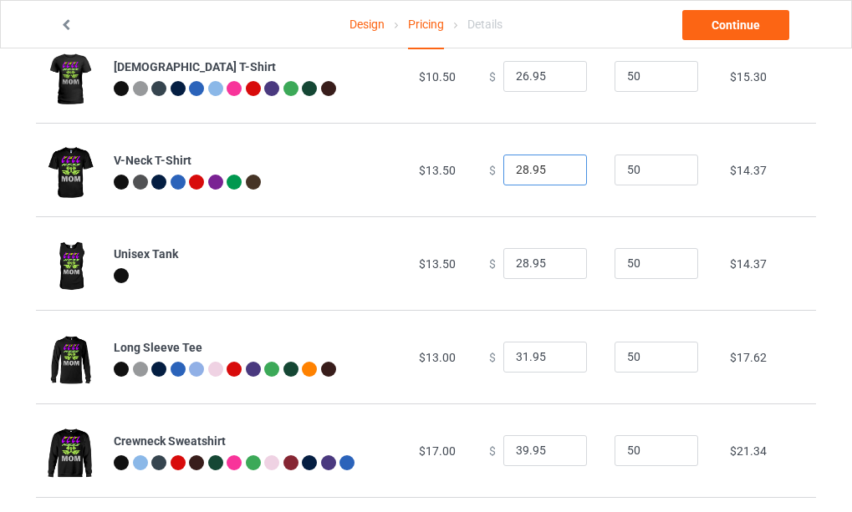
scroll to position [418, 0]
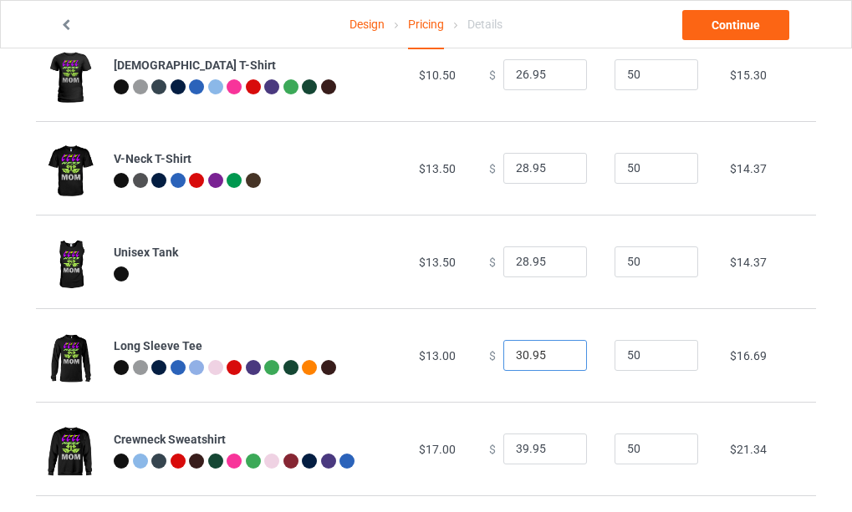
click at [556, 359] on input "30.95" at bounding box center [545, 356] width 84 height 32
click at [556, 359] on input "29.95" at bounding box center [545, 356] width 84 height 32
type input "28.95"
click at [556, 359] on input "28.95" at bounding box center [545, 356] width 84 height 32
click at [745, 24] on link "Continue" at bounding box center [735, 25] width 107 height 30
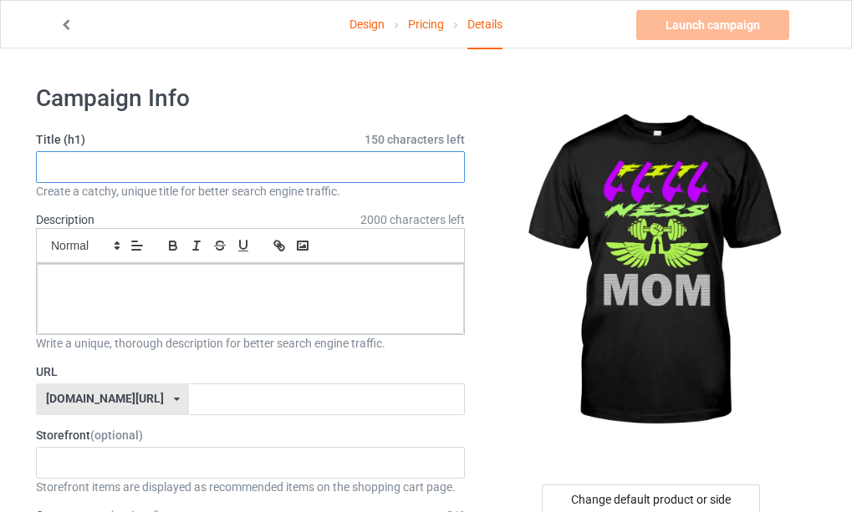
click at [154, 167] on input "text" at bounding box center [250, 167] width 429 height 32
type input "Fitness mom gym fitness life workout never give up health"
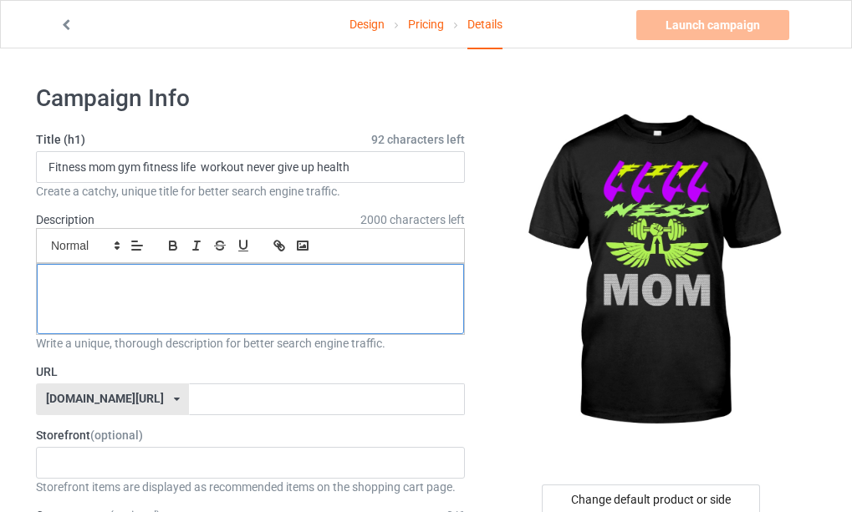
click at [138, 308] on div at bounding box center [250, 299] width 427 height 70
click at [181, 298] on div at bounding box center [250, 299] width 427 height 70
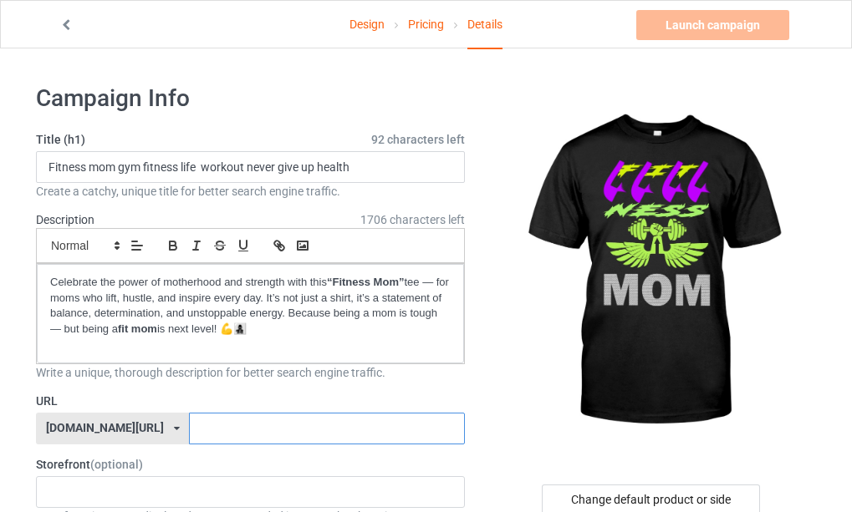
drag, startPoint x: 176, startPoint y: 429, endPoint x: 279, endPoint y: 440, distance: 103.4
click at [189, 428] on input "text" at bounding box center [326, 429] width 275 height 32
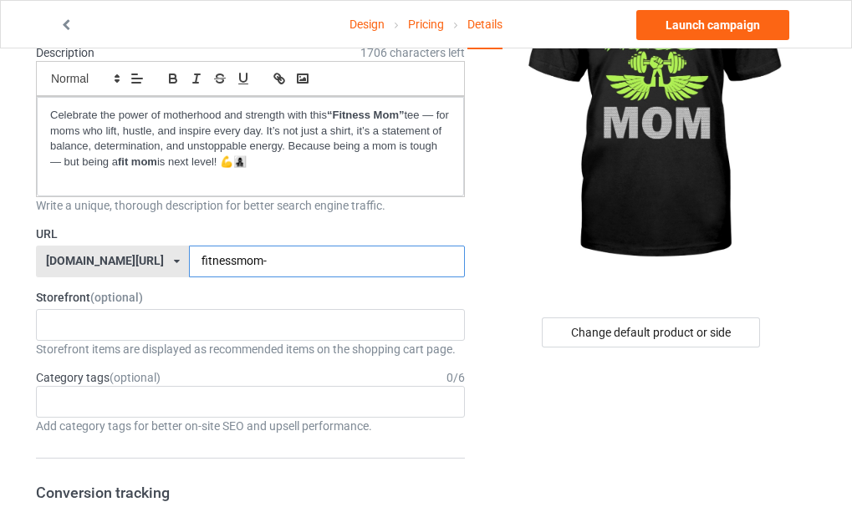
scroll to position [251, 0]
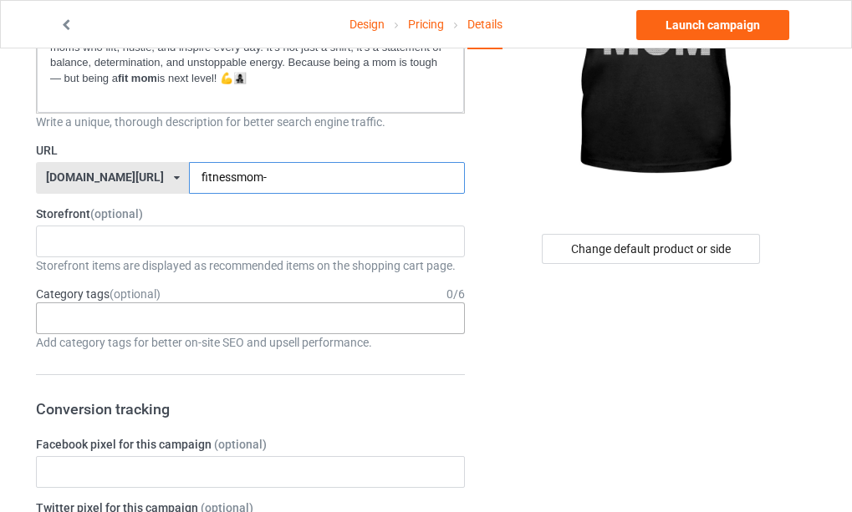
type input "fitnessmom-"
click at [190, 320] on div "Age > [DEMOGRAPHIC_DATA] > 1 Age > [DEMOGRAPHIC_DATA] Months > 1 Month Age > [D…" at bounding box center [250, 319] width 429 height 32
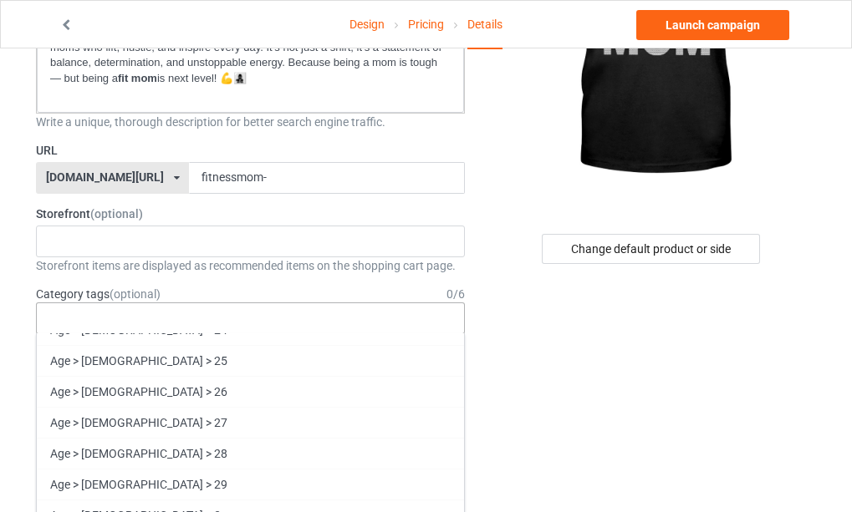
scroll to position [1170, 0]
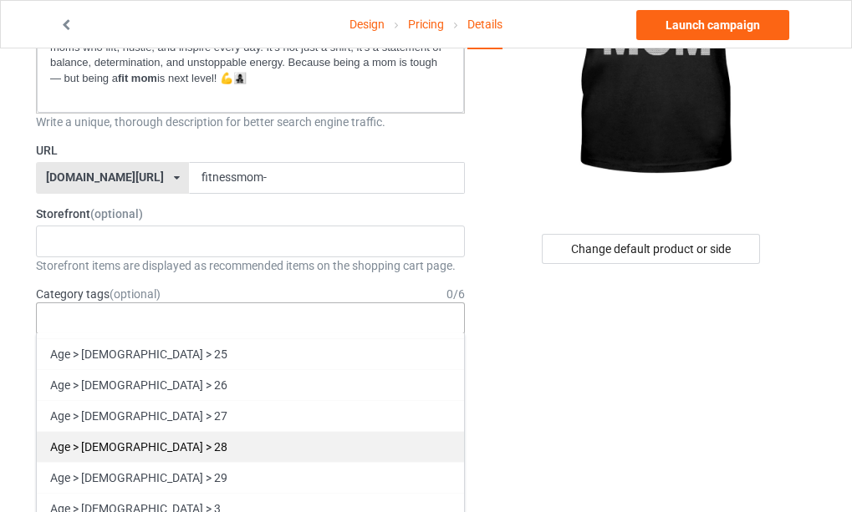
drag, startPoint x: 136, startPoint y: 477, endPoint x: 181, endPoint y: 443, distance: 56.7
click at [137, 476] on div "Age > [DEMOGRAPHIC_DATA] > 29" at bounding box center [250, 477] width 427 height 31
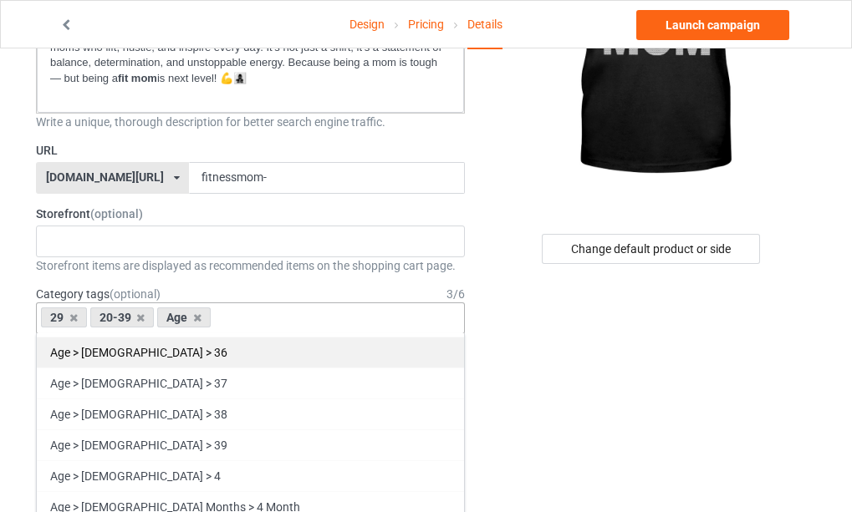
scroll to position [1641, 0]
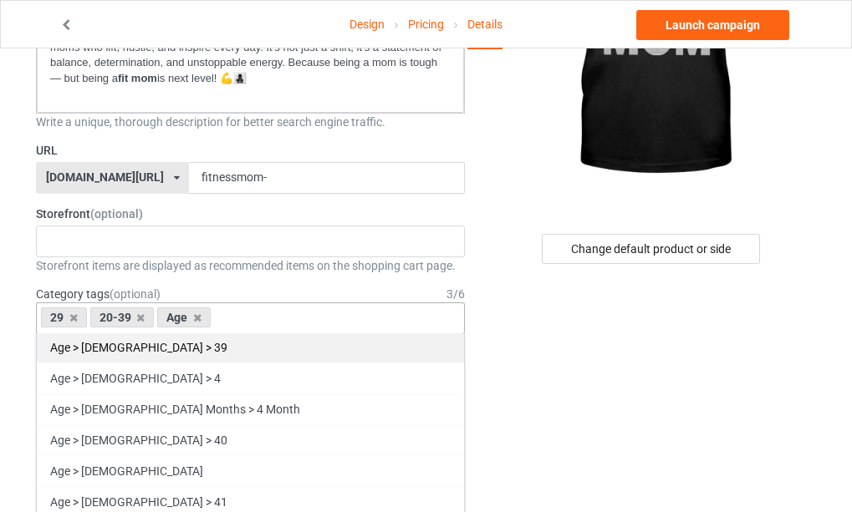
click at [132, 348] on div "Age > [DEMOGRAPHIC_DATA] > 39" at bounding box center [250, 347] width 427 height 31
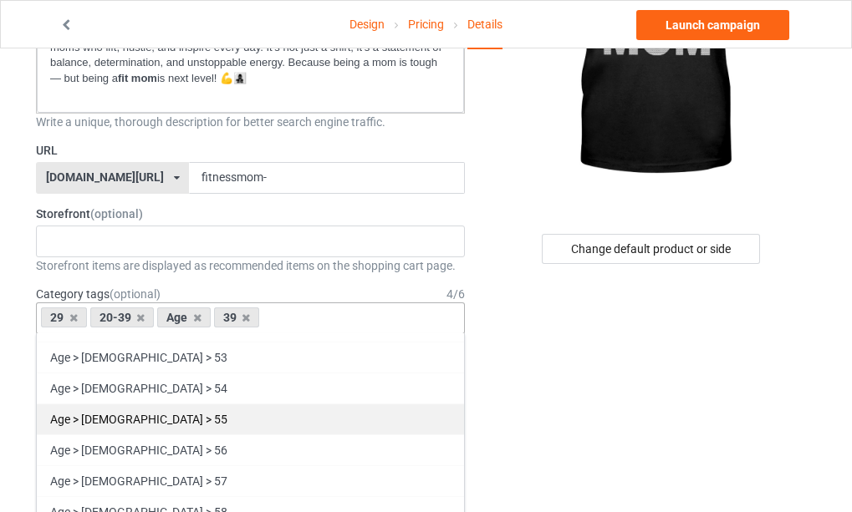
scroll to position [2195, 0]
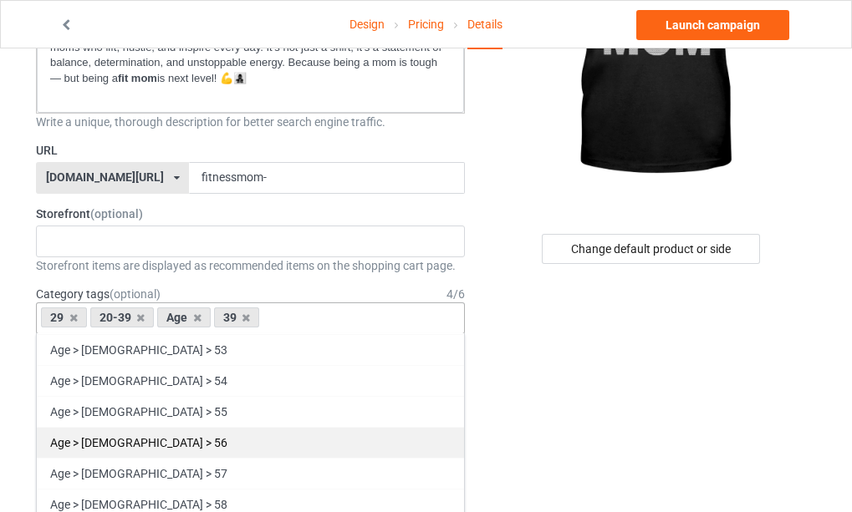
drag, startPoint x: 149, startPoint y: 412, endPoint x: 217, endPoint y: 415, distance: 67.8
click at [147, 411] on div "Age > [DEMOGRAPHIC_DATA] > 55" at bounding box center [250, 411] width 427 height 31
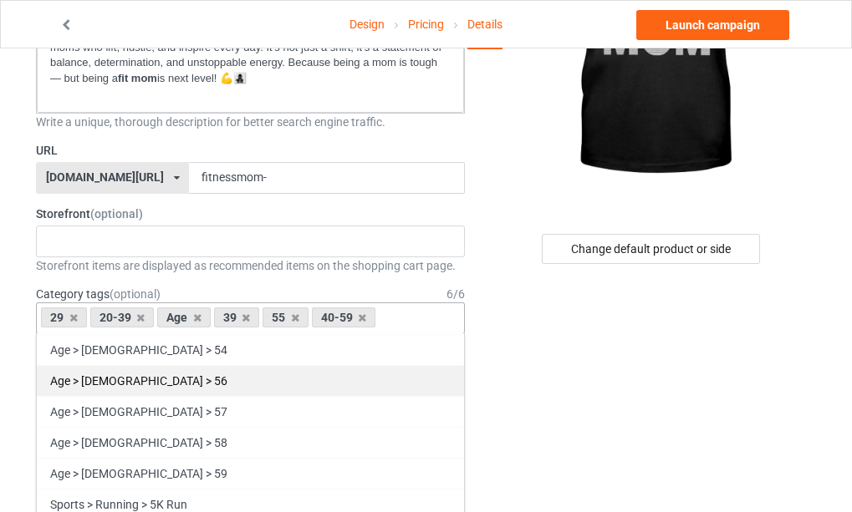
scroll to position [2164, 0]
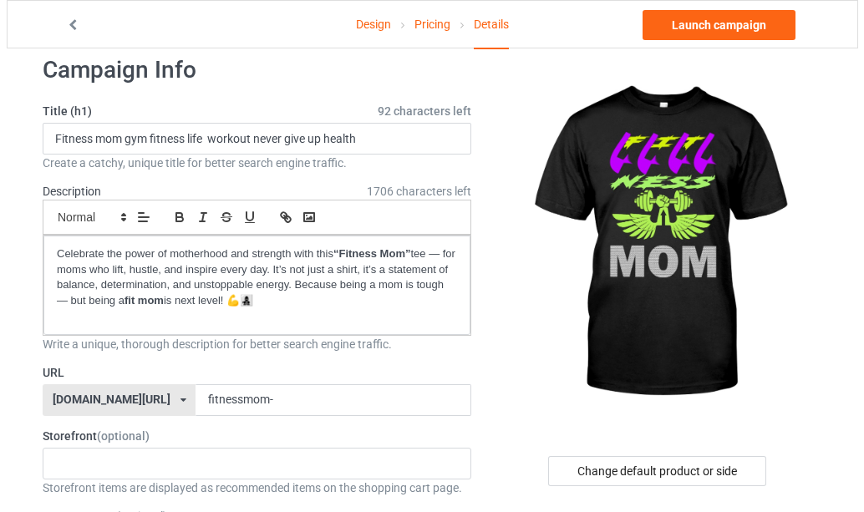
scroll to position [0, 0]
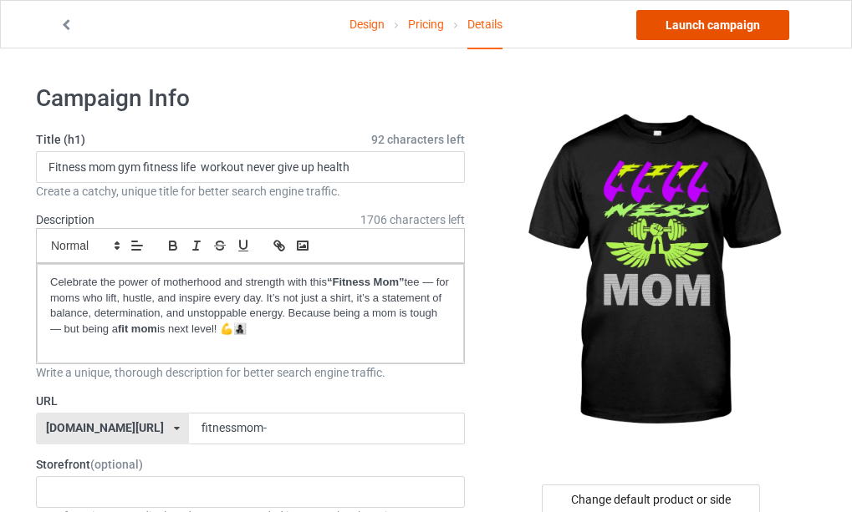
click at [723, 27] on link "Launch campaign" at bounding box center [712, 25] width 153 height 30
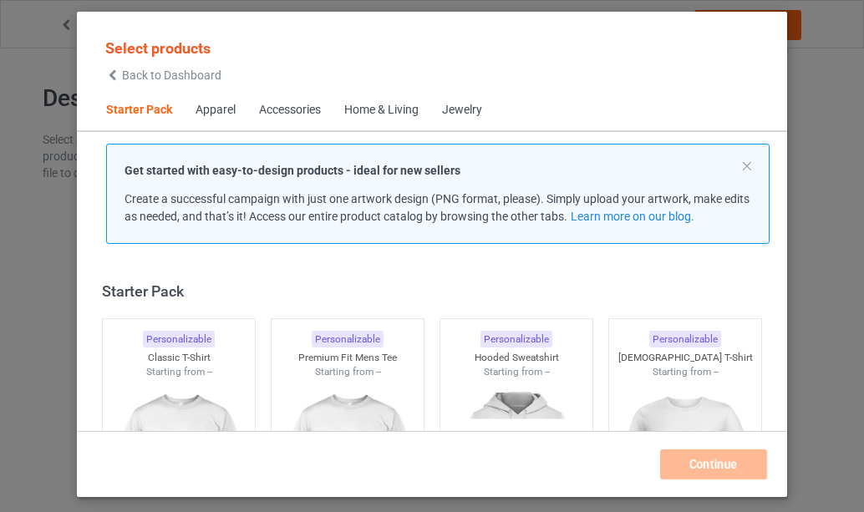
scroll to position [22, 0]
